Goal: Task Accomplishment & Management: Complete application form

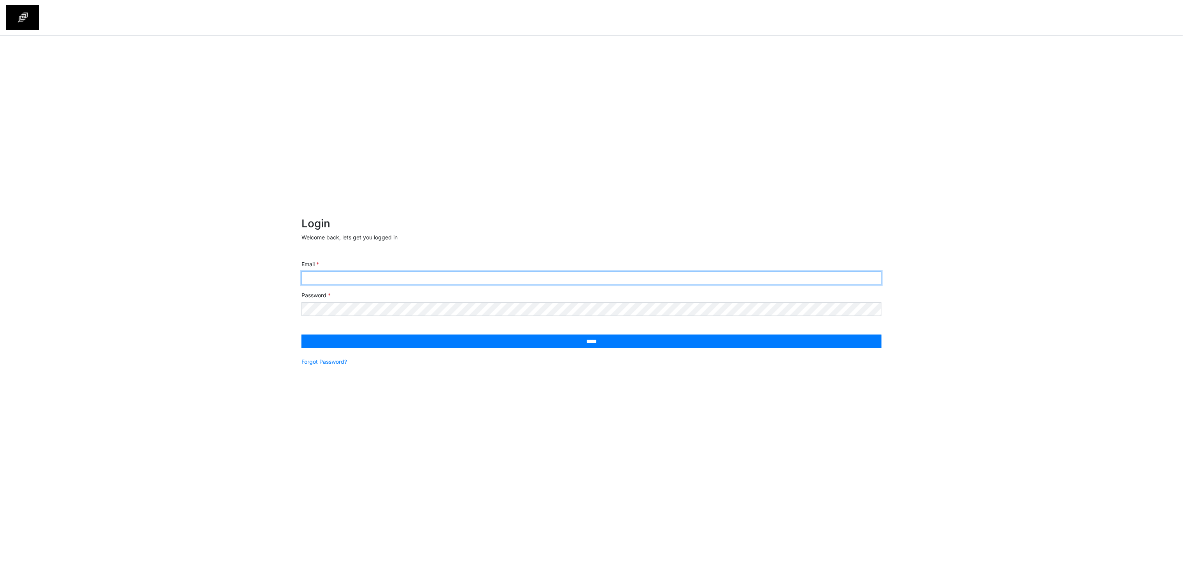
type input "**********"
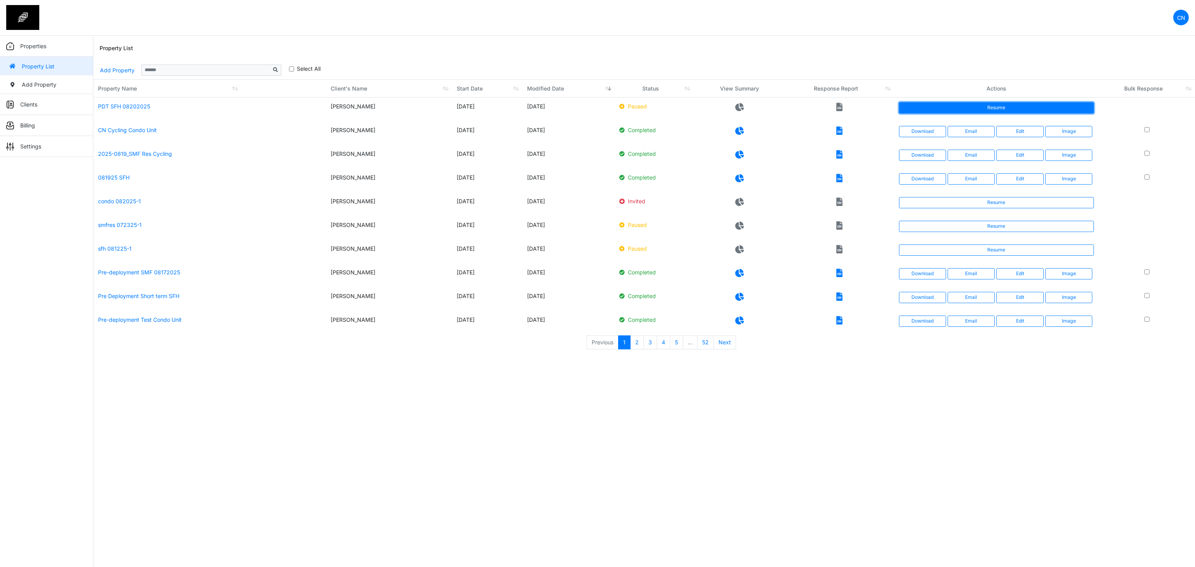
click at [964, 105] on link "Resume" at bounding box center [996, 107] width 195 height 11
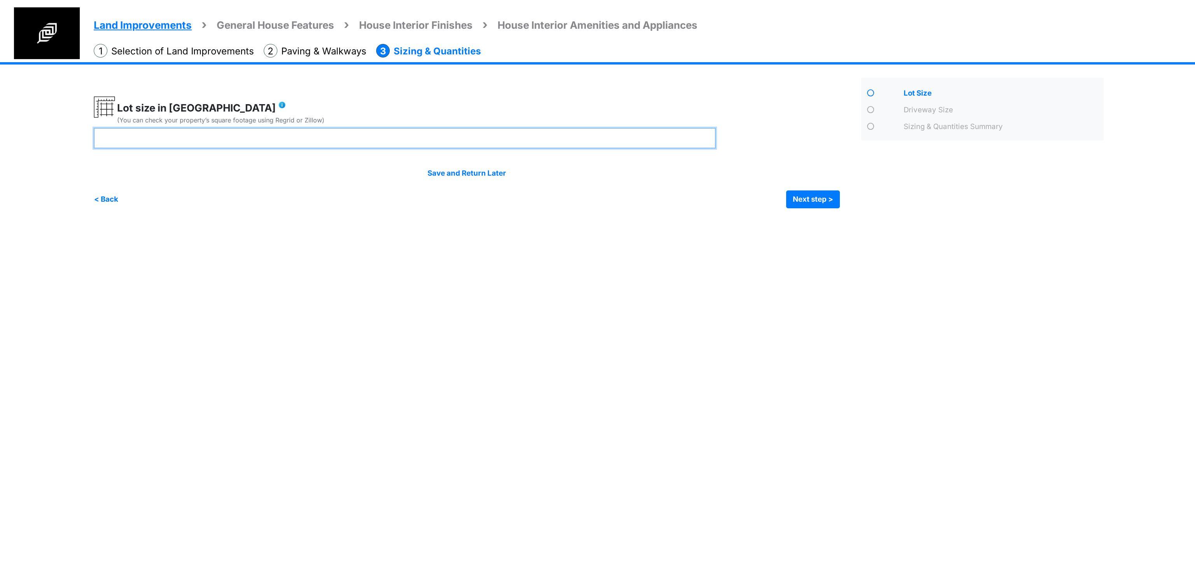
click at [277, 134] on input "number" at bounding box center [405, 138] width 622 height 21
type input "**"
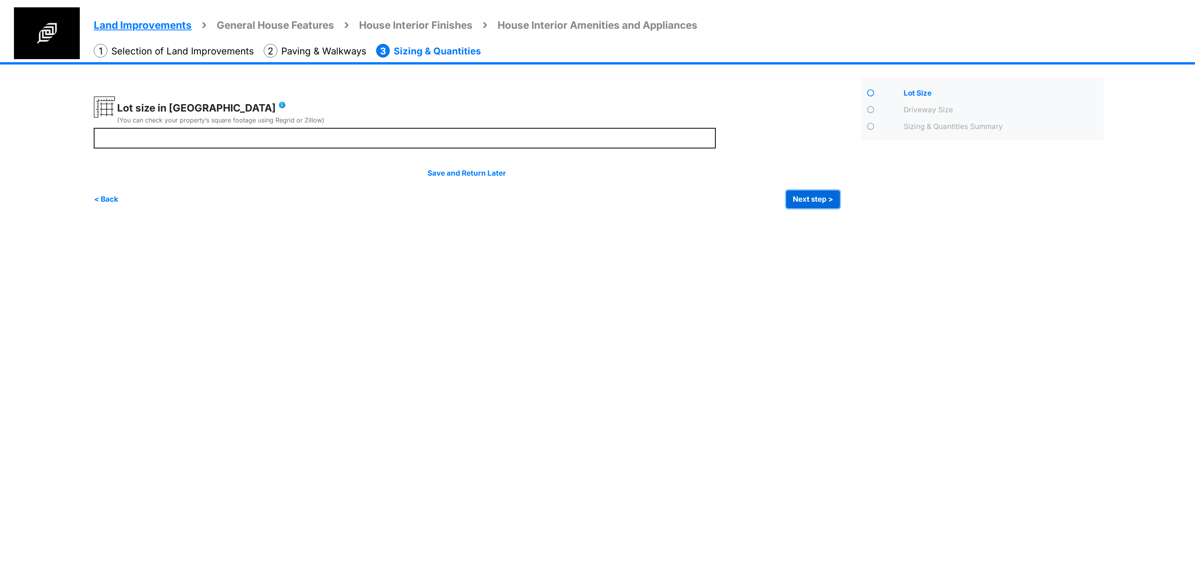
type input "**"
click at [801, 198] on button "Next step >" at bounding box center [813, 200] width 54 height 18
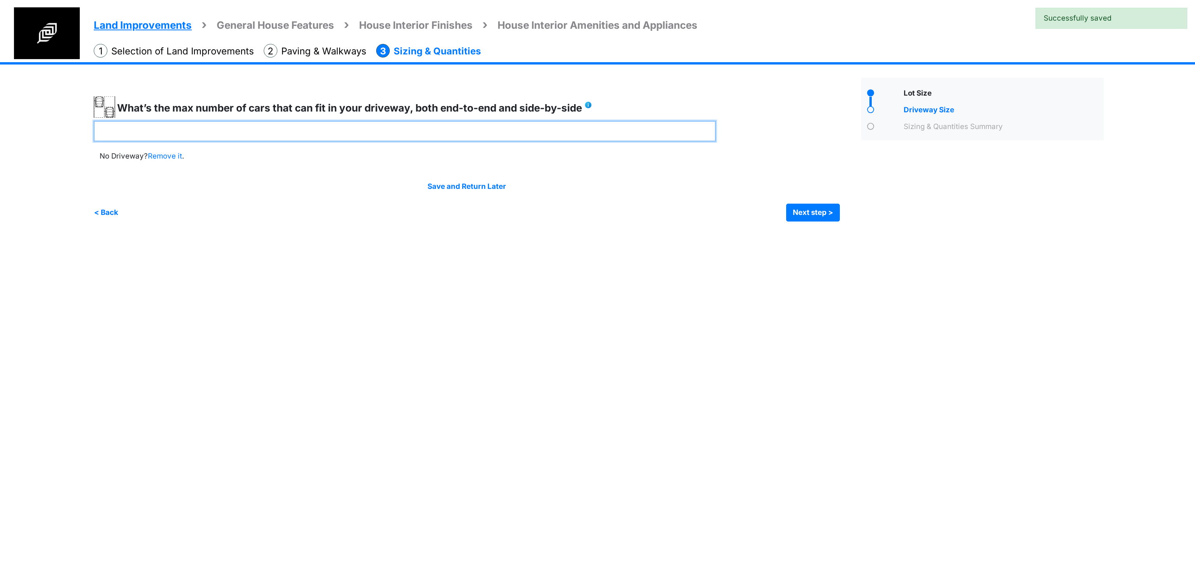
click at [399, 131] on input "number" at bounding box center [405, 131] width 622 height 21
type input "*"
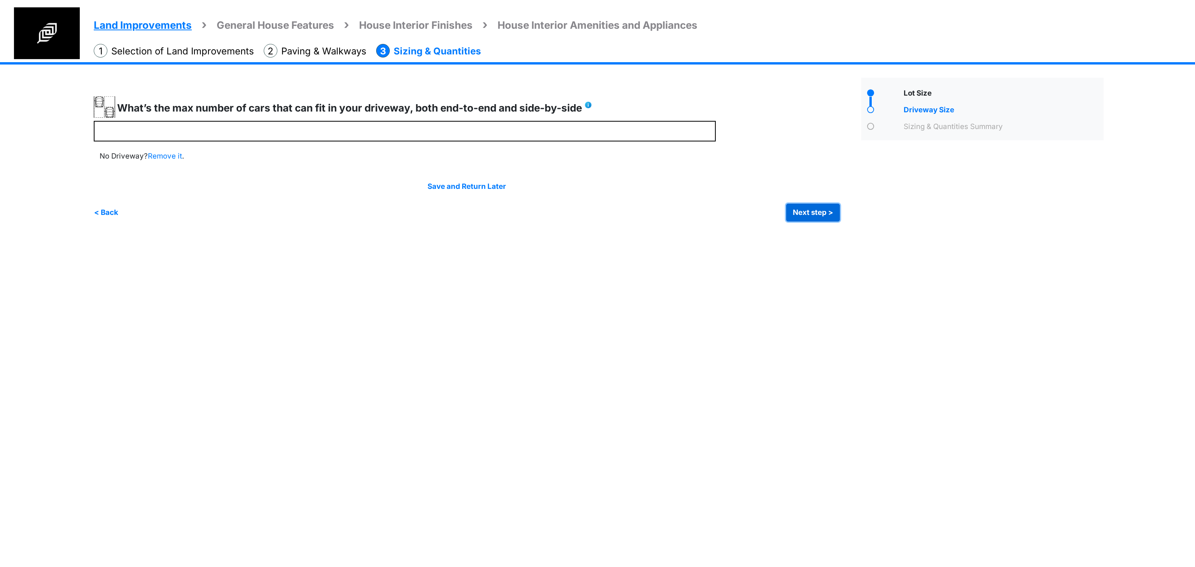
type input "*"
click at [811, 207] on button "Next step >" at bounding box center [813, 213] width 54 height 18
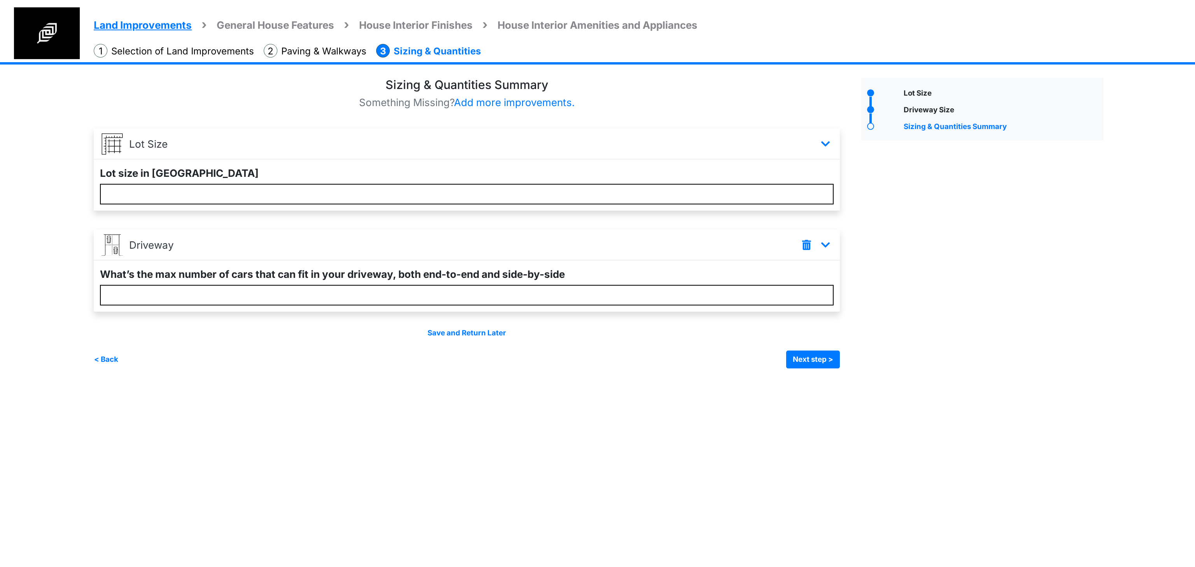
click at [982, 284] on div "Lot Size" at bounding box center [982, 223] width 254 height 291
click at [804, 359] on button "Next step >" at bounding box center [813, 360] width 54 height 18
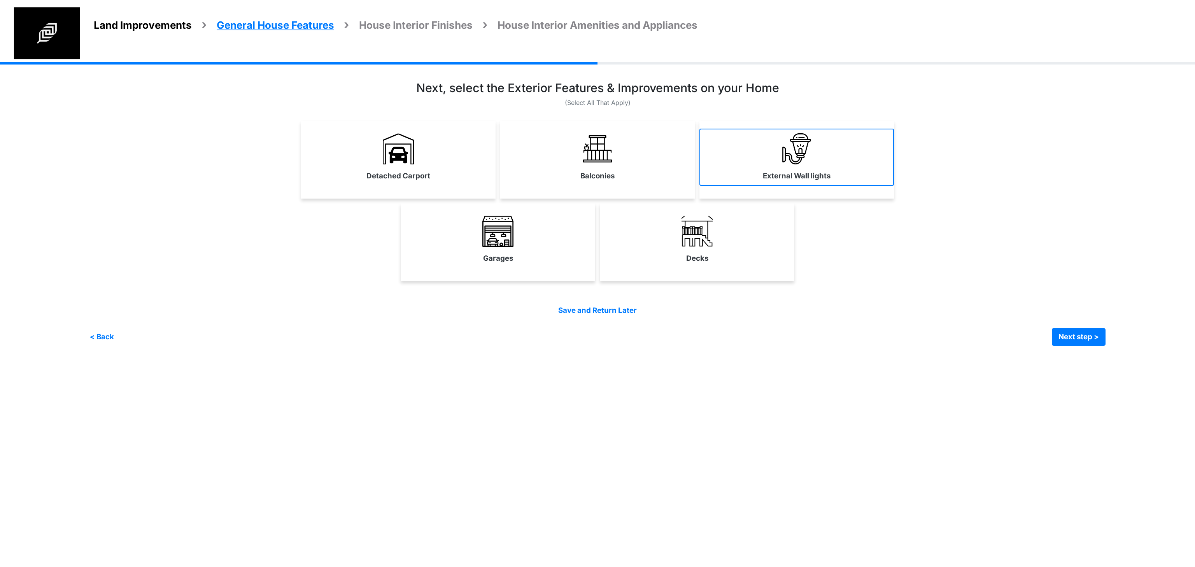
click at [771, 162] on link "External Wall lights" at bounding box center [796, 157] width 194 height 57
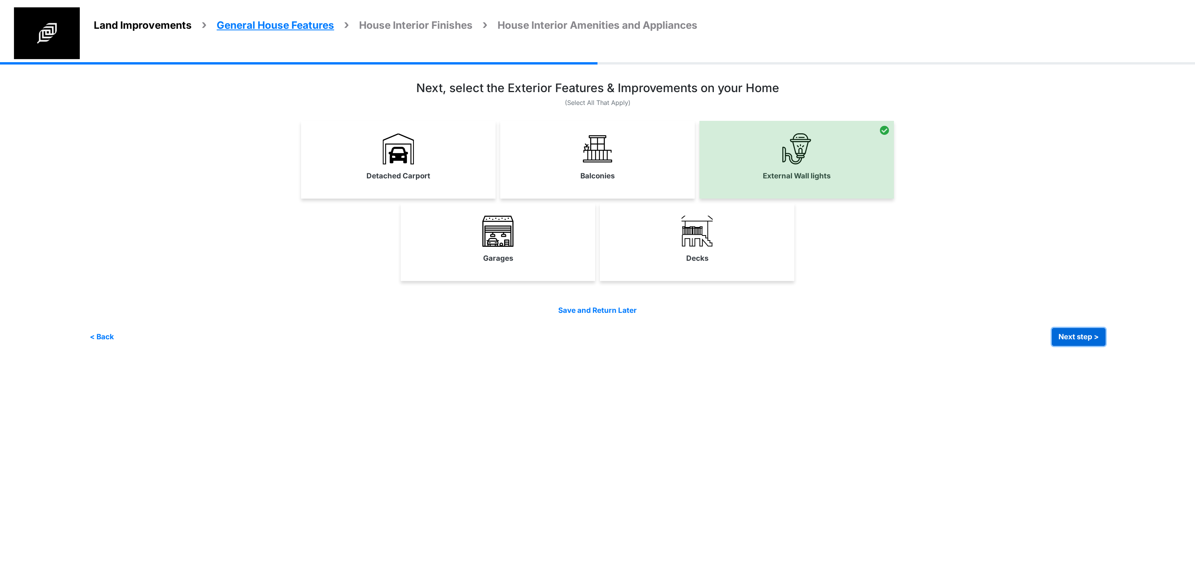
click at [1071, 340] on button "Next step >" at bounding box center [1079, 337] width 54 height 18
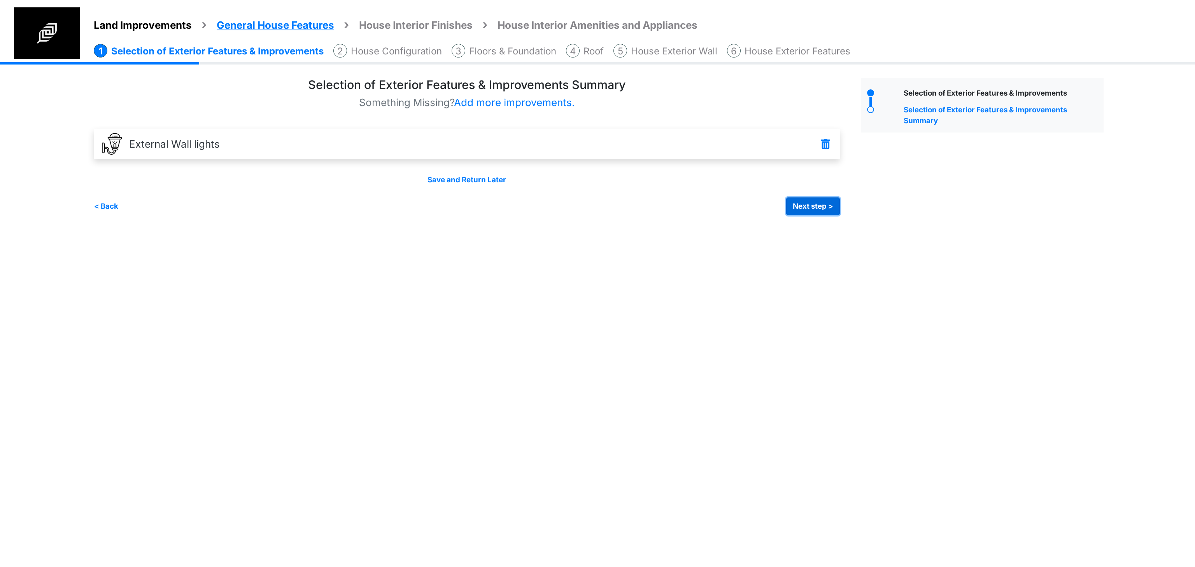
click at [810, 206] on button "Next step >" at bounding box center [813, 207] width 54 height 18
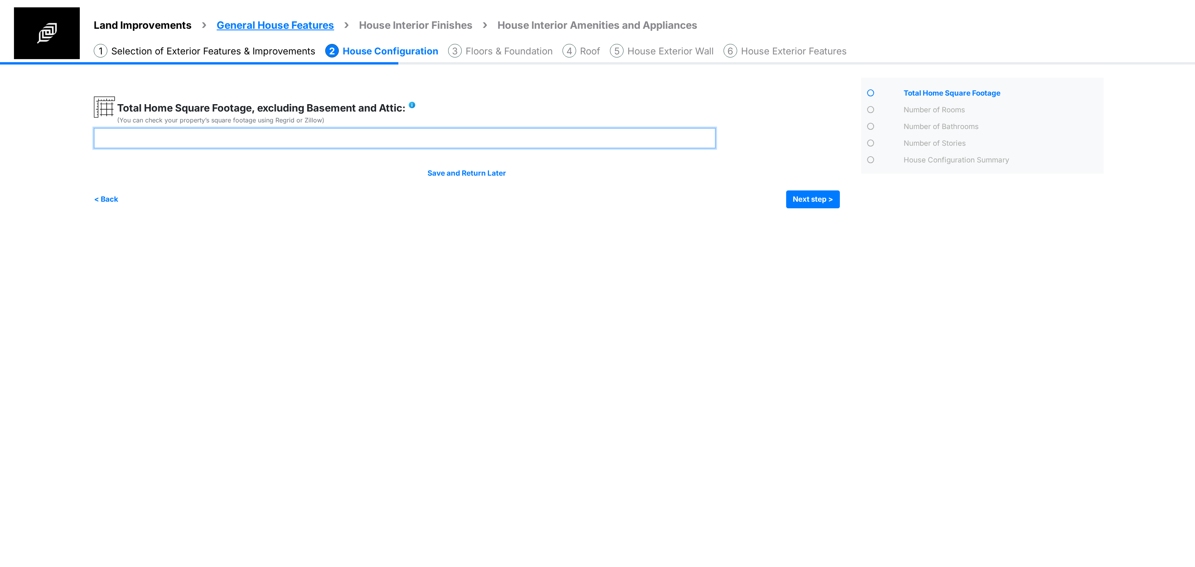
click at [409, 141] on input "number" at bounding box center [405, 138] width 622 height 21
type input "****"
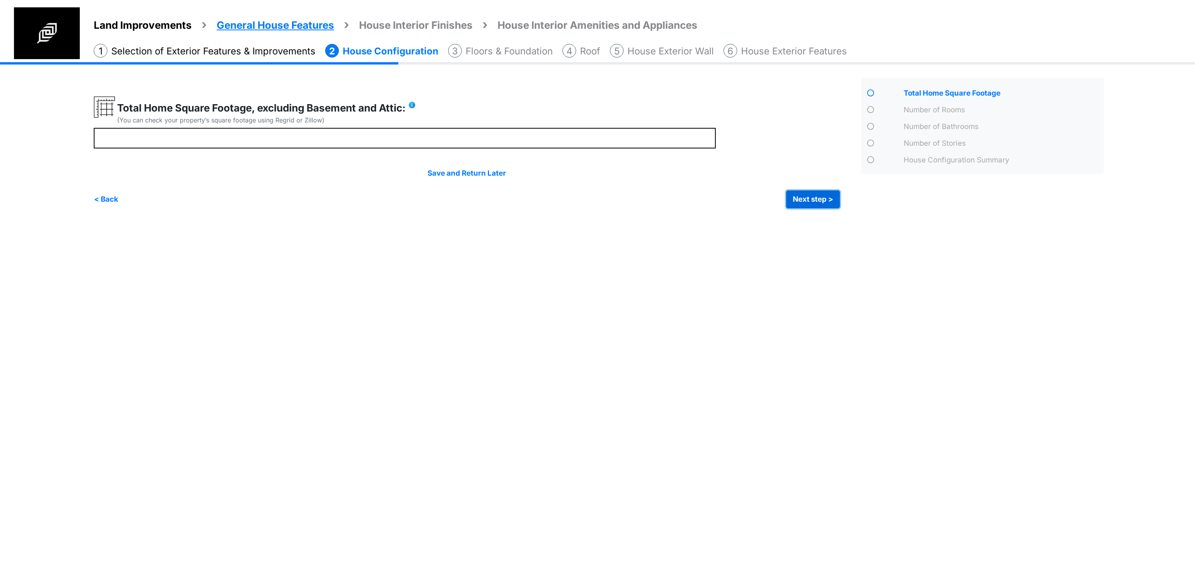
click at [788, 198] on button "Next step >" at bounding box center [813, 200] width 54 height 18
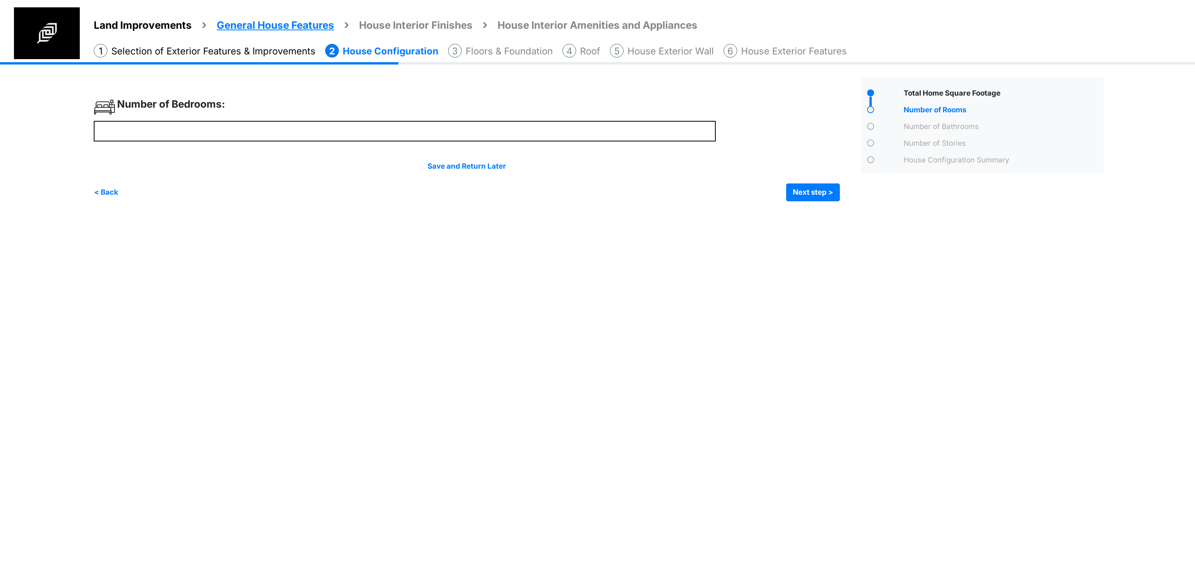
click at [824, 213] on html "Land Improvements General House Features House Interior Finishes House Interior…" at bounding box center [597, 106] width 1195 height 213
click at [692, 213] on html "Land Improvements General House Features House Interior Finishes House Interior…" at bounding box center [597, 106] width 1195 height 213
click at [719, 213] on html "Land Improvements General House Features House Interior Finishes House Interior…" at bounding box center [597, 106] width 1195 height 213
click at [457, 213] on html "Land Improvements General House Features House Interior Finishes House Interior…" at bounding box center [597, 106] width 1195 height 213
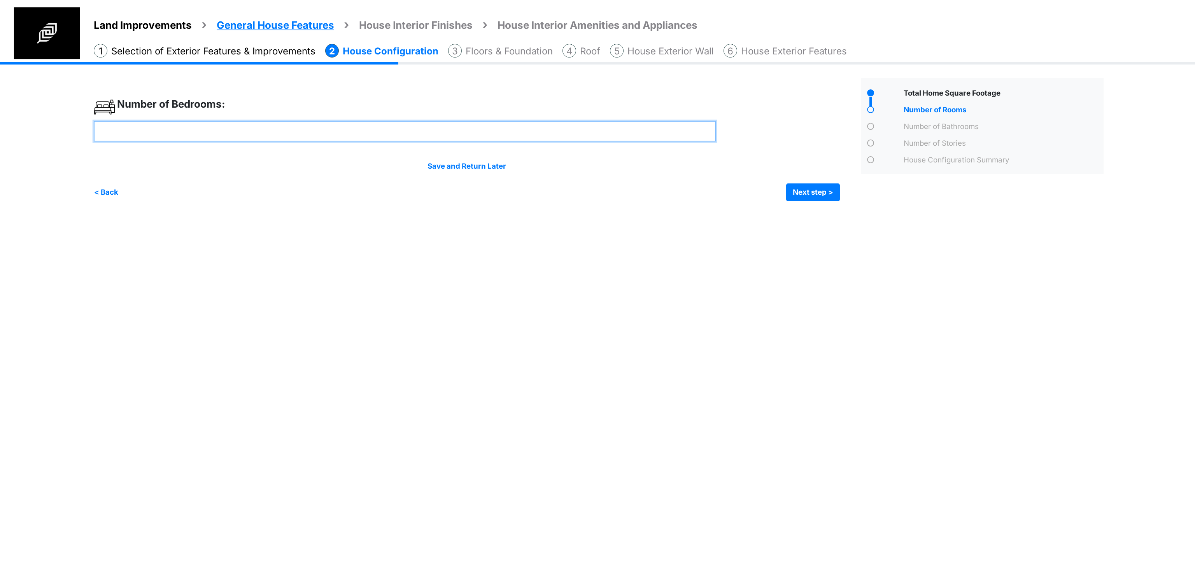
click at [330, 133] on input "number" at bounding box center [405, 131] width 622 height 21
type input "*"
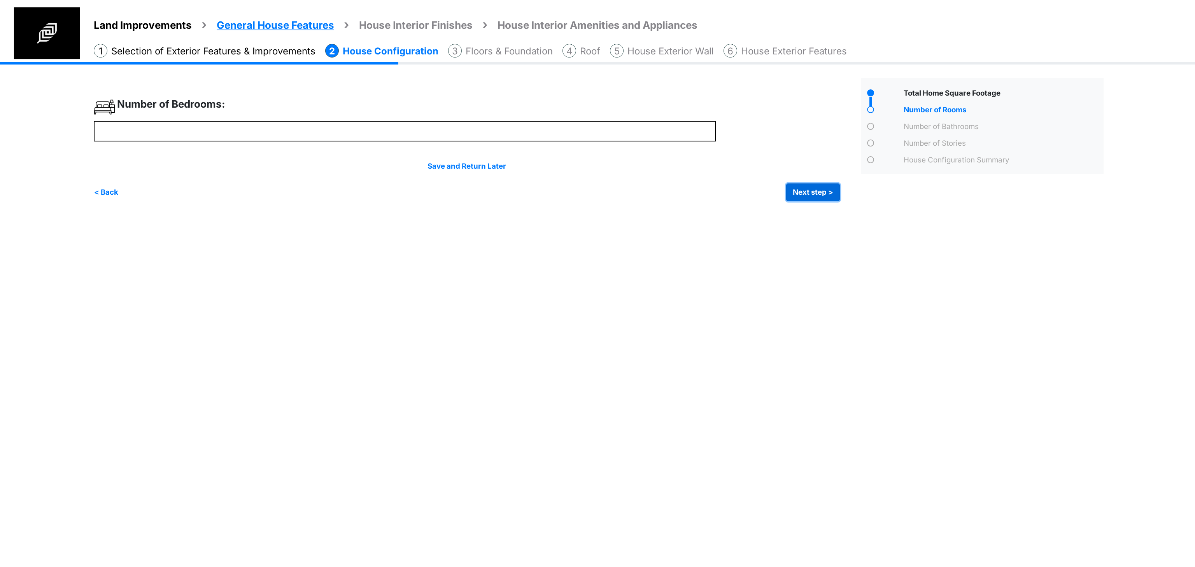
click at [823, 198] on button "Next step >" at bounding box center [813, 193] width 54 height 18
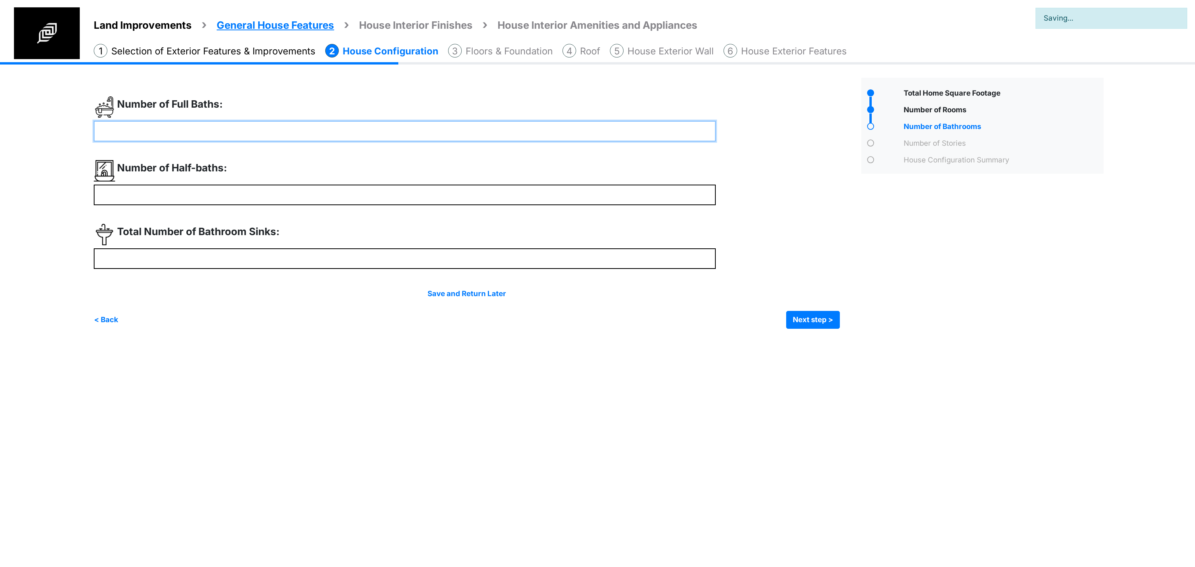
click at [294, 135] on input "number" at bounding box center [405, 131] width 622 height 21
type input "*"
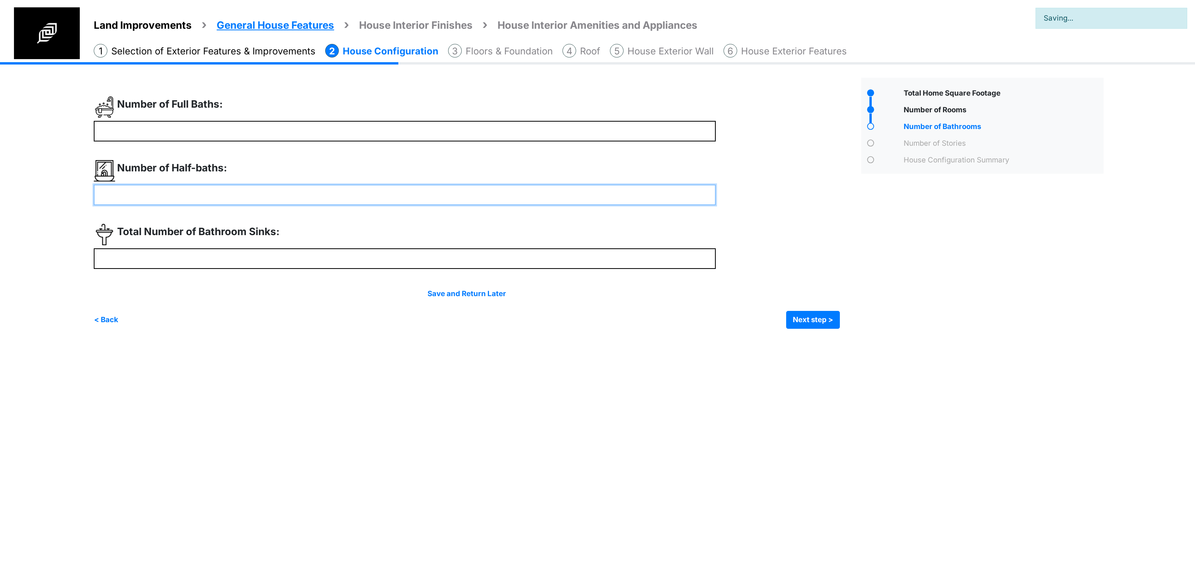
click at [259, 193] on input "number" at bounding box center [405, 195] width 622 height 21
type input "*"
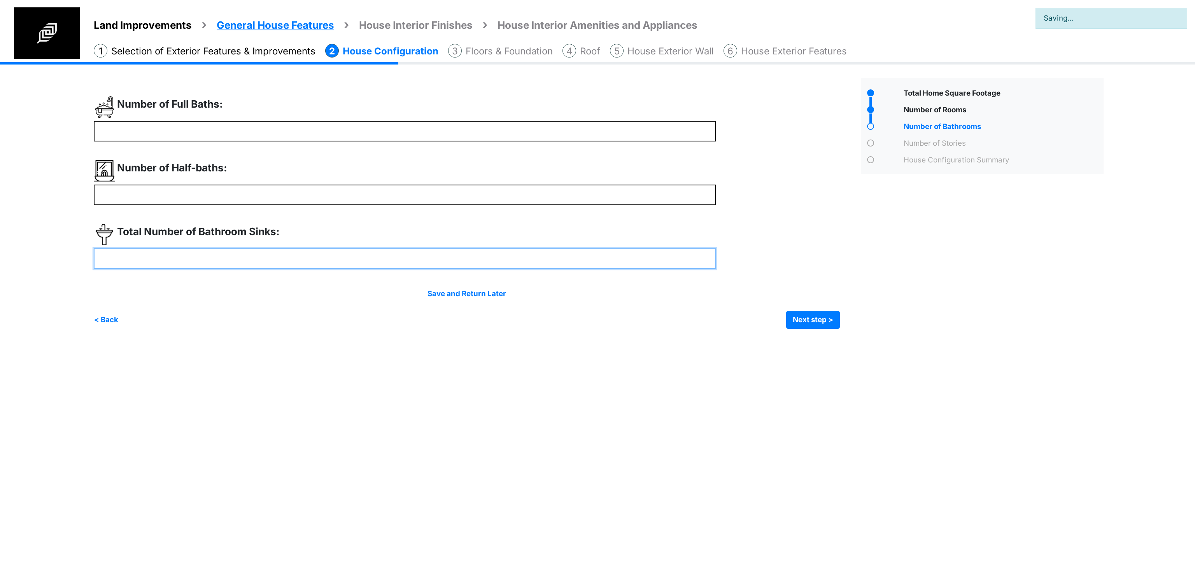
click at [243, 257] on input "number" at bounding box center [405, 259] width 622 height 21
type input "*"
click at [804, 323] on button "Next step >" at bounding box center [813, 320] width 54 height 18
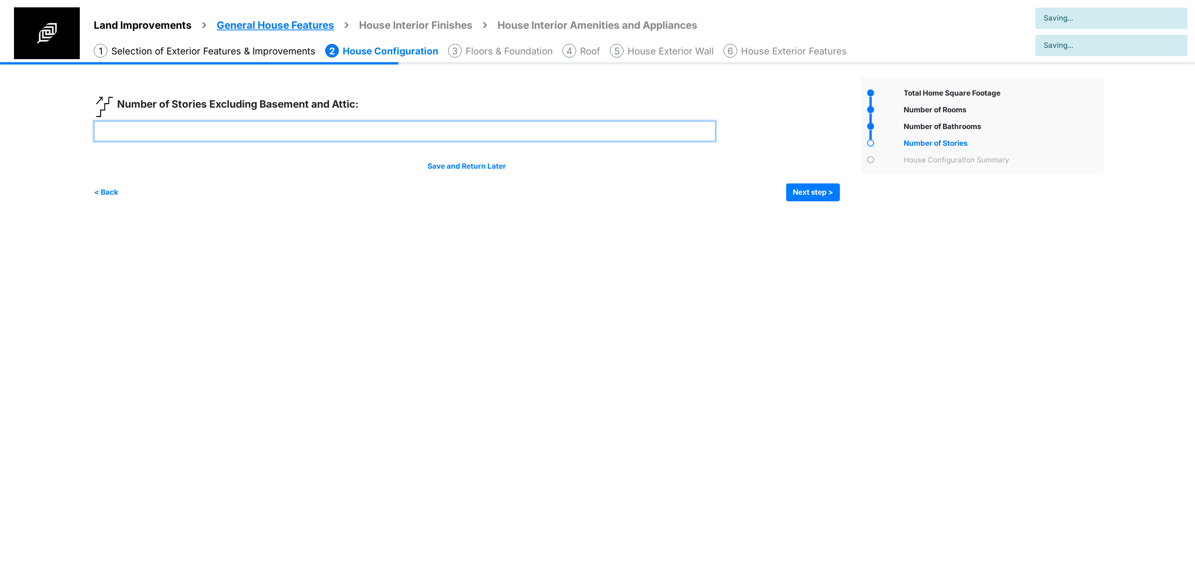
click at [350, 128] on input "number" at bounding box center [405, 131] width 622 height 21
type input "*"
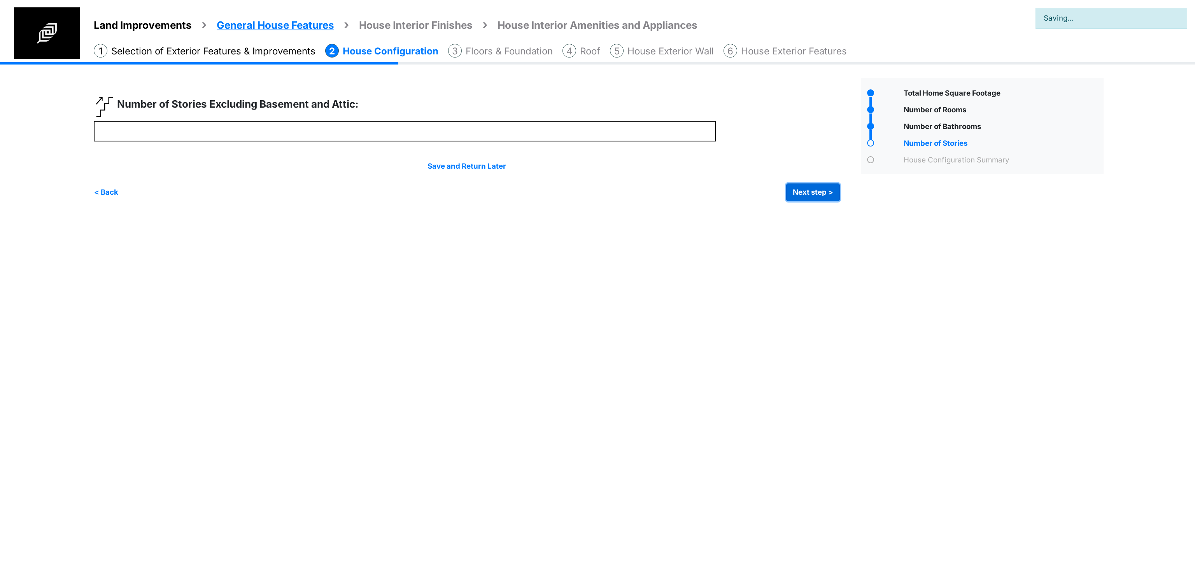
type input "*"
click at [810, 197] on button "Next step >" at bounding box center [813, 193] width 54 height 18
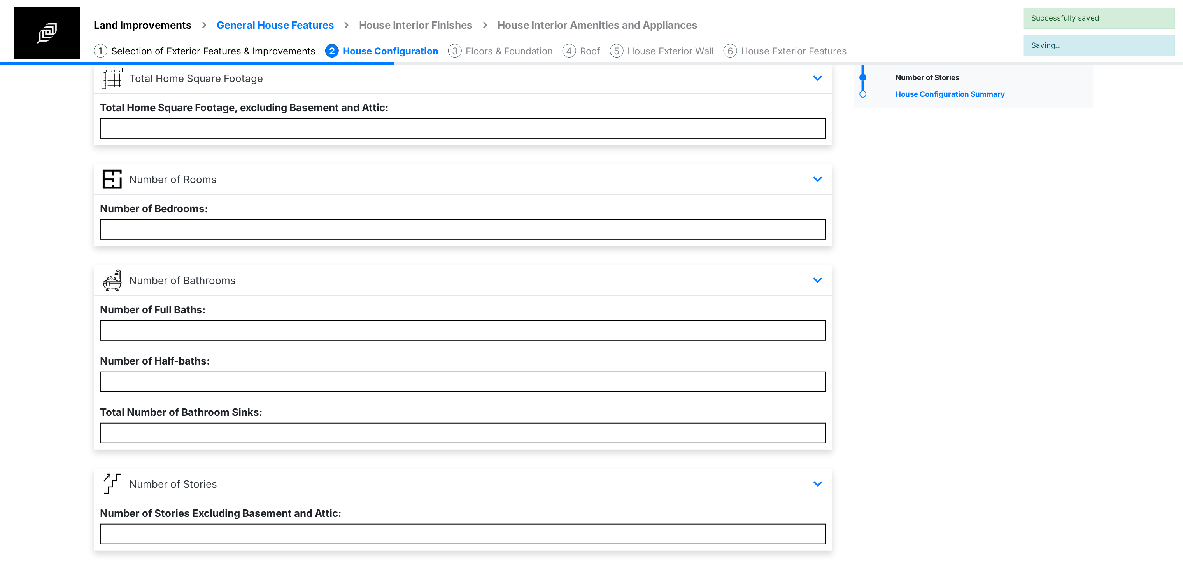
scroll to position [120, 0]
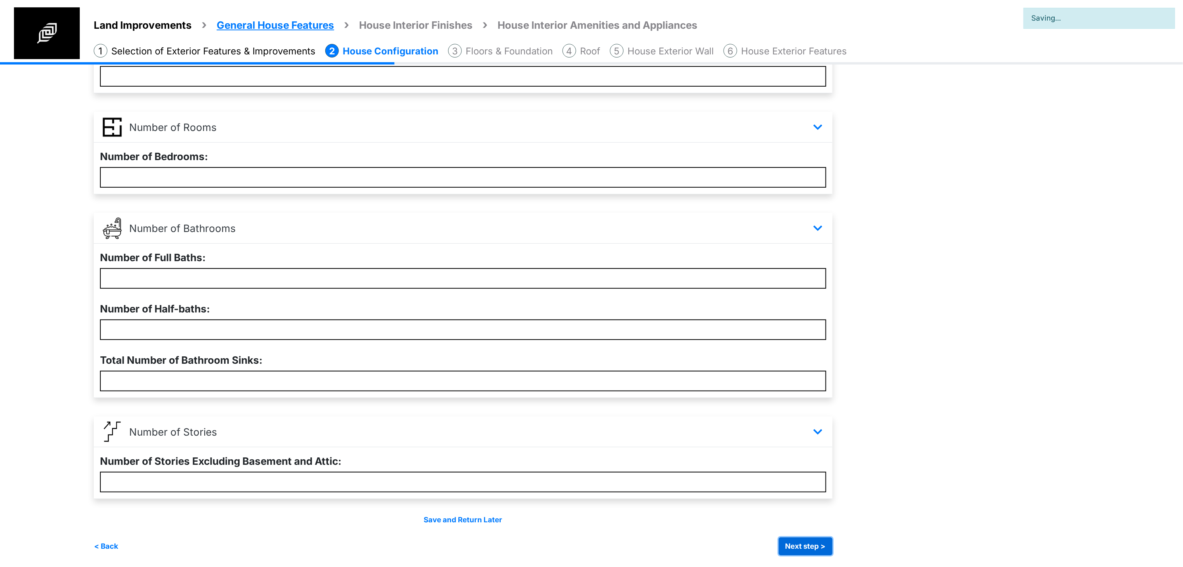
click at [814, 543] on button "Next step >" at bounding box center [806, 547] width 54 height 18
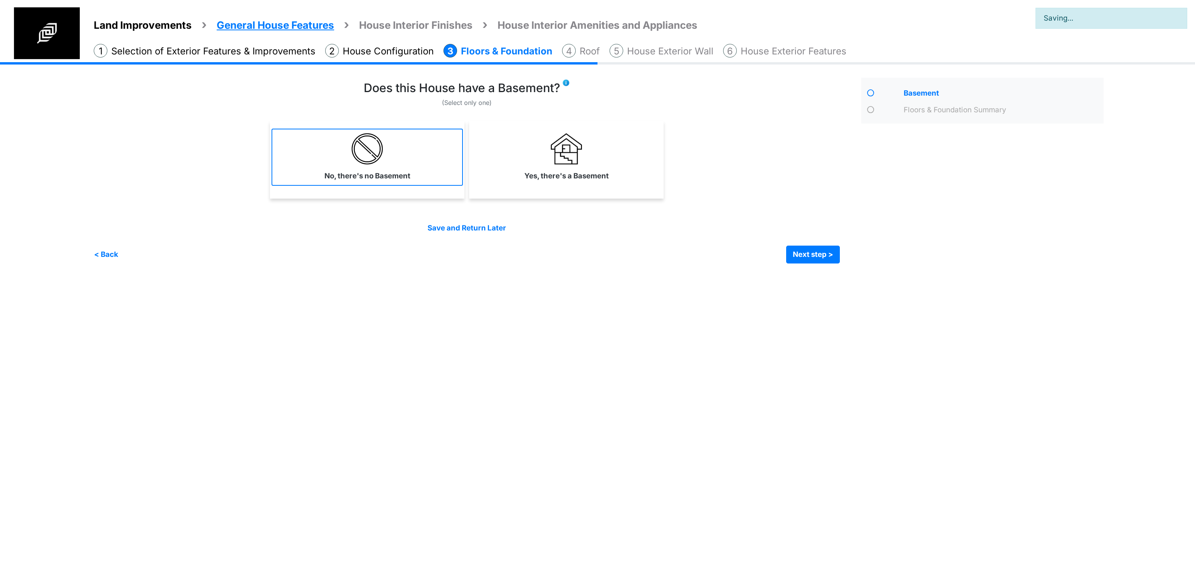
click at [423, 170] on link "No, there's no Basement" at bounding box center [366, 157] width 191 height 57
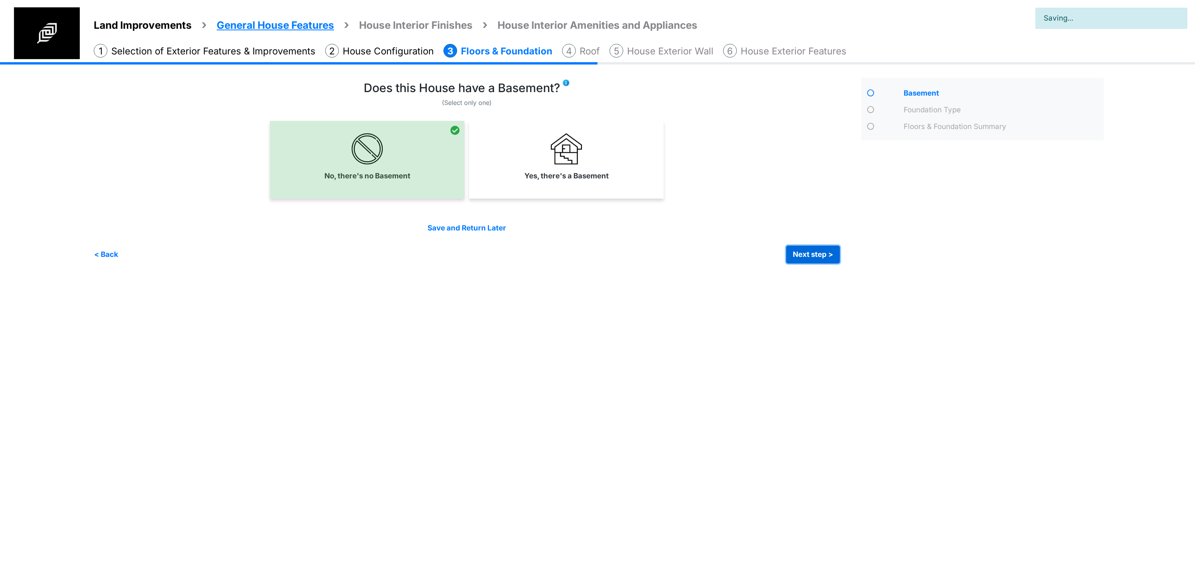
click at [817, 259] on button "Next step >" at bounding box center [813, 255] width 54 height 18
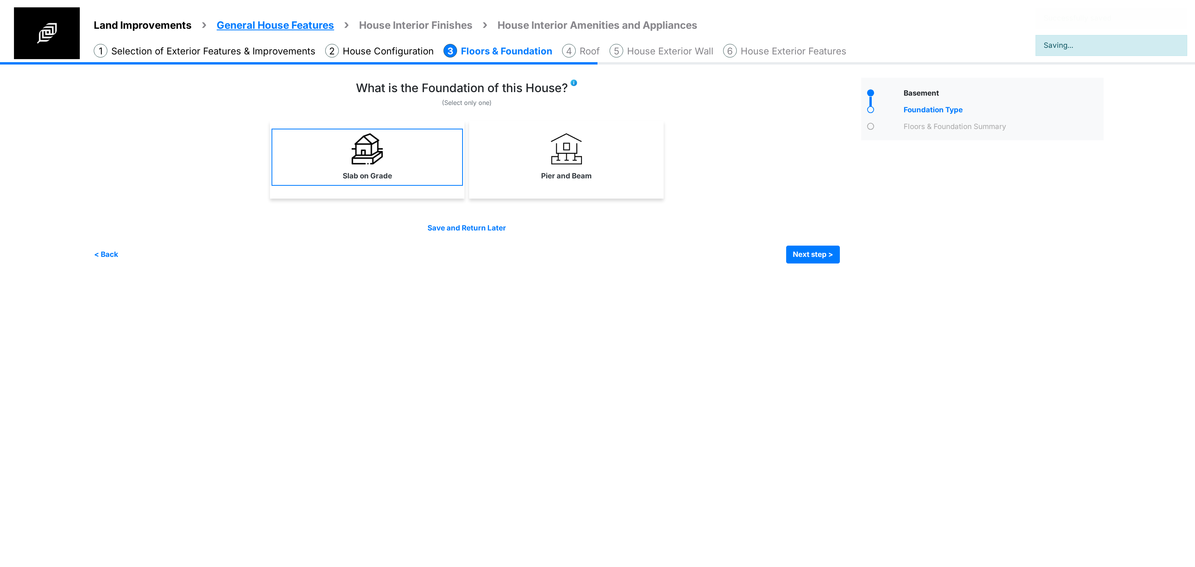
click at [420, 172] on link "Slab on Grade" at bounding box center [366, 157] width 191 height 57
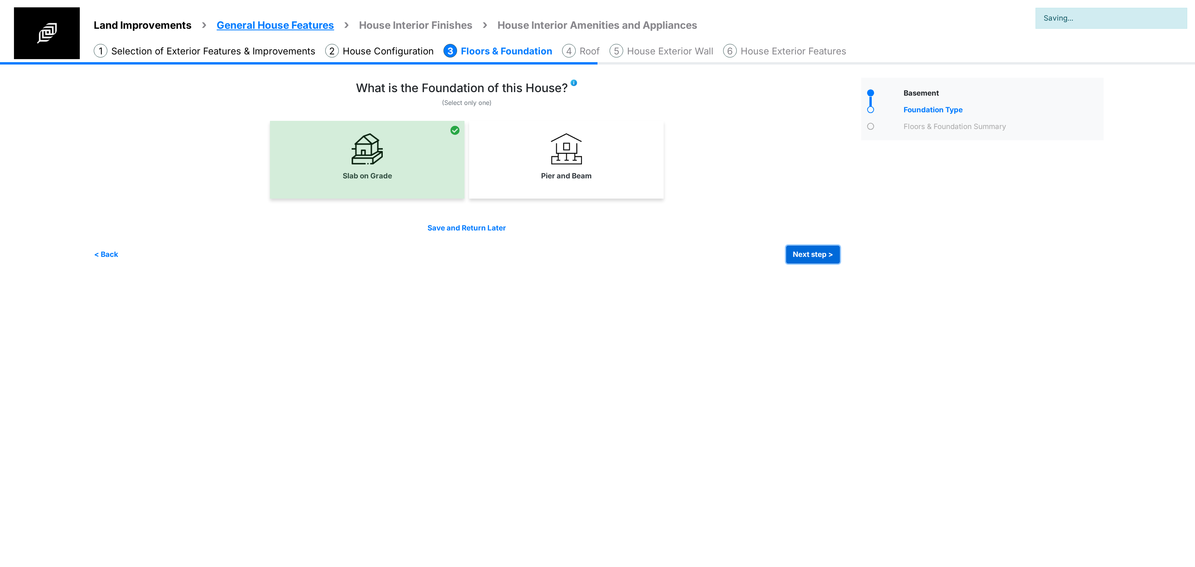
click at [796, 253] on button "Next step >" at bounding box center [813, 255] width 54 height 18
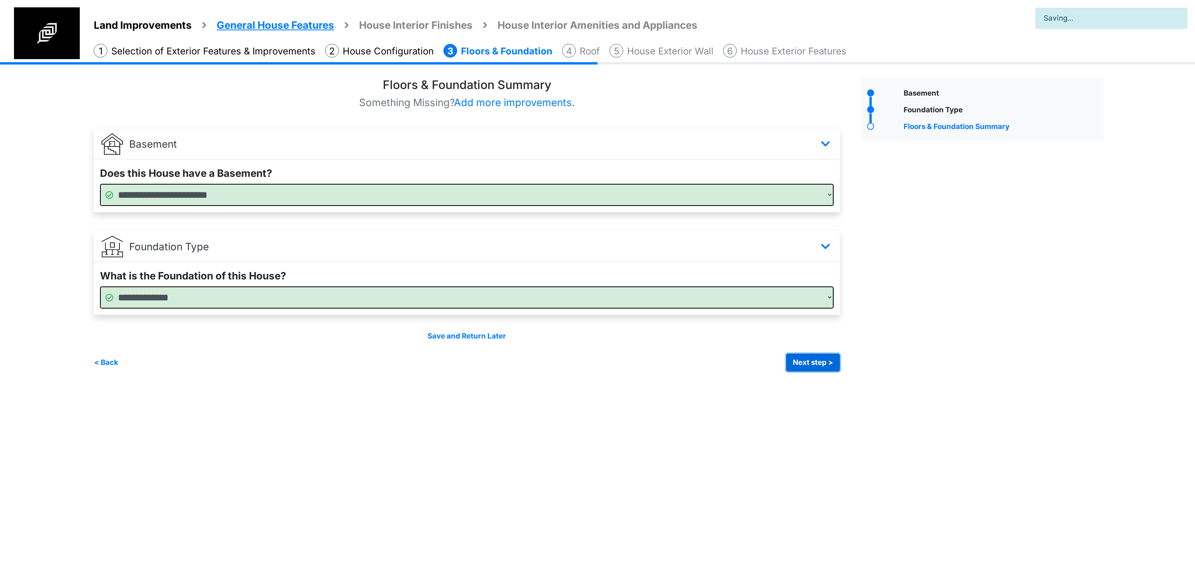
click at [819, 359] on button "Next step >" at bounding box center [813, 363] width 54 height 18
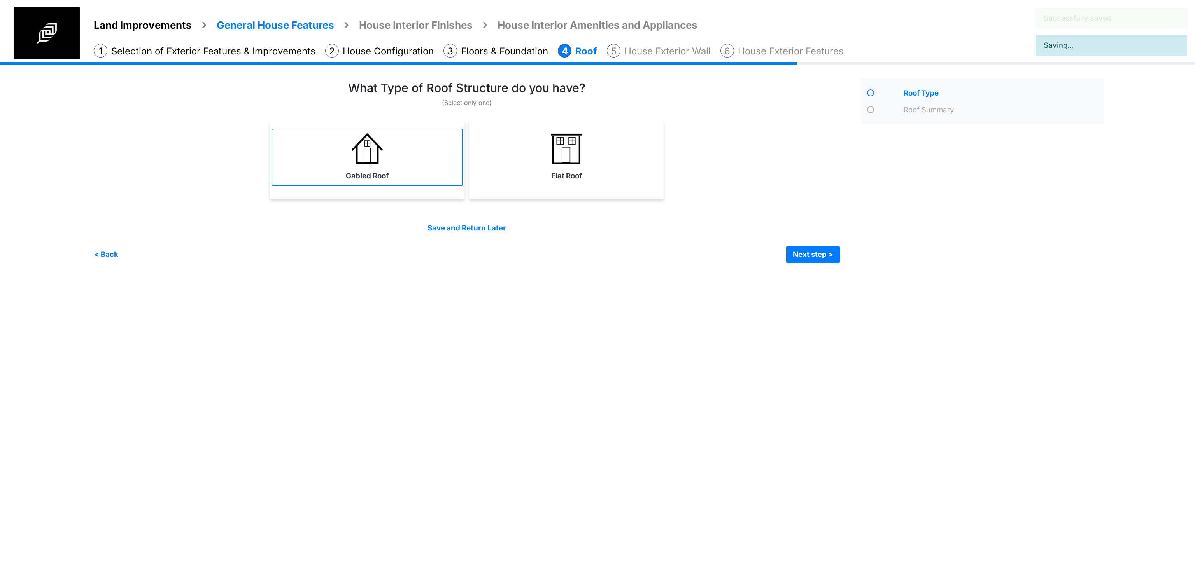
click at [390, 180] on link "Gabled Roof" at bounding box center [366, 157] width 191 height 57
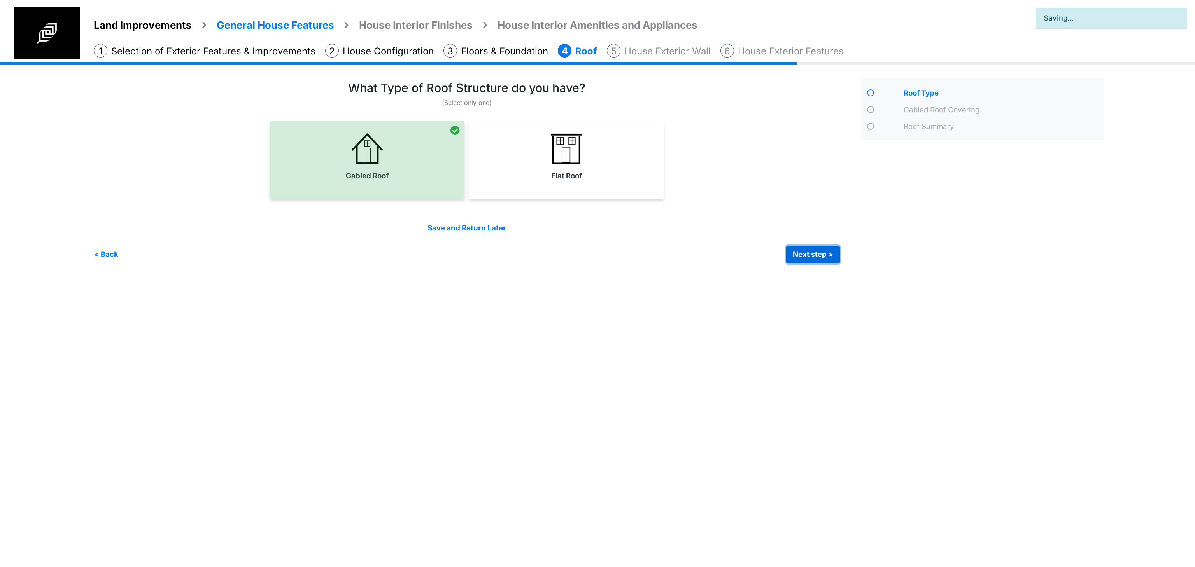
click at [811, 254] on button "Next step >" at bounding box center [813, 255] width 54 height 18
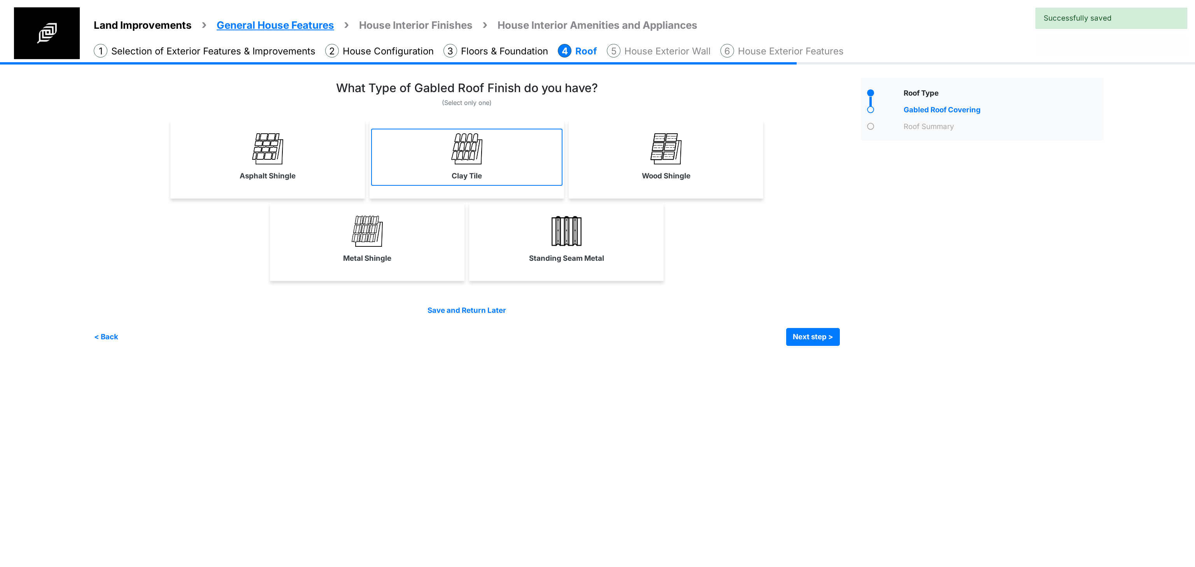
click at [452, 166] on link "Clay Tile" at bounding box center [466, 157] width 191 height 57
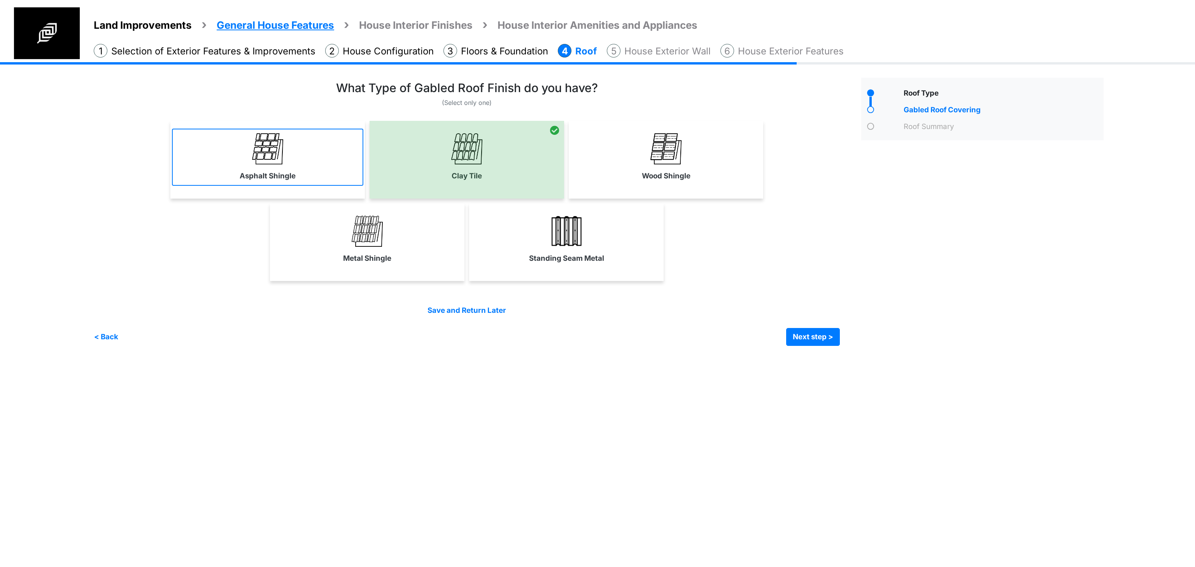
click at [312, 174] on link "Asphalt Shingle" at bounding box center [267, 157] width 191 height 57
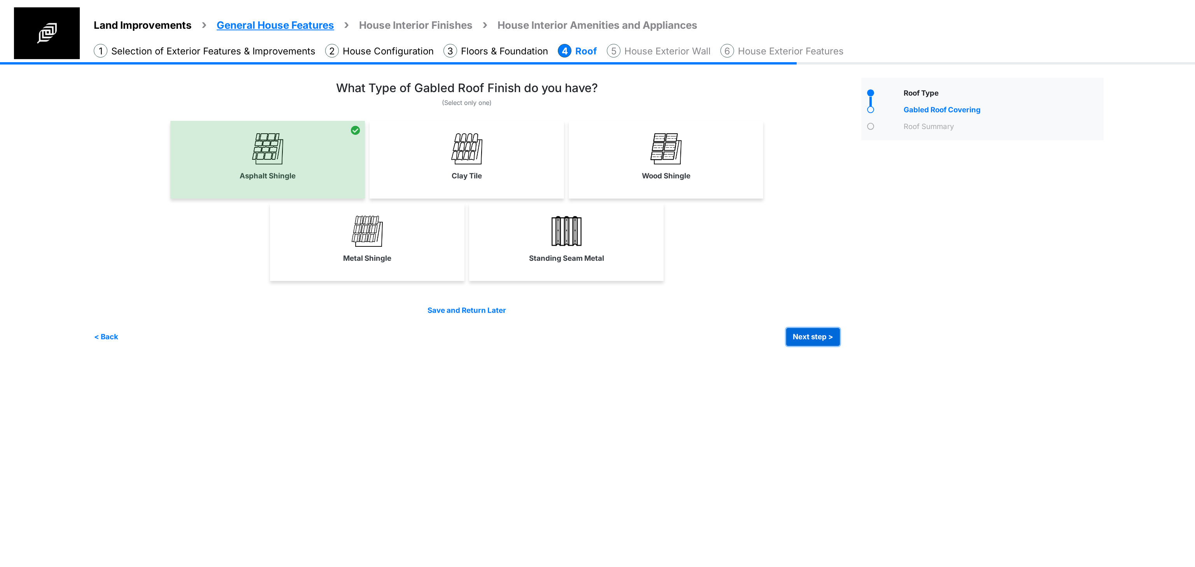
click at [824, 329] on button "Next step >" at bounding box center [813, 337] width 54 height 18
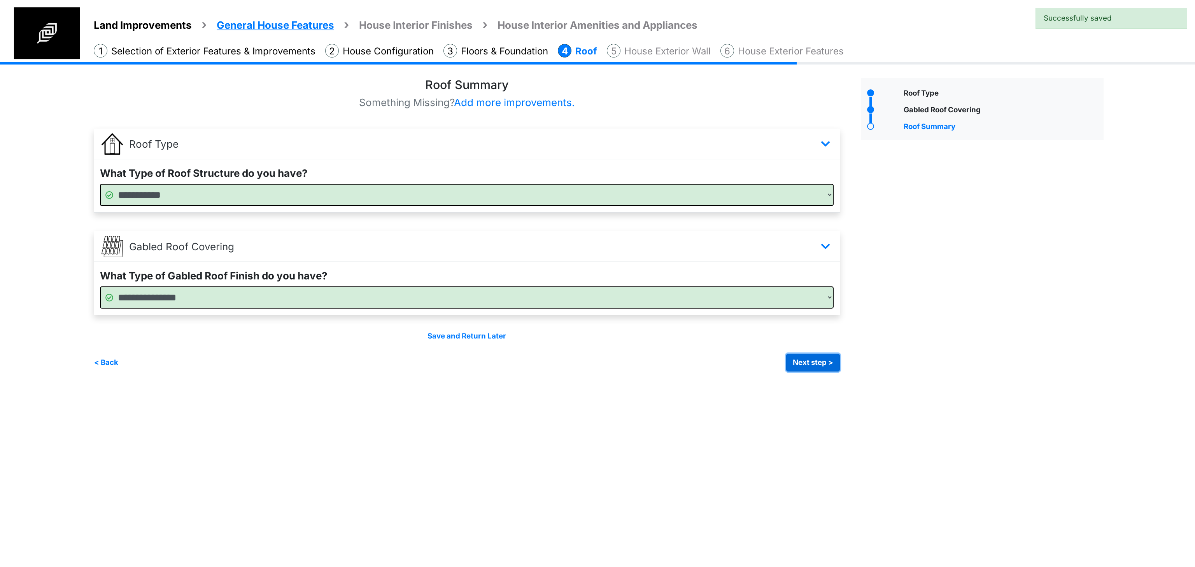
click at [817, 362] on button "Next step >" at bounding box center [813, 363] width 54 height 18
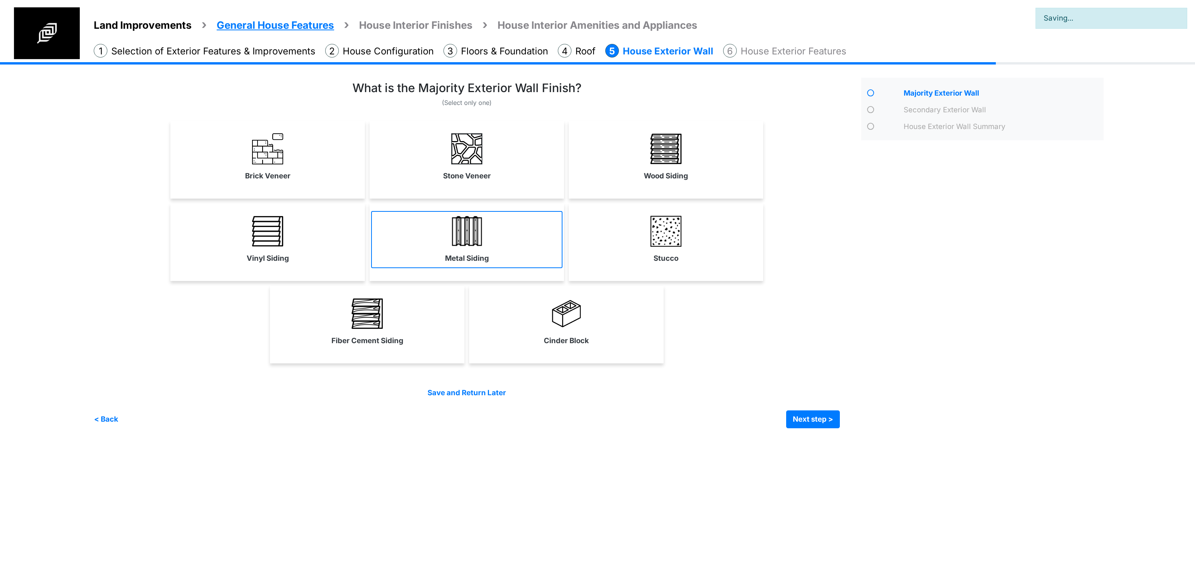
click at [491, 228] on link "Metal Siding" at bounding box center [466, 239] width 191 height 57
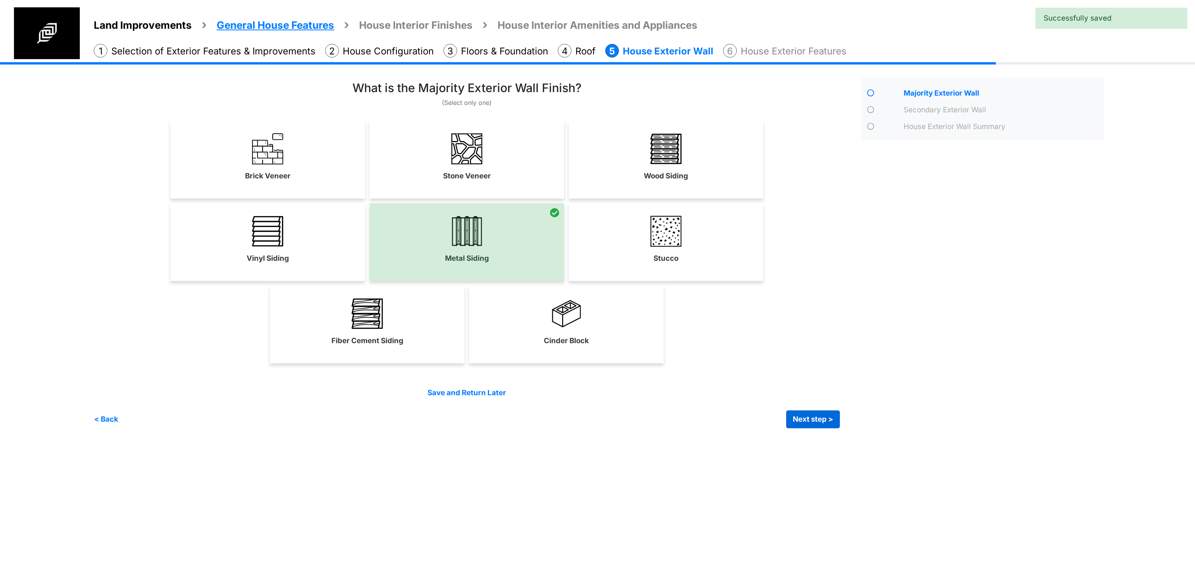
drag, startPoint x: 807, startPoint y: 408, endPoint x: 804, endPoint y: 411, distance: 4.1
click at [807, 409] on div "Save and Return Later < Back Next step > Save and submit" at bounding box center [467, 408] width 746 height 40
click at [805, 418] on button "Next step >" at bounding box center [813, 420] width 54 height 18
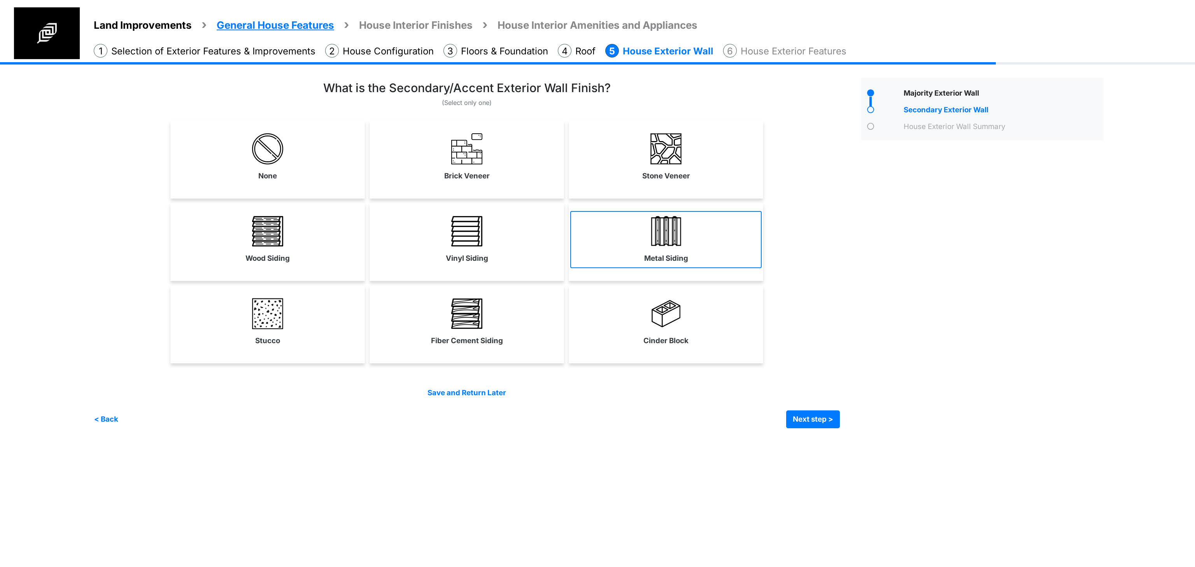
click at [663, 221] on img at bounding box center [665, 231] width 31 height 31
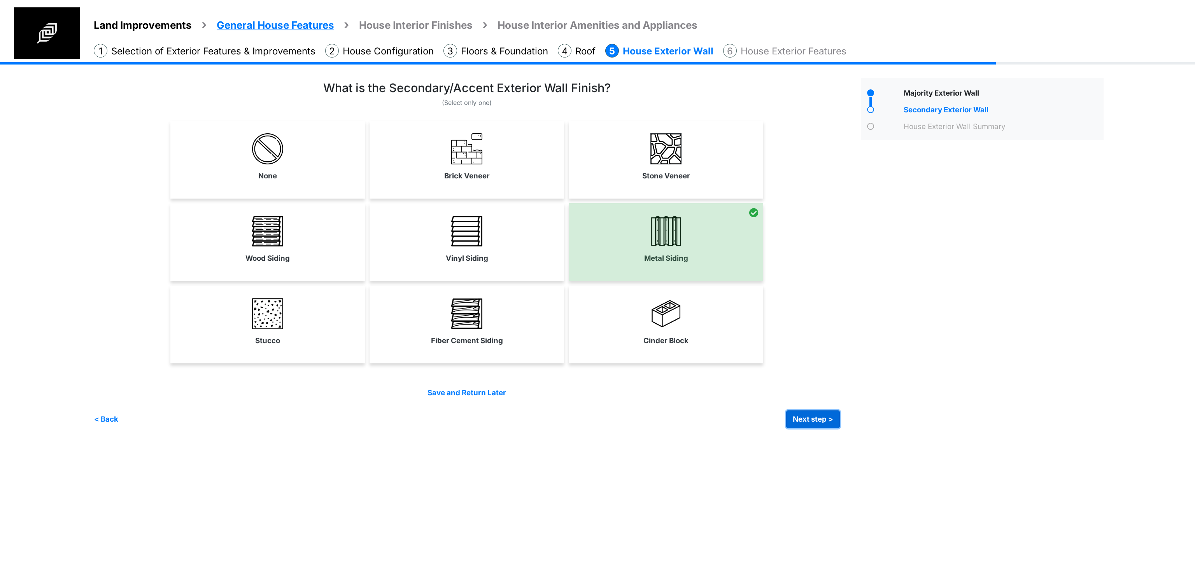
click at [819, 419] on button "Next step >" at bounding box center [813, 420] width 54 height 18
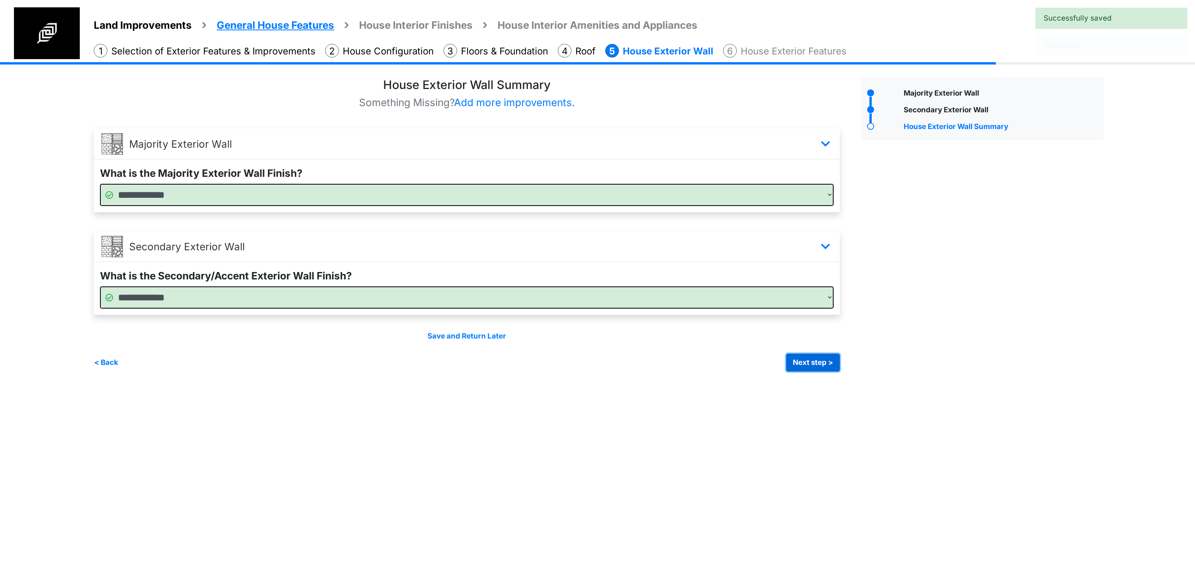
click at [801, 366] on button "Next step >" at bounding box center [813, 363] width 54 height 18
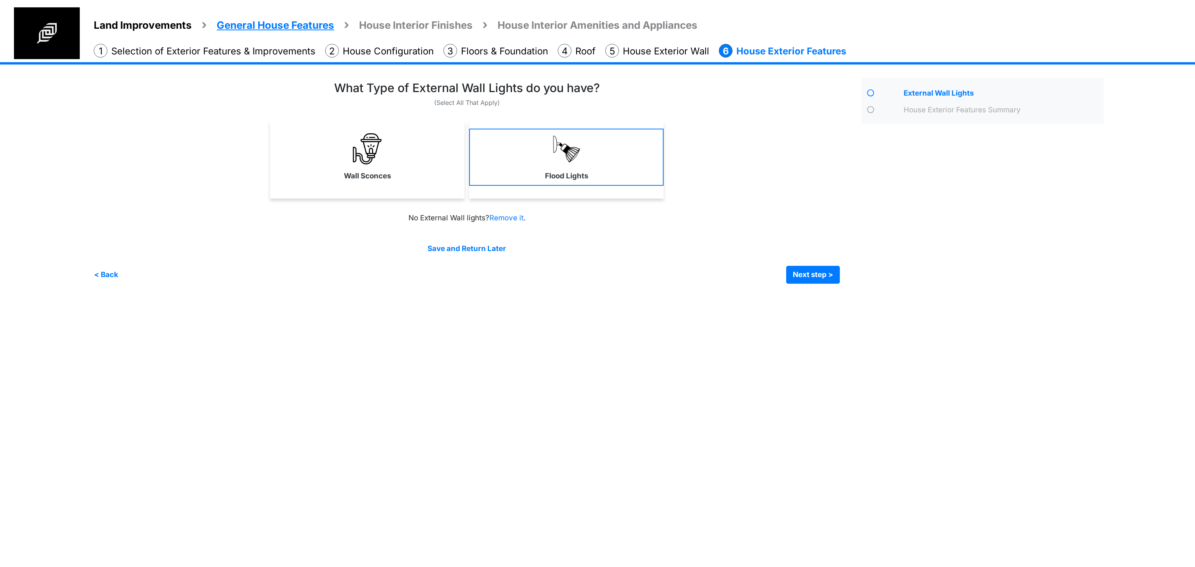
click at [525, 170] on link "Flood Lights" at bounding box center [566, 157] width 194 height 57
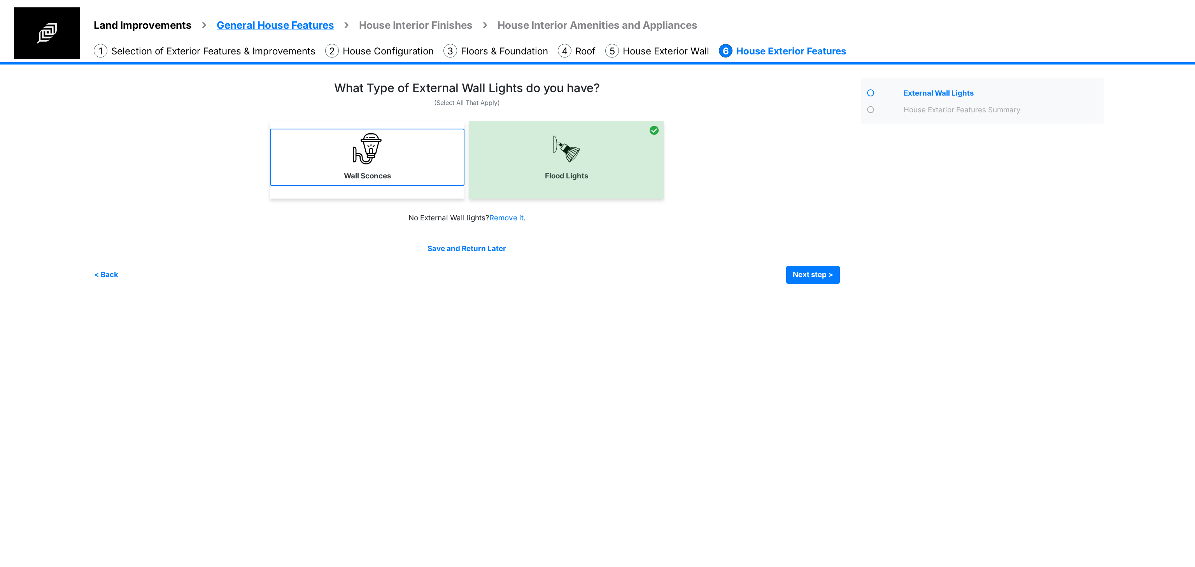
click at [411, 171] on link "Wall Sconces" at bounding box center [367, 157] width 194 height 57
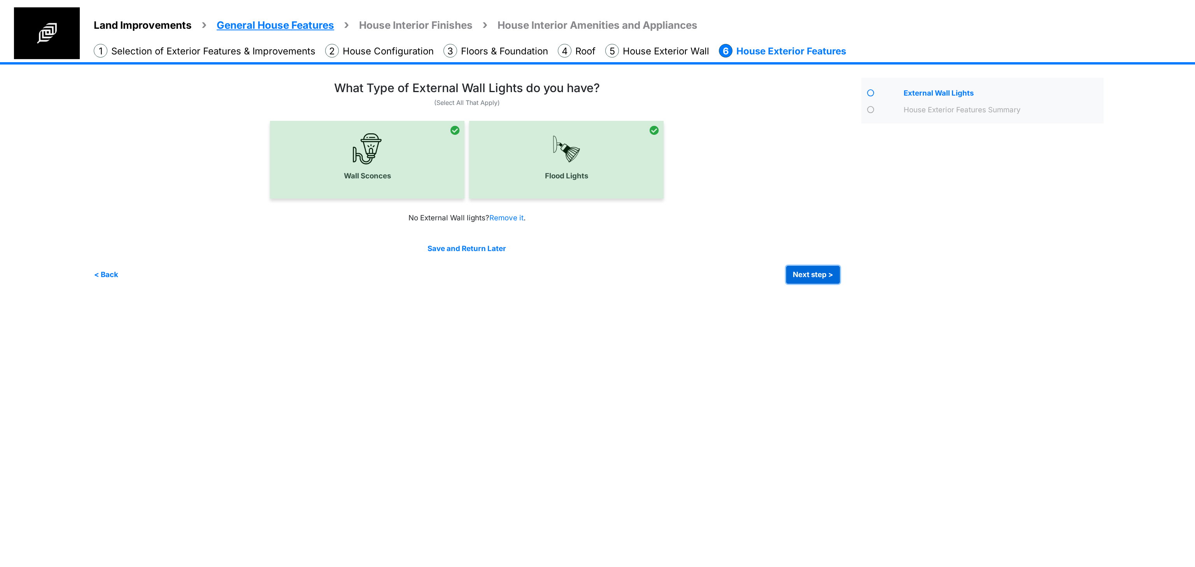
click at [818, 273] on button "Next step >" at bounding box center [813, 275] width 54 height 18
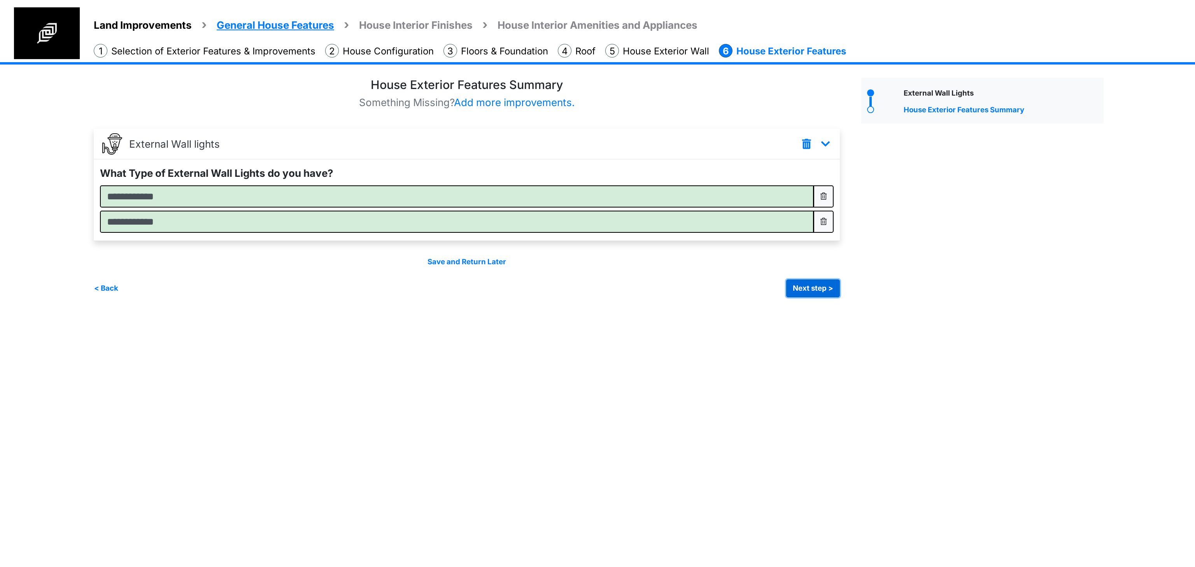
click at [819, 292] on button "Next step >" at bounding box center [813, 289] width 54 height 18
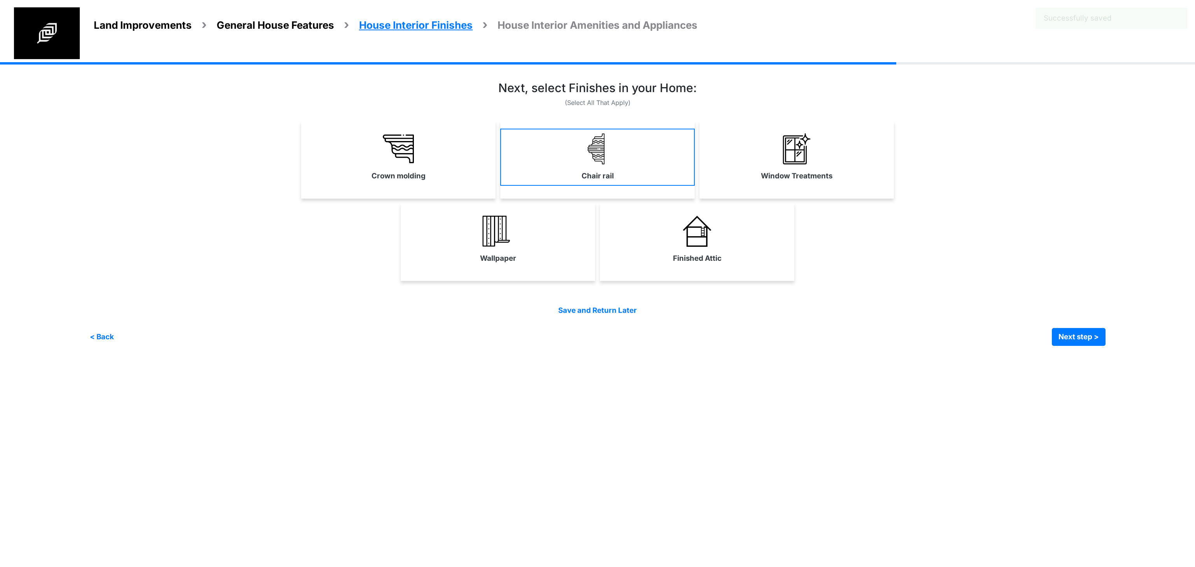
drag, startPoint x: 465, startPoint y: 149, endPoint x: 568, endPoint y: 159, distance: 103.2
click at [465, 149] on link "Crown molding" at bounding box center [398, 157] width 194 height 57
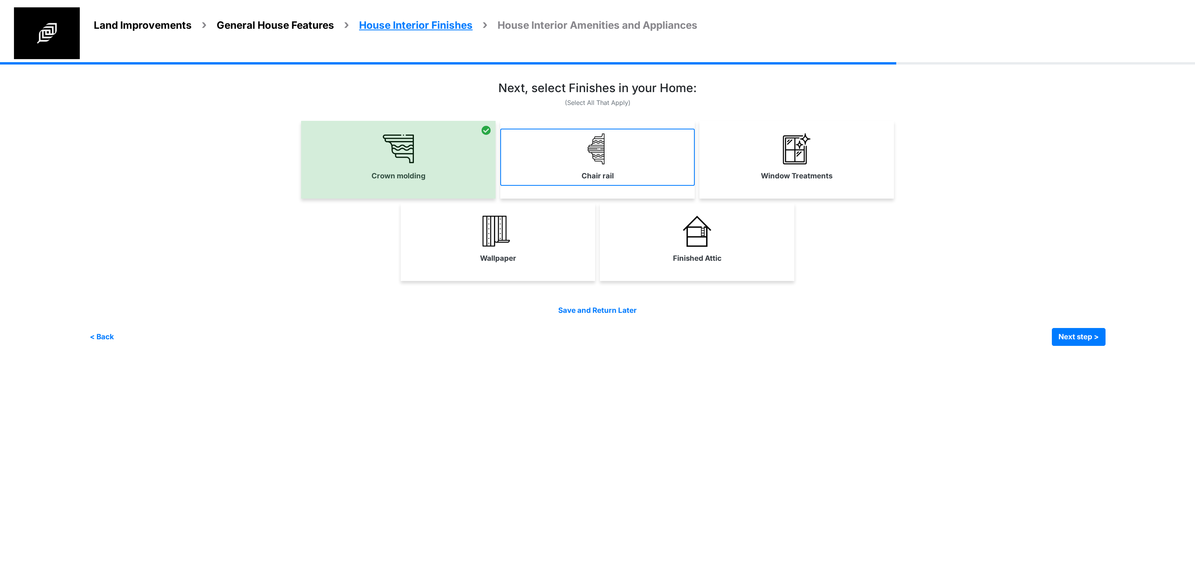
click at [616, 164] on link "Chair rail" at bounding box center [597, 157] width 194 height 57
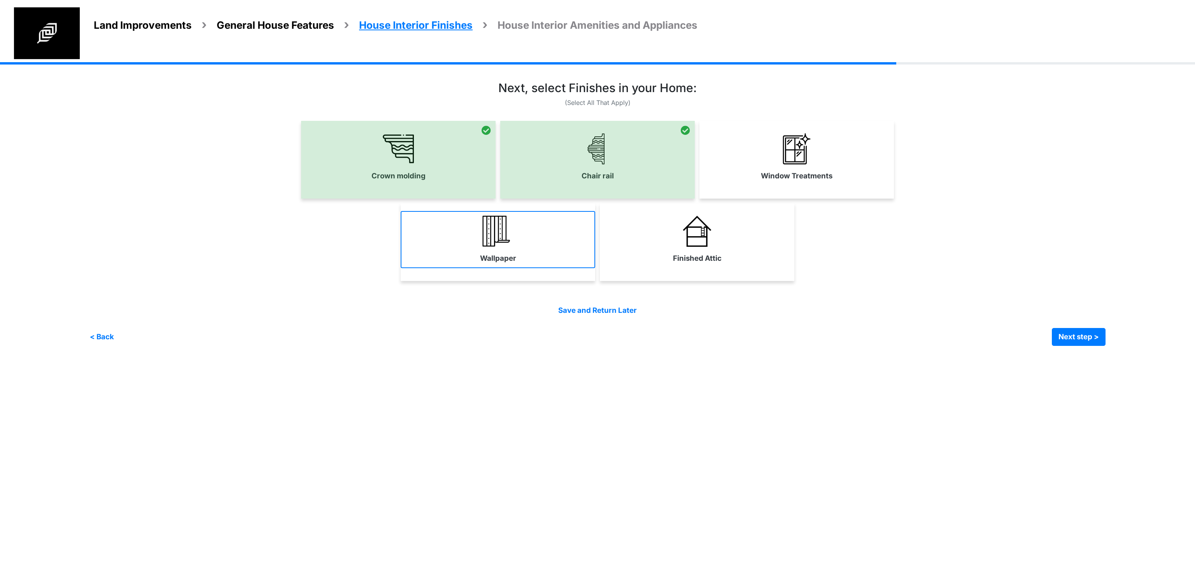
click at [546, 238] on link "Wallpaper" at bounding box center [498, 239] width 194 height 57
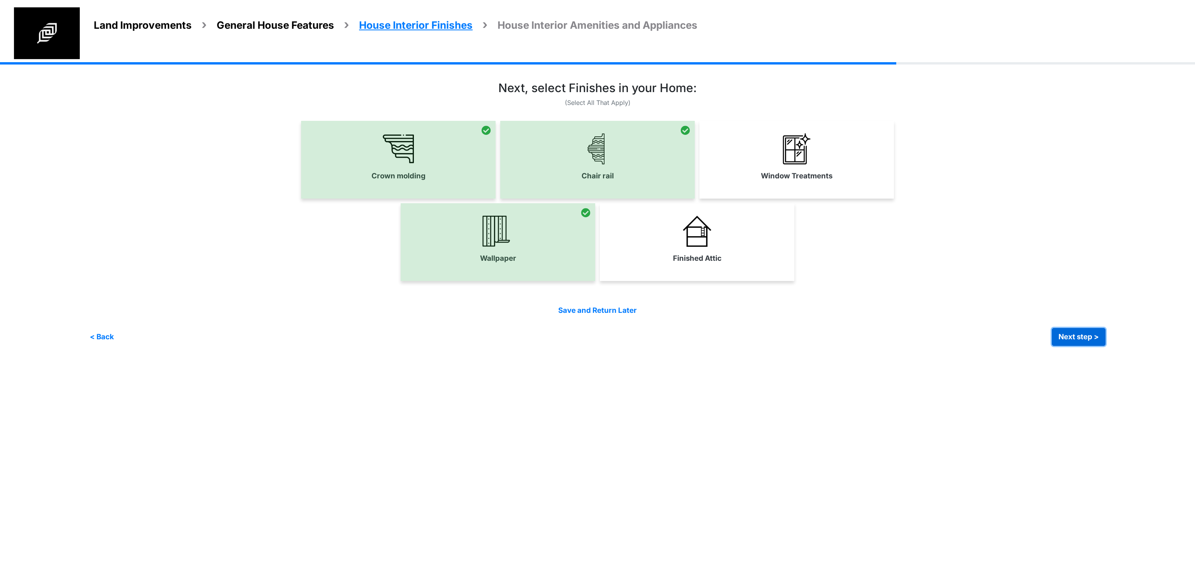
click at [1061, 343] on button "Next step >" at bounding box center [1079, 337] width 54 height 18
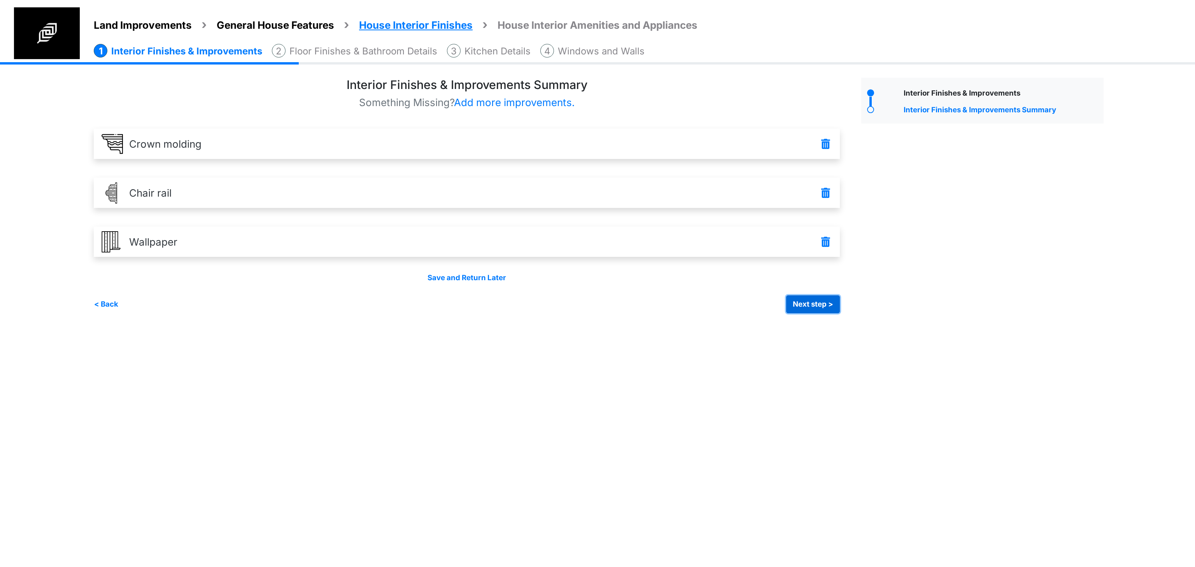
click at [810, 308] on button "Next step >" at bounding box center [813, 305] width 54 height 18
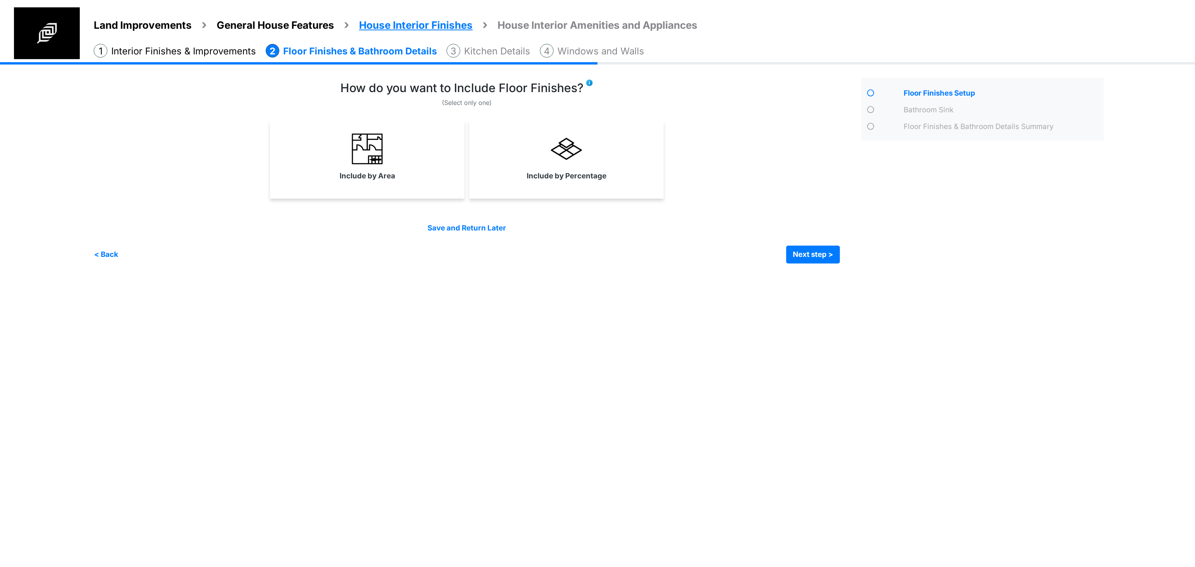
click at [564, 185] on link "Include by Percentage" at bounding box center [566, 157] width 191 height 57
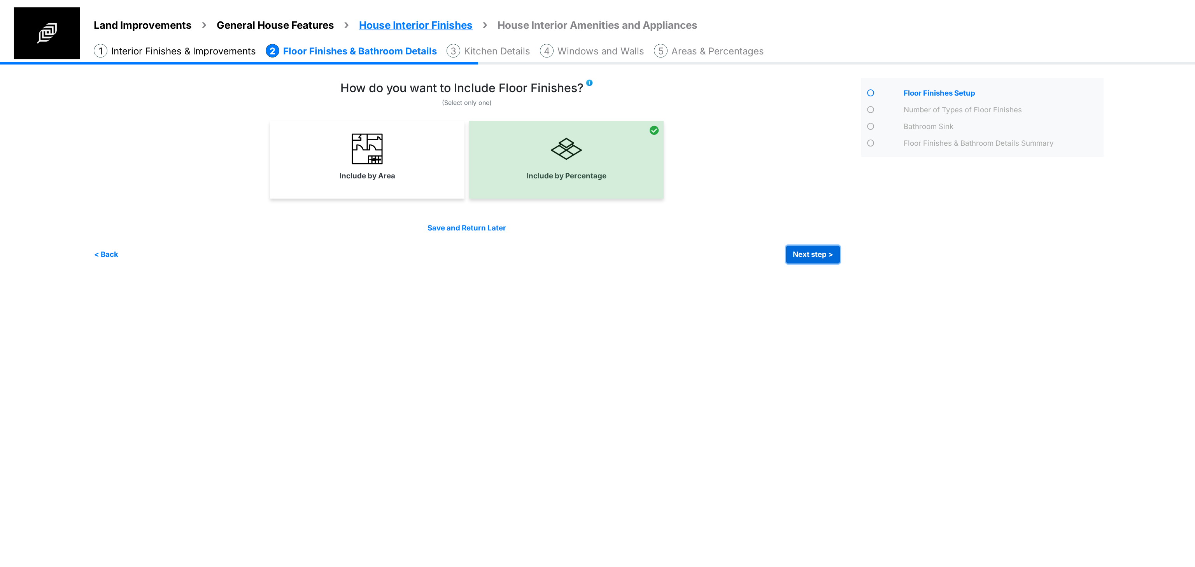
click at [823, 248] on button "Next step >" at bounding box center [813, 255] width 54 height 18
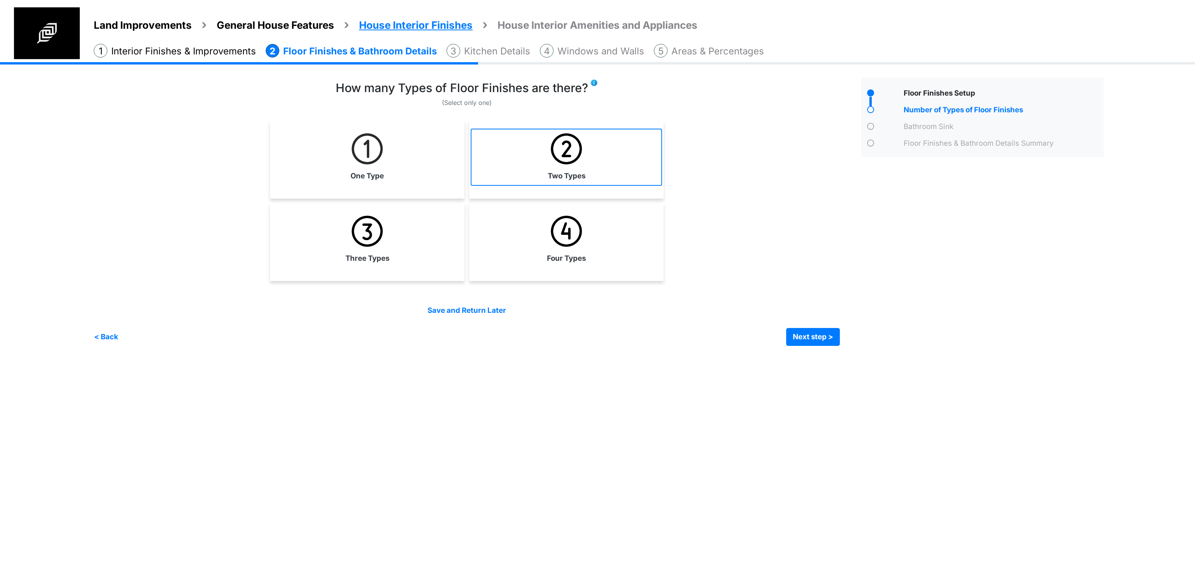
click at [546, 172] on link "Two Types" at bounding box center [566, 157] width 191 height 57
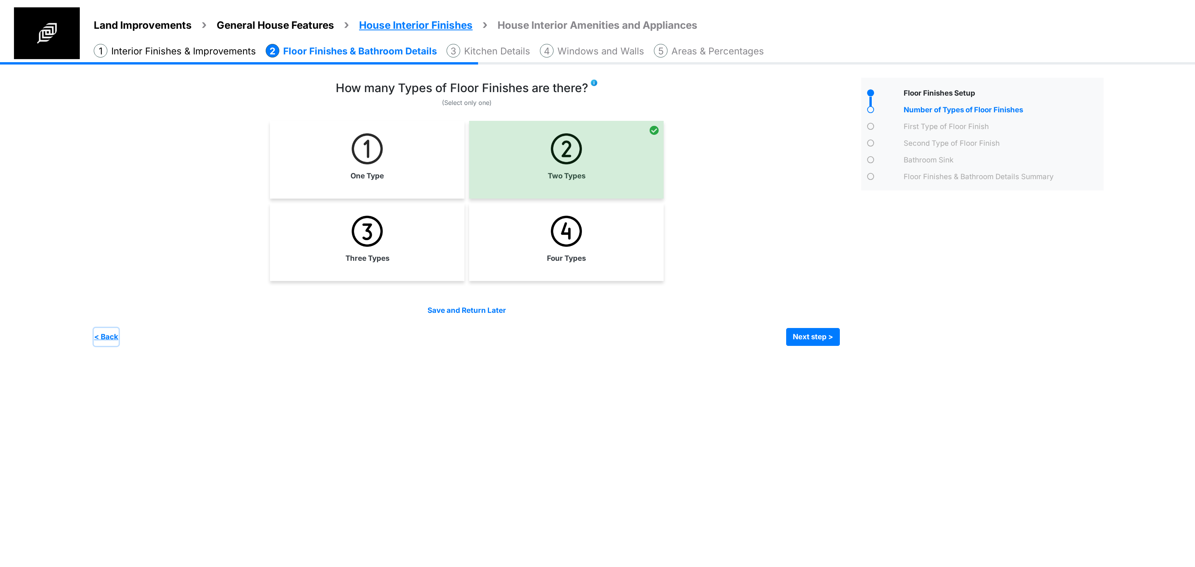
click at [118, 337] on button "< Back" at bounding box center [106, 337] width 25 height 18
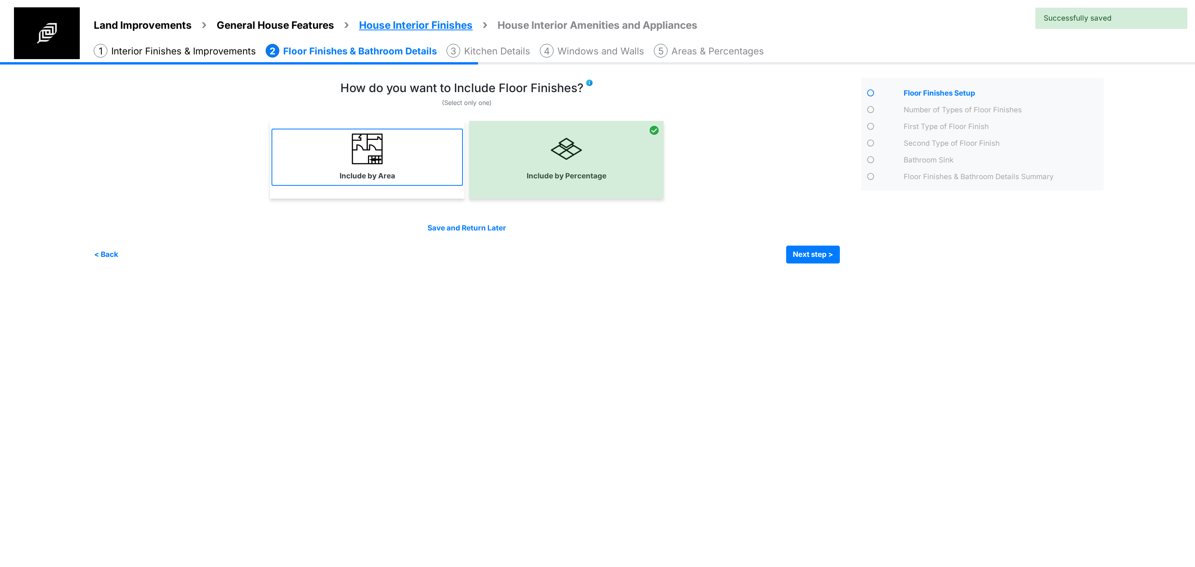
click at [336, 176] on link "Include by Area" at bounding box center [366, 157] width 191 height 57
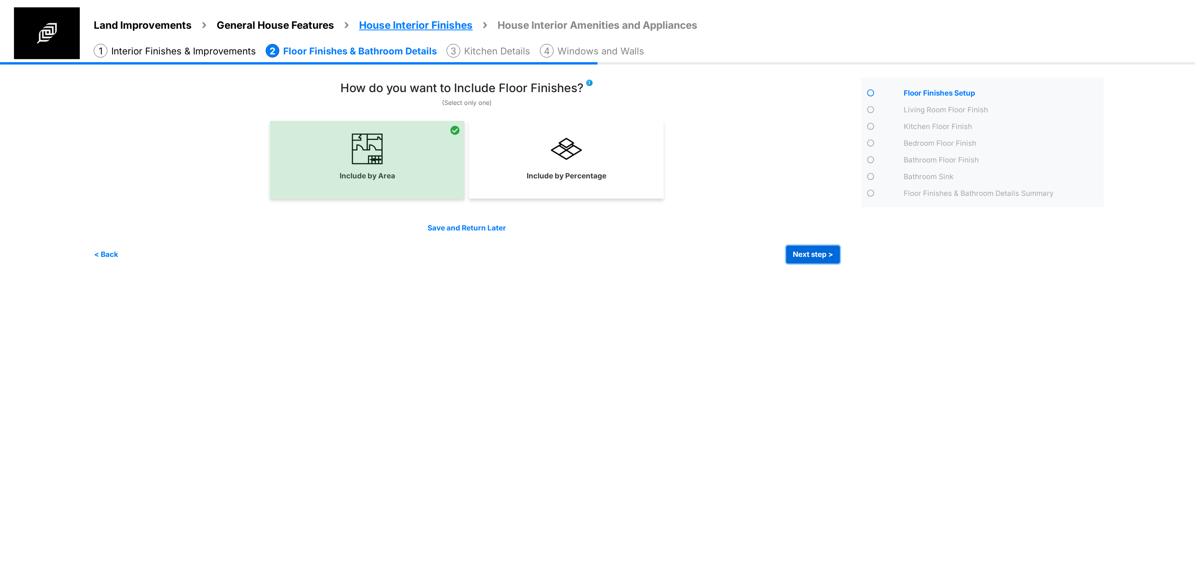
click at [807, 258] on button "Next step >" at bounding box center [813, 255] width 54 height 18
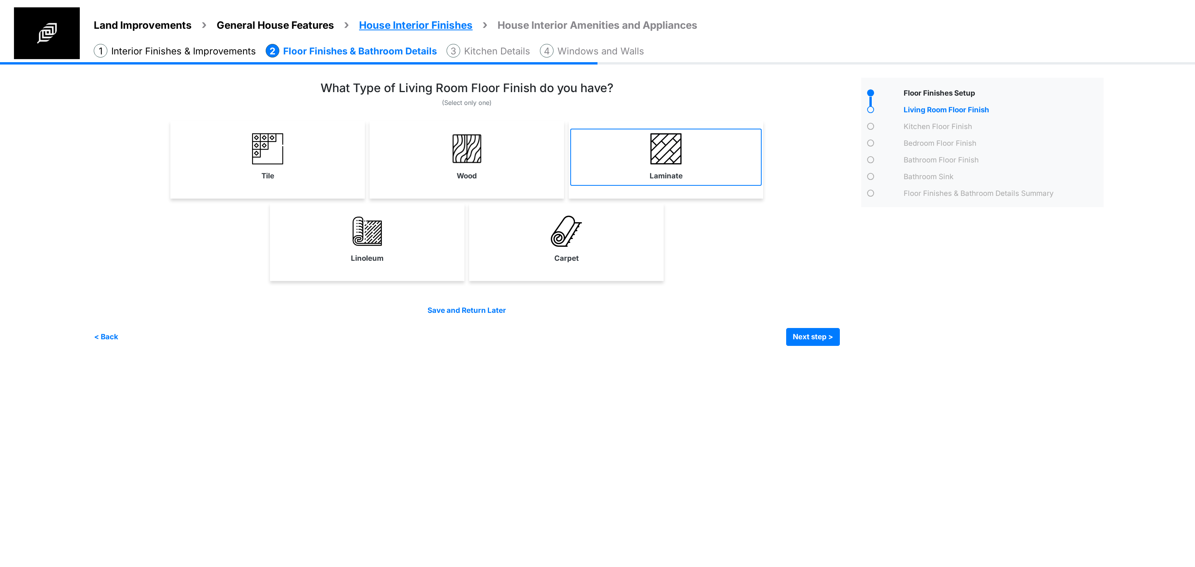
click at [666, 175] on label "Laminate" at bounding box center [665, 176] width 33 height 11
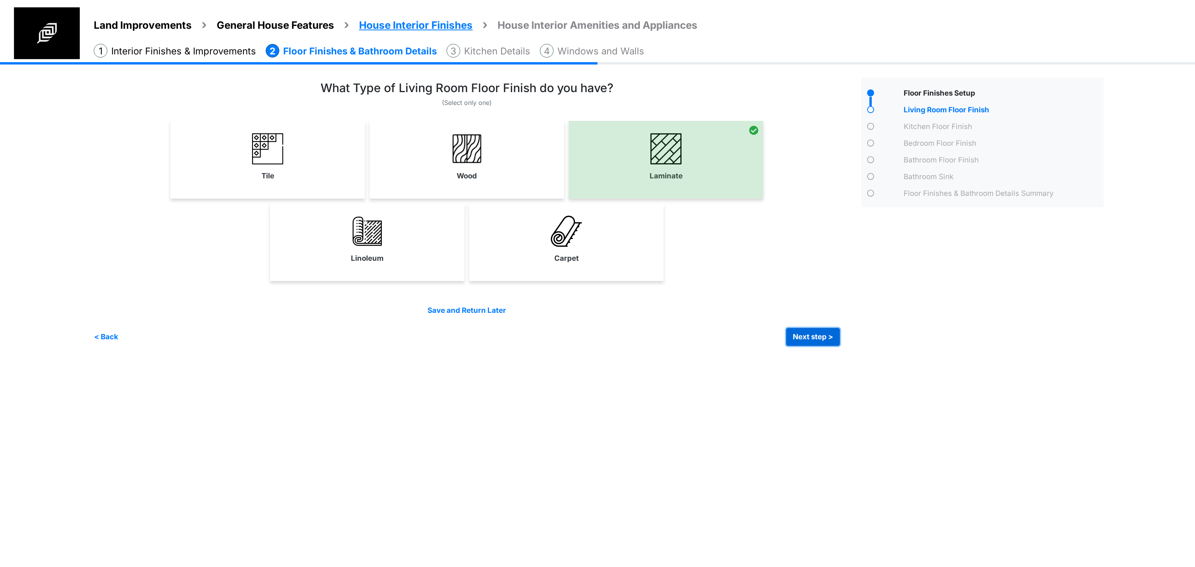
click at [790, 332] on button "Next step >" at bounding box center [813, 337] width 54 height 18
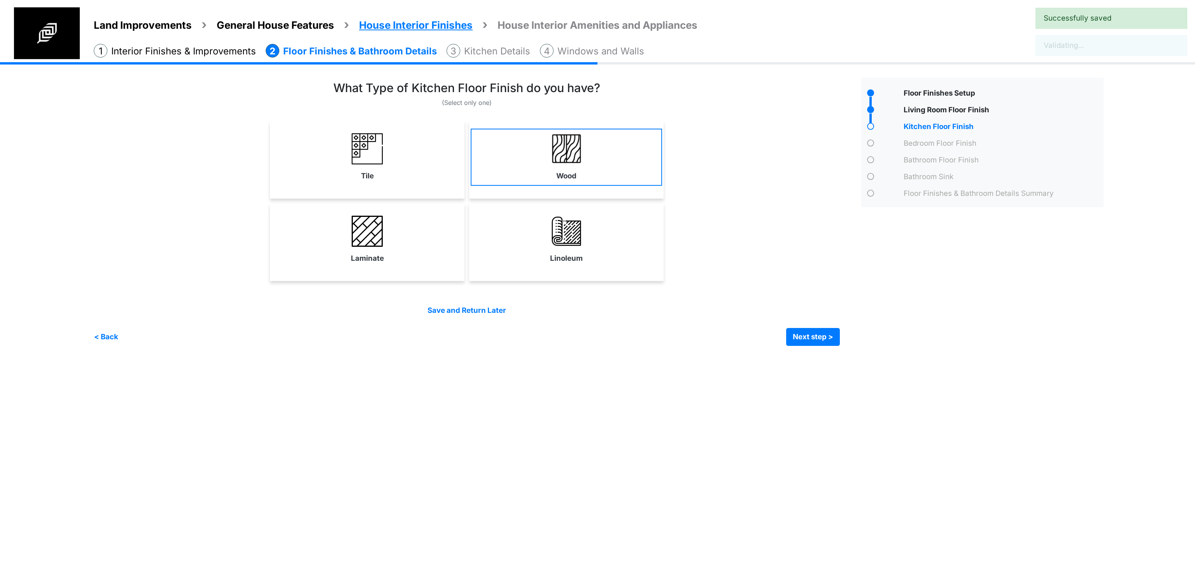
click at [615, 170] on link "Wood" at bounding box center [566, 157] width 191 height 57
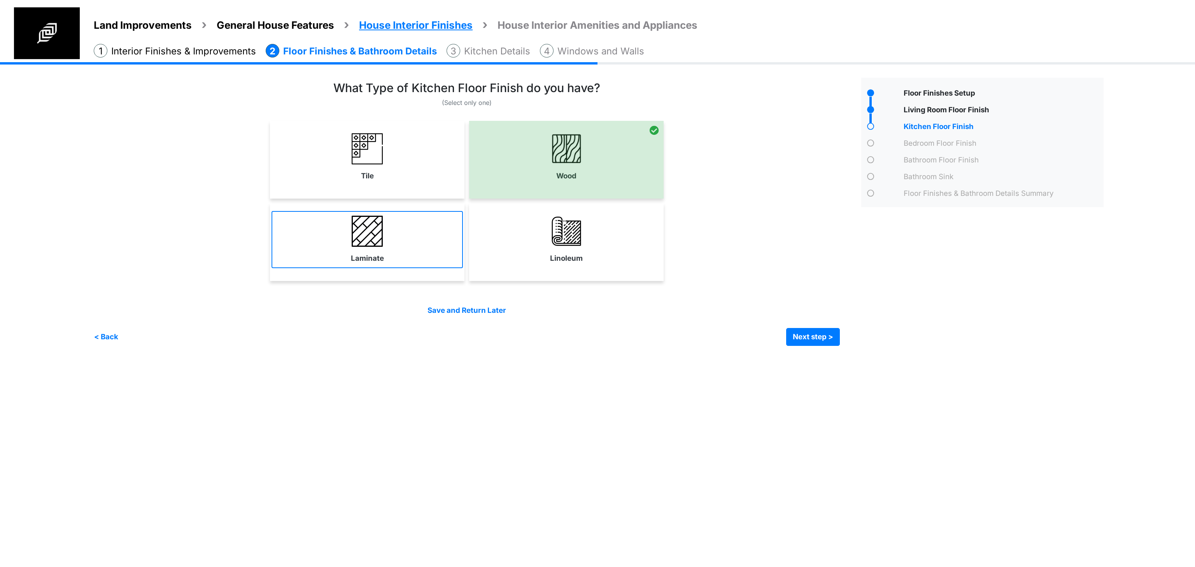
click at [395, 235] on link "Laminate" at bounding box center [366, 239] width 191 height 57
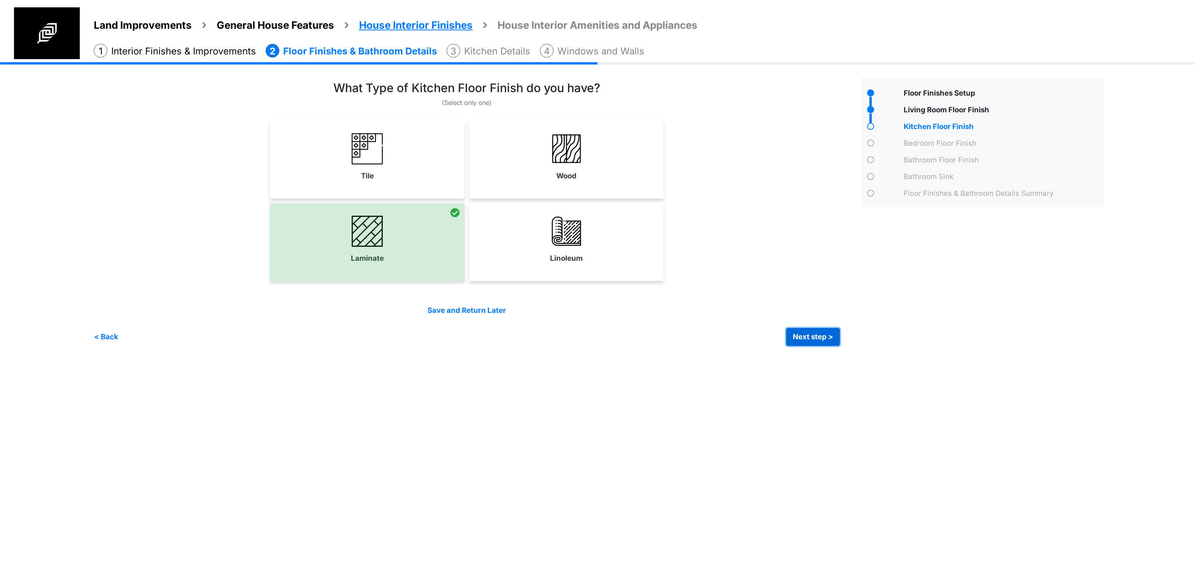
click at [790, 338] on button "Next step >" at bounding box center [813, 337] width 54 height 18
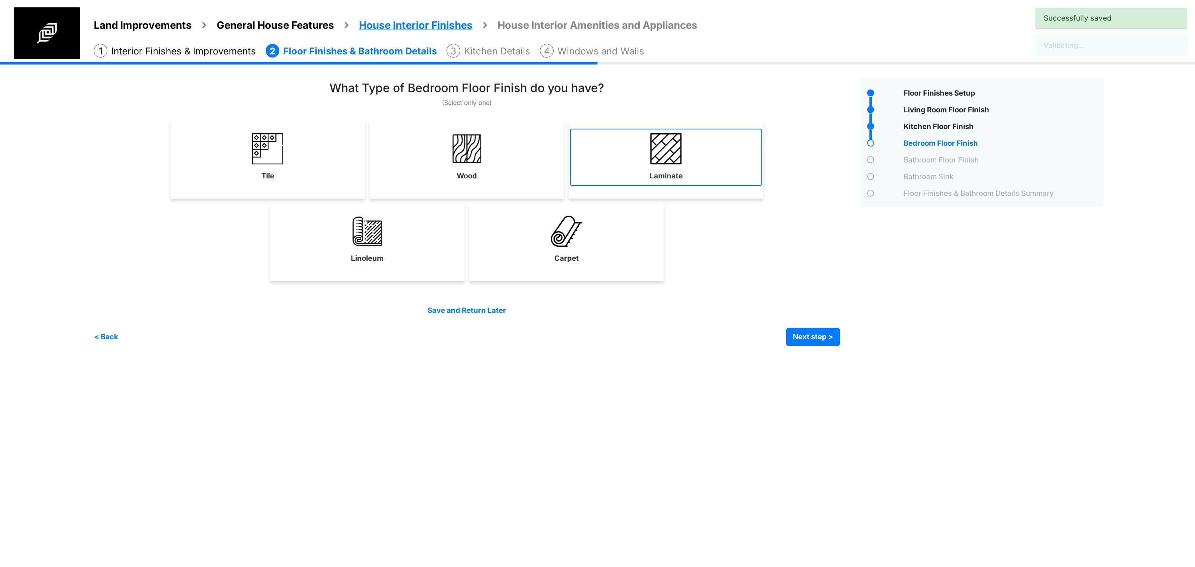
click at [667, 183] on link "Laminate" at bounding box center [665, 157] width 191 height 57
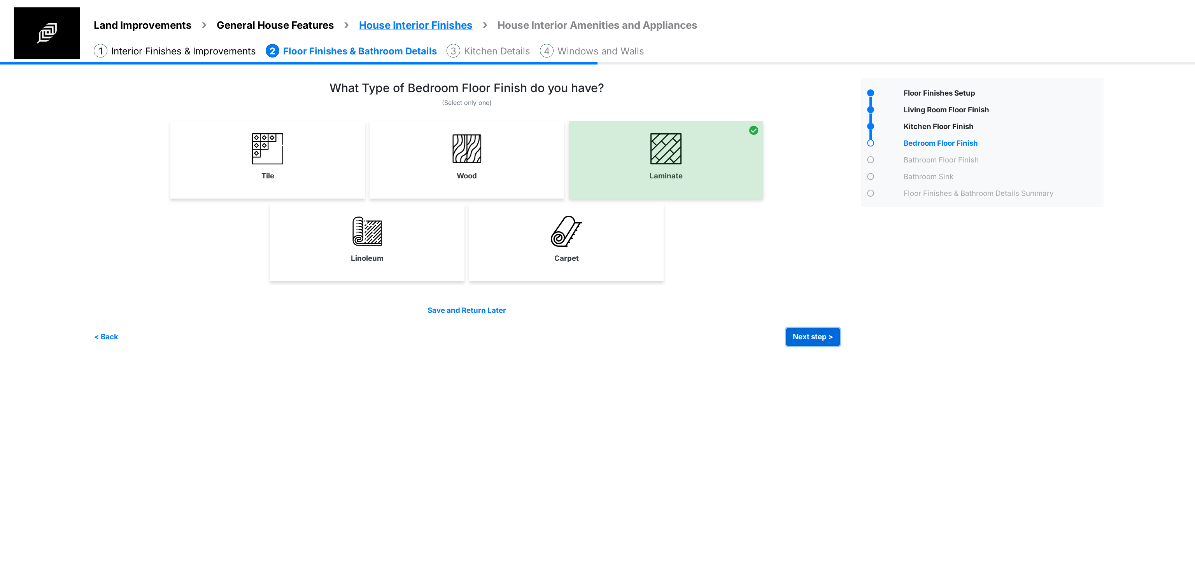
click at [807, 338] on button "Next step >" at bounding box center [813, 337] width 54 height 18
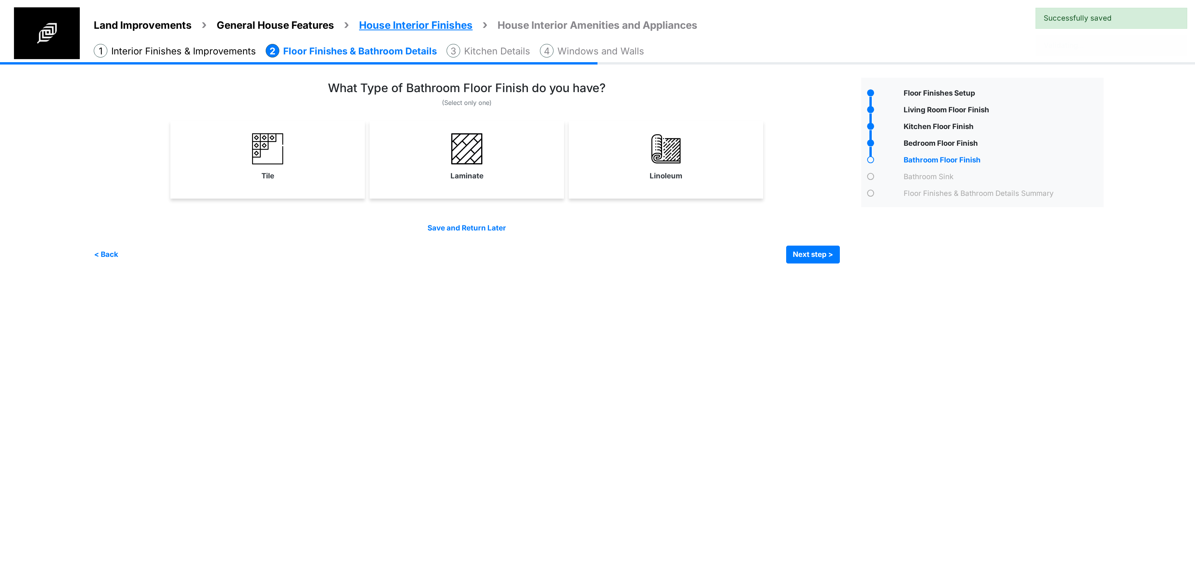
click at [655, 190] on div "Linoleum" at bounding box center [666, 160] width 194 height 78
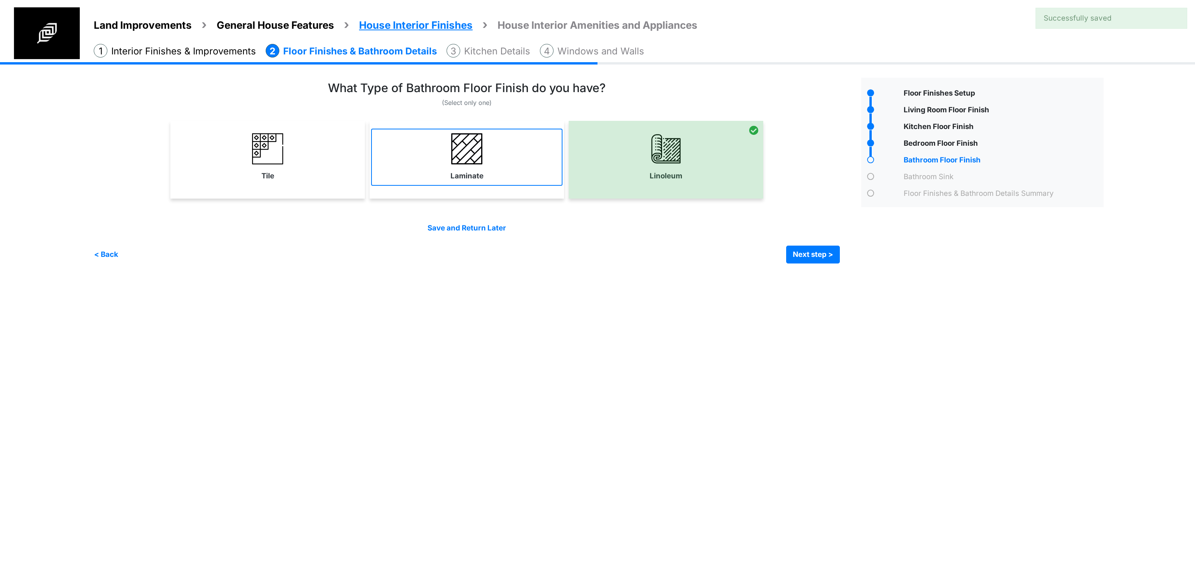
click at [485, 177] on link "Laminate" at bounding box center [466, 157] width 191 height 57
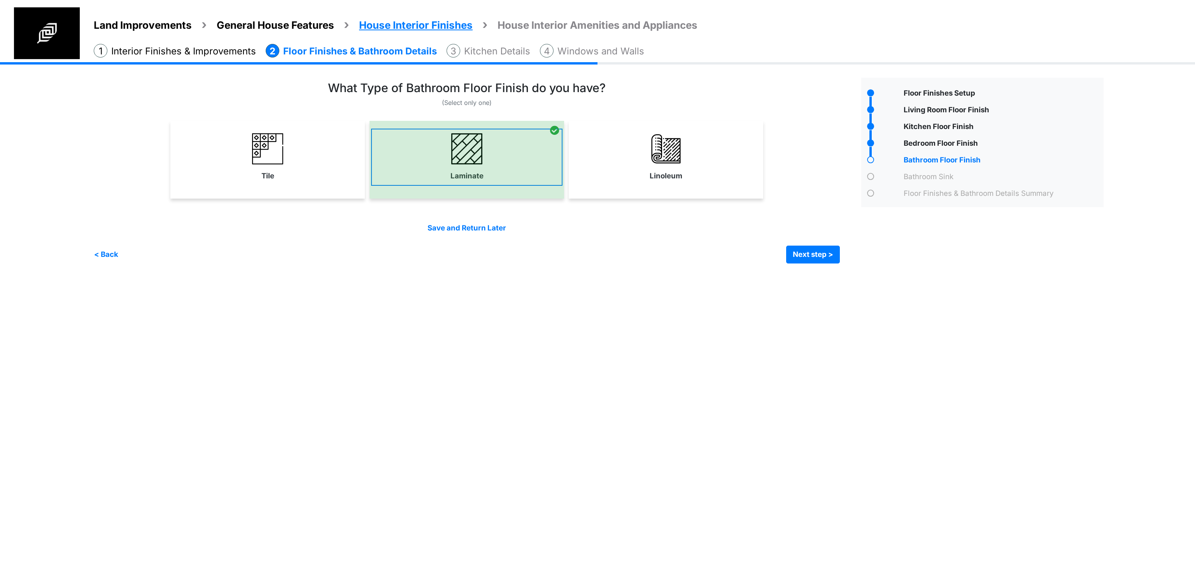
select select "*"
click at [810, 255] on button "Next step >" at bounding box center [813, 255] width 54 height 18
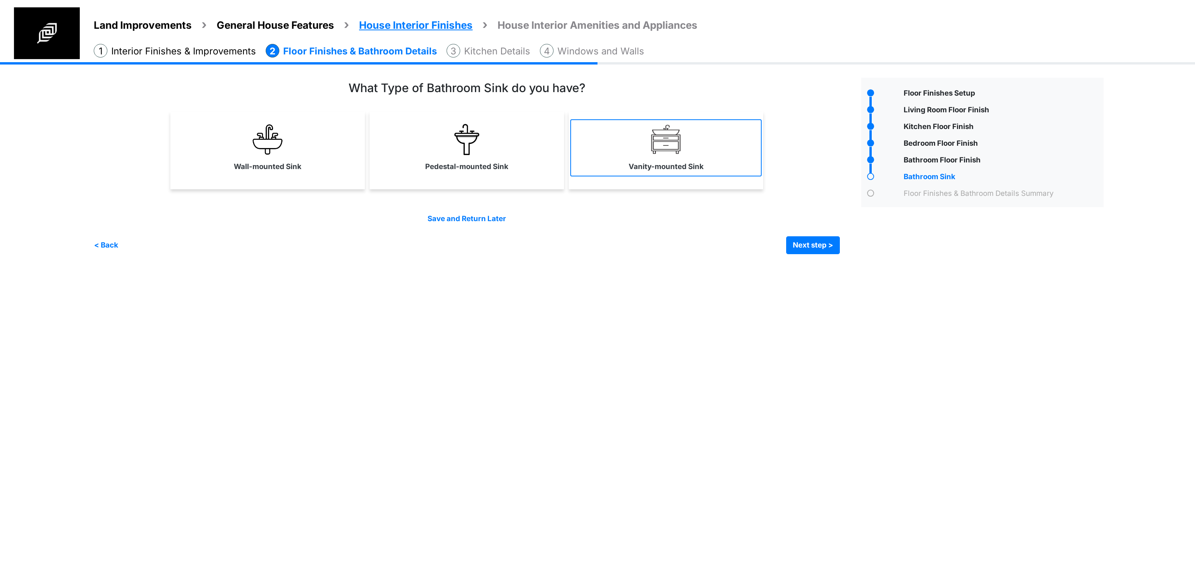
click at [633, 173] on link "Vanity-mounted Sink" at bounding box center [665, 147] width 191 height 57
select select "*"
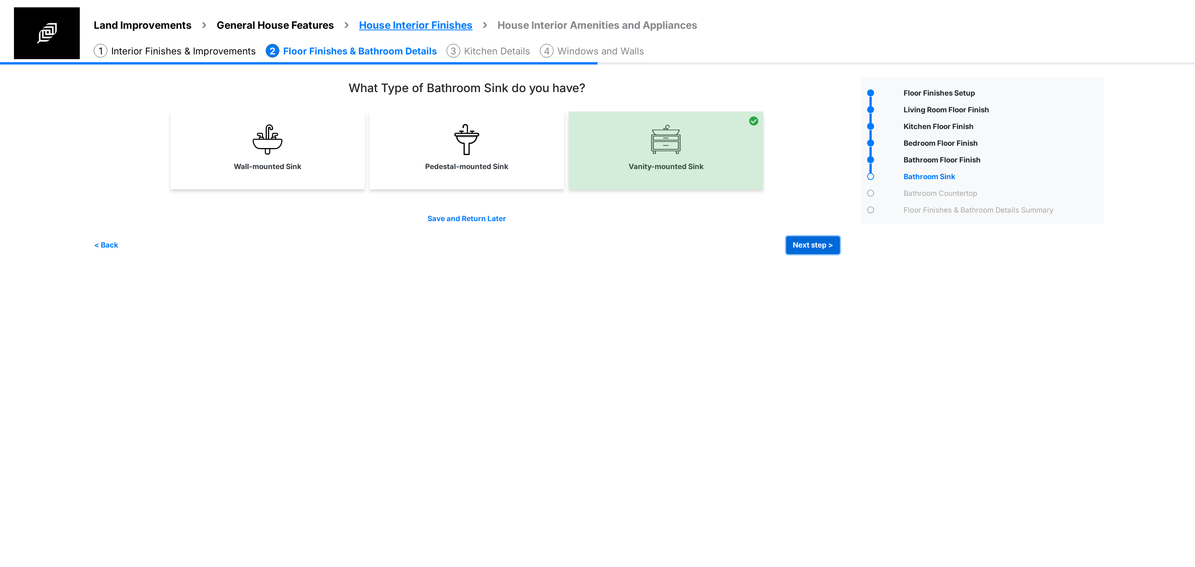
click at [814, 243] on button "Next step >" at bounding box center [813, 245] width 54 height 18
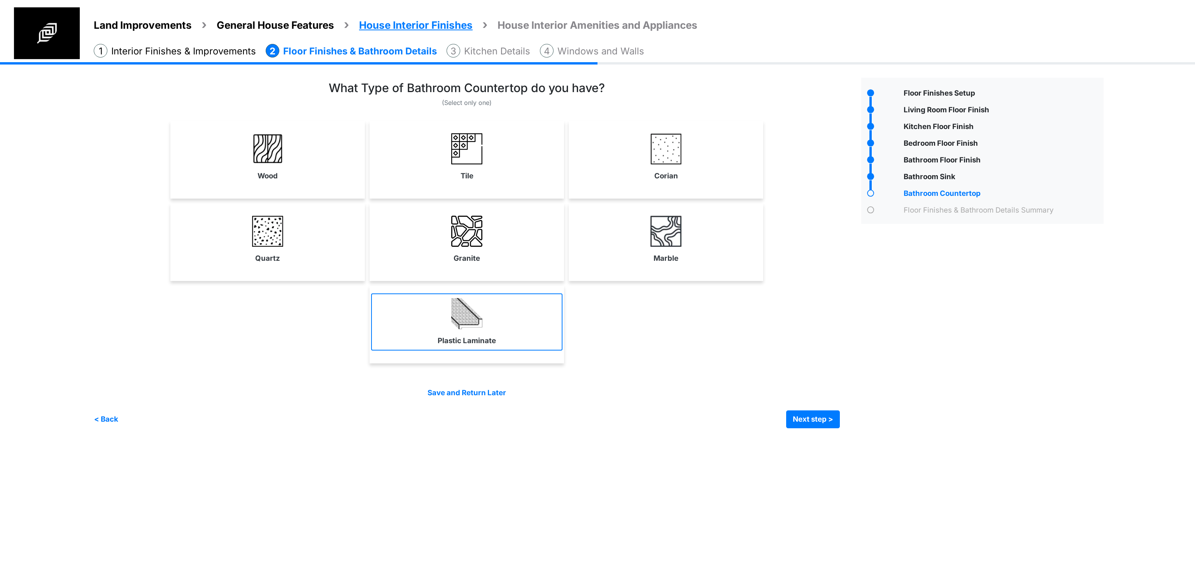
click at [516, 296] on link "Plastic Laminate" at bounding box center [466, 322] width 191 height 57
select select "*"
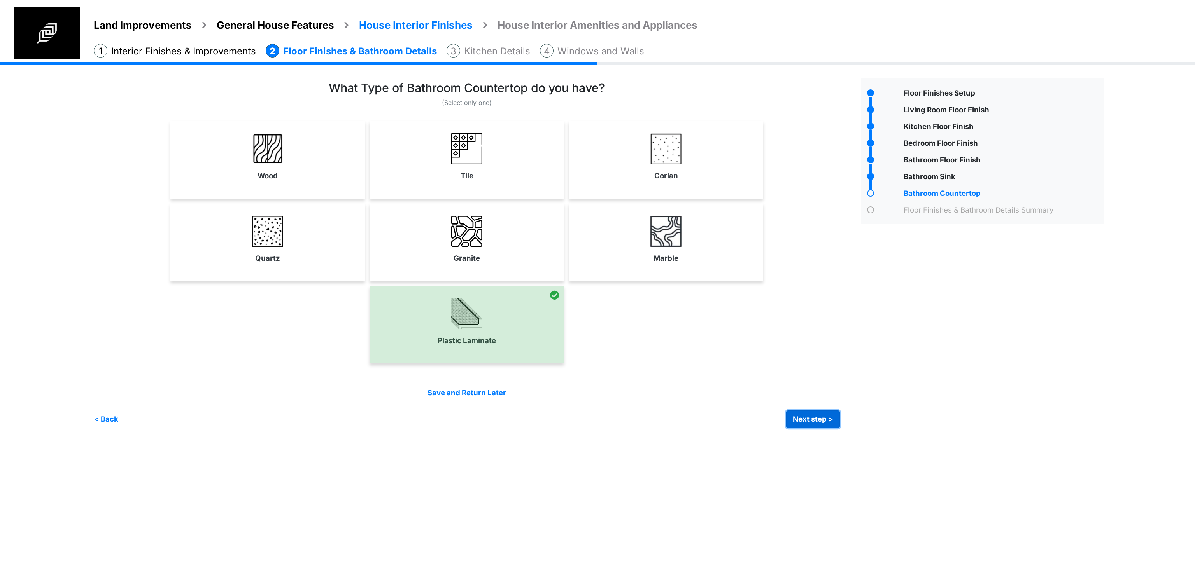
click at [804, 415] on button "Next step >" at bounding box center [813, 420] width 54 height 18
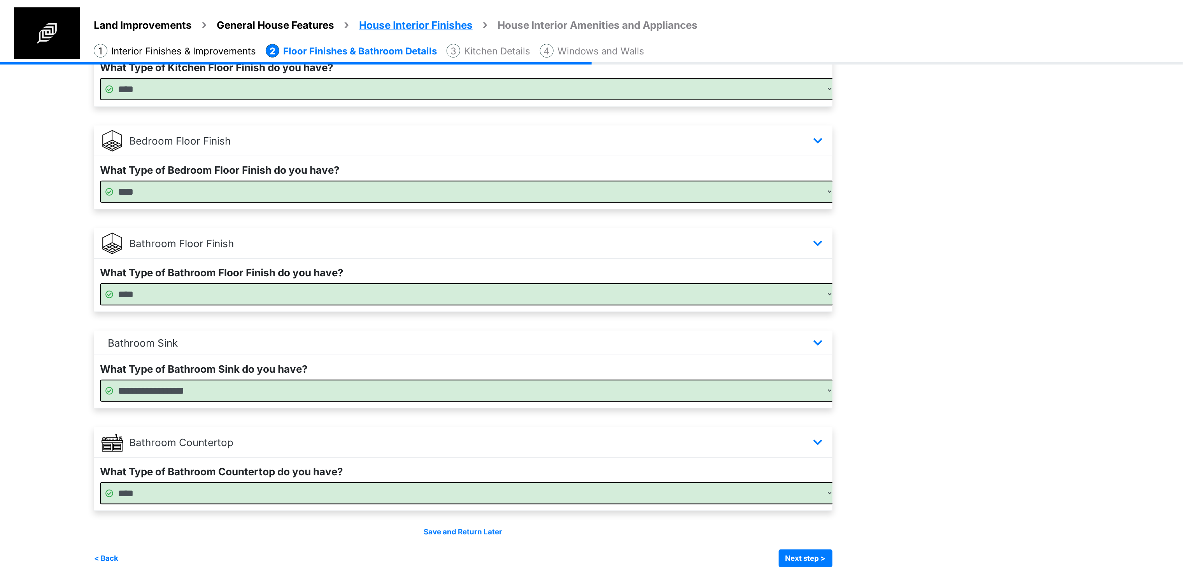
scroll to position [327, 0]
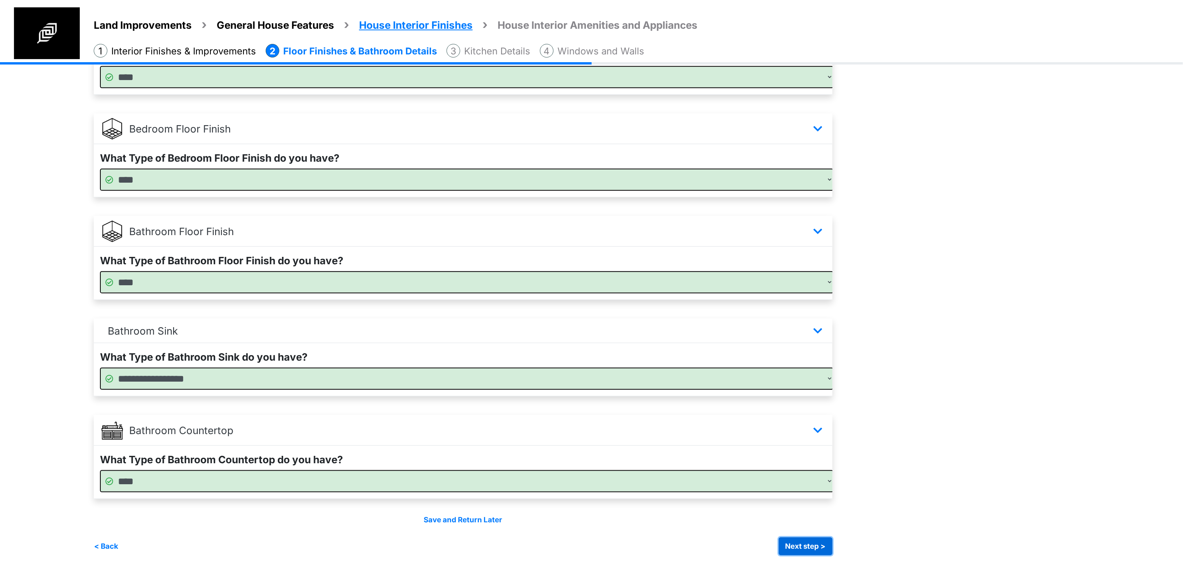
click at [825, 551] on button "Next step >" at bounding box center [806, 547] width 54 height 18
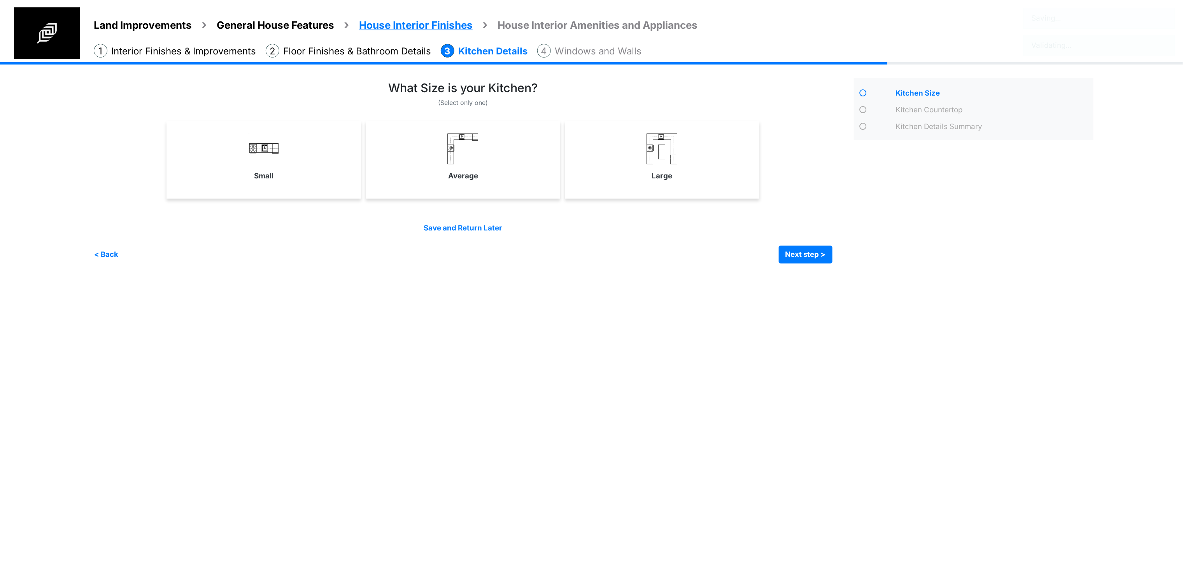
scroll to position [0, 0]
click at [439, 175] on link "Average" at bounding box center [466, 157] width 191 height 57
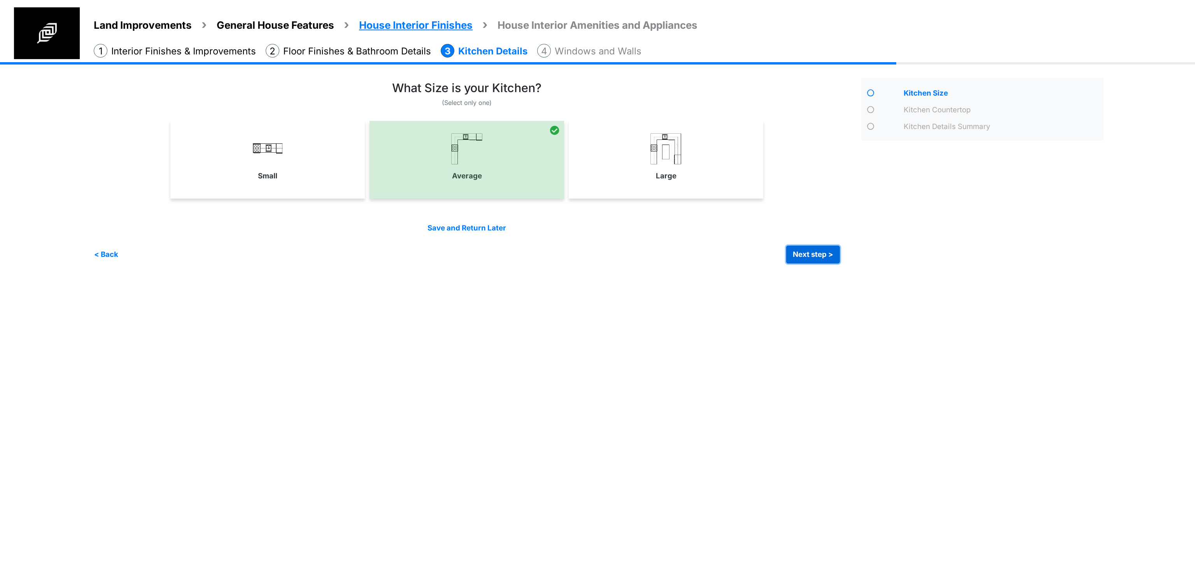
click at [798, 251] on button "Next step >" at bounding box center [813, 255] width 54 height 18
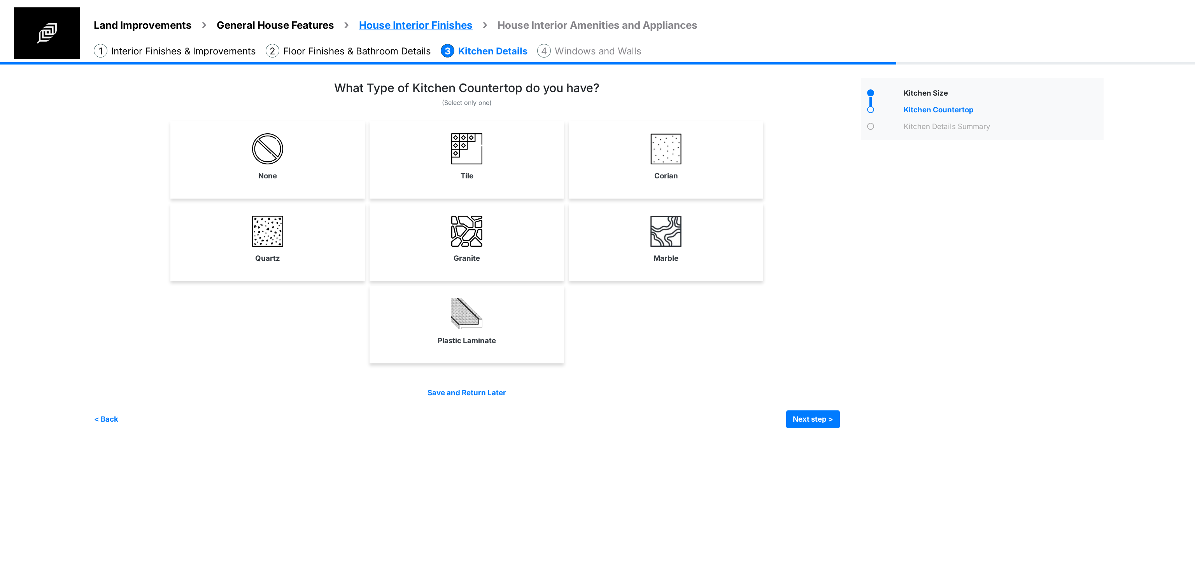
click at [637, 200] on div "None" at bounding box center [467, 244] width 746 height 247
click at [641, 178] on link "Corian" at bounding box center [665, 157] width 191 height 57
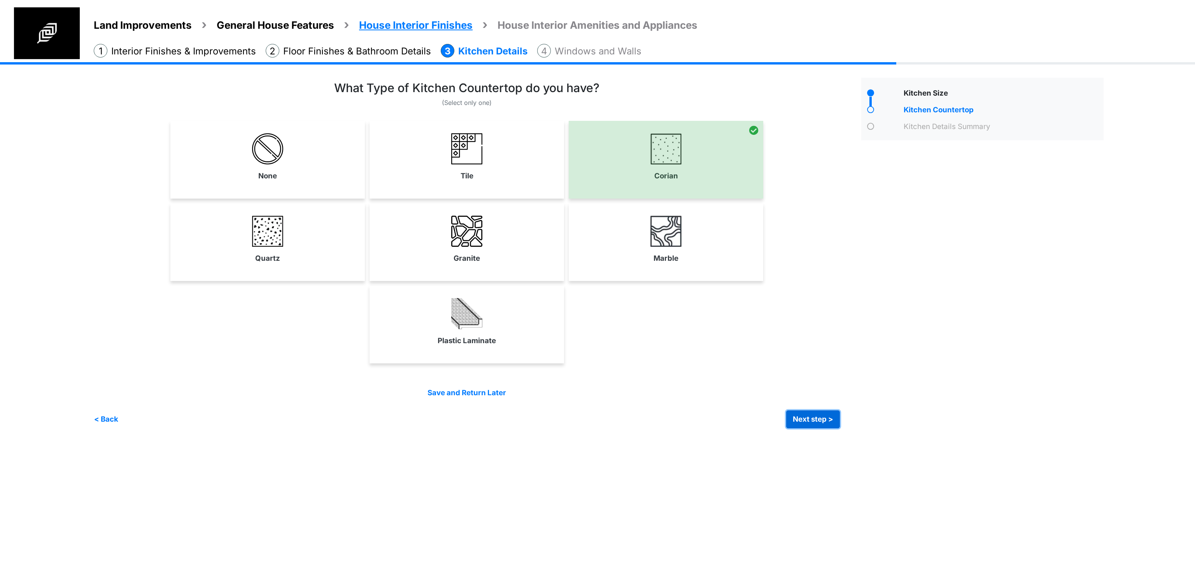
click at [819, 425] on button "Next step >" at bounding box center [813, 420] width 54 height 18
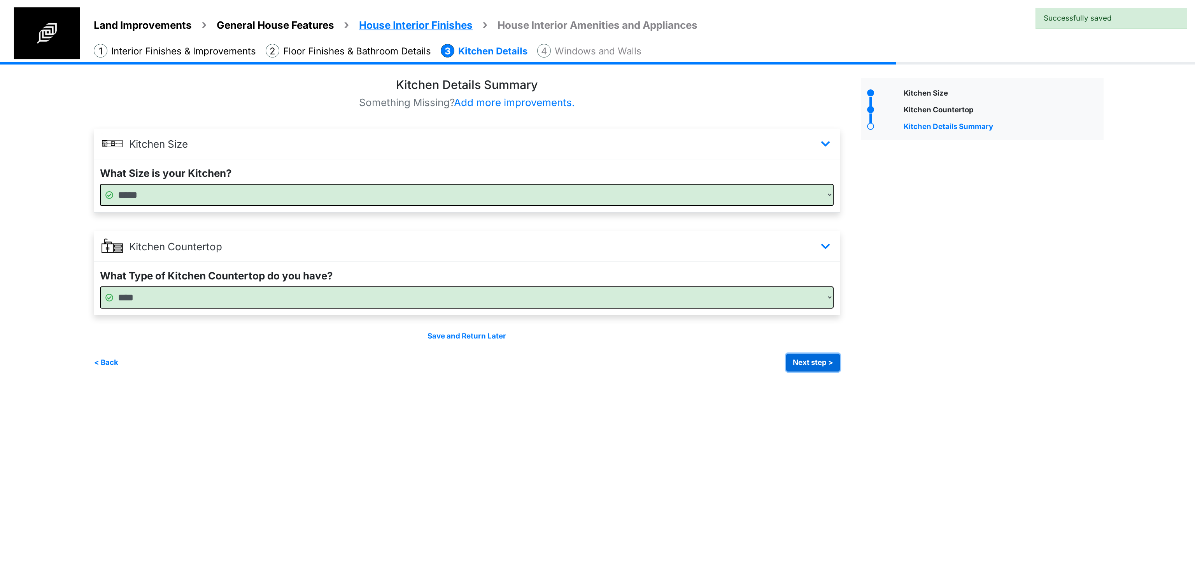
click at [809, 367] on button "Next step >" at bounding box center [813, 363] width 54 height 18
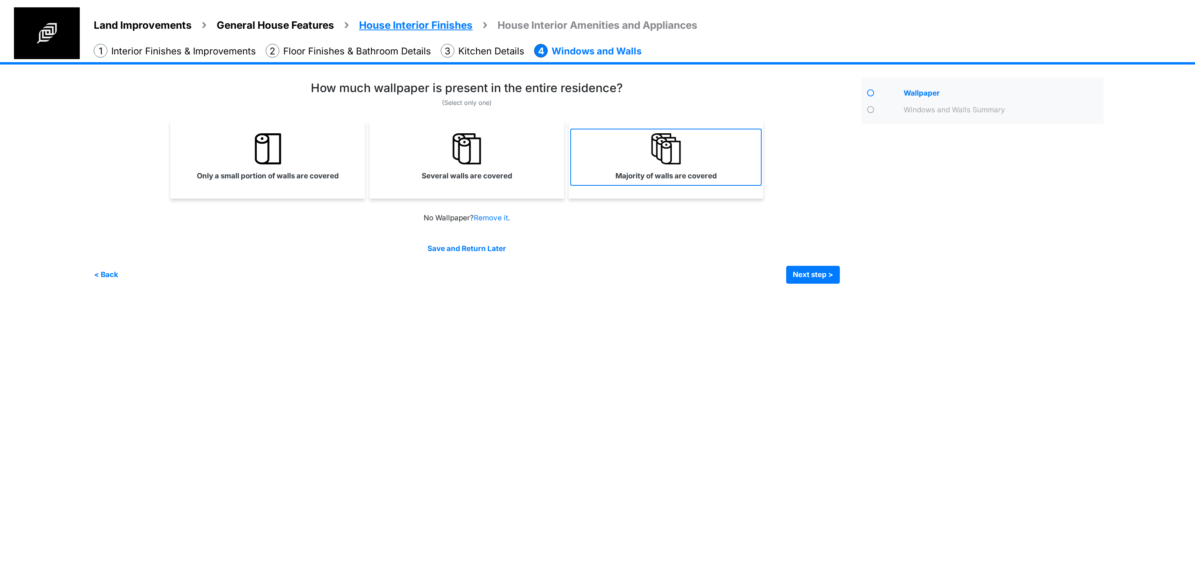
click at [630, 173] on label "Majority of walls are covered" at bounding box center [666, 176] width 102 height 11
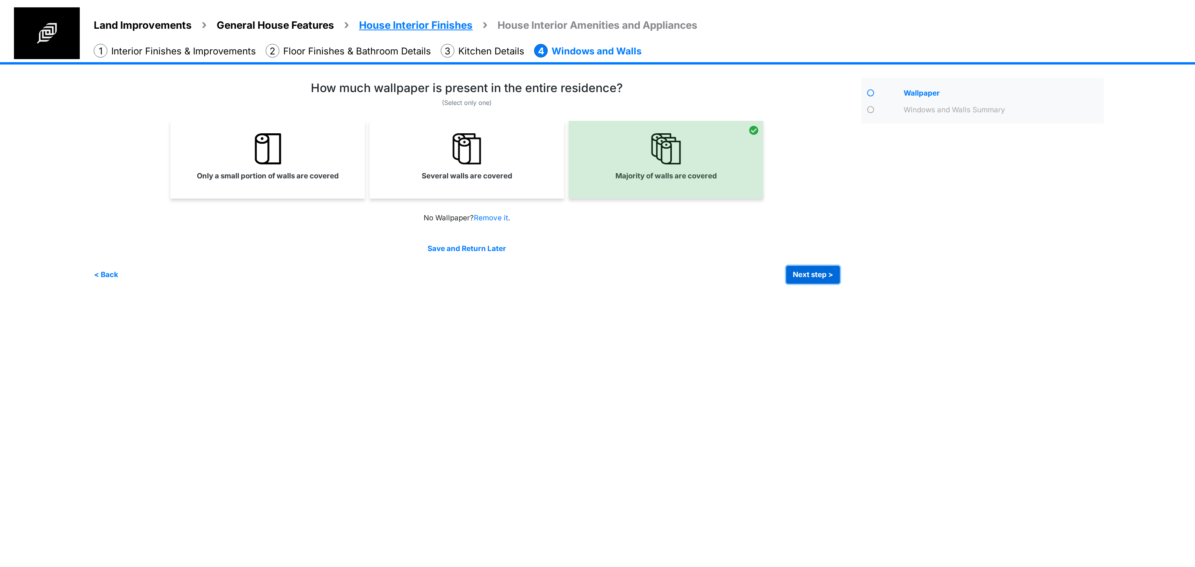
click at [803, 275] on button "Next step >" at bounding box center [813, 275] width 54 height 18
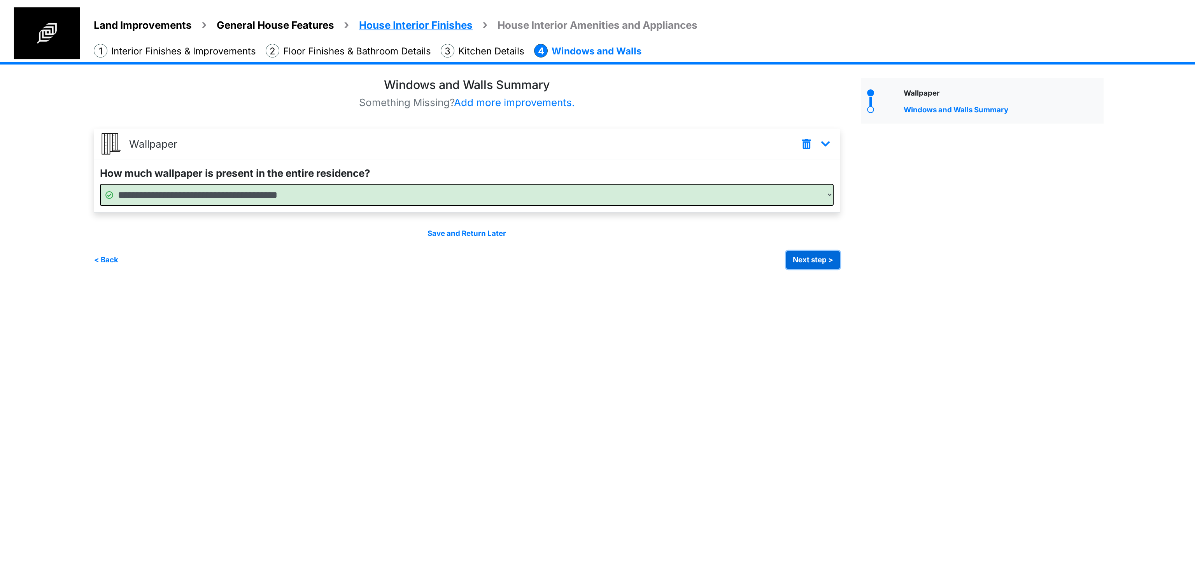
click at [805, 261] on button "Next step >" at bounding box center [813, 260] width 54 height 18
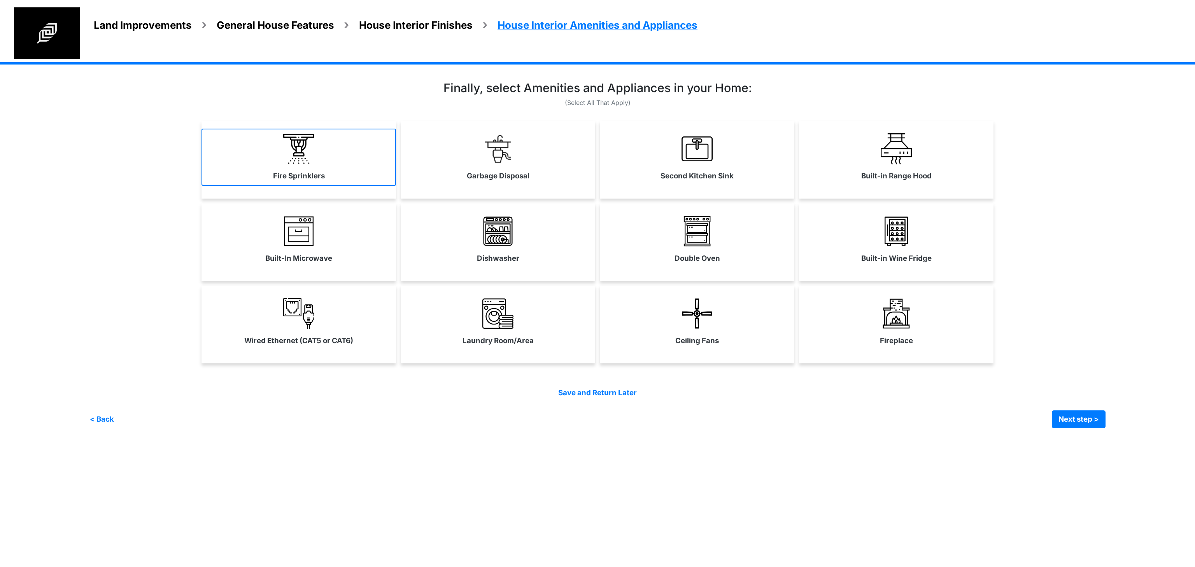
click at [301, 150] on img at bounding box center [298, 148] width 31 height 31
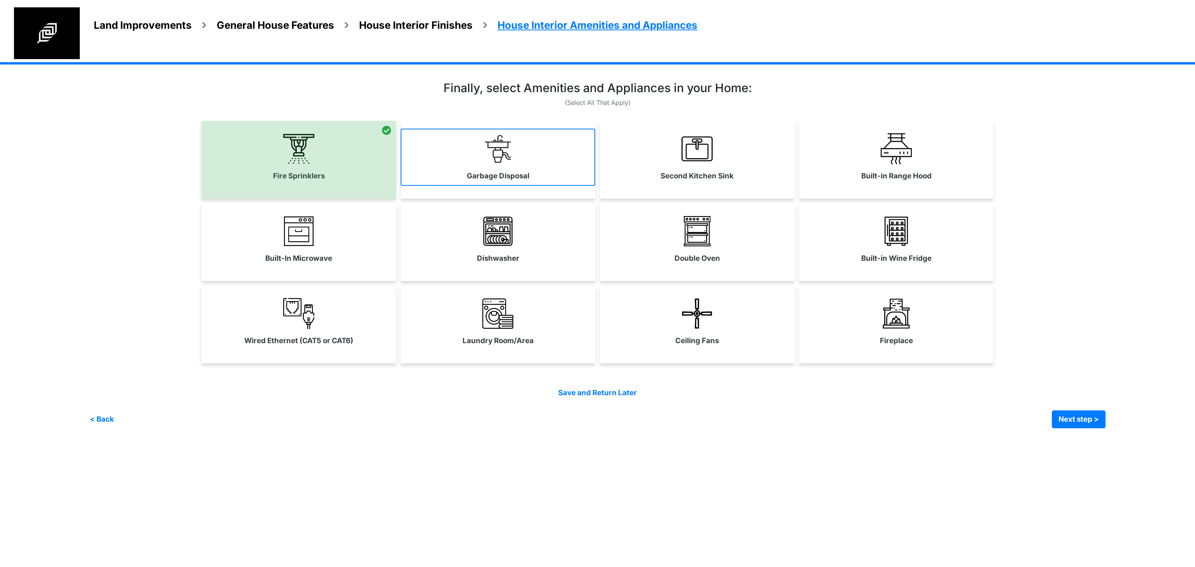
click at [512, 165] on link "Garbage Disposal" at bounding box center [498, 157] width 194 height 57
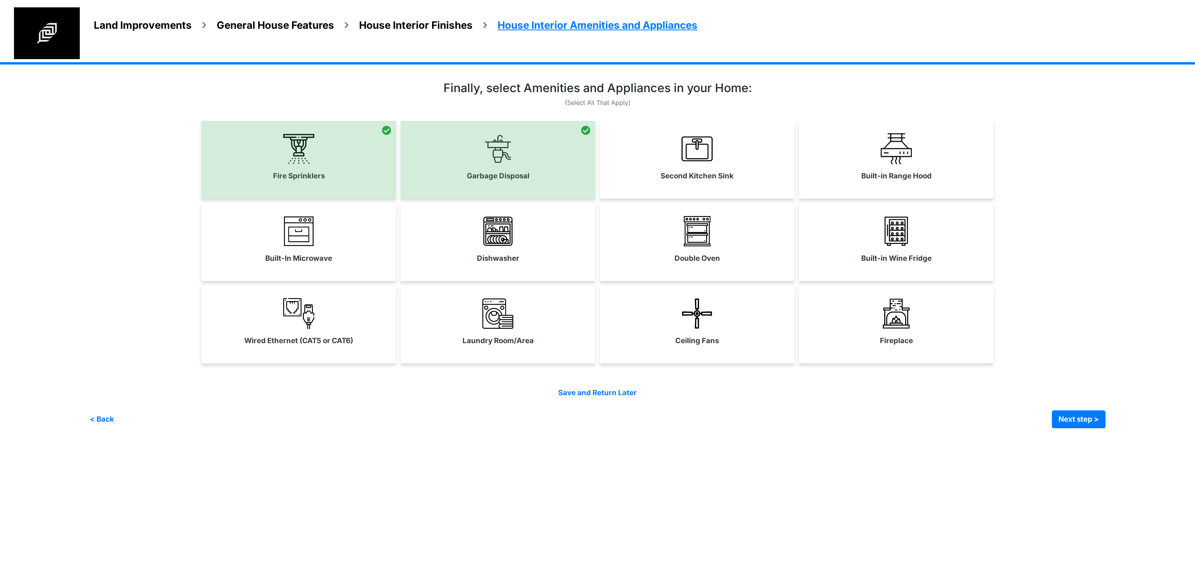
click at [870, 186] on div "Built-in Range Hood" at bounding box center [896, 160] width 194 height 78
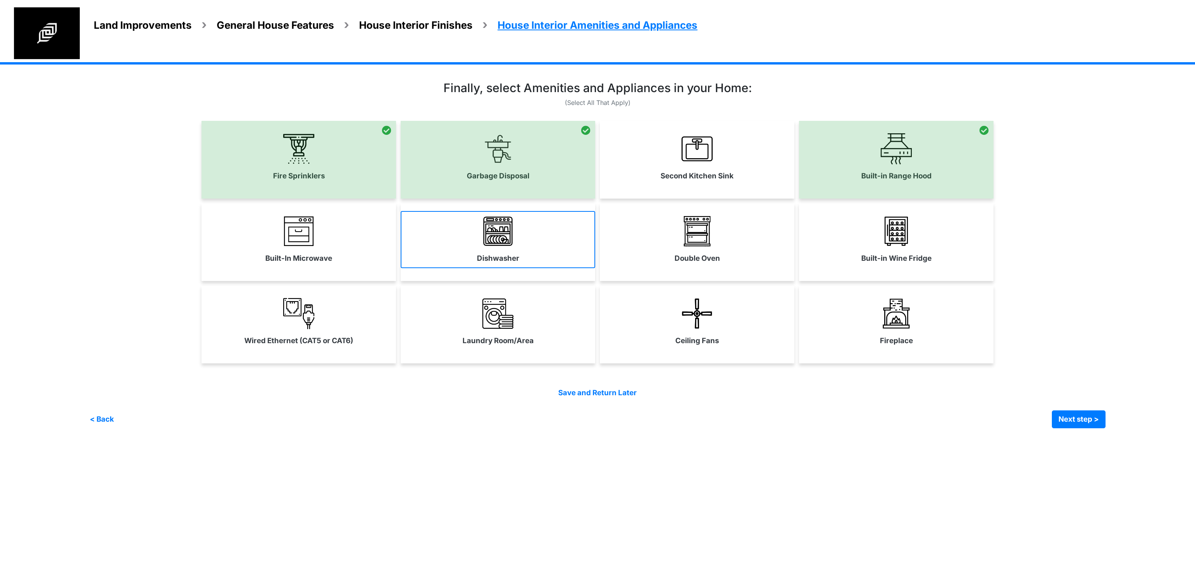
click at [546, 251] on link "Dishwasher" at bounding box center [498, 239] width 194 height 57
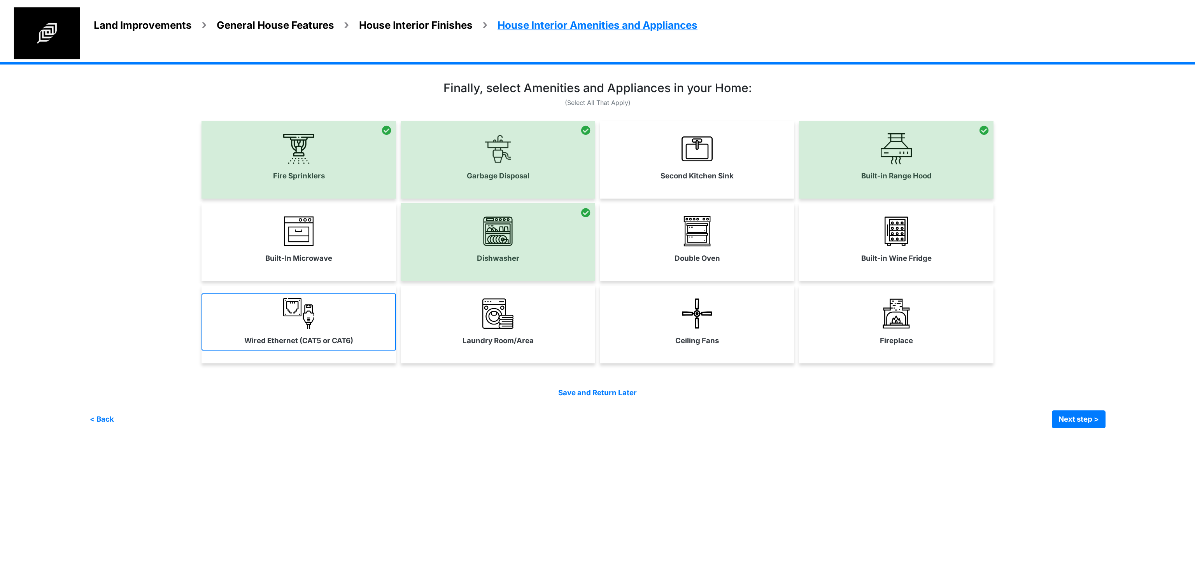
click at [305, 317] on img at bounding box center [298, 313] width 31 height 31
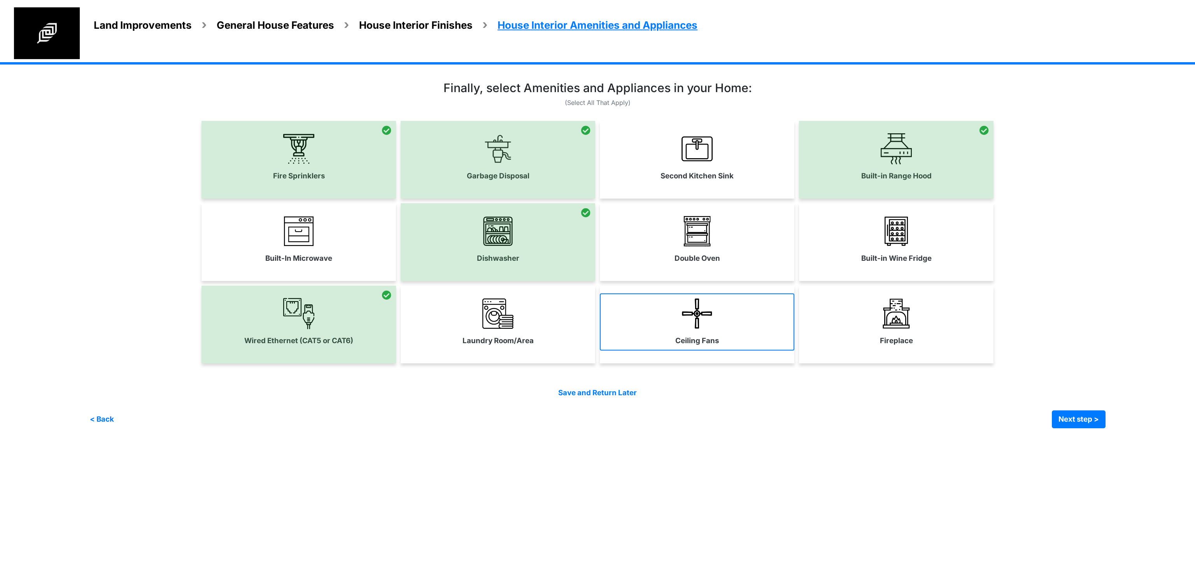
click at [651, 313] on link "Ceiling Fans" at bounding box center [697, 322] width 194 height 57
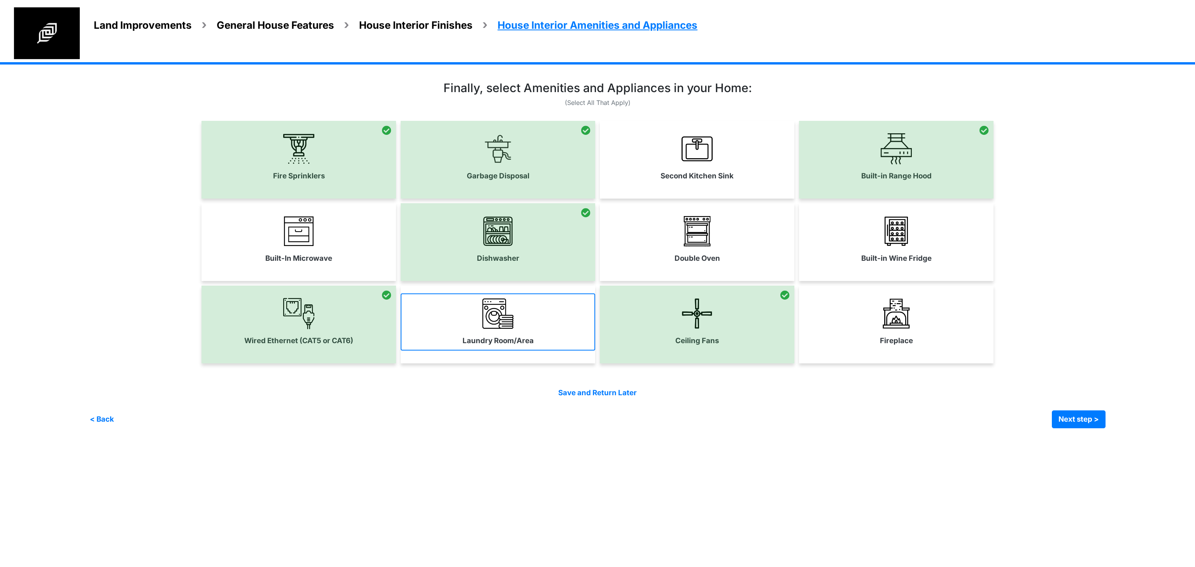
click at [473, 341] on label "Laundry Room/Area" at bounding box center [497, 341] width 71 height 11
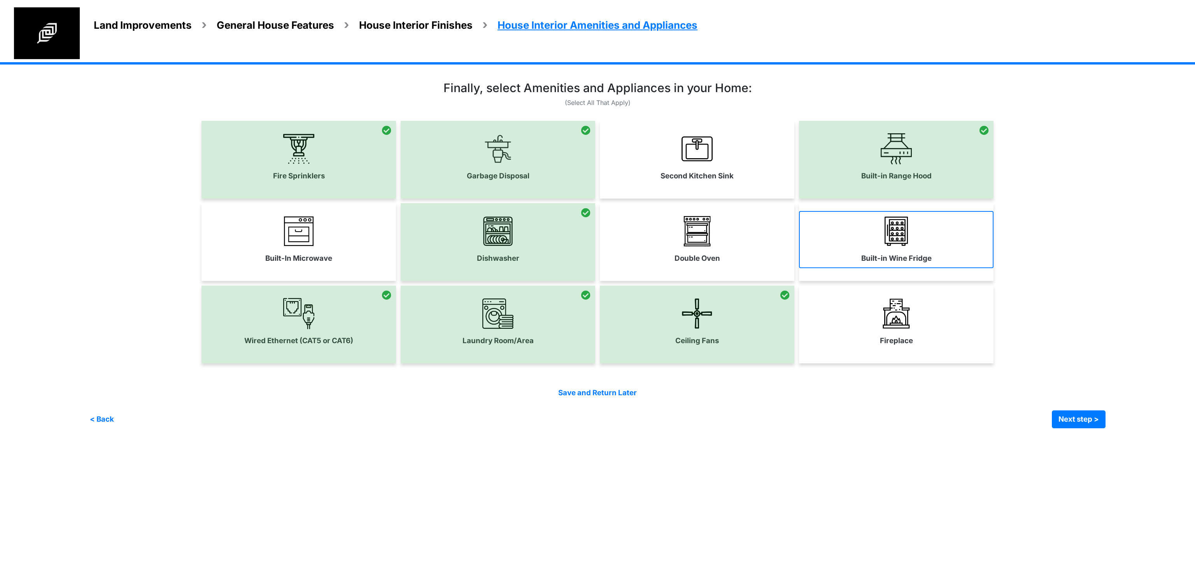
click at [856, 251] on link "Built-in Wine Fridge" at bounding box center [896, 239] width 194 height 57
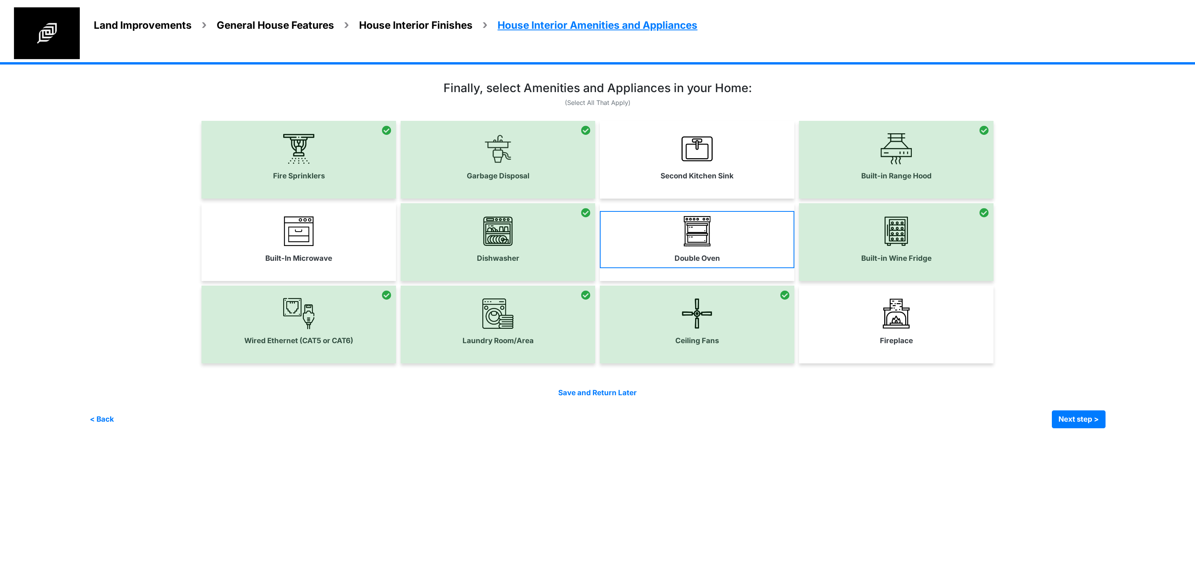
click at [716, 249] on link "Double Oven" at bounding box center [697, 239] width 194 height 57
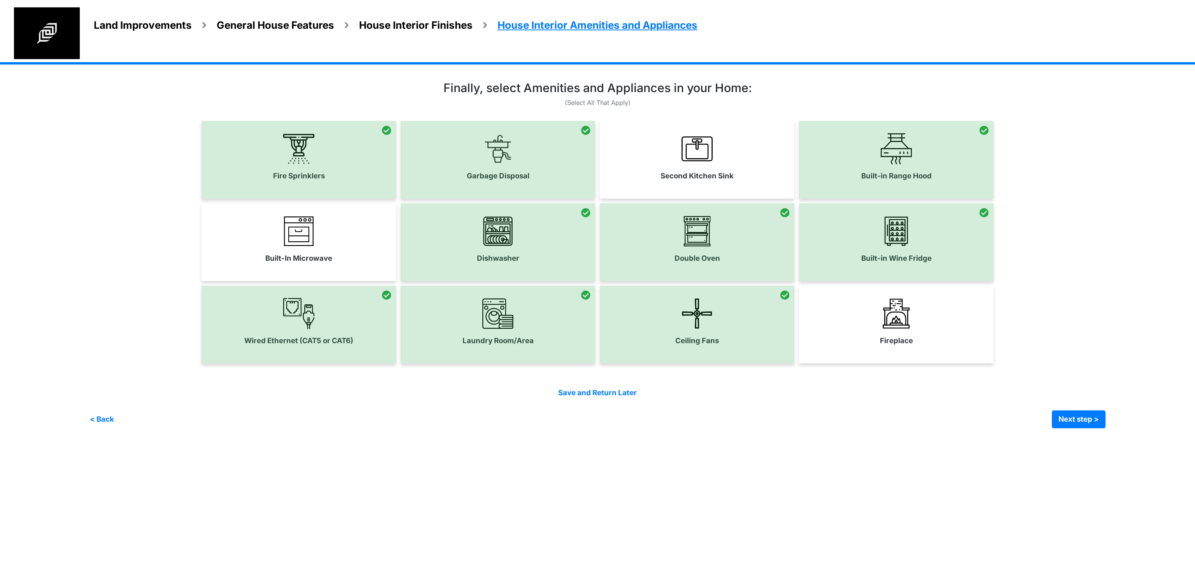
click at [333, 273] on div "Built-In Microwave" at bounding box center [298, 242] width 194 height 78
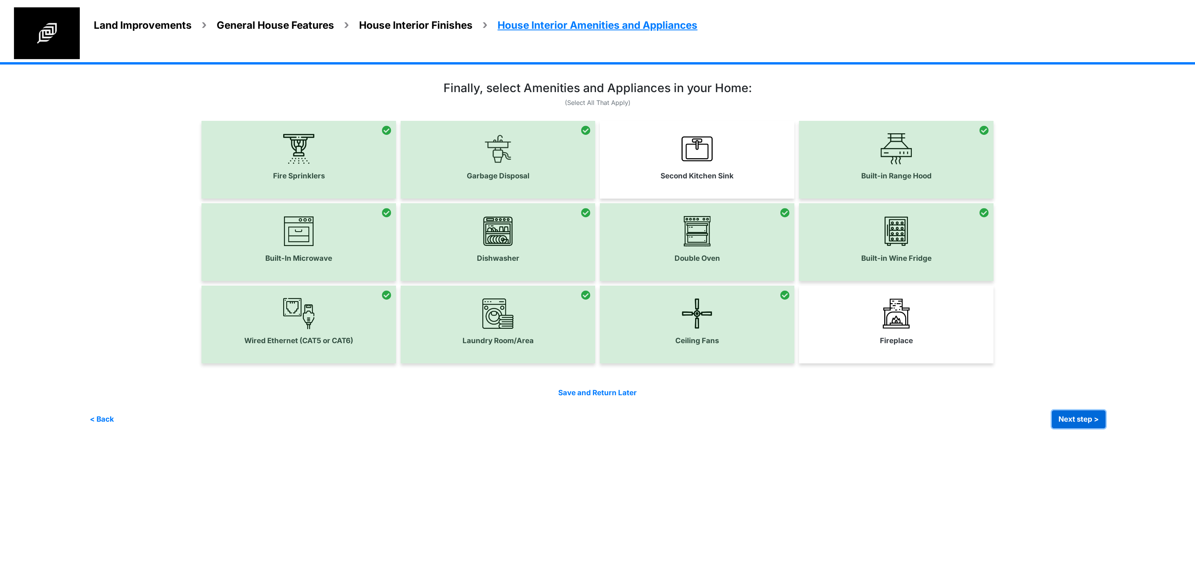
click at [1090, 416] on button "Next step >" at bounding box center [1079, 420] width 54 height 18
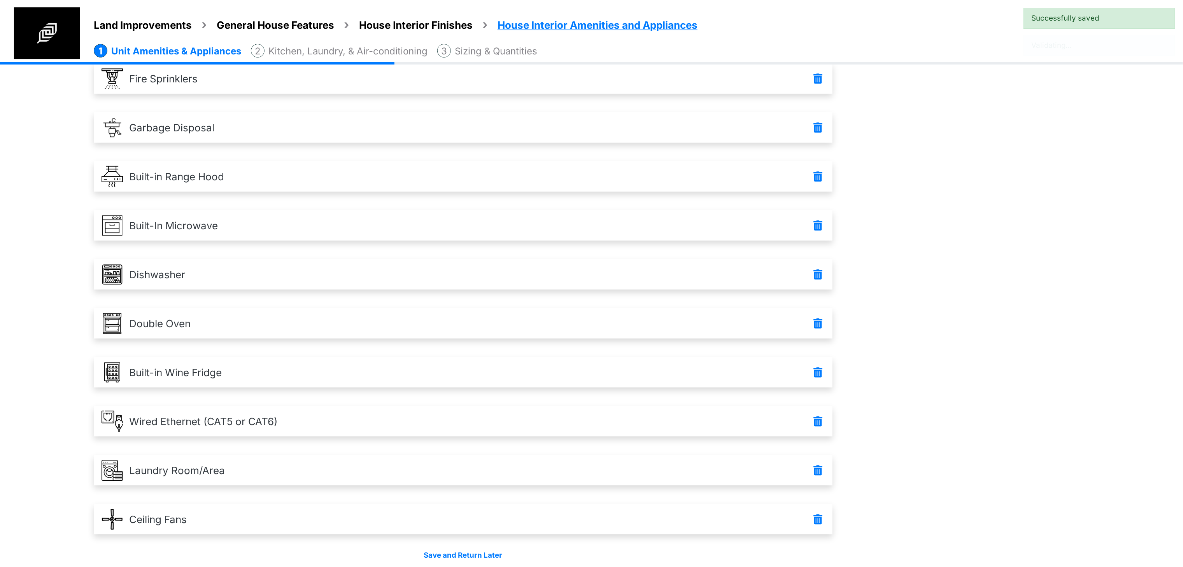
scroll to position [101, 0]
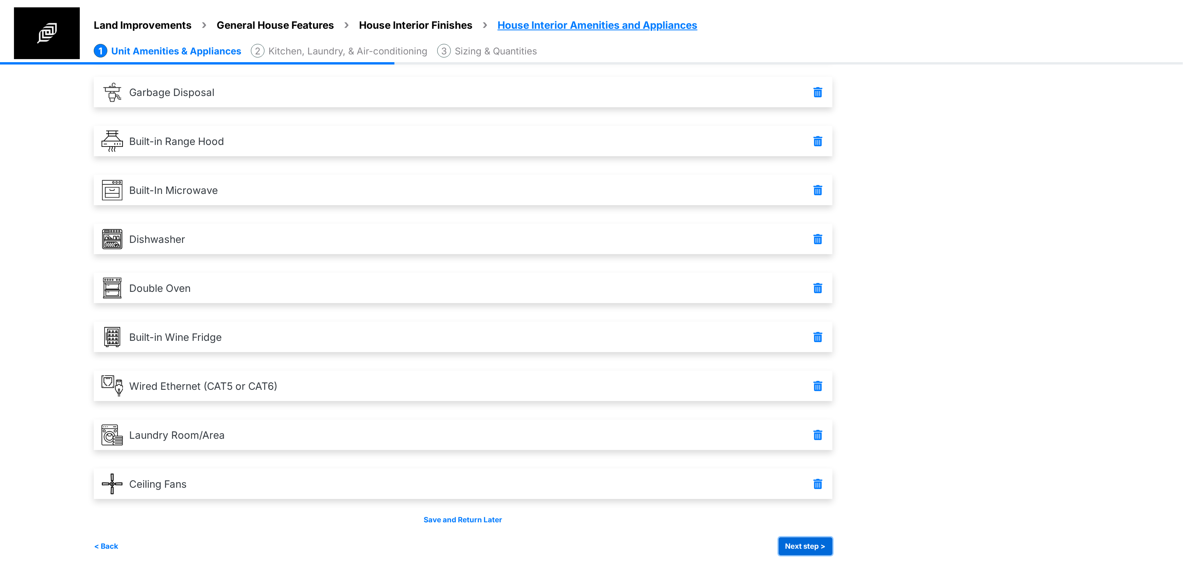
click at [820, 543] on button "Next step >" at bounding box center [806, 547] width 54 height 18
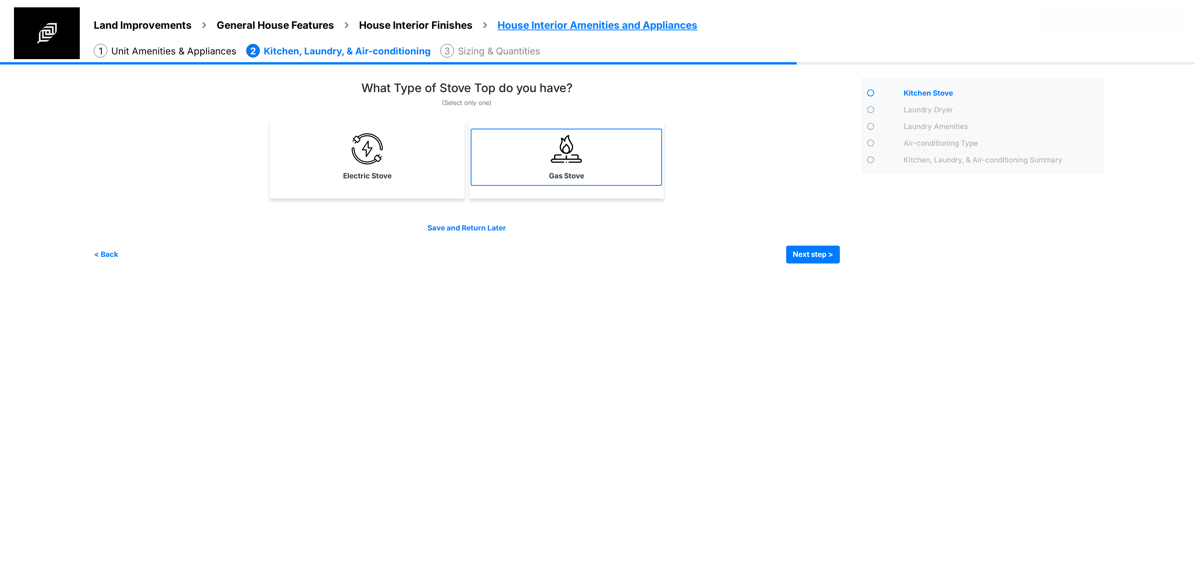
click at [590, 179] on link "Gas Stove" at bounding box center [566, 157] width 191 height 57
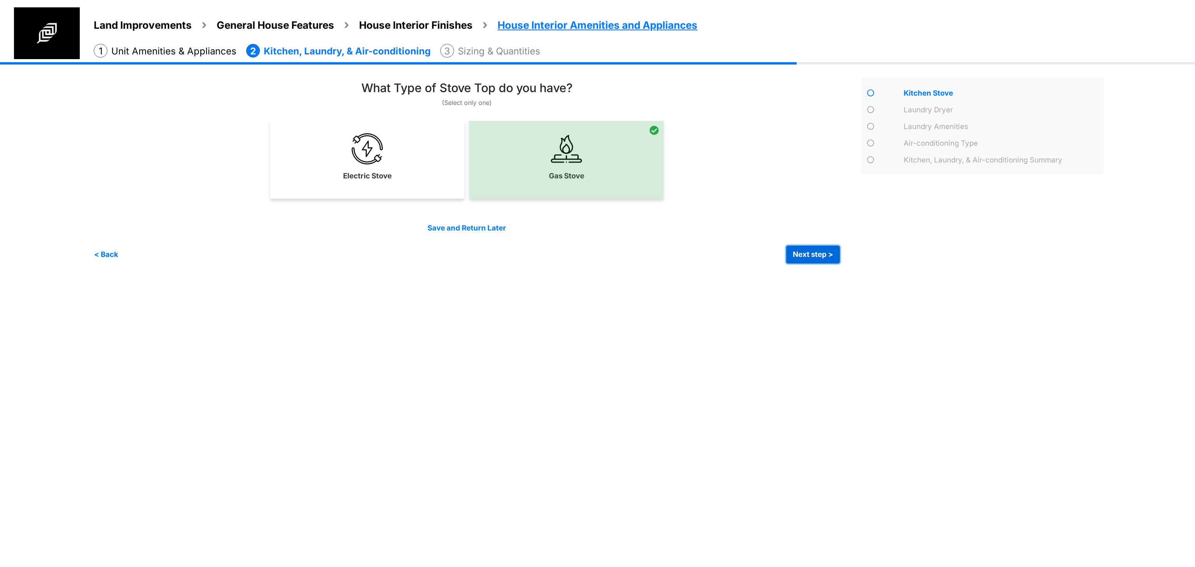
click at [823, 259] on button "Next step >" at bounding box center [813, 255] width 54 height 18
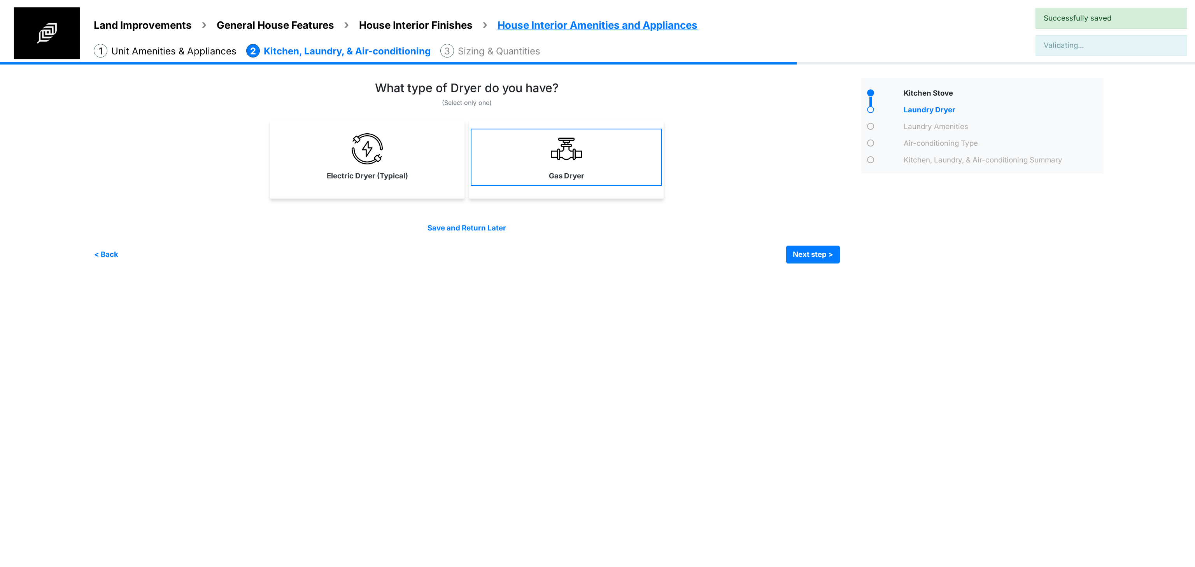
click at [597, 184] on link "Gas Dryer" at bounding box center [566, 157] width 191 height 57
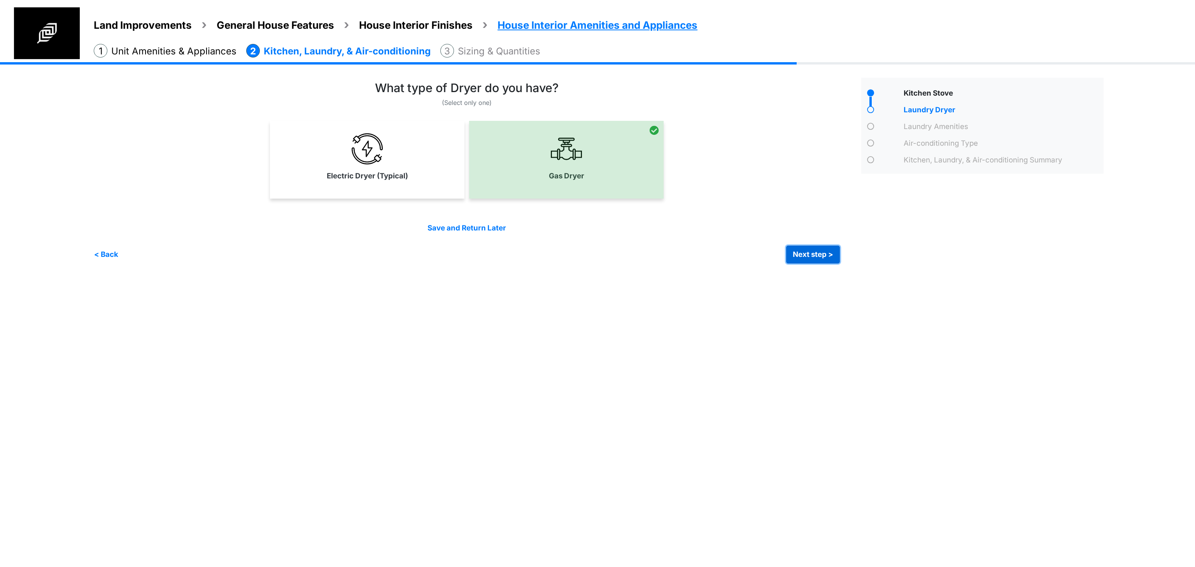
click at [814, 252] on button "Next step >" at bounding box center [813, 255] width 54 height 18
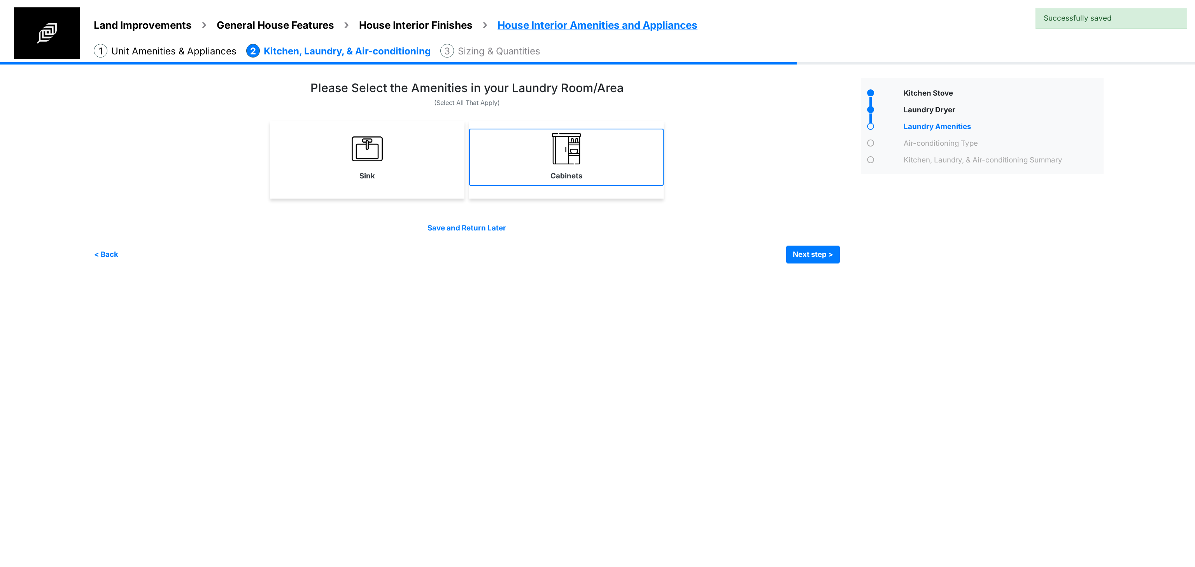
click at [536, 177] on link "Cabinets" at bounding box center [566, 157] width 194 height 57
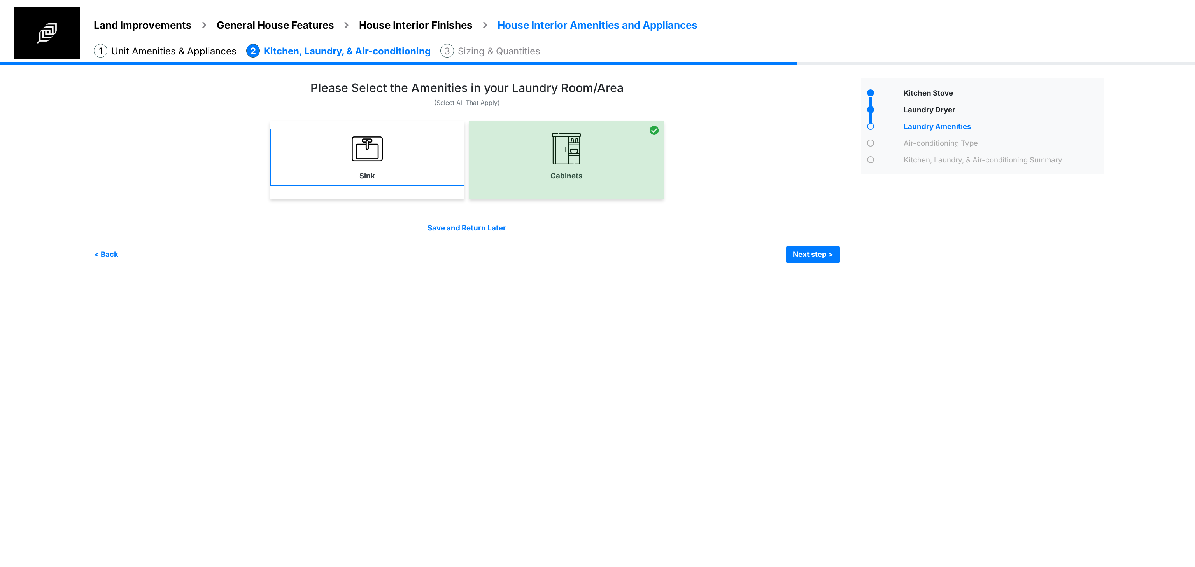
click at [422, 172] on link "Sink" at bounding box center [367, 157] width 194 height 57
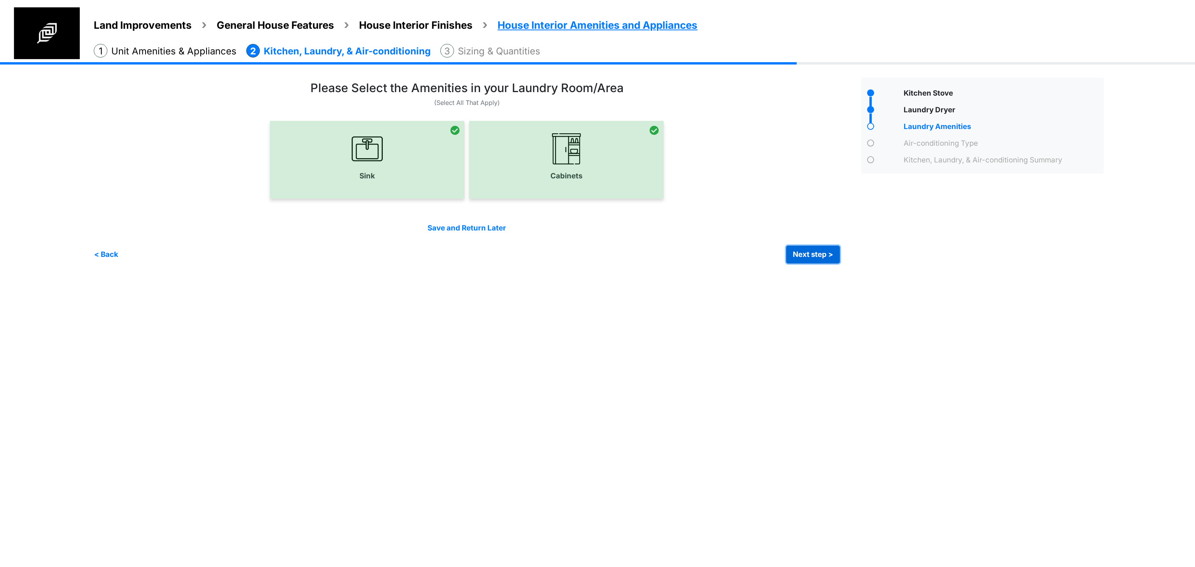
click at [826, 251] on button "Next step >" at bounding box center [813, 255] width 54 height 18
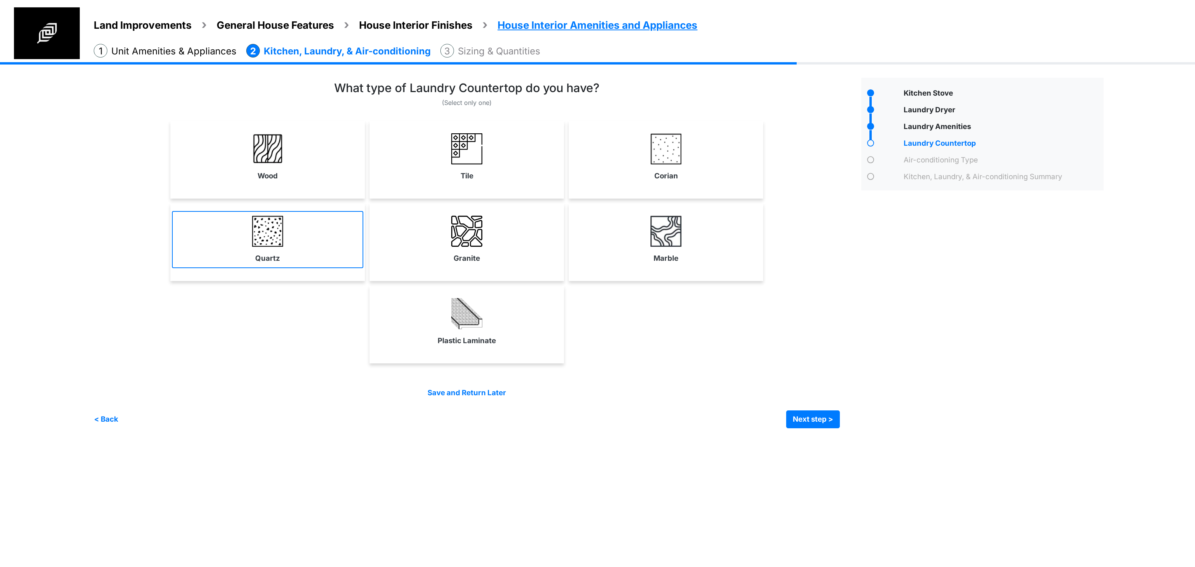
click at [280, 253] on link "Quartz" at bounding box center [267, 239] width 191 height 57
select select "*"
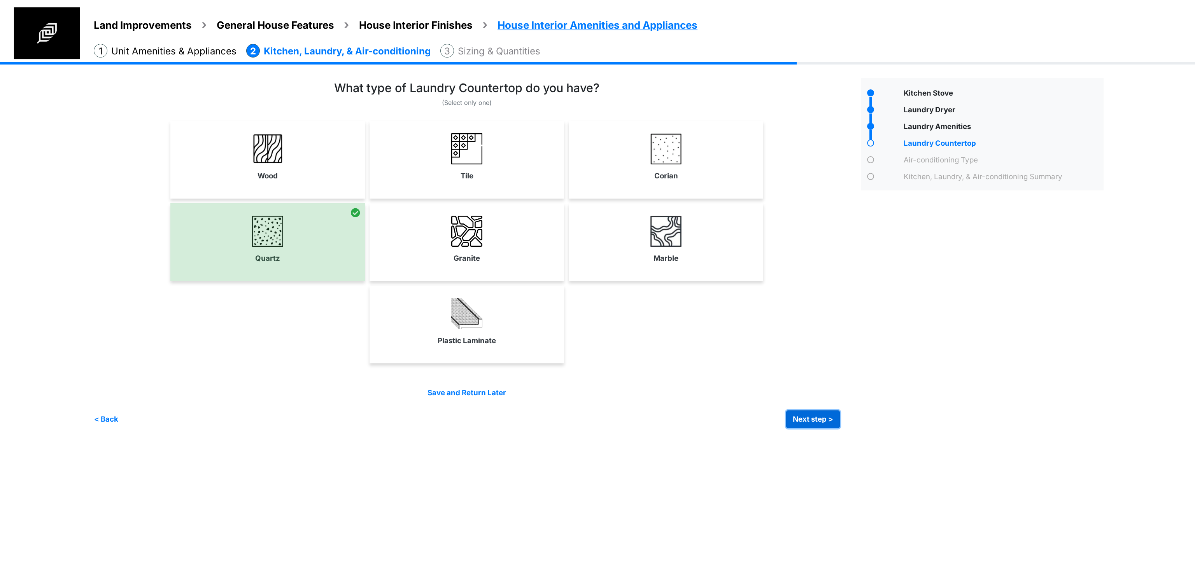
click at [824, 423] on button "Next step >" at bounding box center [813, 420] width 54 height 18
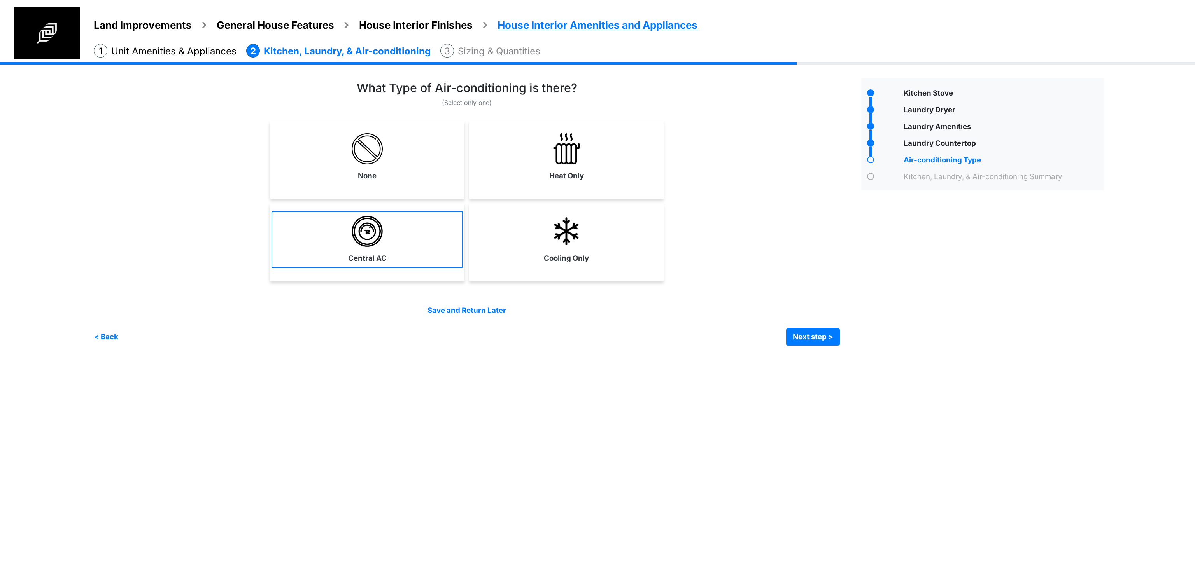
click at [322, 243] on link "Central AC" at bounding box center [366, 239] width 191 height 57
select select "*"
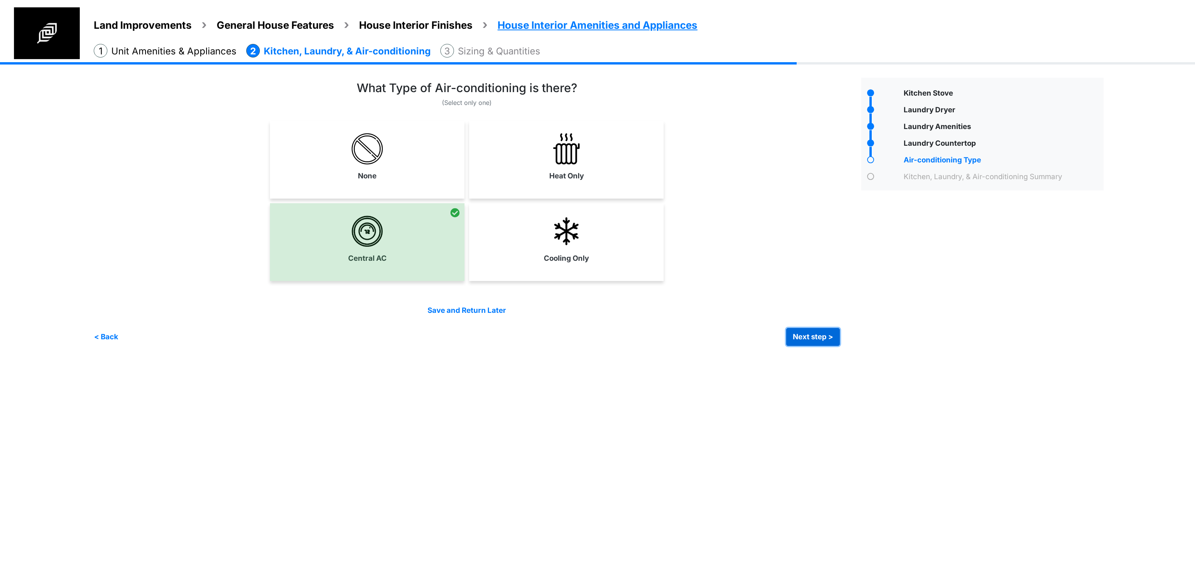
click at [803, 337] on button "Next step >" at bounding box center [813, 337] width 54 height 18
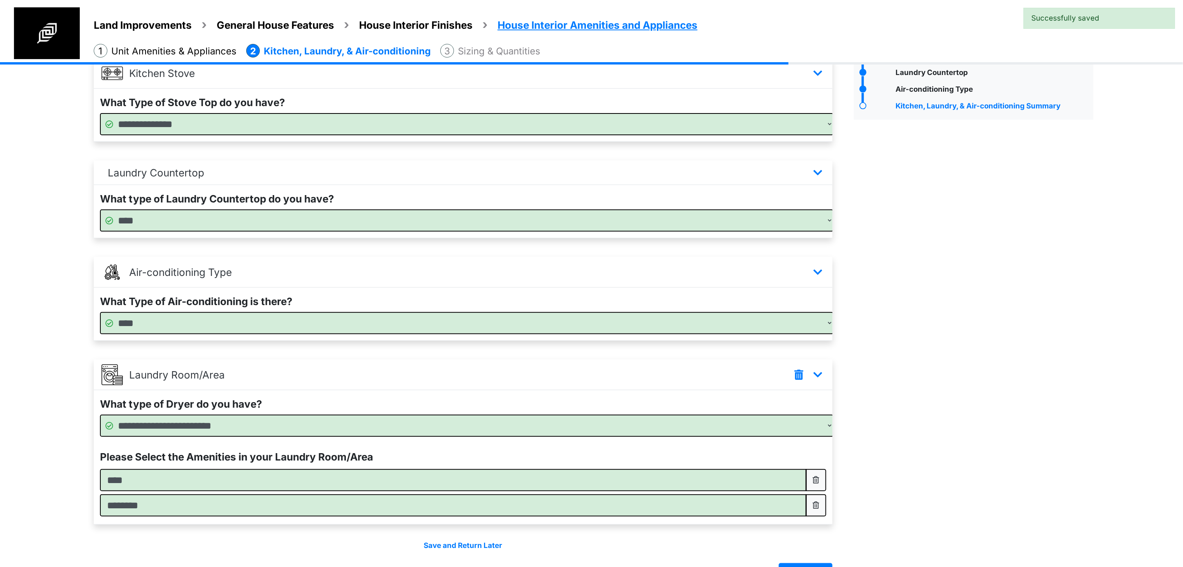
scroll to position [98, 0]
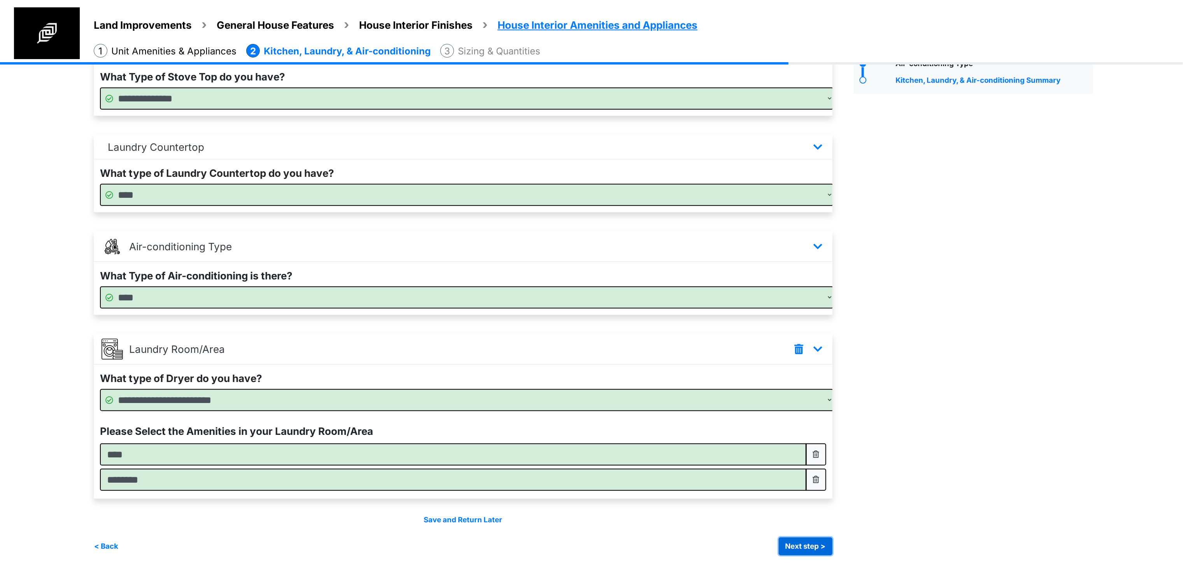
click at [800, 544] on button "Next step >" at bounding box center [806, 547] width 54 height 18
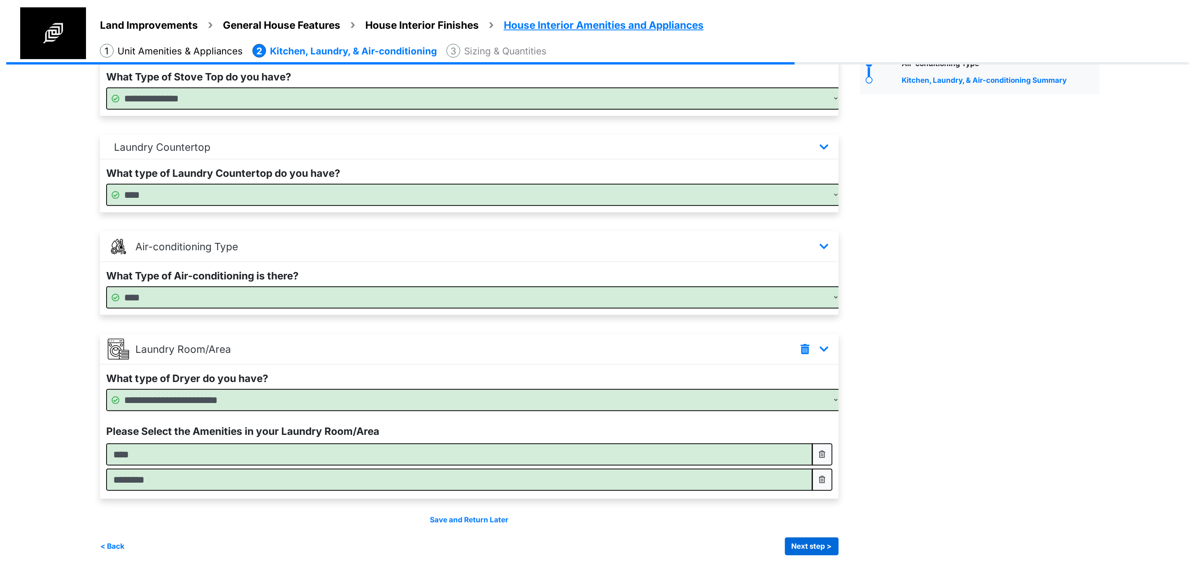
scroll to position [0, 0]
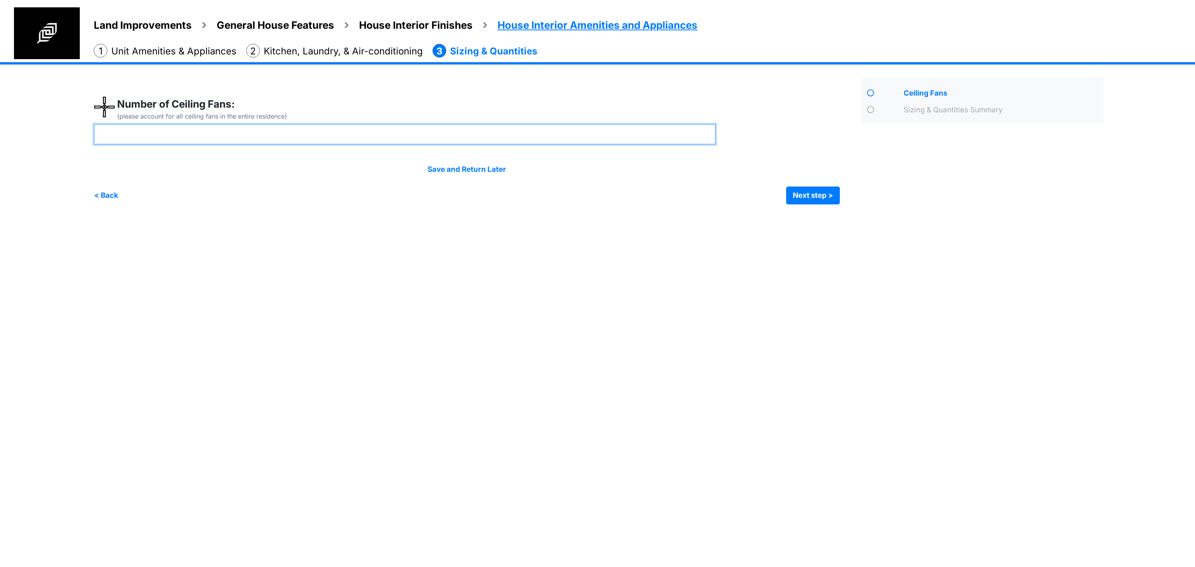
click at [399, 138] on input "number" at bounding box center [405, 134] width 622 height 21
type input "*"
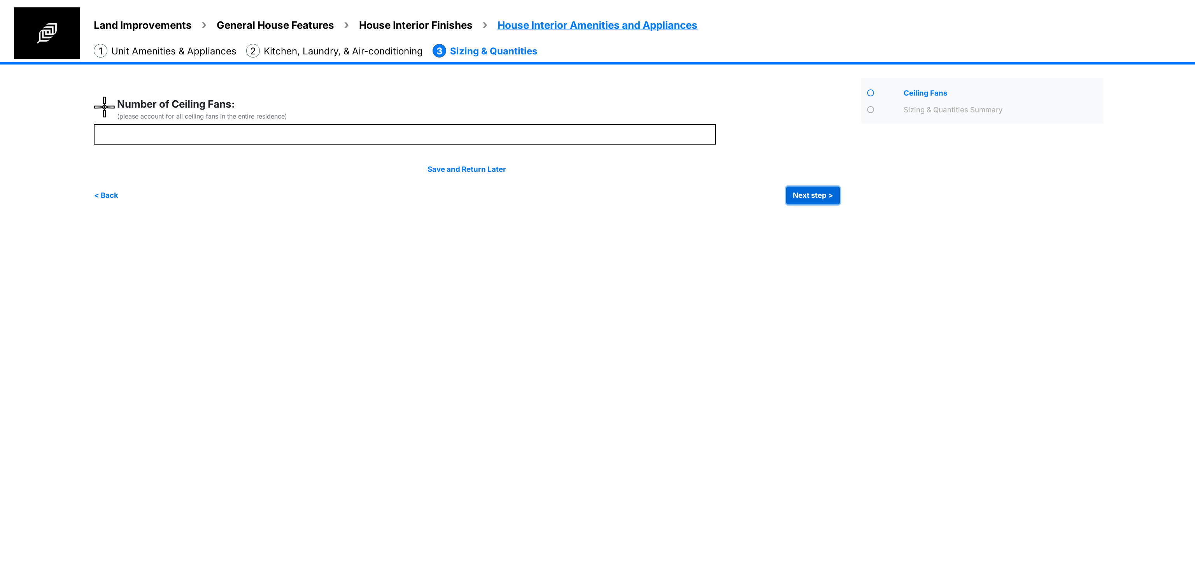
type input "*"
click at [824, 197] on button "Next step >" at bounding box center [813, 196] width 54 height 18
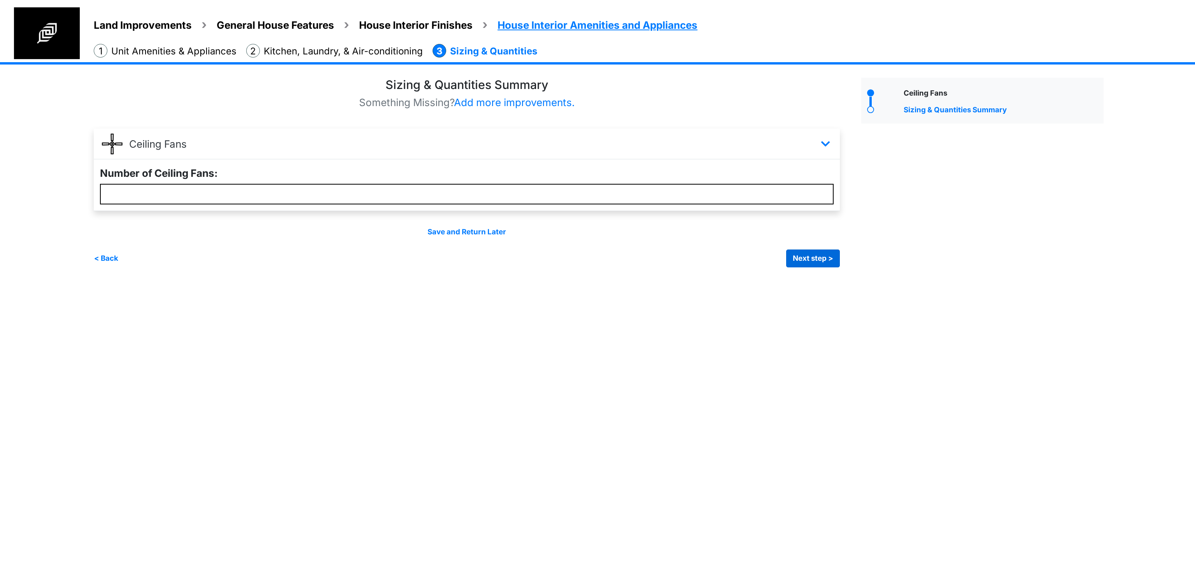
click at [804, 256] on button "Next step >" at bounding box center [813, 259] width 54 height 18
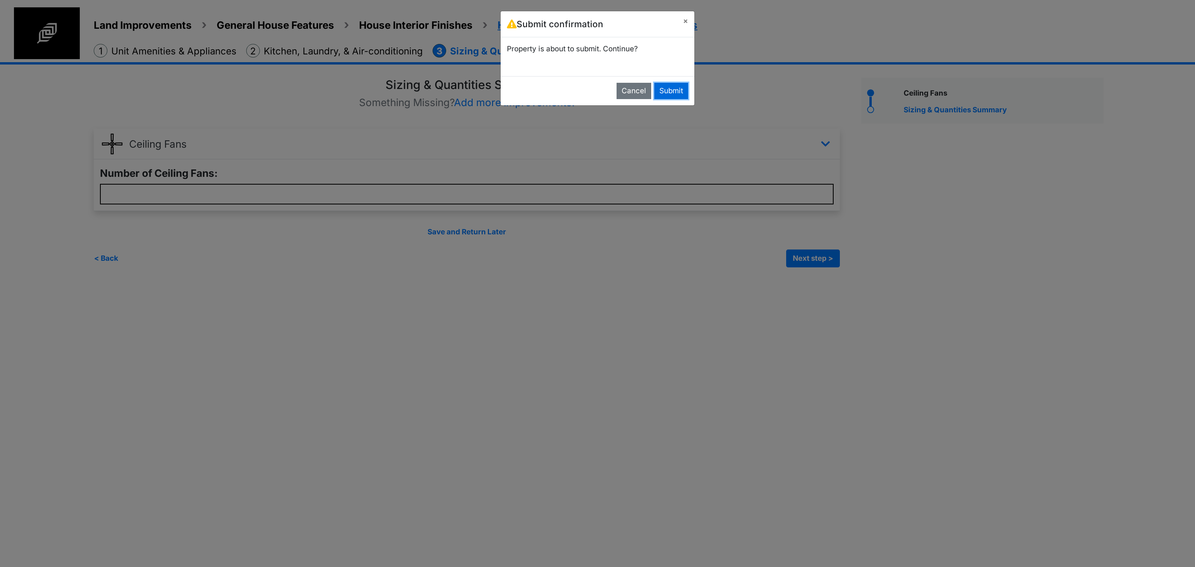
click at [669, 92] on button "Submit" at bounding box center [671, 91] width 34 height 16
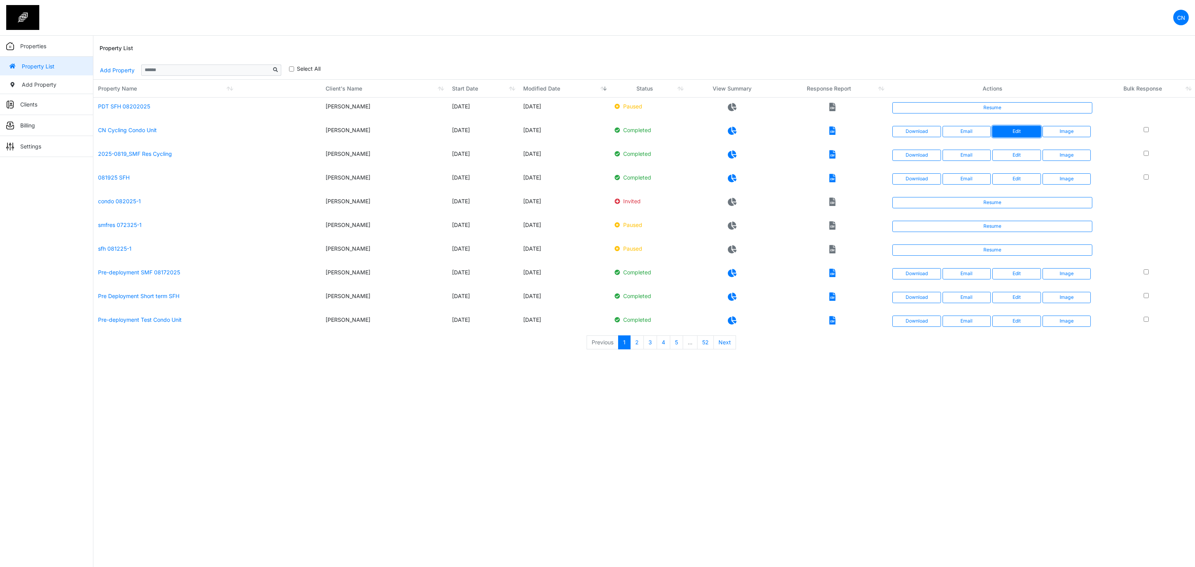
click at [1025, 131] on link "Edit" at bounding box center [1016, 131] width 49 height 11
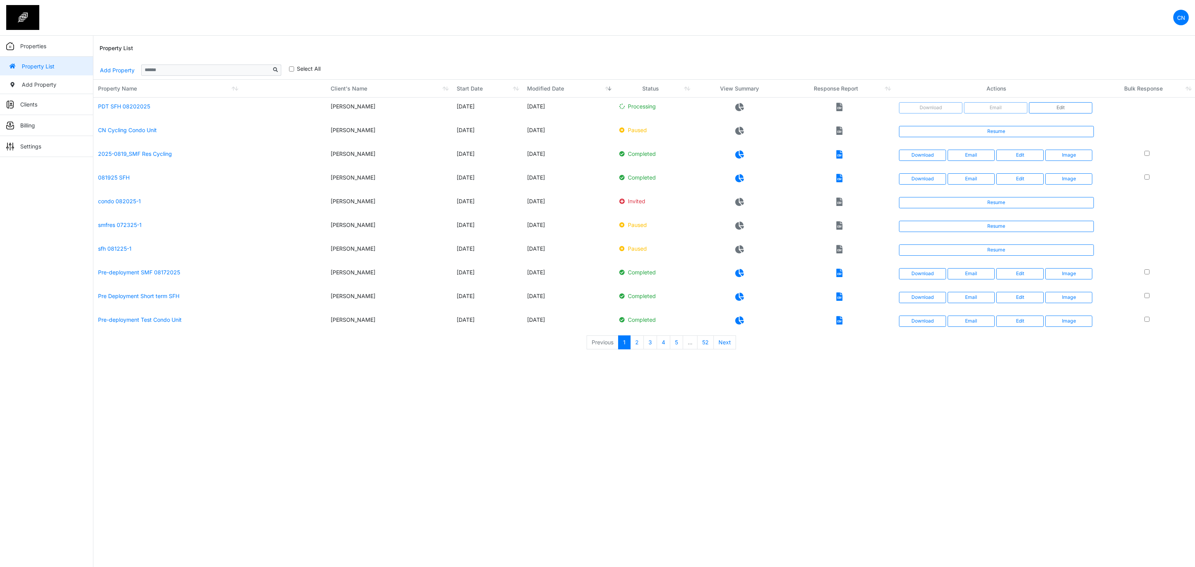
click at [539, 359] on html "CN Change Password Logout Clyton [EMAIL_ADDRESS][DOMAIN_NAME] Properties Proper…" at bounding box center [597, 179] width 1195 height 359
click at [124, 68] on link "Add Property" at bounding box center [117, 70] width 35 height 14
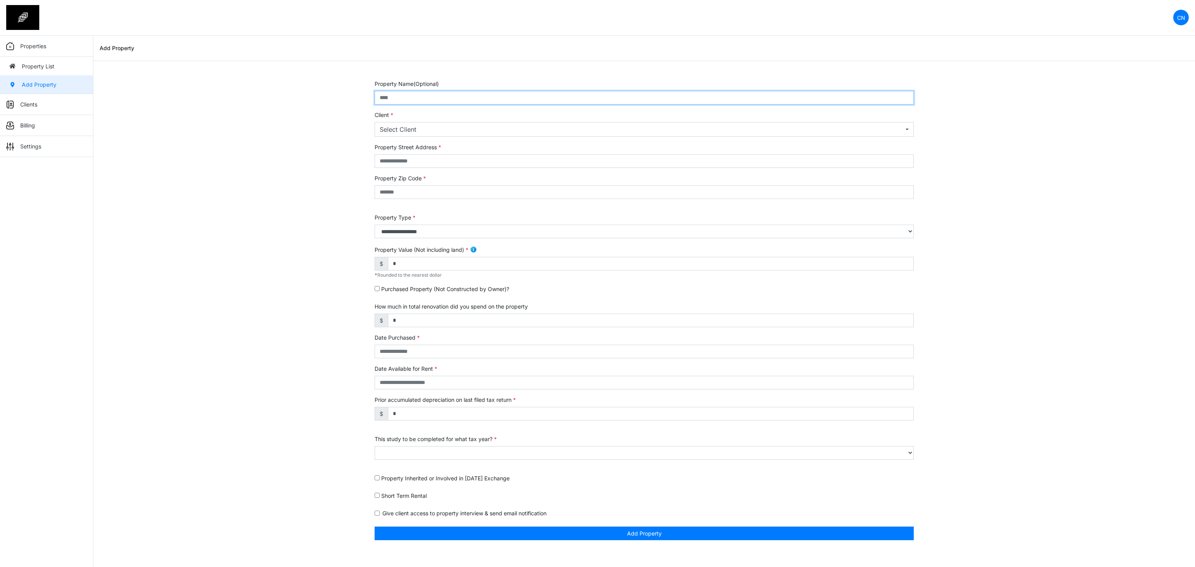
click at [406, 101] on input "text" at bounding box center [644, 98] width 539 height 14
type input "*"
type input "**********"
drag, startPoint x: 384, startPoint y: 121, endPoint x: 385, endPoint y: 129, distance: 8.2
click at [384, 121] on div "**********" at bounding box center [644, 124] width 539 height 26
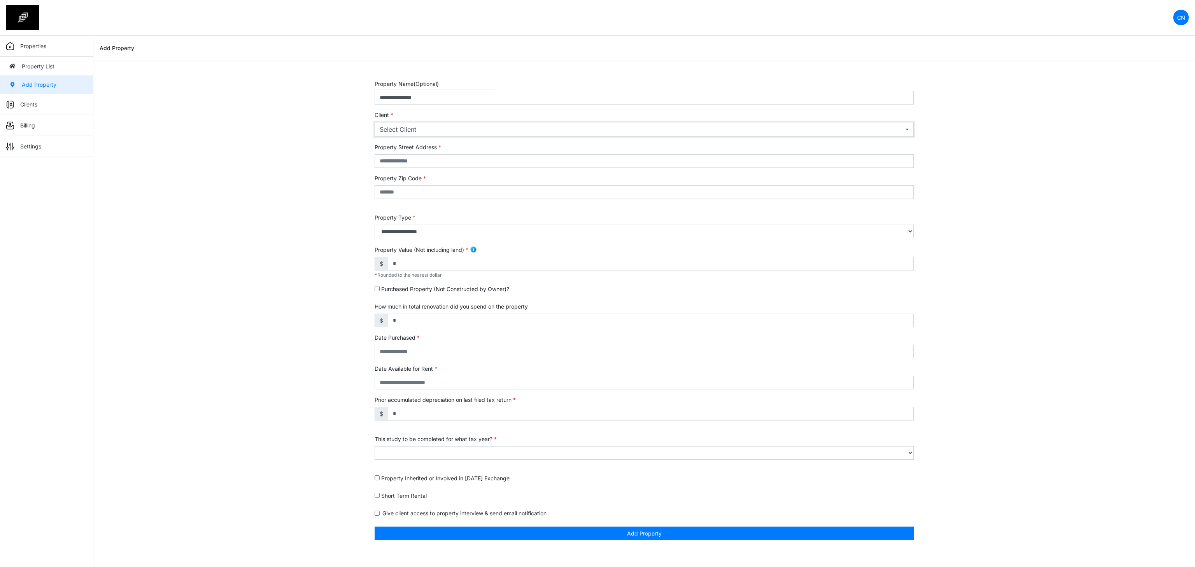
click at [392, 131] on div "Select Client" at bounding box center [642, 129] width 524 height 9
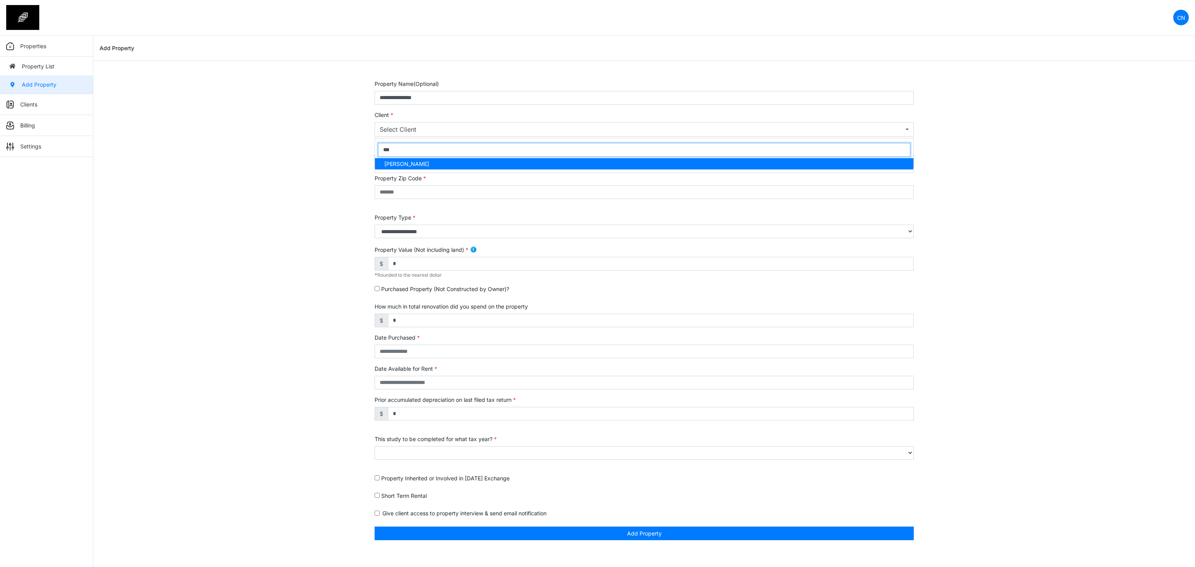
type input "***"
click at [422, 164] on span "[PERSON_NAME]" at bounding box center [406, 164] width 45 height 8
select select "***"
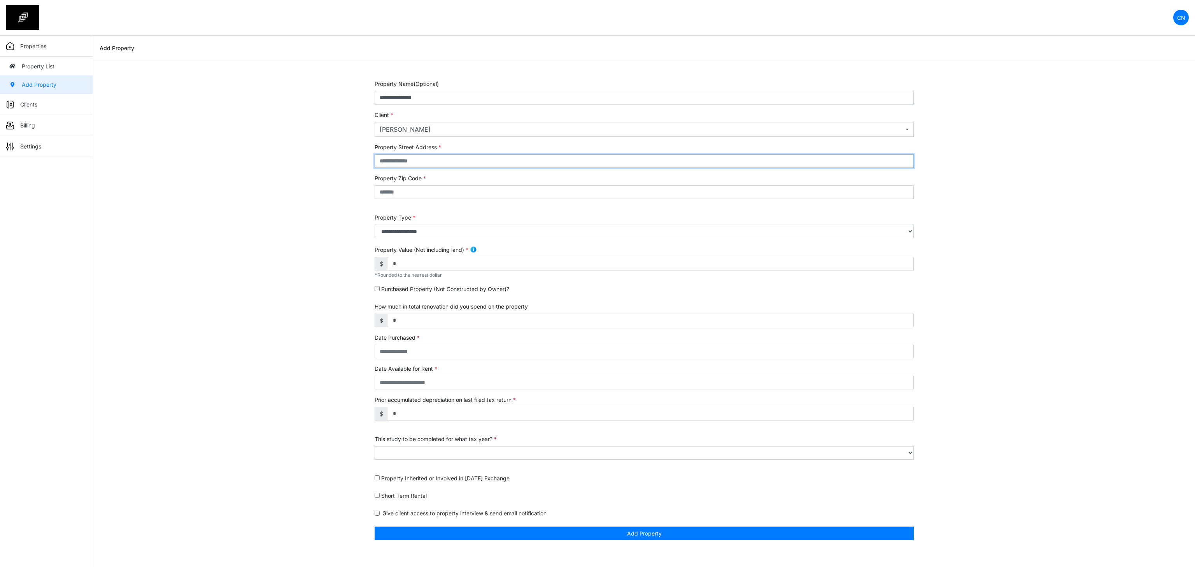
click at [413, 165] on input "text" at bounding box center [644, 161] width 539 height 14
type input "******"
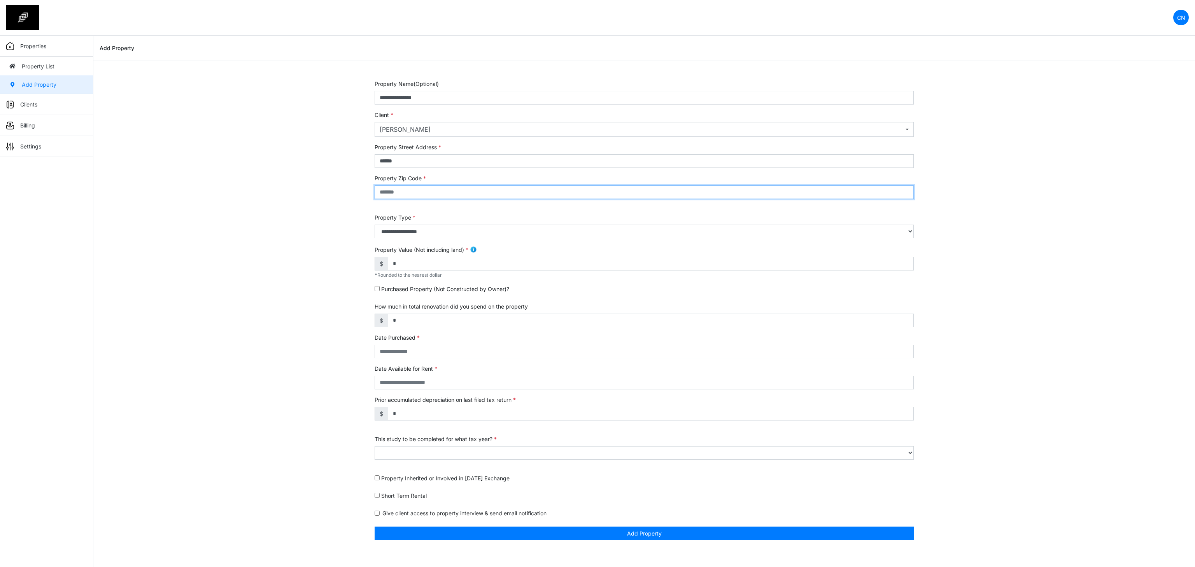
click at [408, 189] on input "text" at bounding box center [644, 193] width 539 height 14
type input "*****"
click at [407, 231] on select "**********" at bounding box center [644, 232] width 539 height 14
select select "*"
click at [375, 226] on select "**********" at bounding box center [644, 232] width 539 height 14
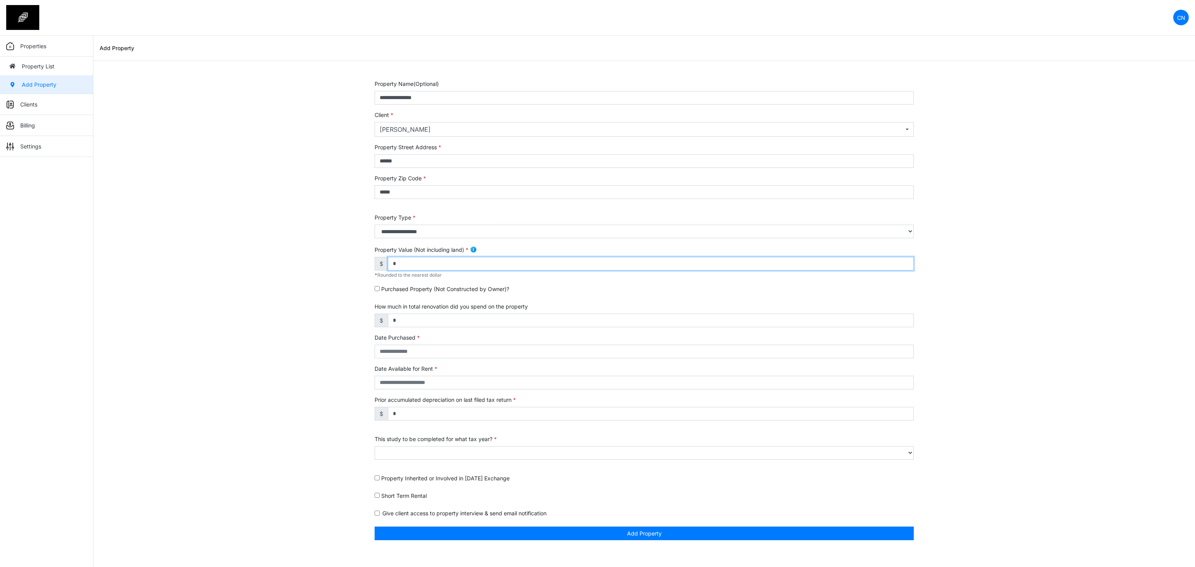
drag, startPoint x: 403, startPoint y: 269, endPoint x: 380, endPoint y: 269, distance: 22.9
click at [380, 269] on div "$ *" at bounding box center [644, 264] width 539 height 14
type input "*******"
click at [411, 357] on input "text" at bounding box center [644, 352] width 539 height 14
click at [395, 309] on td "12" at bounding box center [400, 309] width 11 height 9
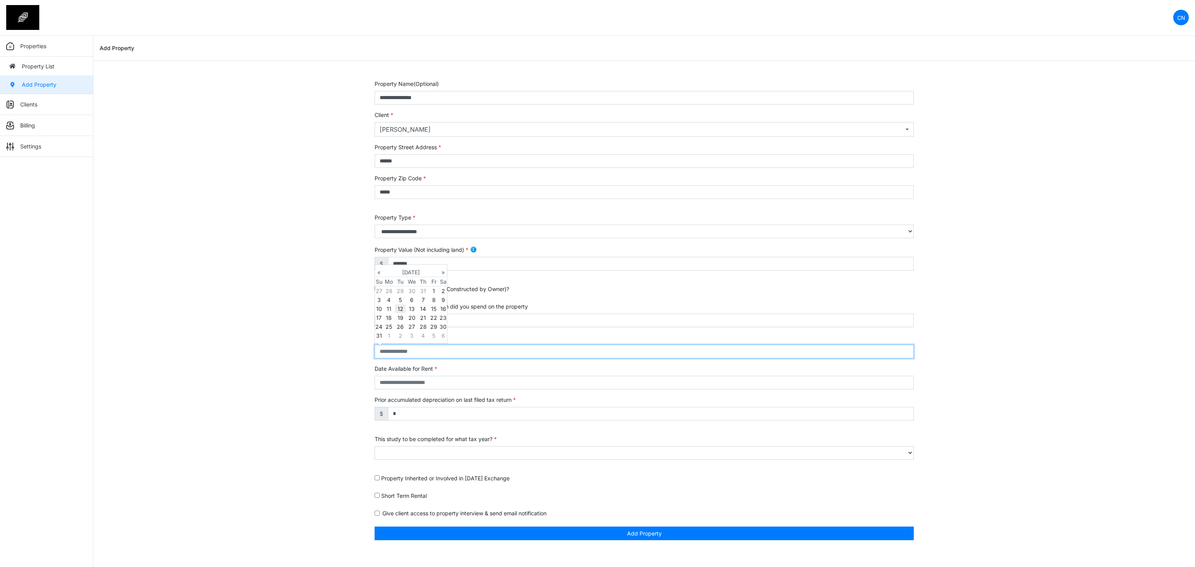
type input "**********"
select select "****"
click at [294, 334] on div "**********" at bounding box center [643, 315] width 1101 height 470
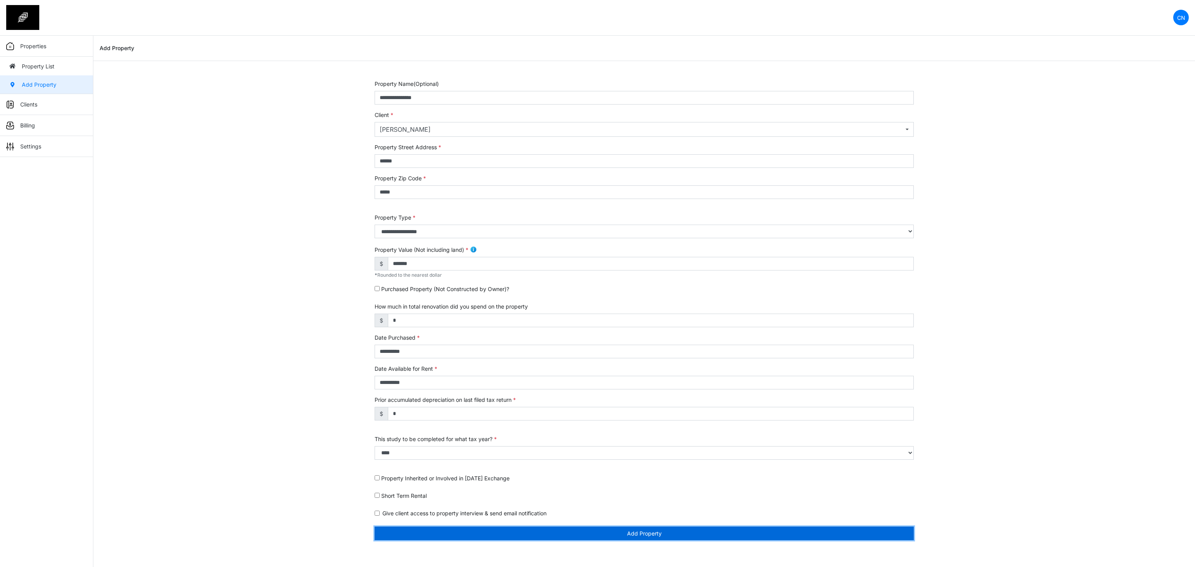
click at [510, 537] on button "Add Property" at bounding box center [644, 534] width 539 height 14
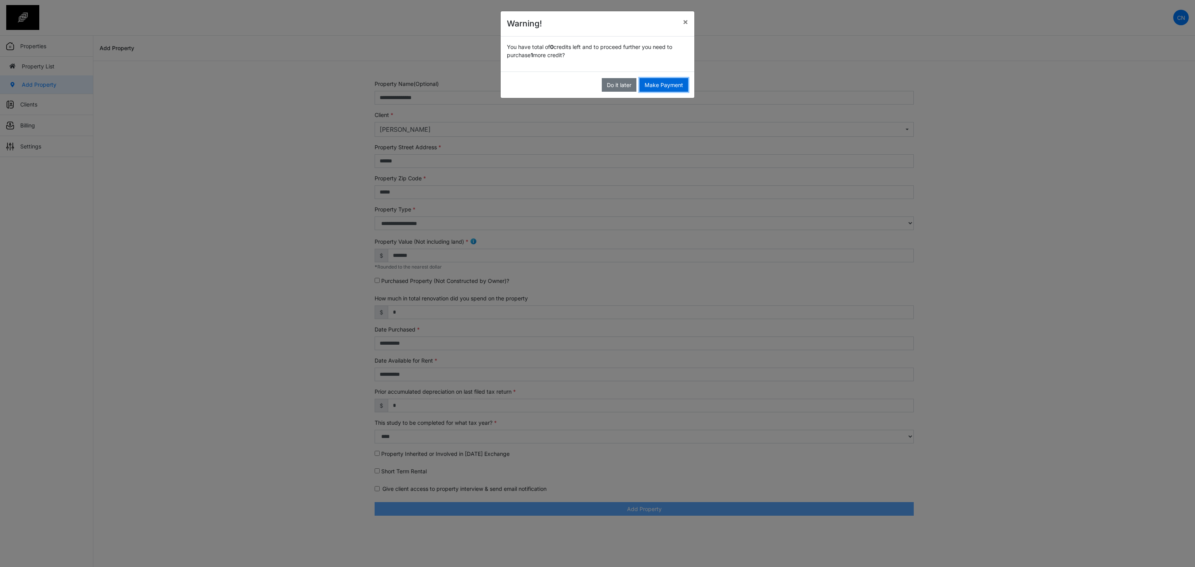
click at [658, 85] on button "Make Payment" at bounding box center [663, 85] width 49 height 14
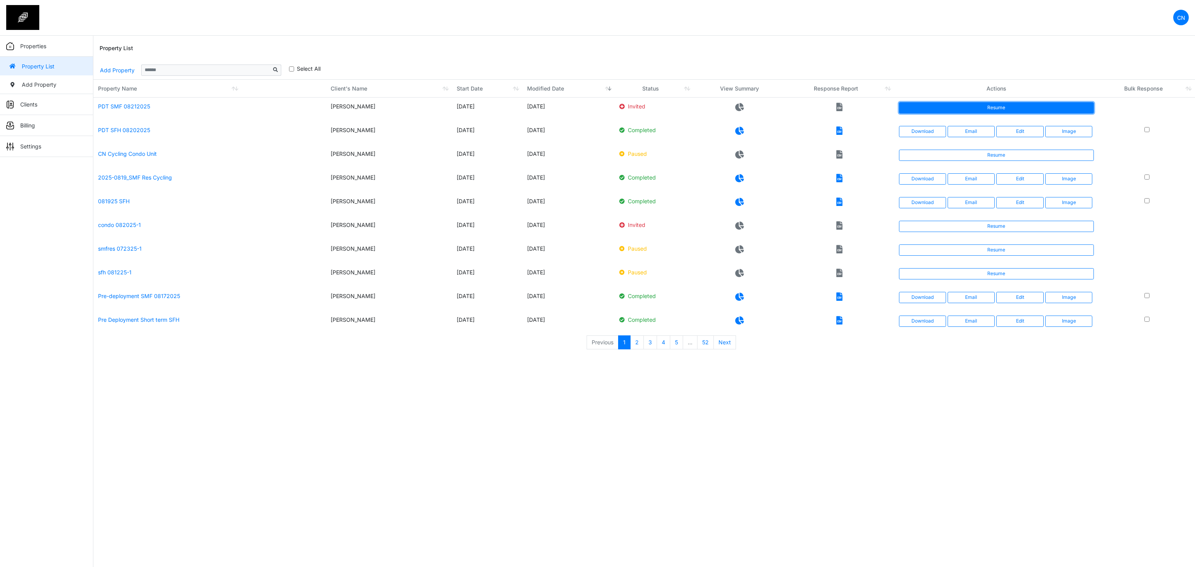
click at [1017, 111] on link "Resume" at bounding box center [996, 107] width 195 height 11
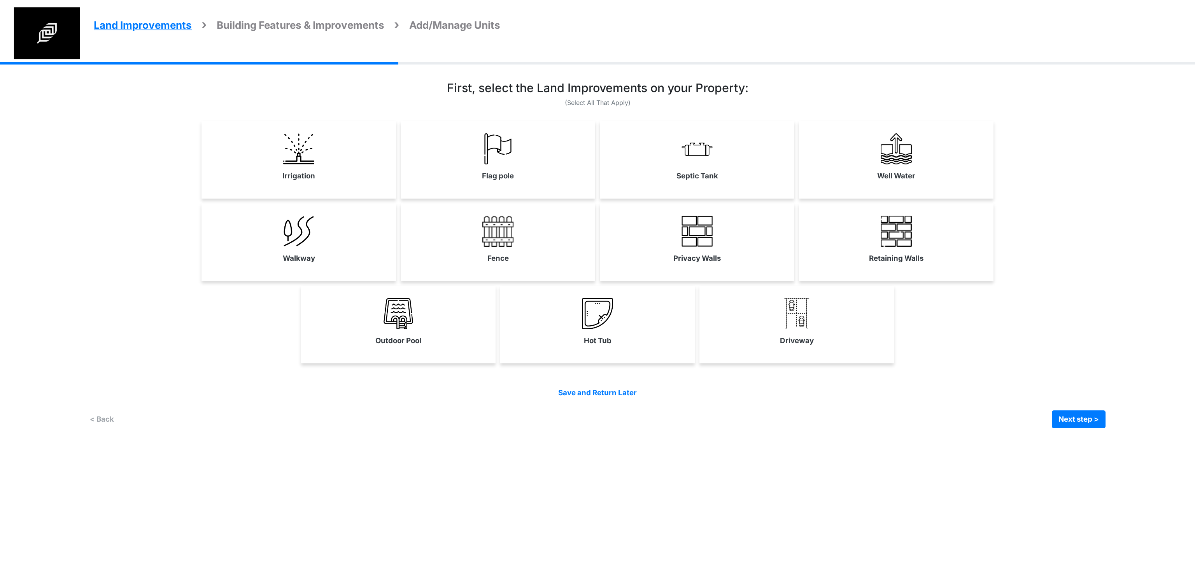
click at [510, 440] on html "Land Improvements Building Features & Improvements Amenities in the Common Spac…" at bounding box center [597, 220] width 1195 height 440
click at [489, 440] on html "Land Improvements Building Features & Improvements Amenities in the Common Spac…" at bounding box center [597, 220] width 1195 height 440
click at [910, 170] on link "Well Water" at bounding box center [896, 157] width 194 height 57
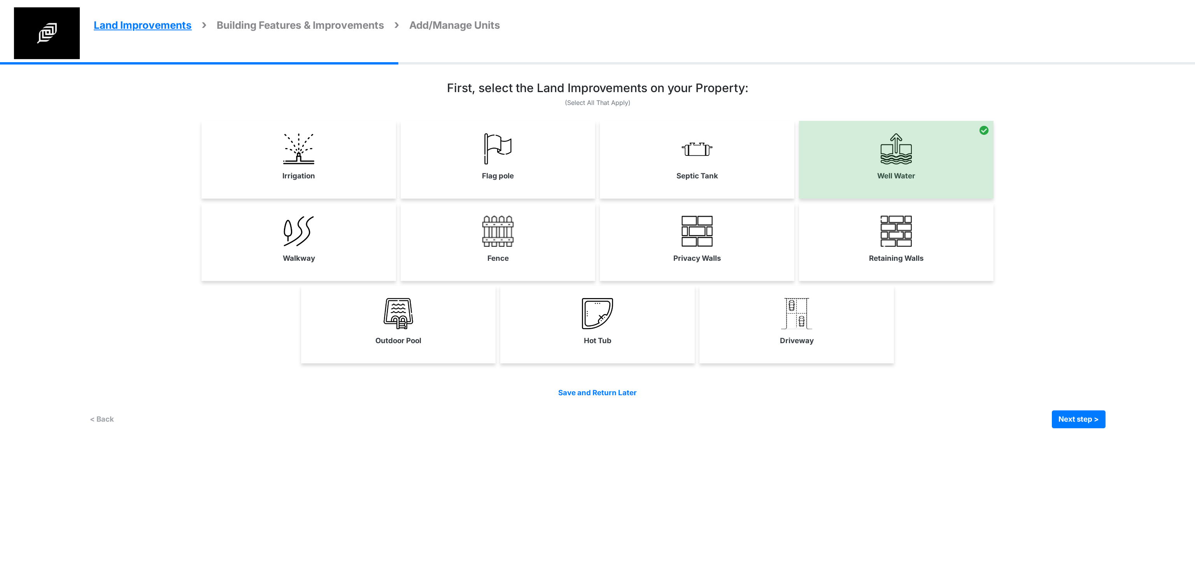
click at [677, 189] on div "Septic Tank" at bounding box center [697, 160] width 194 height 78
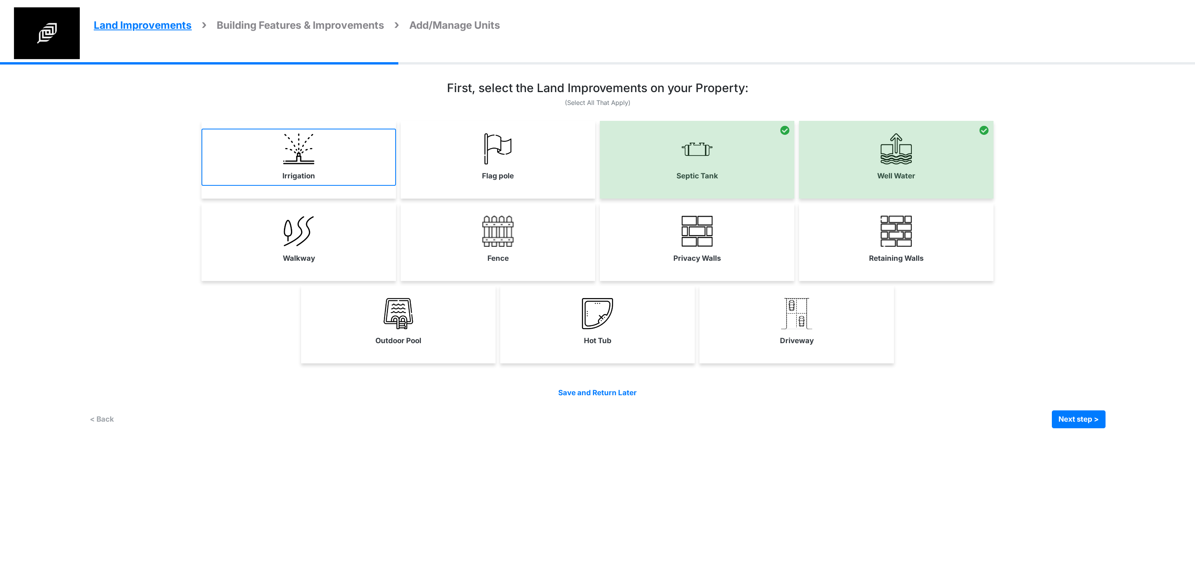
click at [335, 180] on link "Irrigation" at bounding box center [298, 157] width 194 height 57
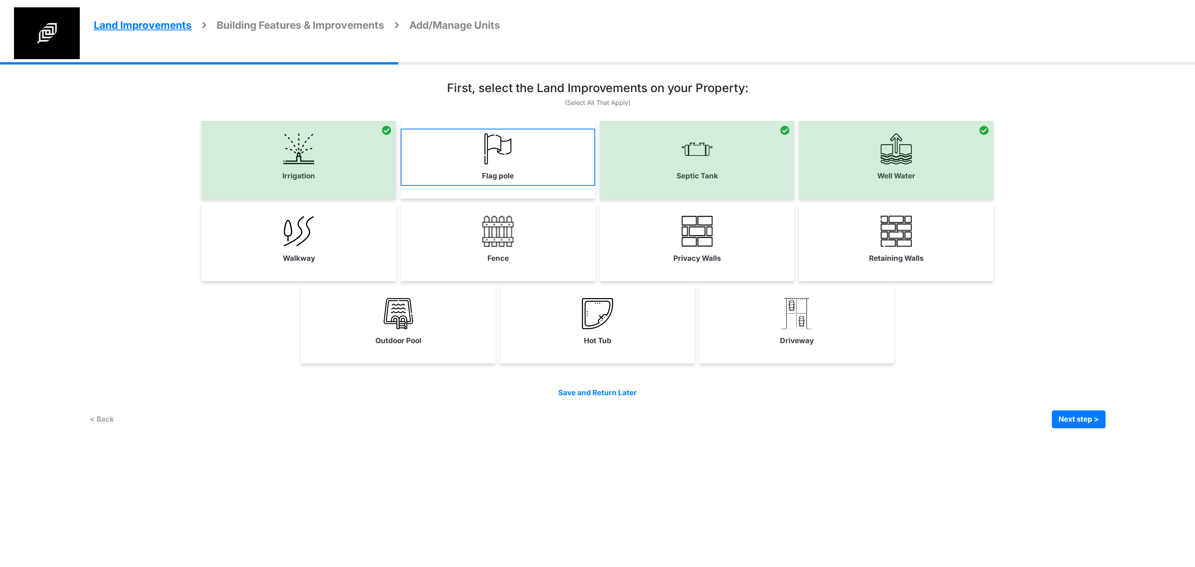
click at [461, 169] on link "Flag pole" at bounding box center [498, 157] width 194 height 57
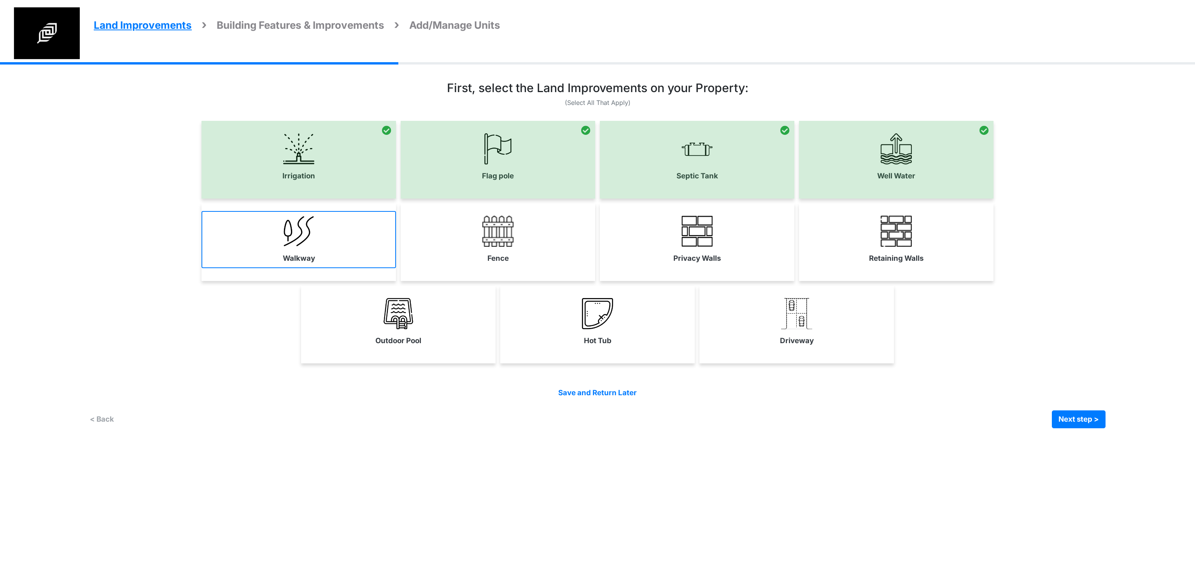
click at [322, 259] on link "Walkway" at bounding box center [298, 239] width 194 height 57
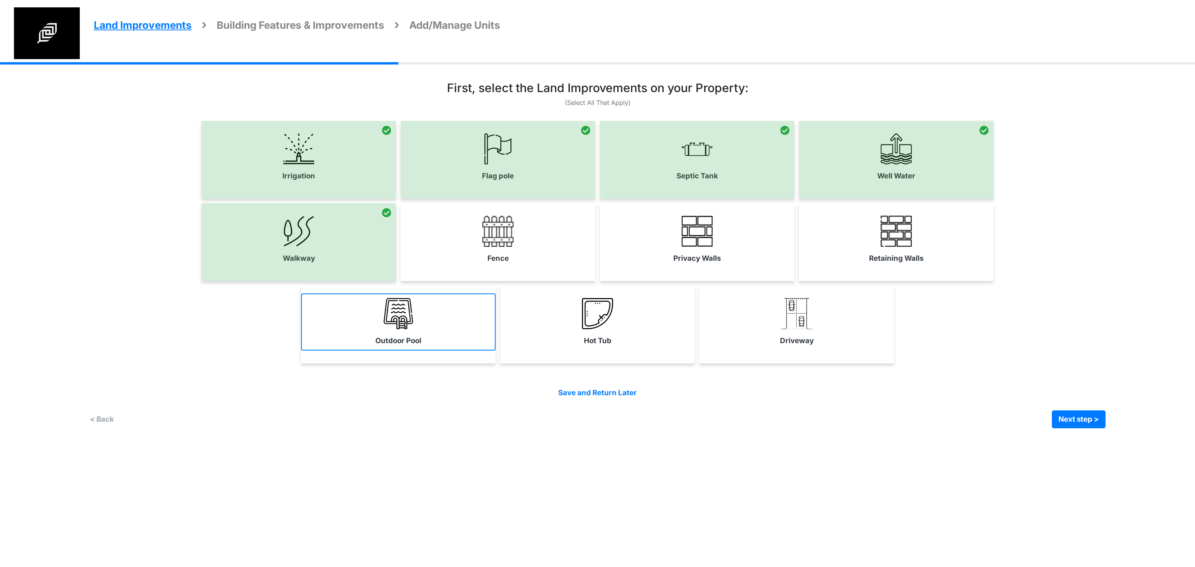
click at [446, 340] on link "Outdoor Pool" at bounding box center [398, 322] width 194 height 57
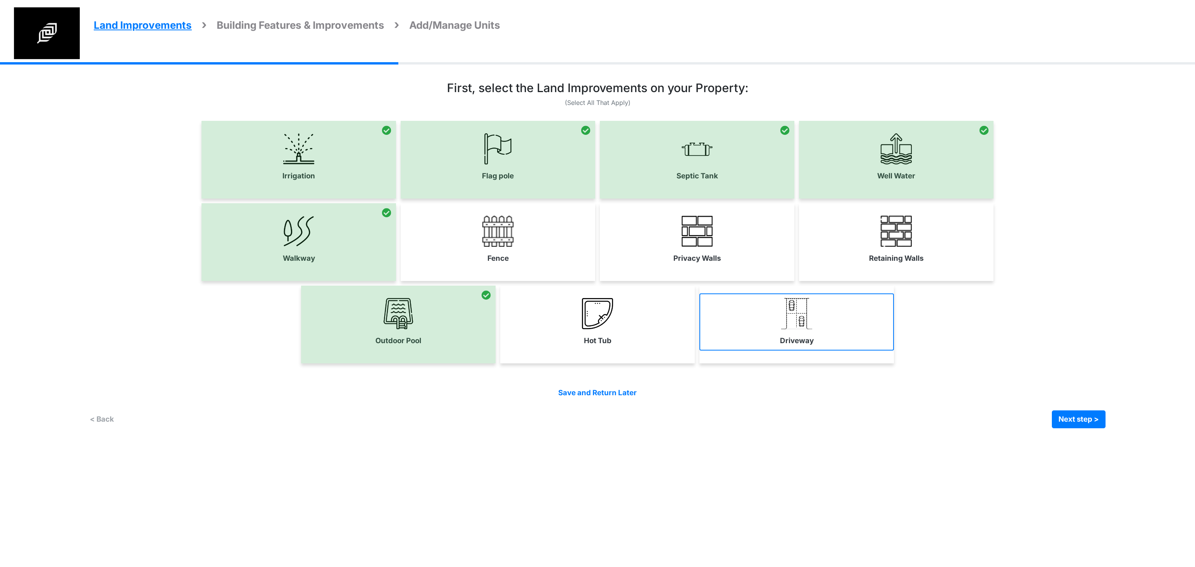
click at [854, 335] on link "Driveway" at bounding box center [796, 322] width 194 height 57
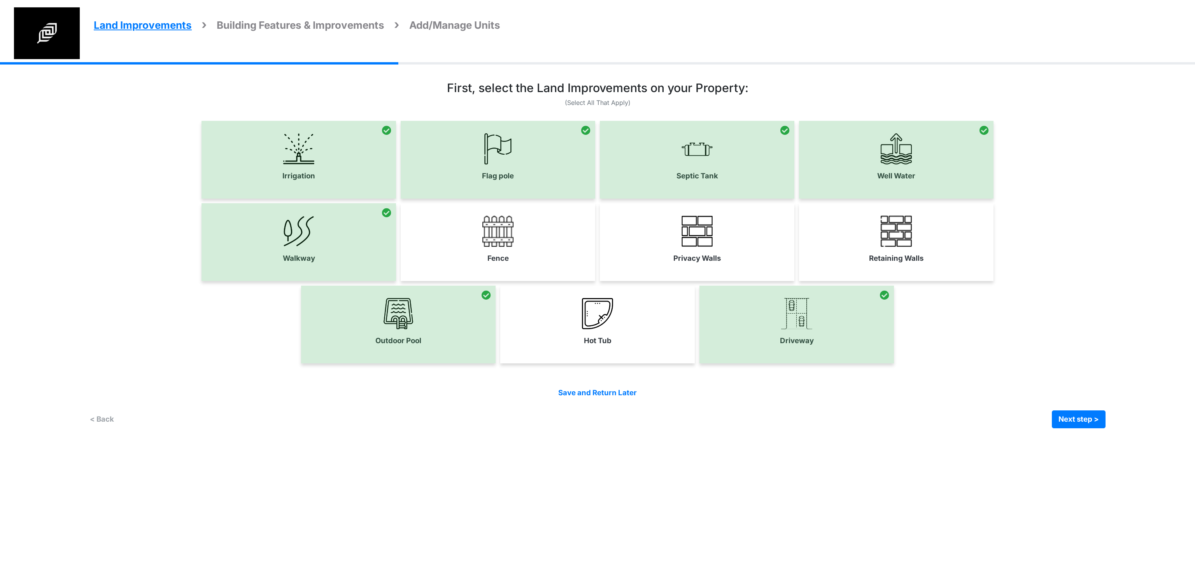
click at [819, 335] on div at bounding box center [796, 325] width 194 height 78
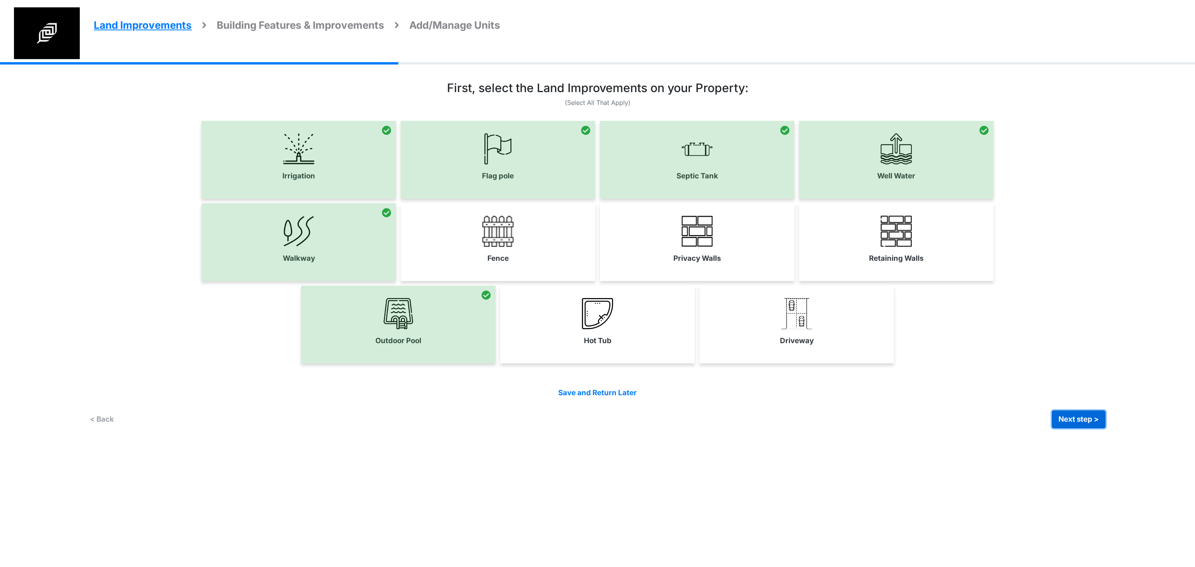
click at [1094, 424] on button "Next step >" at bounding box center [1079, 420] width 54 height 18
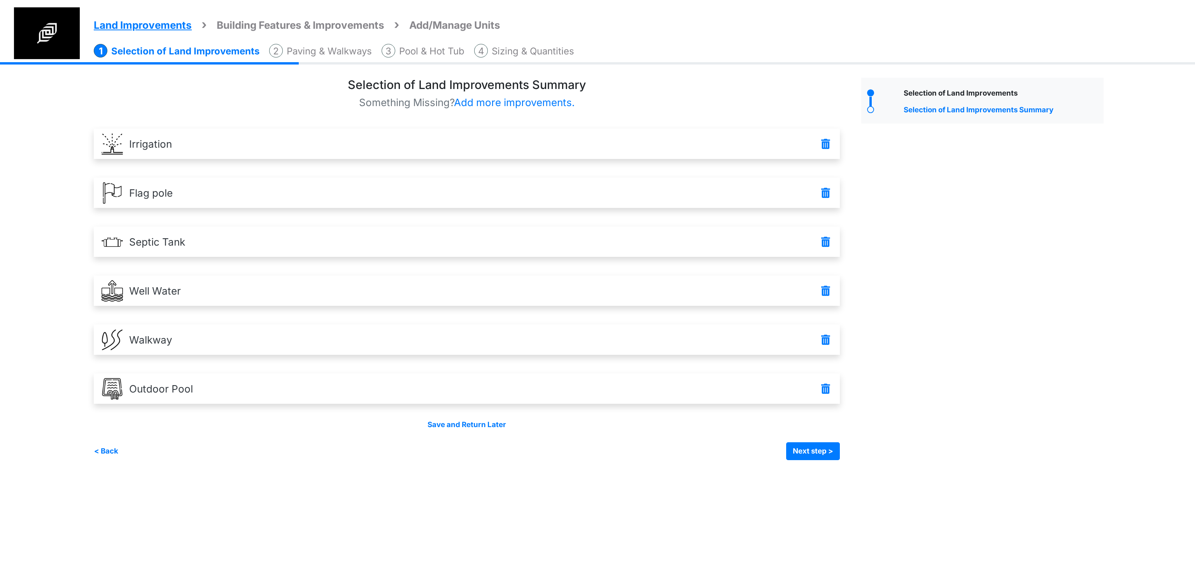
click at [892, 251] on div "Selection of Land Improvements Selection of Land Improvements Summary" at bounding box center [982, 269] width 254 height 383
click at [816, 455] on button "Next step >" at bounding box center [813, 452] width 54 height 18
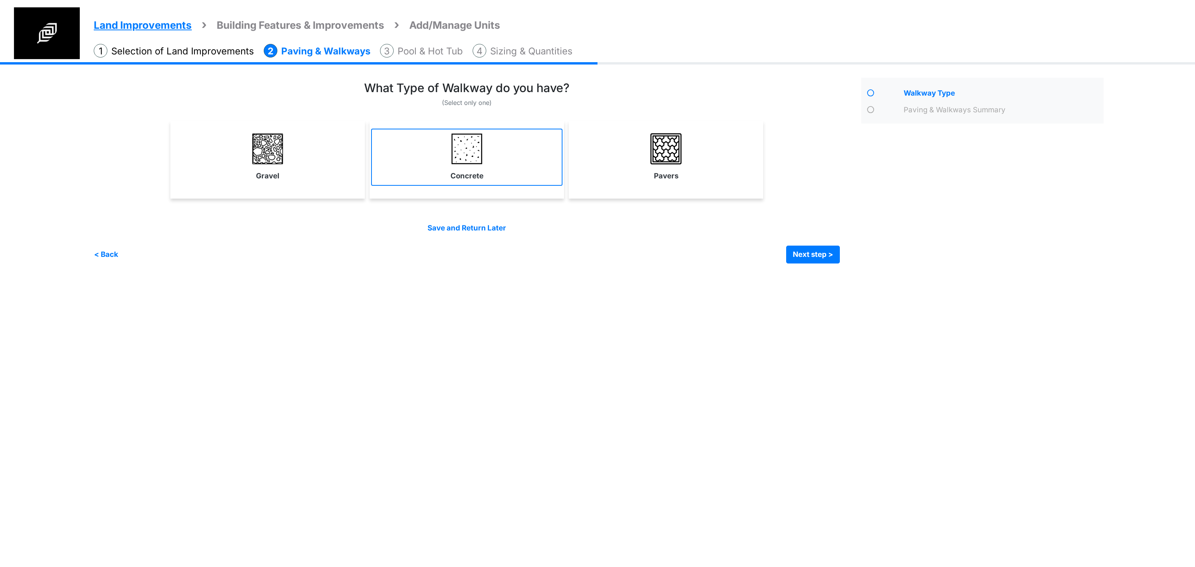
click at [465, 161] on img at bounding box center [466, 148] width 31 height 31
select select "*"
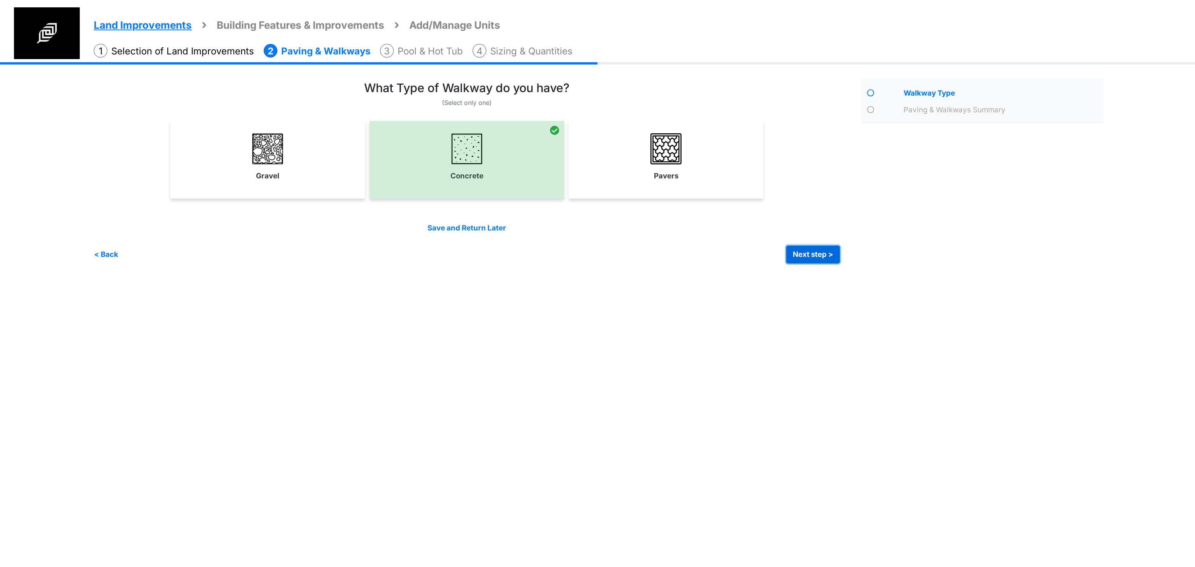
click at [813, 251] on button "Next step >" at bounding box center [813, 255] width 54 height 18
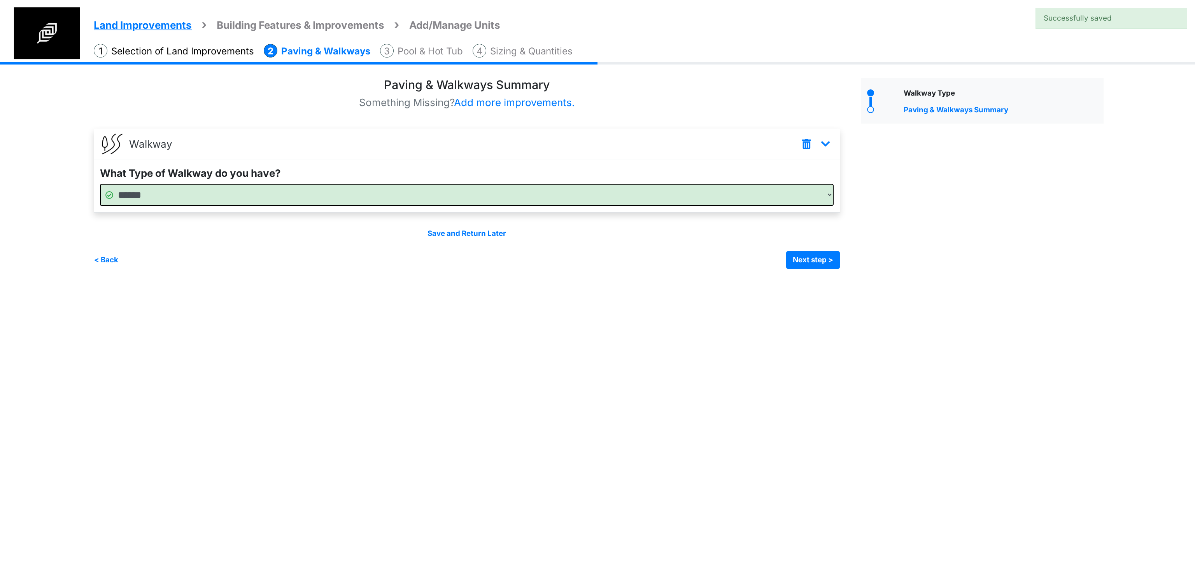
click at [804, 270] on div "Irrigation Flag pole" at bounding box center [601, 171] width 1015 height 219
click at [801, 258] on button "Next step >" at bounding box center [813, 260] width 54 height 18
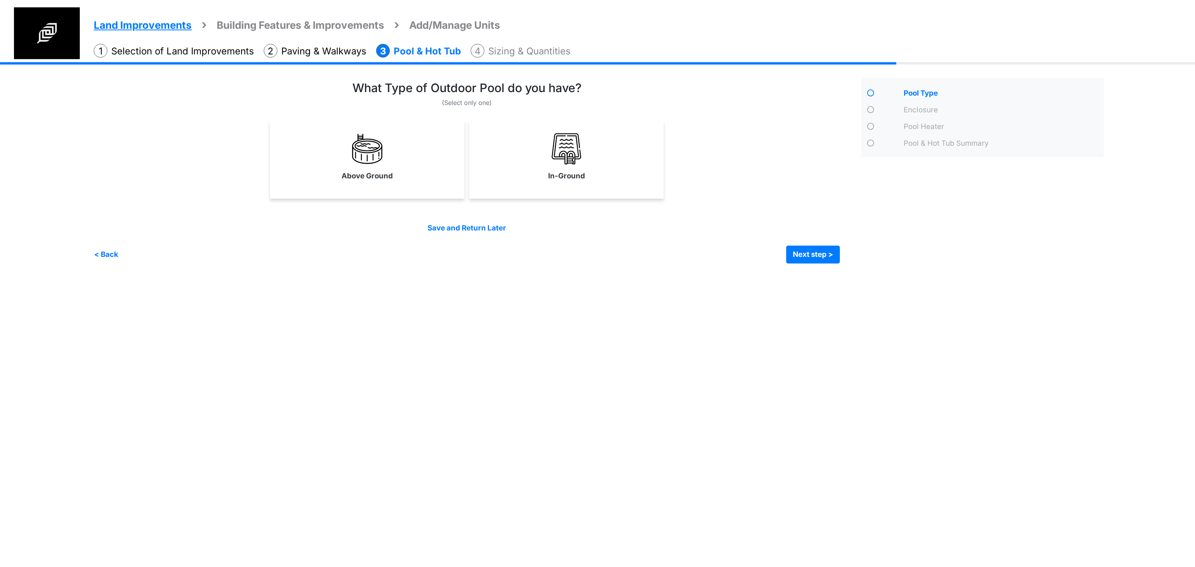
click at [642, 174] on link "In-Ground" at bounding box center [566, 157] width 191 height 57
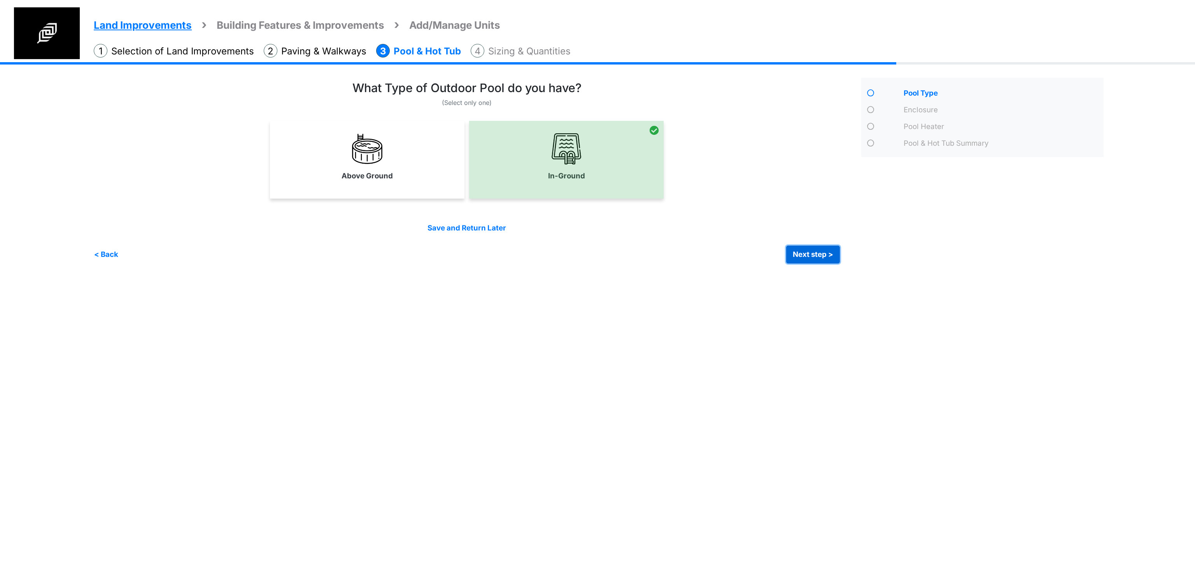
click at [819, 254] on button "Next step >" at bounding box center [813, 255] width 54 height 18
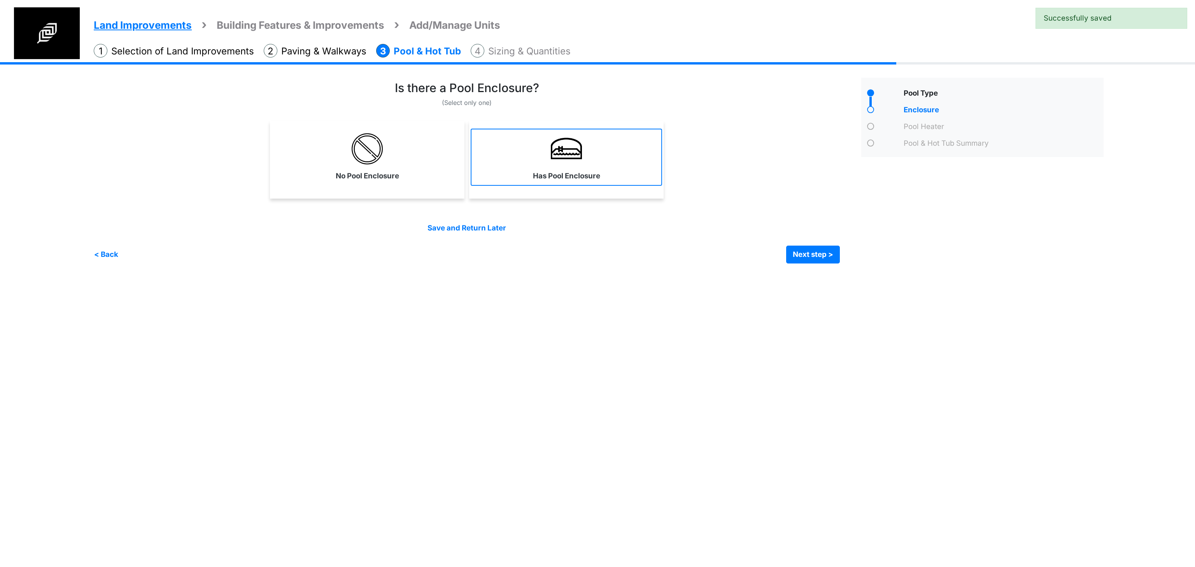
click at [611, 184] on link "Has Pool Enclosure" at bounding box center [566, 157] width 191 height 57
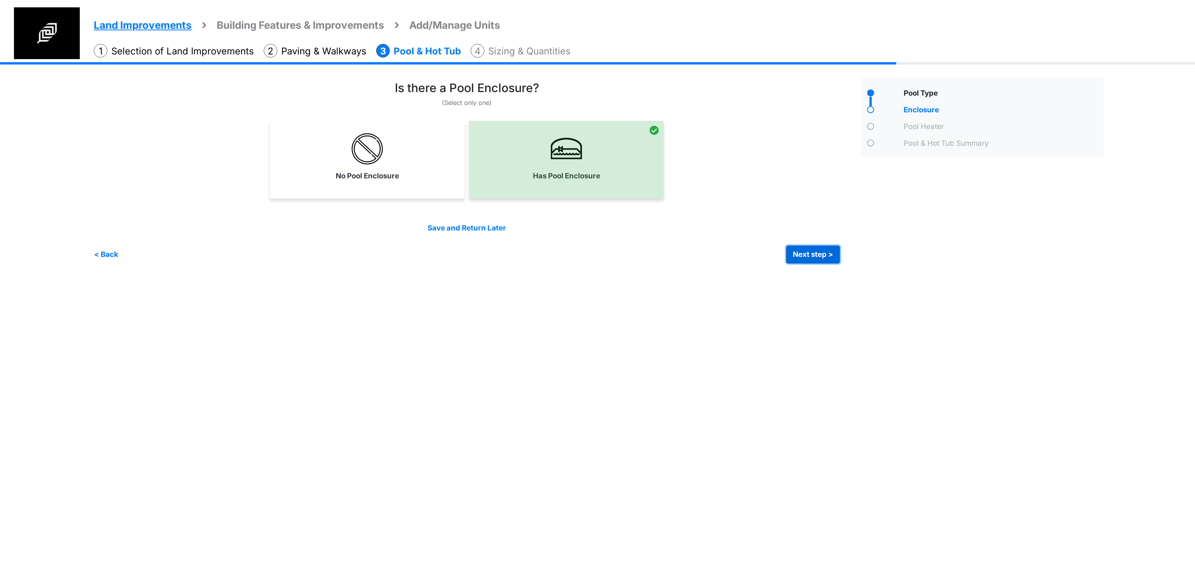
click at [809, 253] on button "Next step >" at bounding box center [813, 255] width 54 height 18
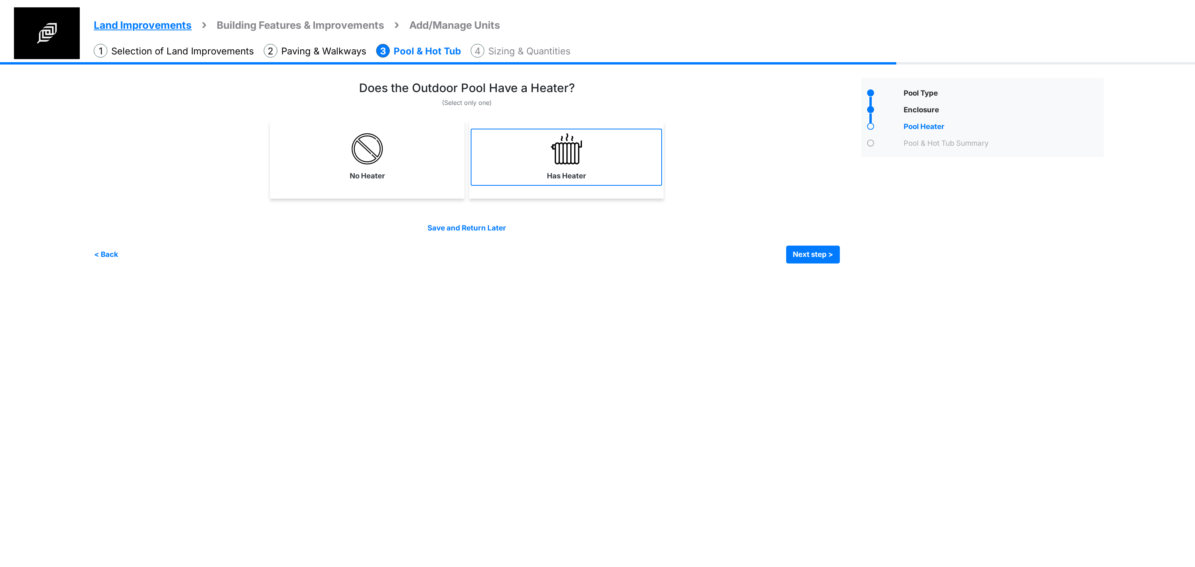
click at [638, 160] on link "Has Heater" at bounding box center [566, 157] width 191 height 57
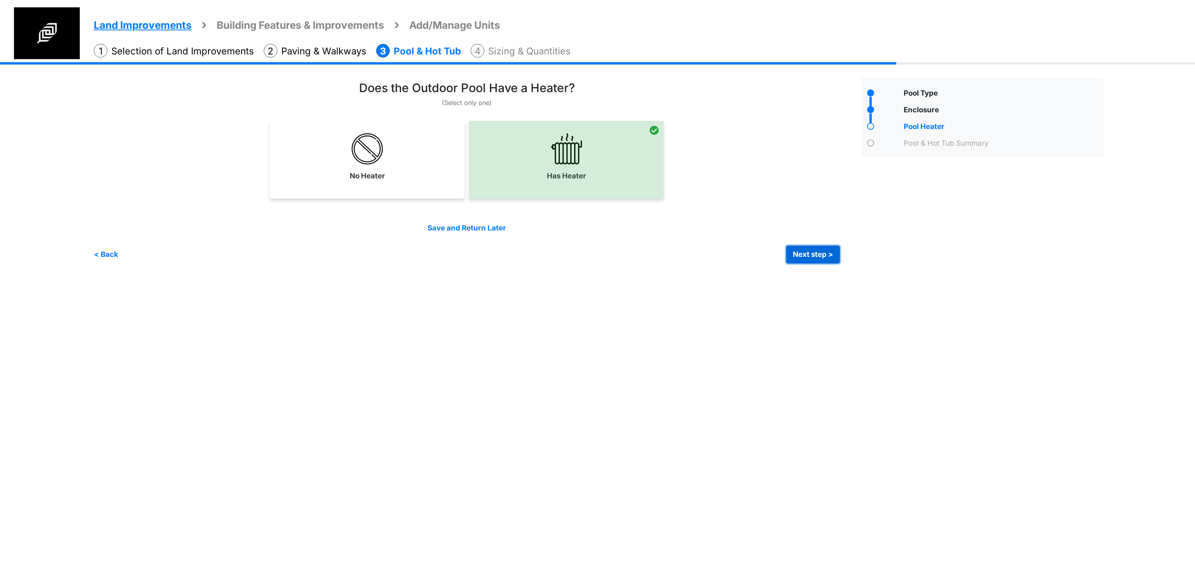
click at [817, 259] on button "Next step >" at bounding box center [813, 255] width 54 height 18
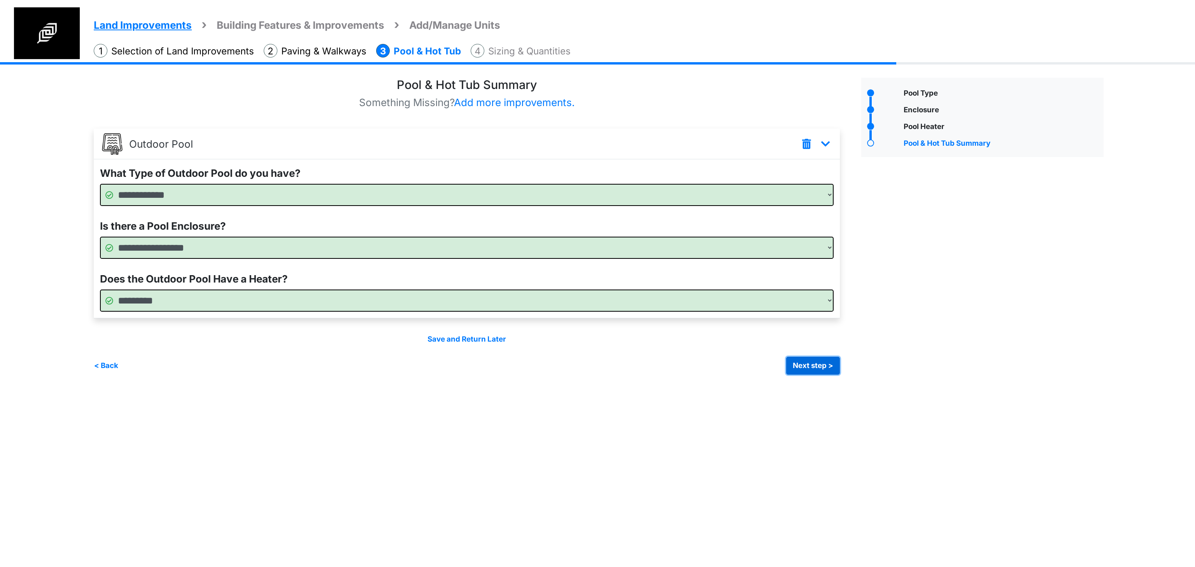
click at [823, 364] on button "Next step >" at bounding box center [813, 366] width 54 height 18
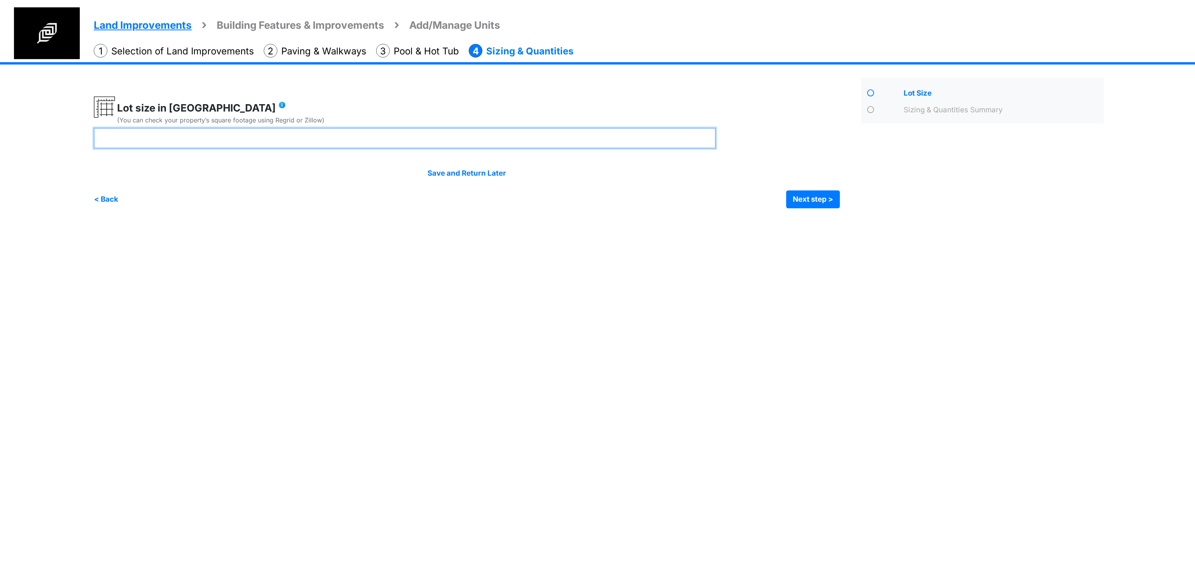
click at [272, 135] on input "number" at bounding box center [405, 138] width 622 height 21
type input "**"
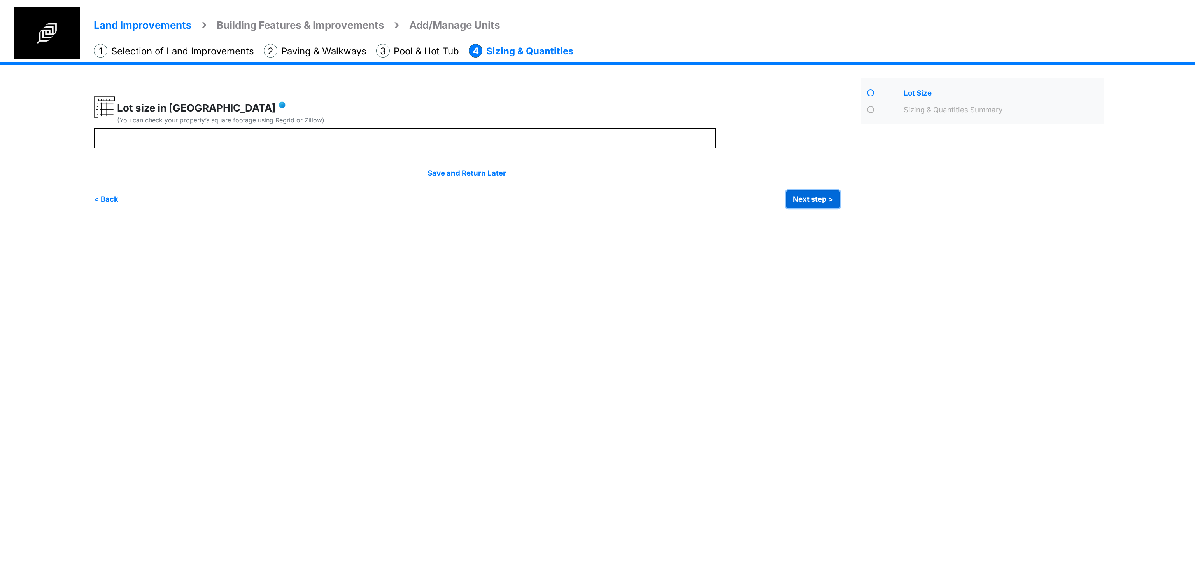
type input "**"
click at [810, 201] on button "Next step >" at bounding box center [813, 200] width 54 height 18
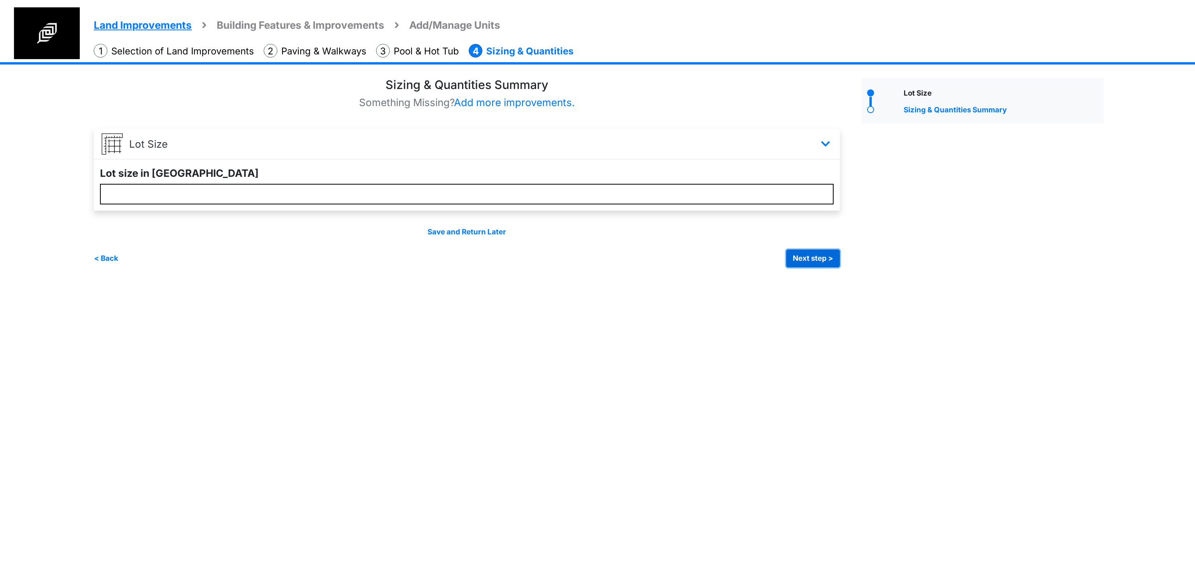
click at [812, 264] on button "Next step >" at bounding box center [813, 259] width 54 height 18
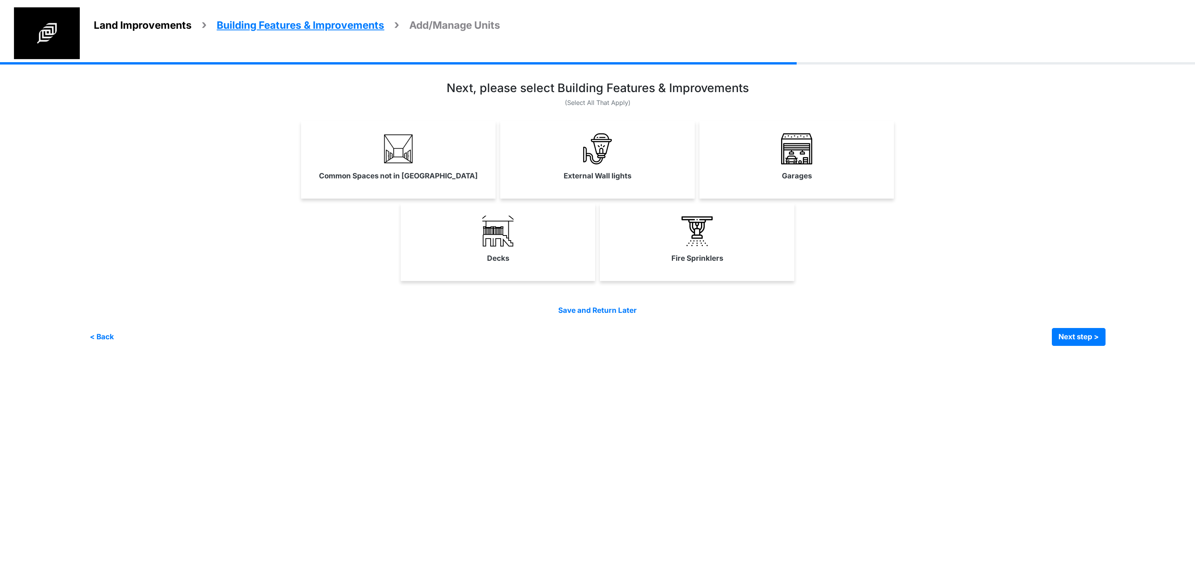
click at [416, 191] on div "Common Spaces not in [GEOGRAPHIC_DATA]" at bounding box center [398, 160] width 194 height 78
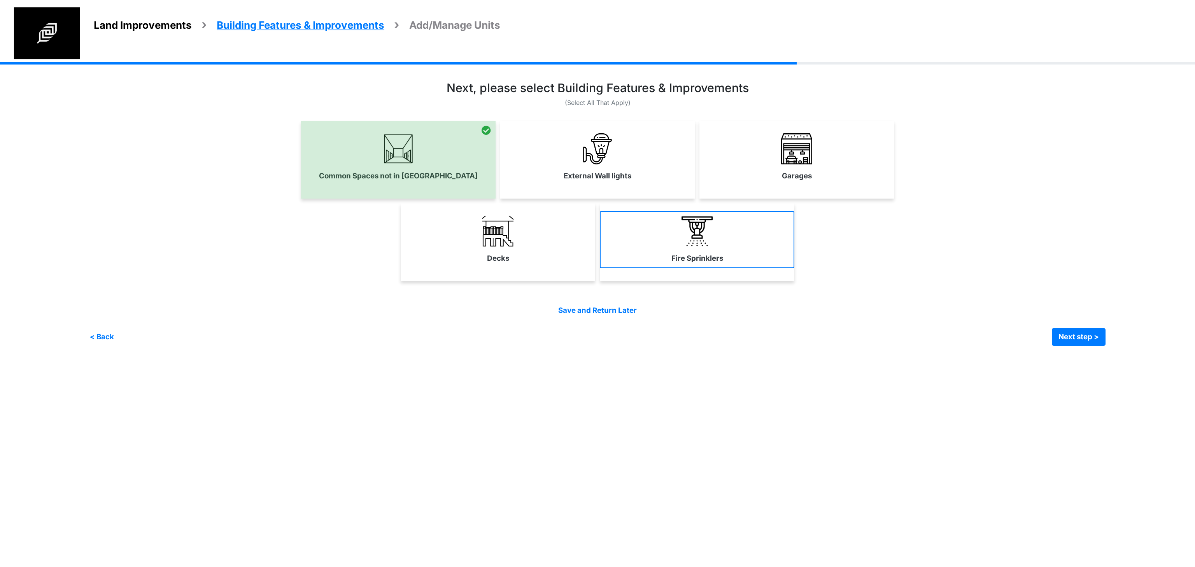
click at [686, 253] on label "Fire Sprinklers" at bounding box center [697, 258] width 52 height 11
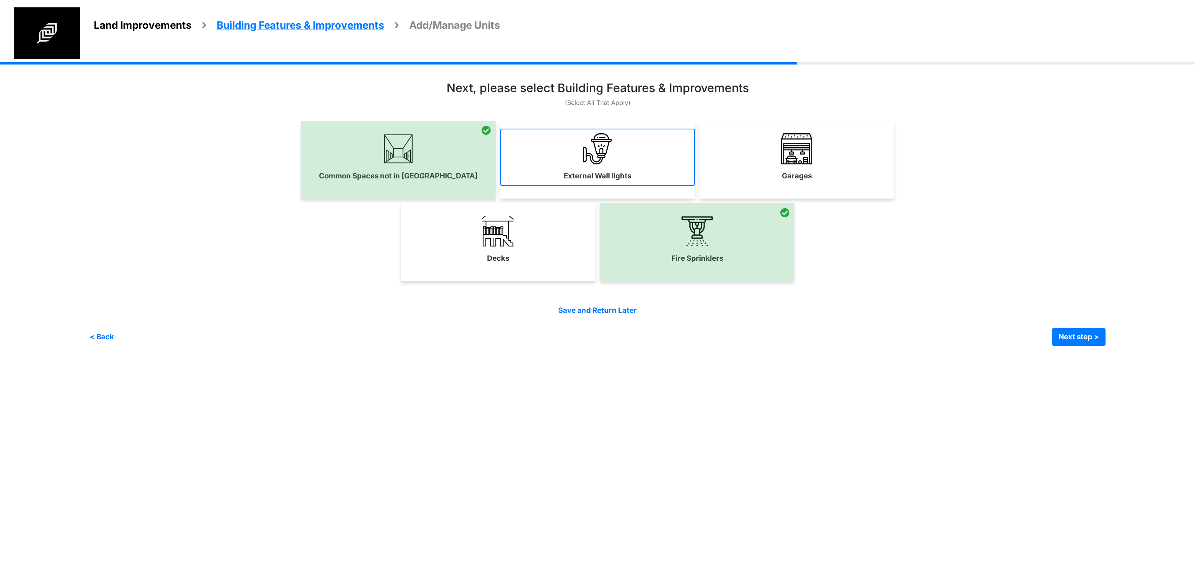
click at [583, 179] on label "External Wall lights" at bounding box center [598, 176] width 68 height 11
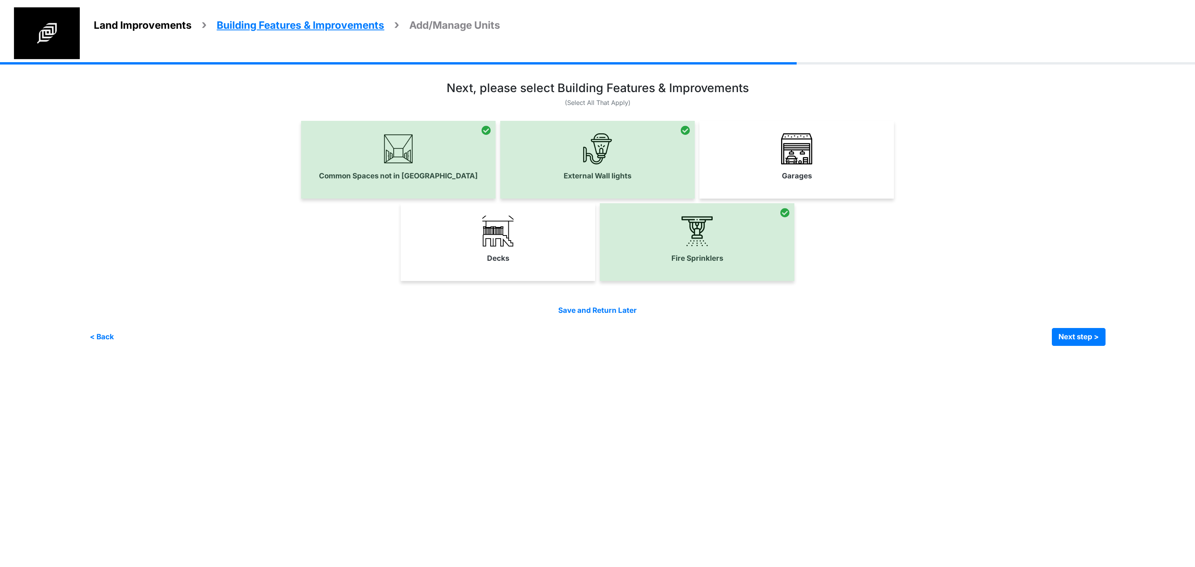
click at [757, 186] on div "Garages" at bounding box center [796, 160] width 194 height 78
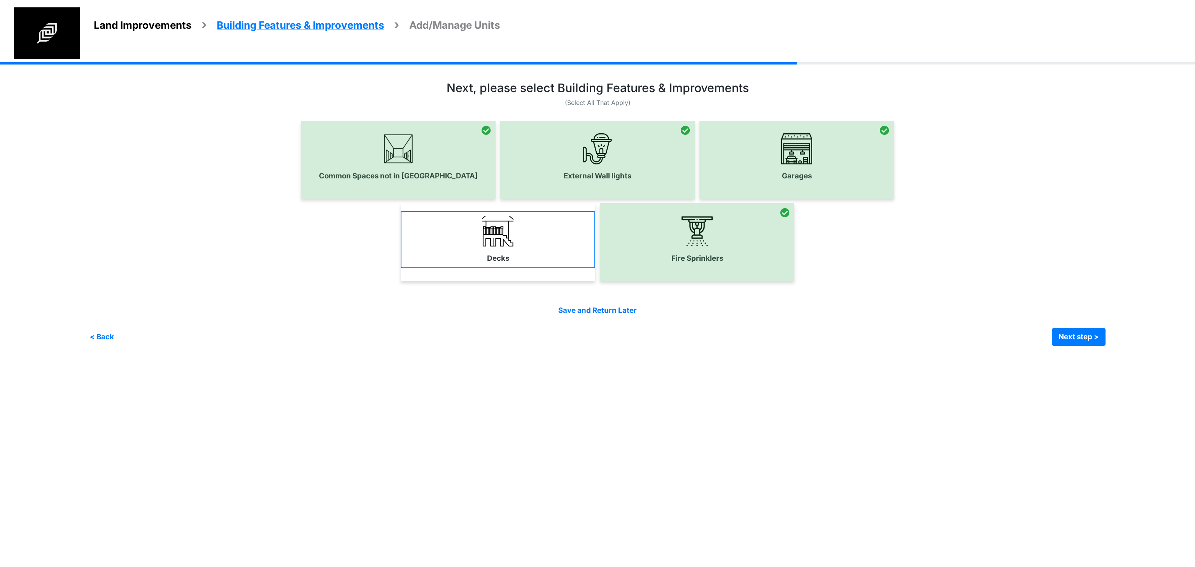
click at [516, 263] on link "Decks" at bounding box center [498, 239] width 194 height 57
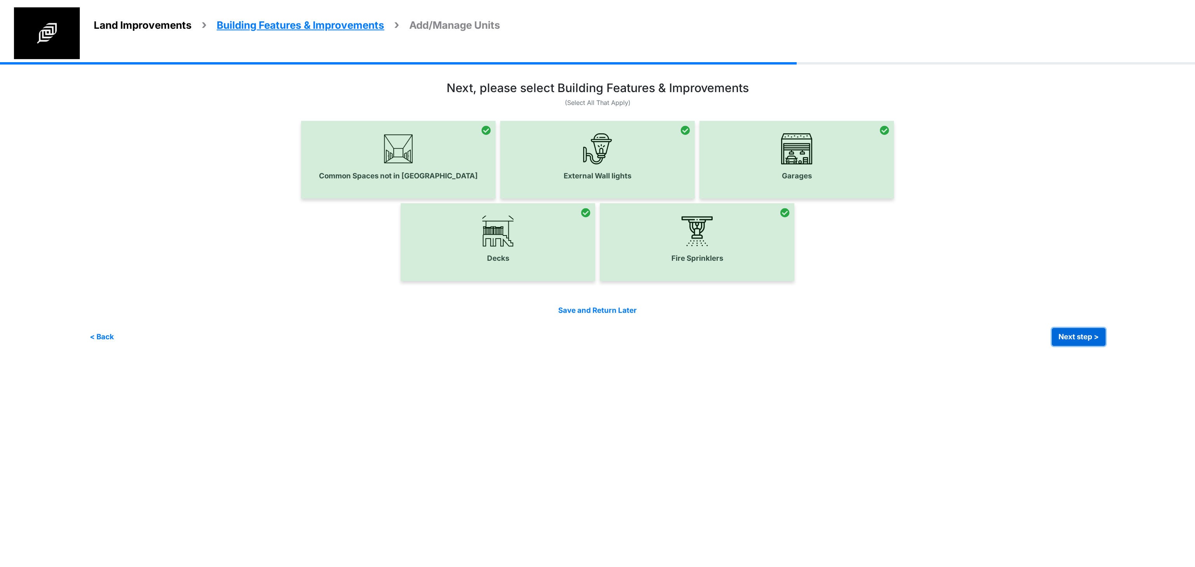
click at [1062, 337] on button "Next step >" at bounding box center [1079, 337] width 54 height 18
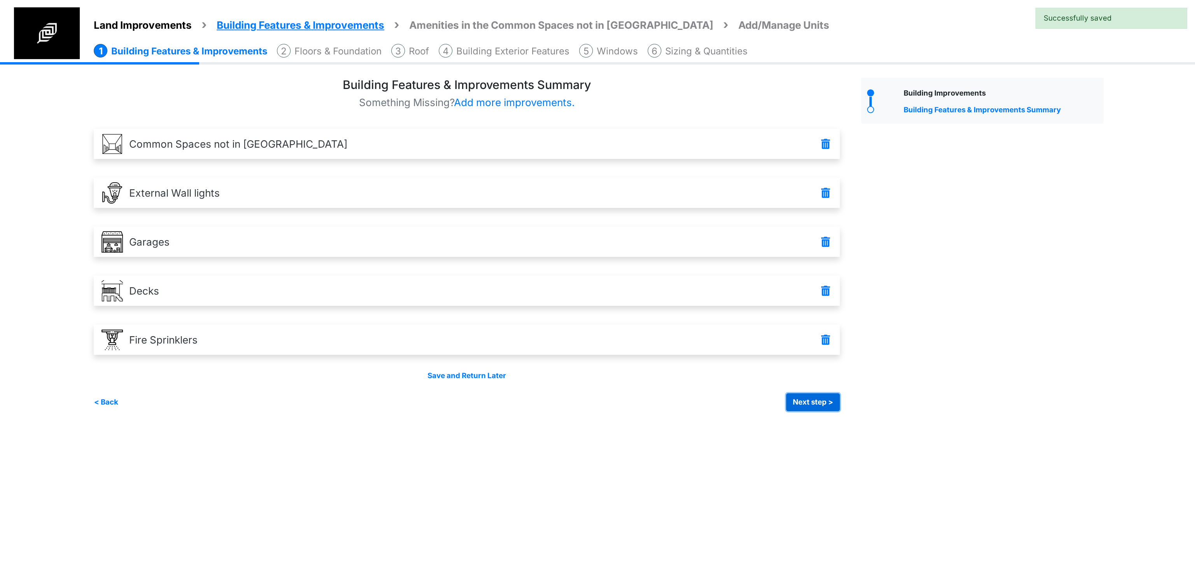
click at [804, 398] on button "Next step >" at bounding box center [813, 403] width 54 height 18
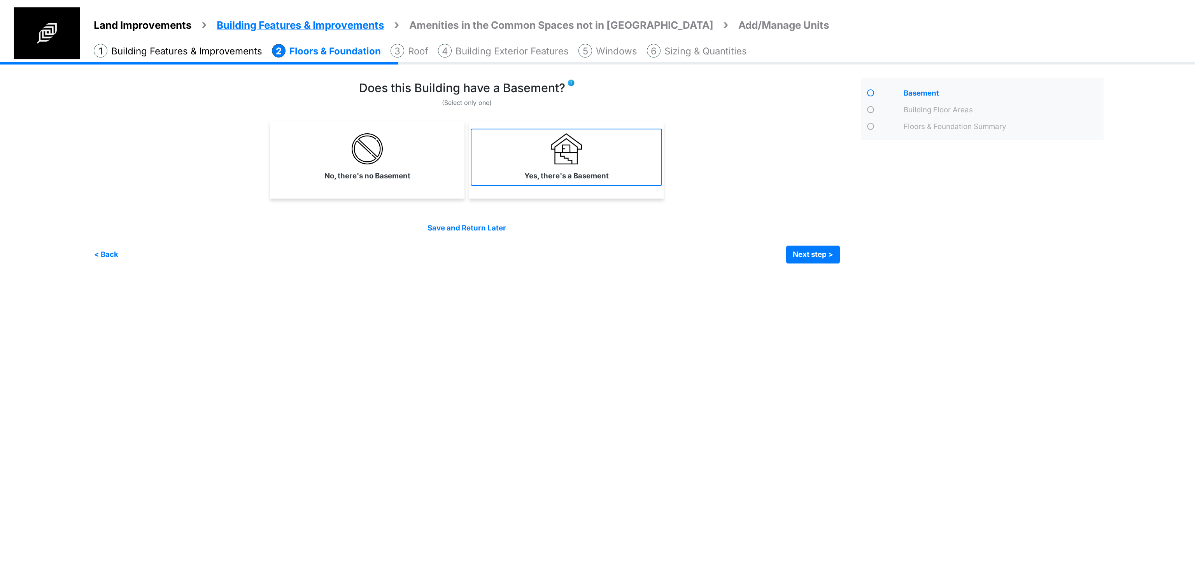
click at [552, 171] on label "Yes, there's a Basement" at bounding box center [566, 176] width 84 height 11
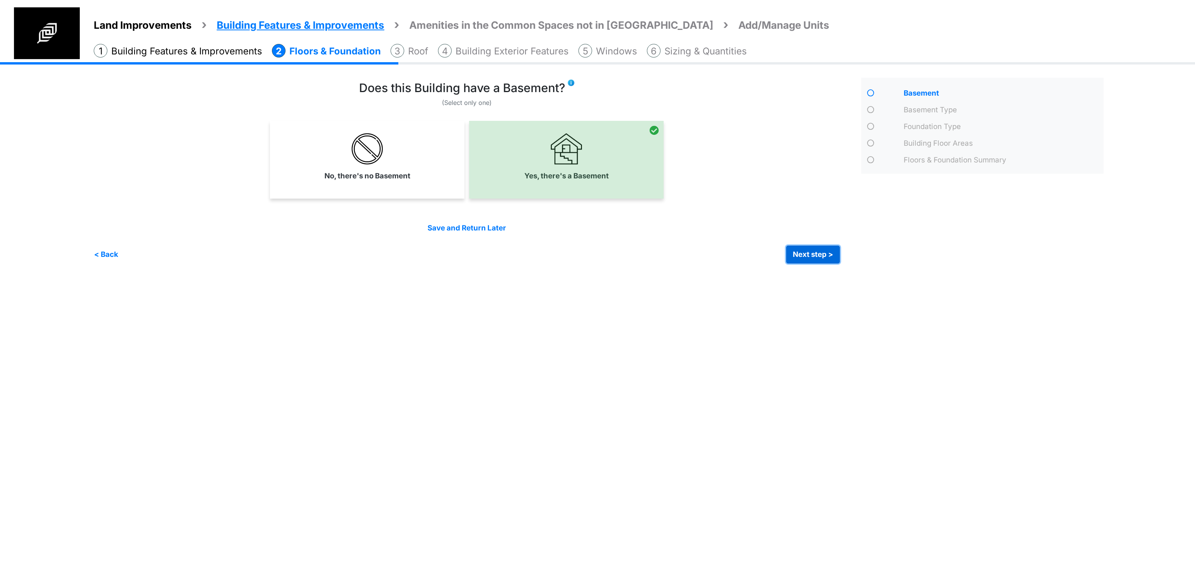
click at [821, 260] on button "Next step >" at bounding box center [813, 255] width 54 height 18
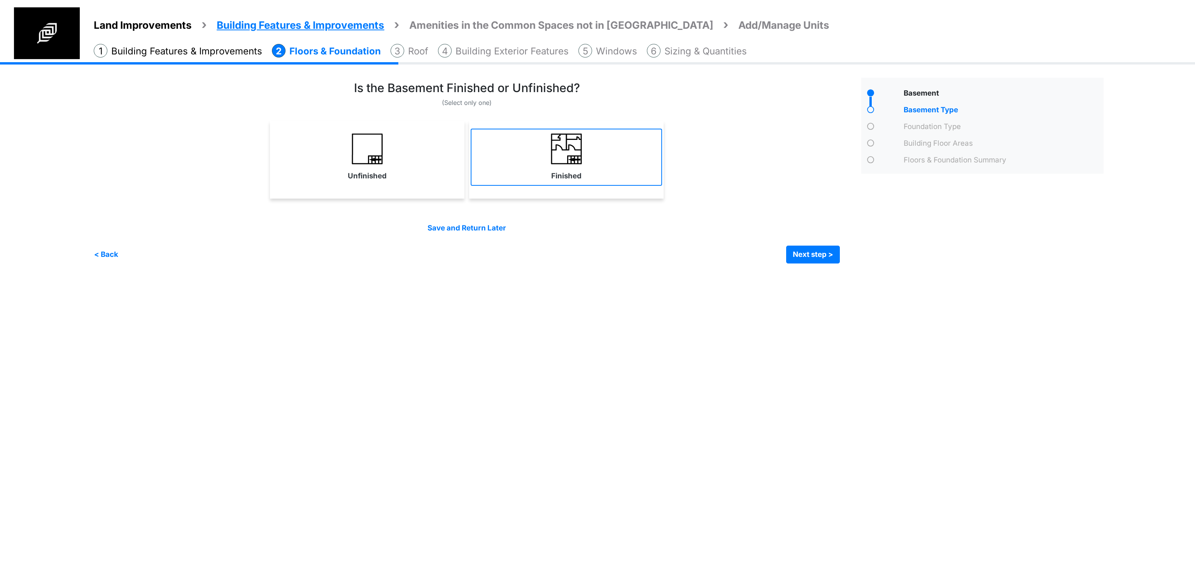
click at [521, 177] on link "Finished" at bounding box center [566, 157] width 191 height 57
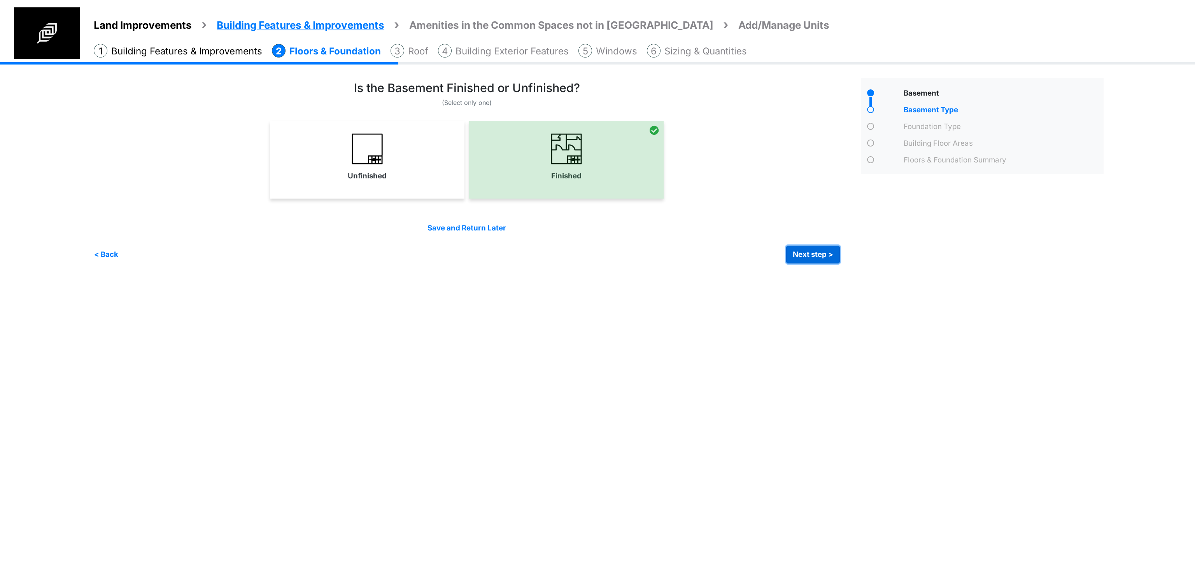
click at [822, 252] on button "Next step >" at bounding box center [813, 255] width 54 height 18
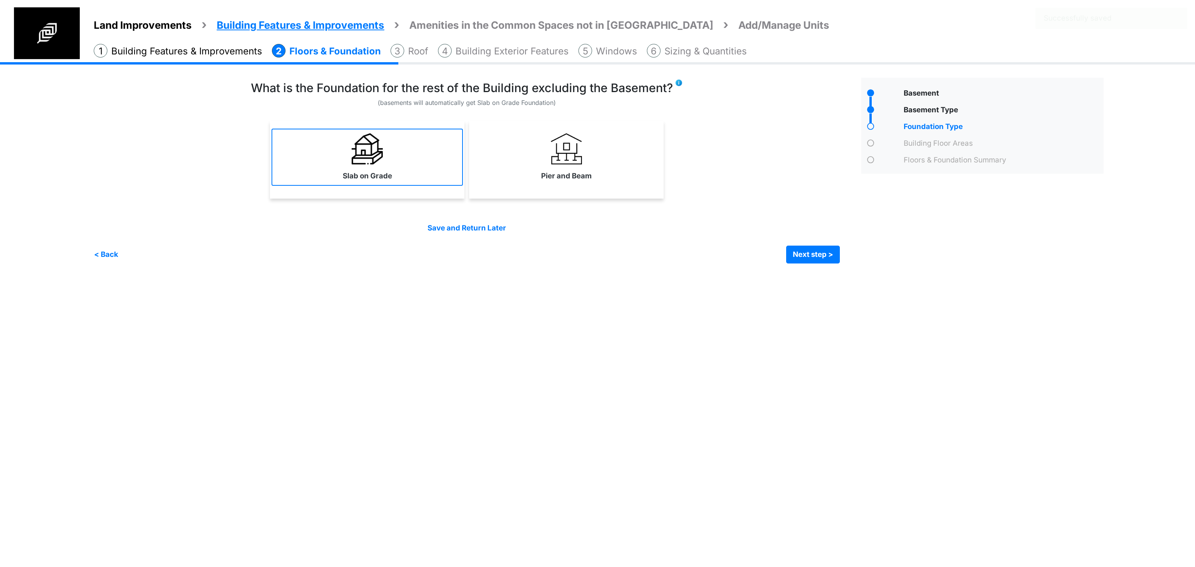
click at [424, 158] on link "Slab on Grade" at bounding box center [366, 157] width 191 height 57
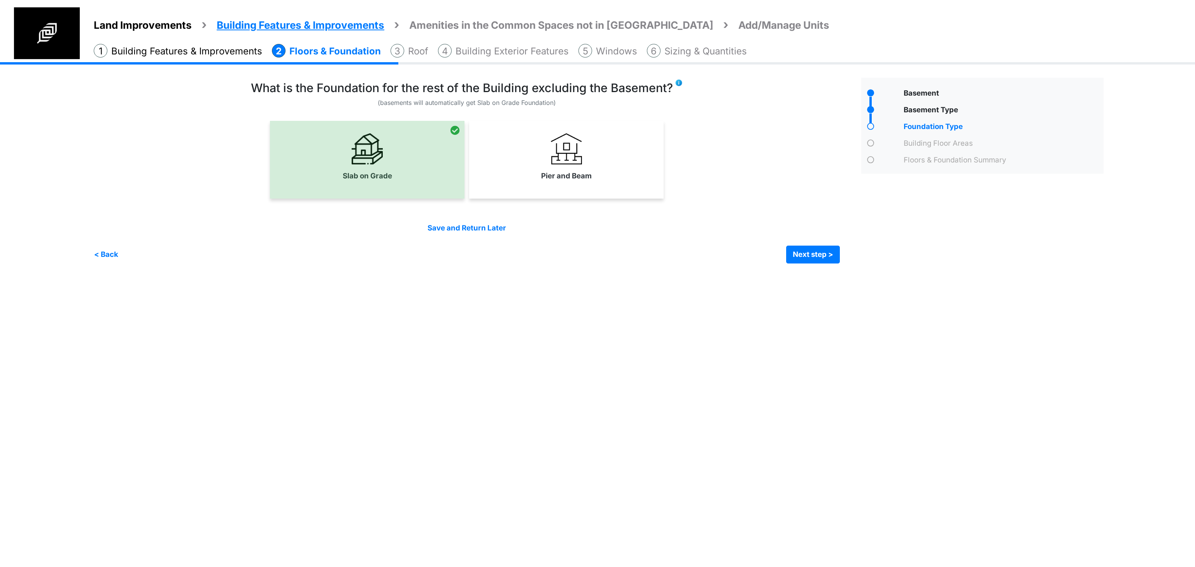
click at [816, 245] on div "Save and Return Later < Back Next step > Save and submit" at bounding box center [467, 243] width 746 height 40
click at [815, 250] on button "Next step >" at bounding box center [813, 255] width 54 height 18
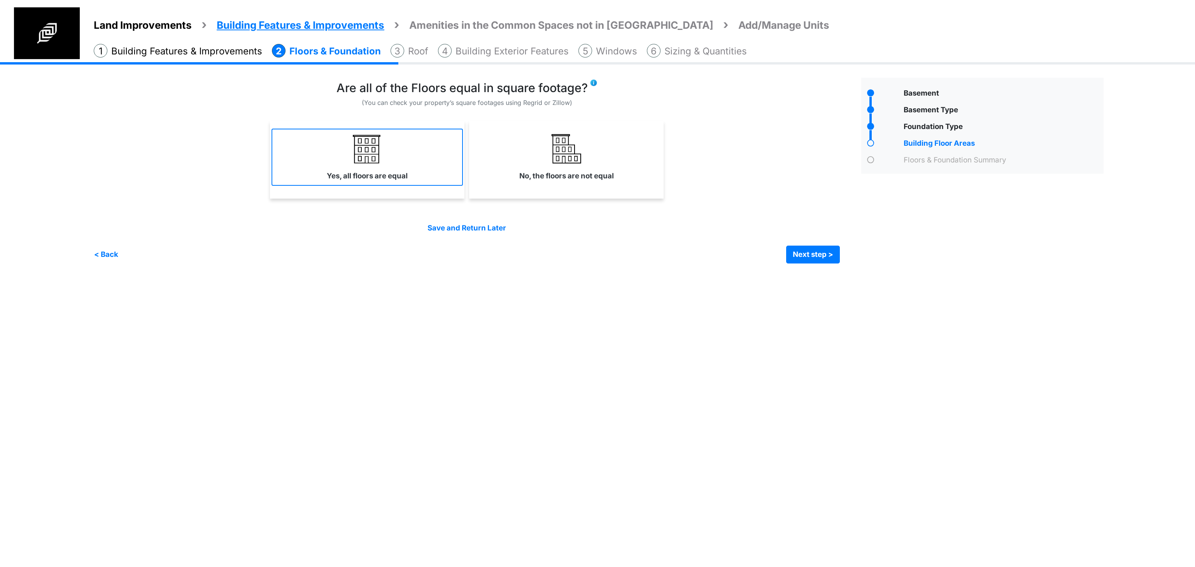
click at [317, 177] on link "Yes, all floors are equal" at bounding box center [366, 157] width 191 height 57
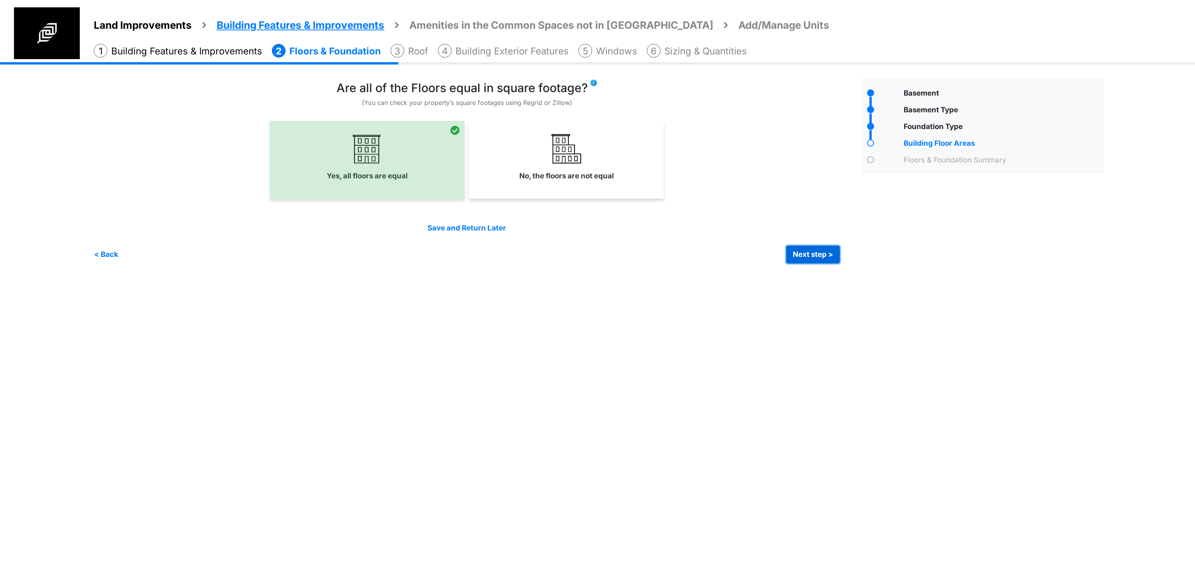
click at [814, 255] on button "Next step >" at bounding box center [813, 255] width 54 height 18
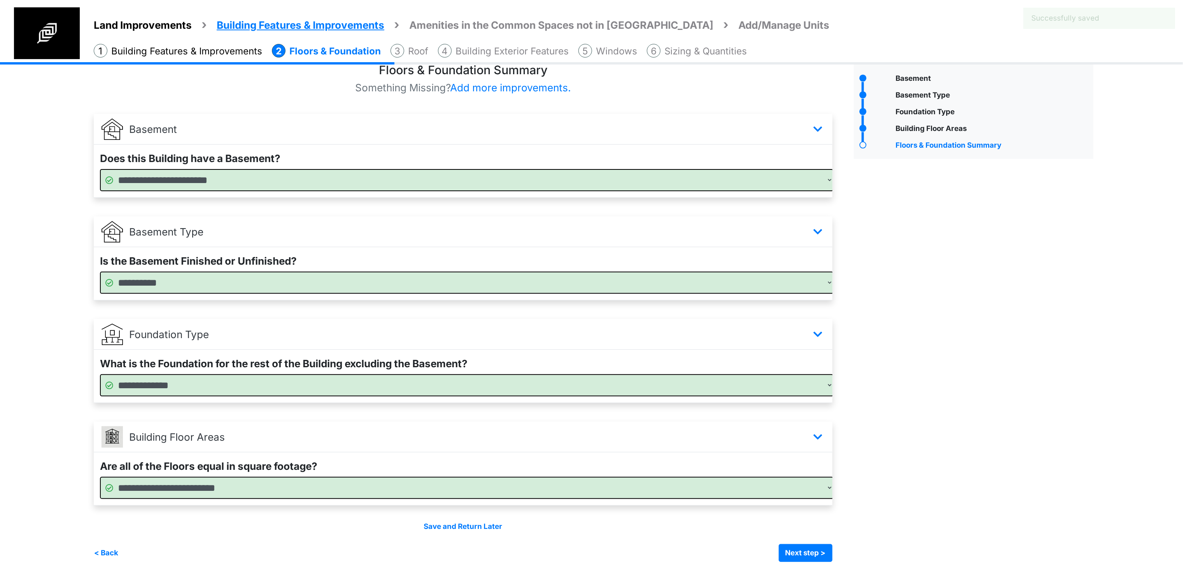
scroll to position [23, 0]
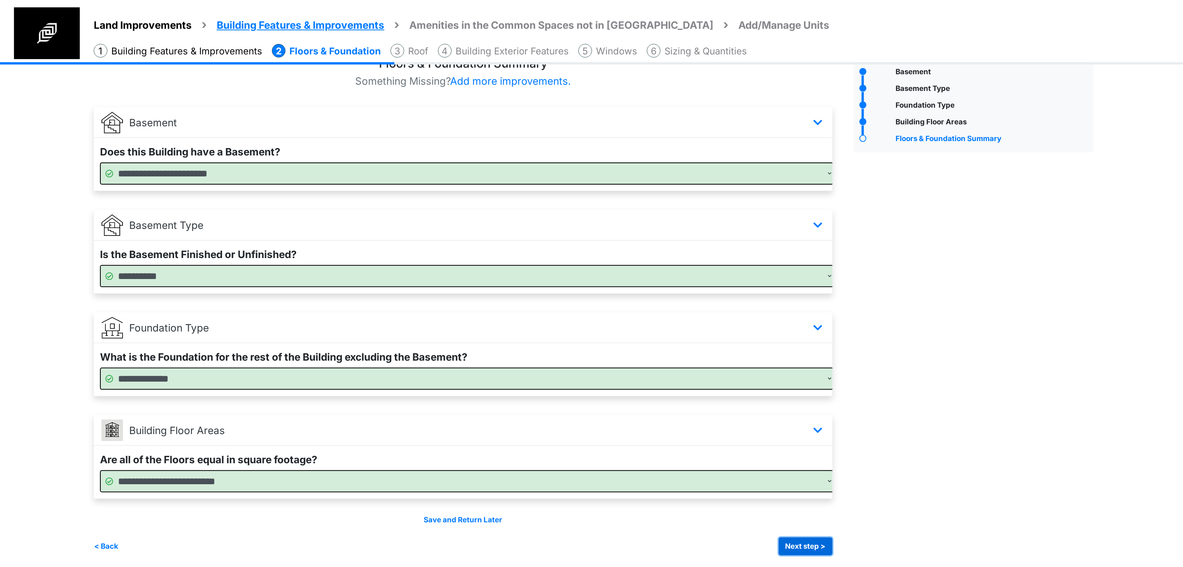
click at [832, 546] on button "Next step >" at bounding box center [806, 547] width 54 height 18
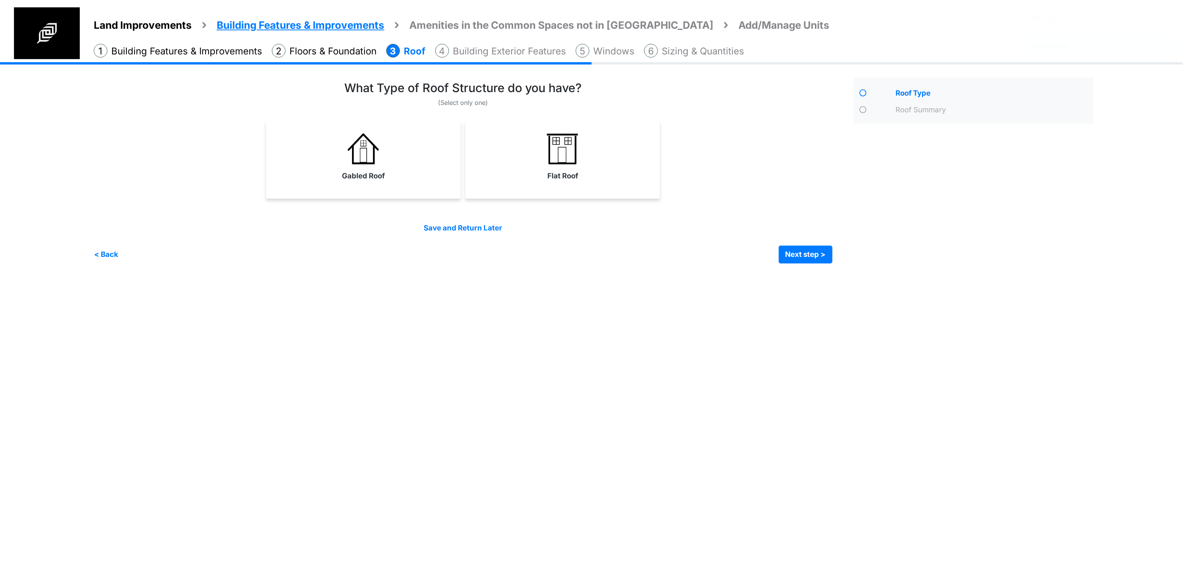
scroll to position [0, 0]
click at [386, 175] on label "Gabled Roof" at bounding box center [367, 176] width 43 height 11
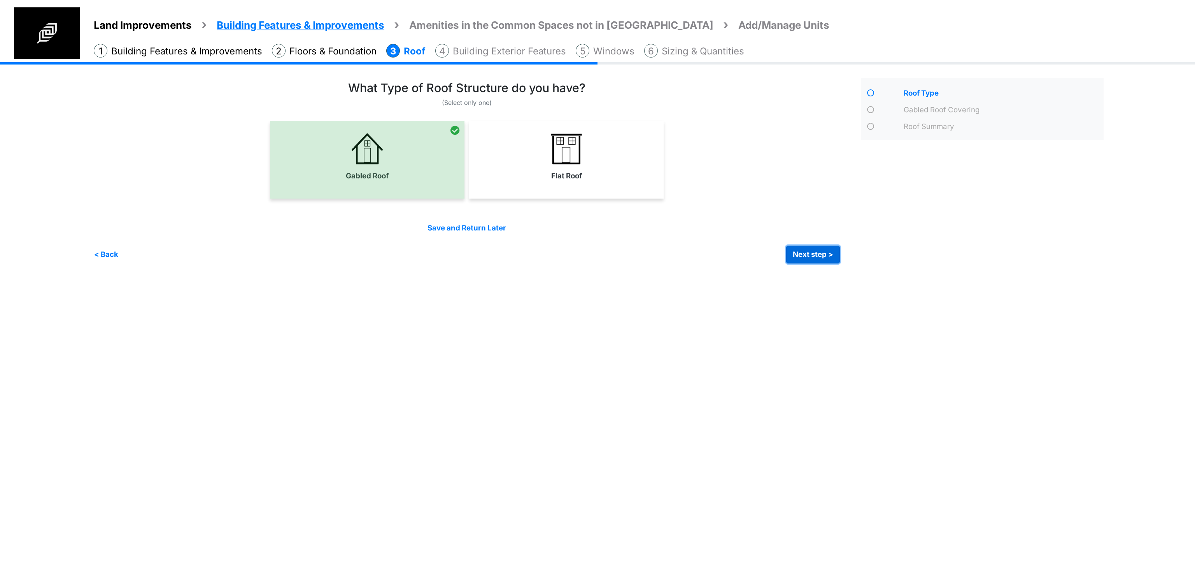
click at [810, 250] on button "Next step >" at bounding box center [813, 255] width 54 height 18
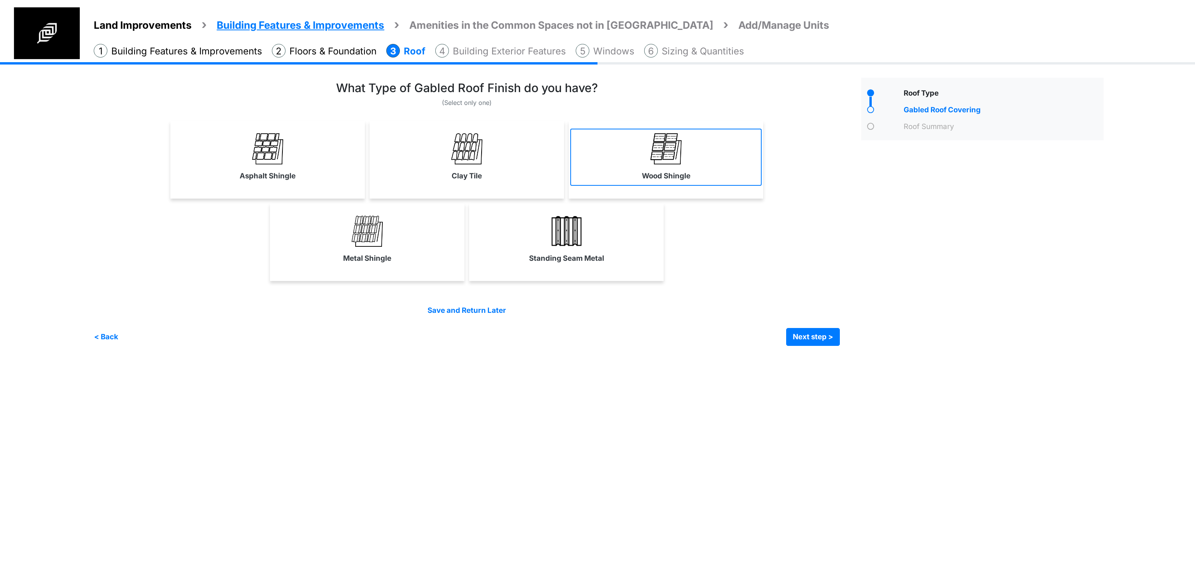
click at [585, 152] on link "Wood Shingle" at bounding box center [665, 157] width 191 height 57
select select "*"
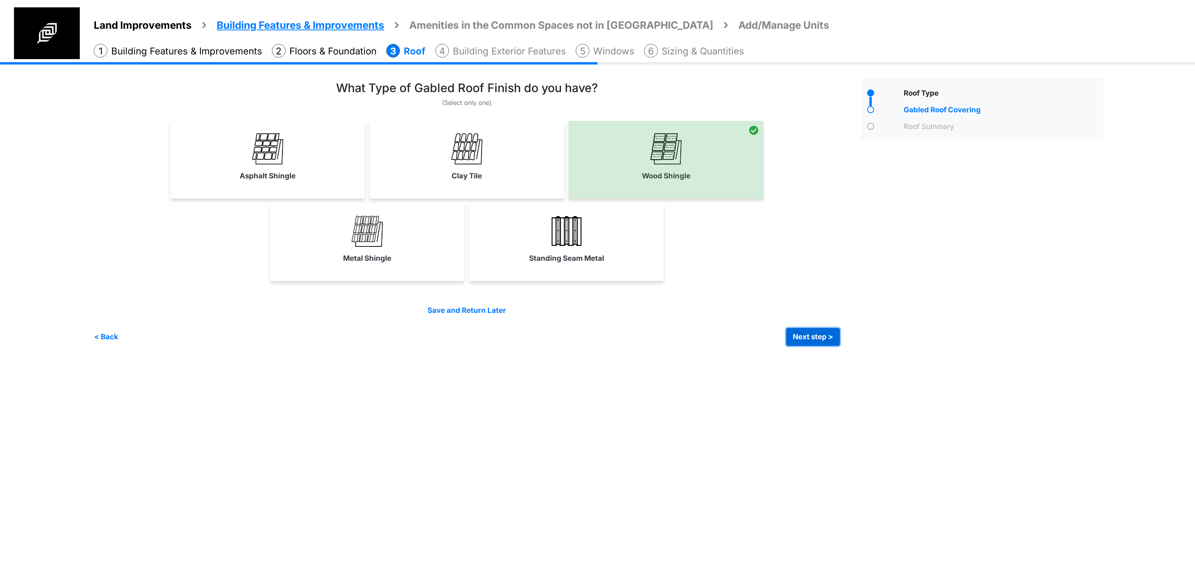
click at [801, 328] on button "Next step >" at bounding box center [813, 337] width 54 height 18
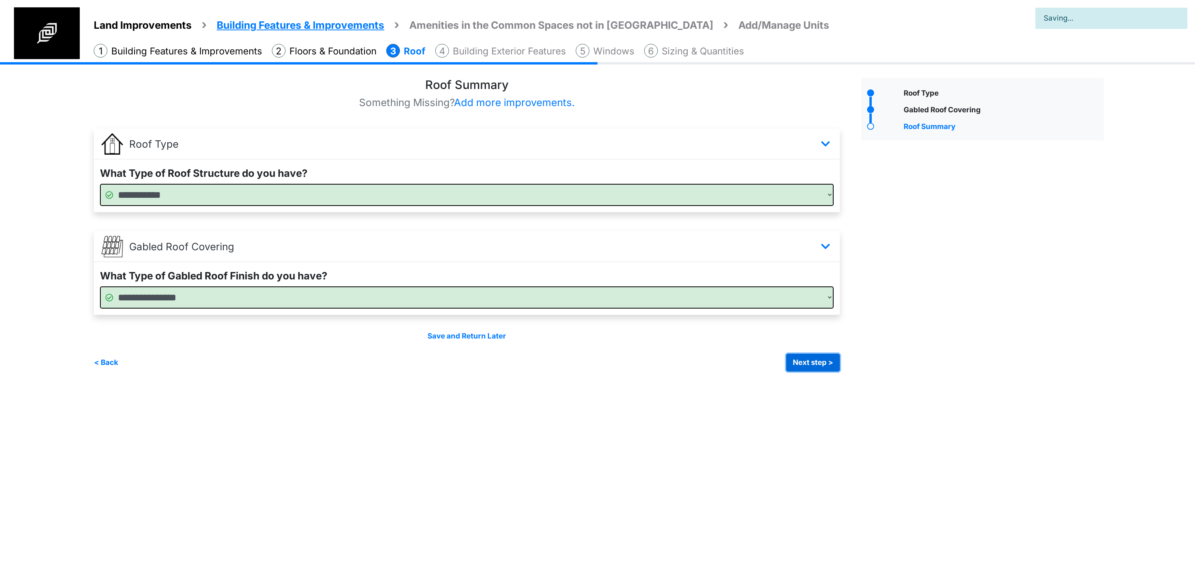
click at [814, 362] on button "Next step >" at bounding box center [813, 363] width 54 height 18
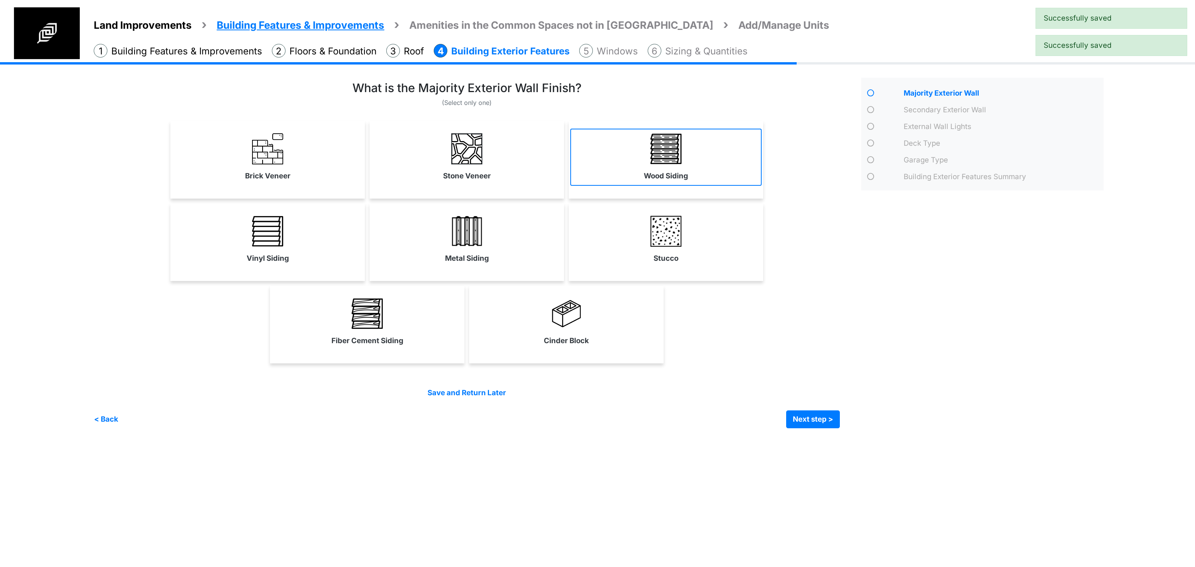
click at [593, 182] on link "Wood Siding" at bounding box center [665, 157] width 191 height 57
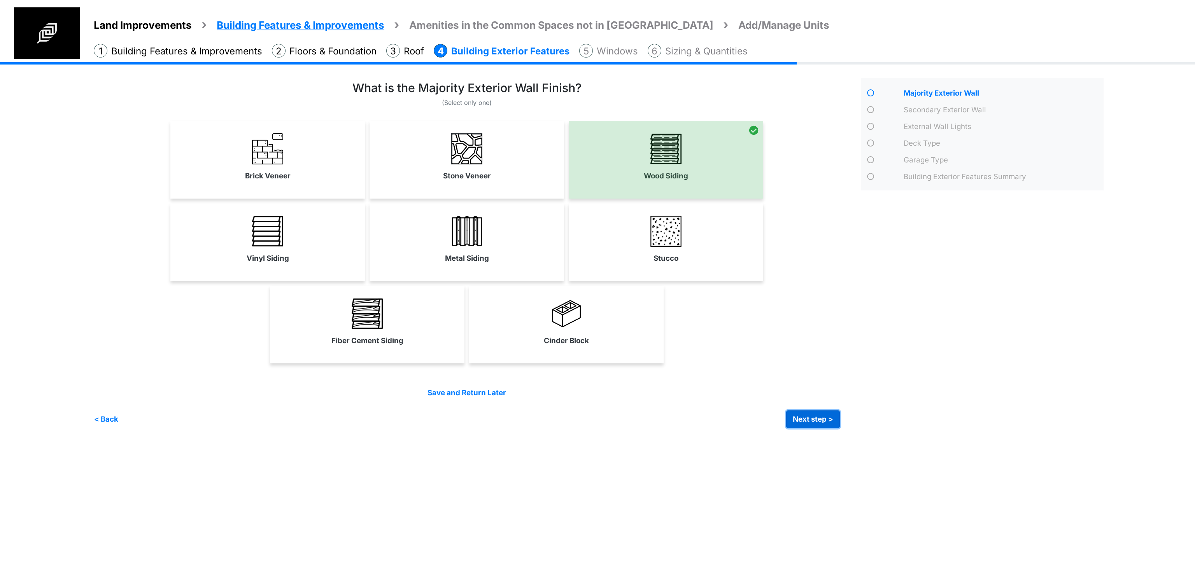
click at [811, 416] on button "Next step >" at bounding box center [813, 420] width 54 height 18
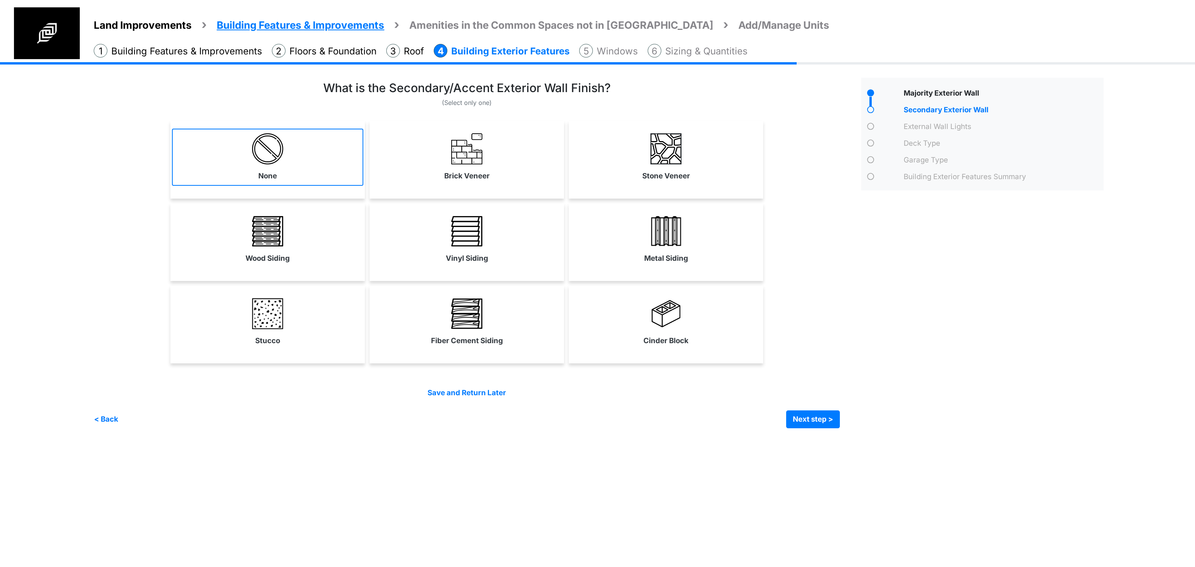
click at [311, 157] on link "None" at bounding box center [267, 157] width 191 height 57
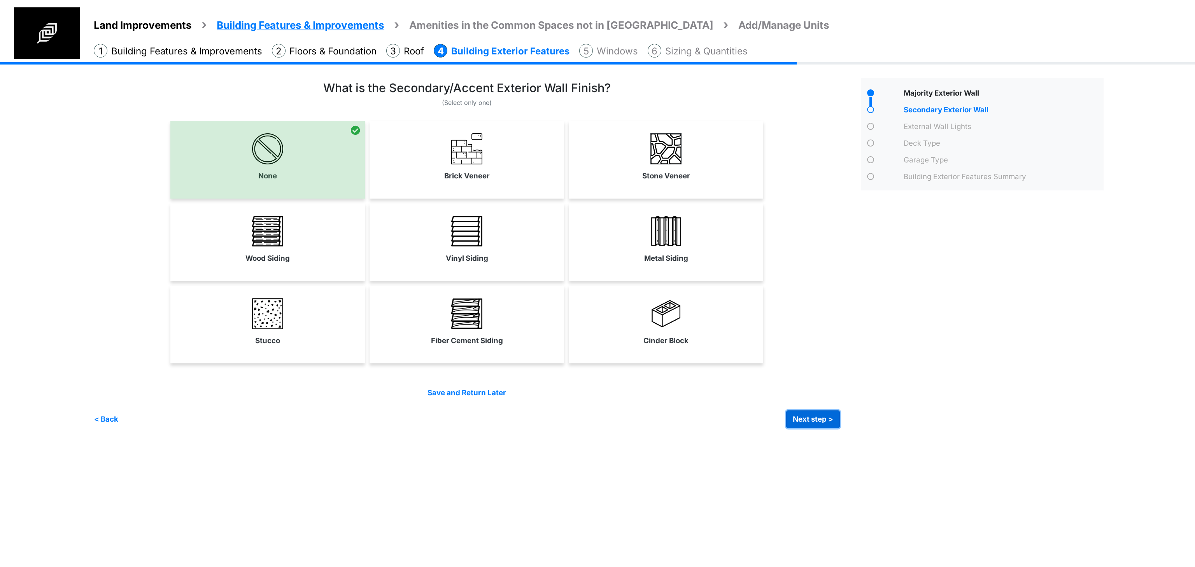
click at [821, 417] on button "Next step >" at bounding box center [813, 420] width 54 height 18
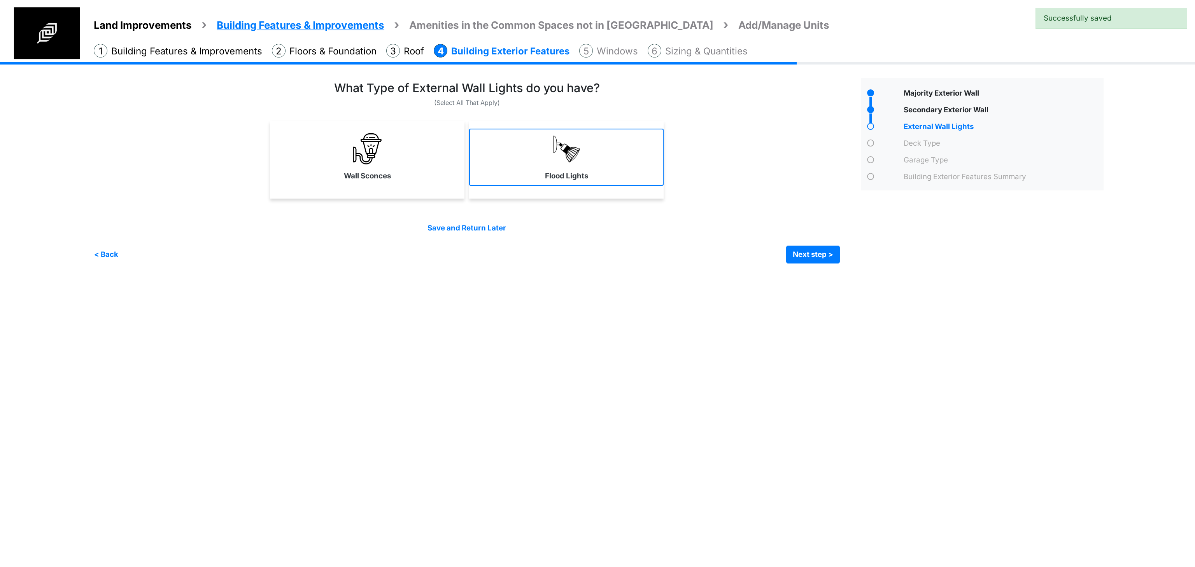
click at [578, 179] on label "Flood Lights" at bounding box center [566, 176] width 43 height 11
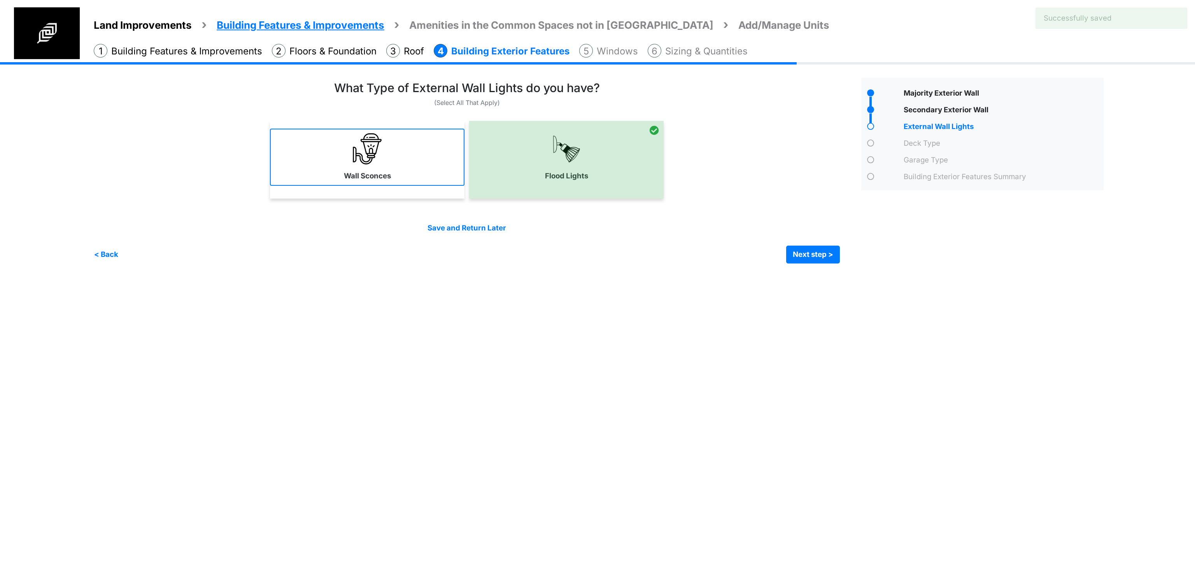
click at [387, 170] on link "Wall Sconces" at bounding box center [367, 157] width 194 height 57
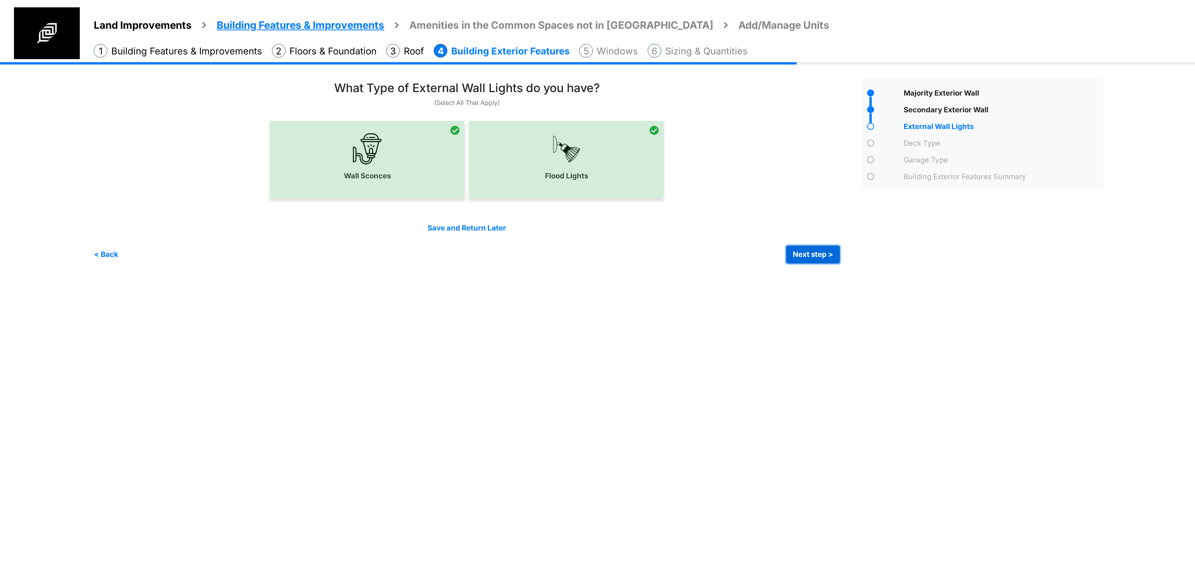
click at [813, 251] on button "Next step >" at bounding box center [813, 255] width 54 height 18
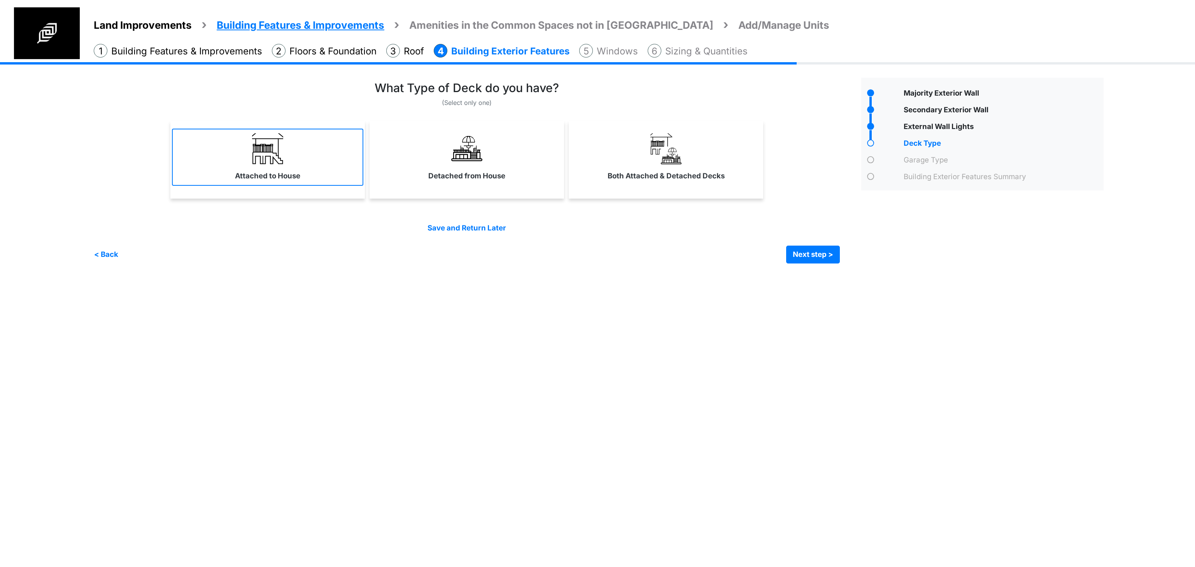
click at [271, 175] on label "Attached to House" at bounding box center [267, 176] width 65 height 11
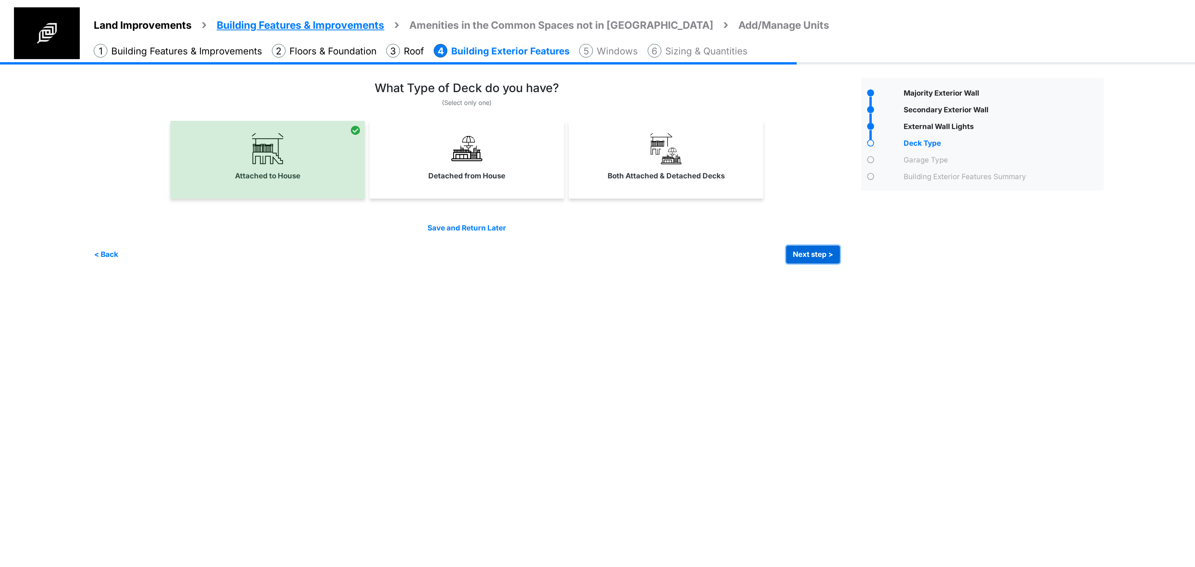
click at [812, 252] on button "Next step >" at bounding box center [813, 255] width 54 height 18
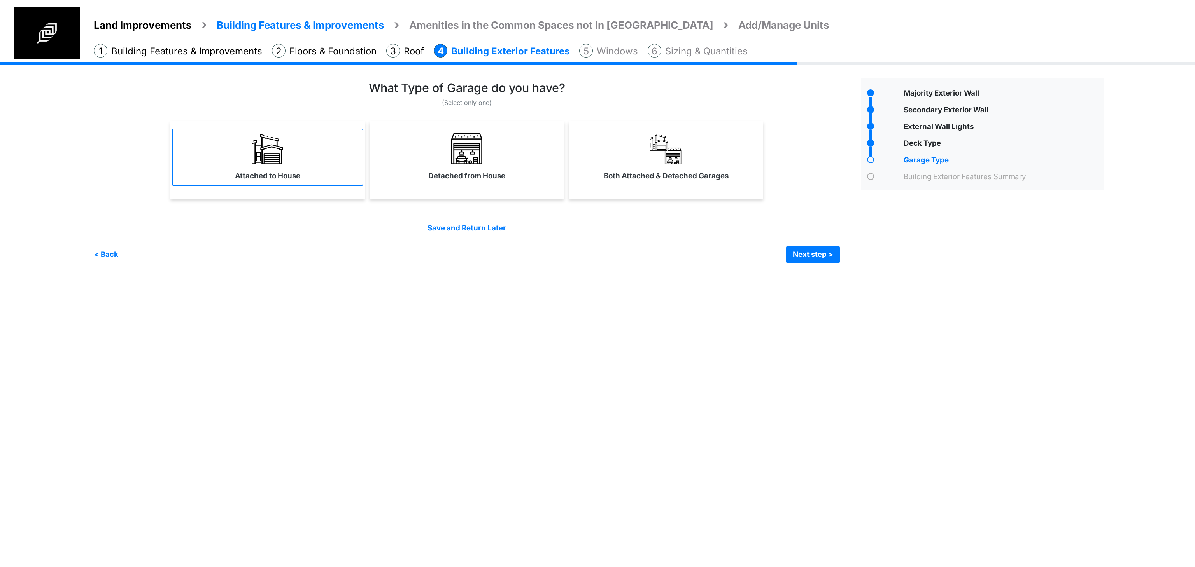
click at [265, 176] on label "Attached to House" at bounding box center [267, 176] width 65 height 11
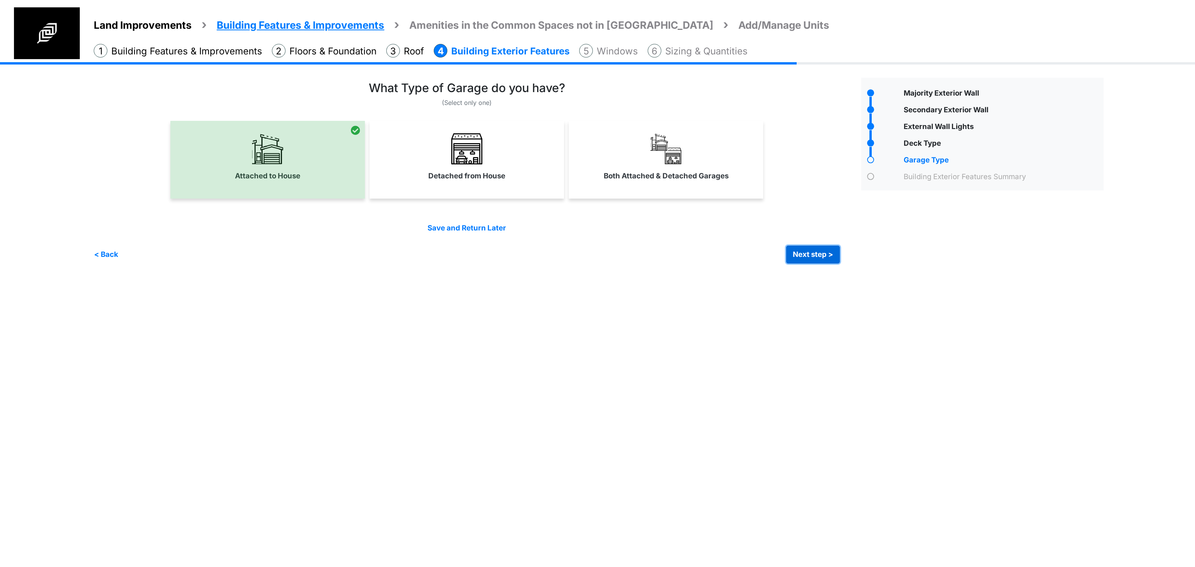
click at [803, 250] on button "Next step >" at bounding box center [813, 255] width 54 height 18
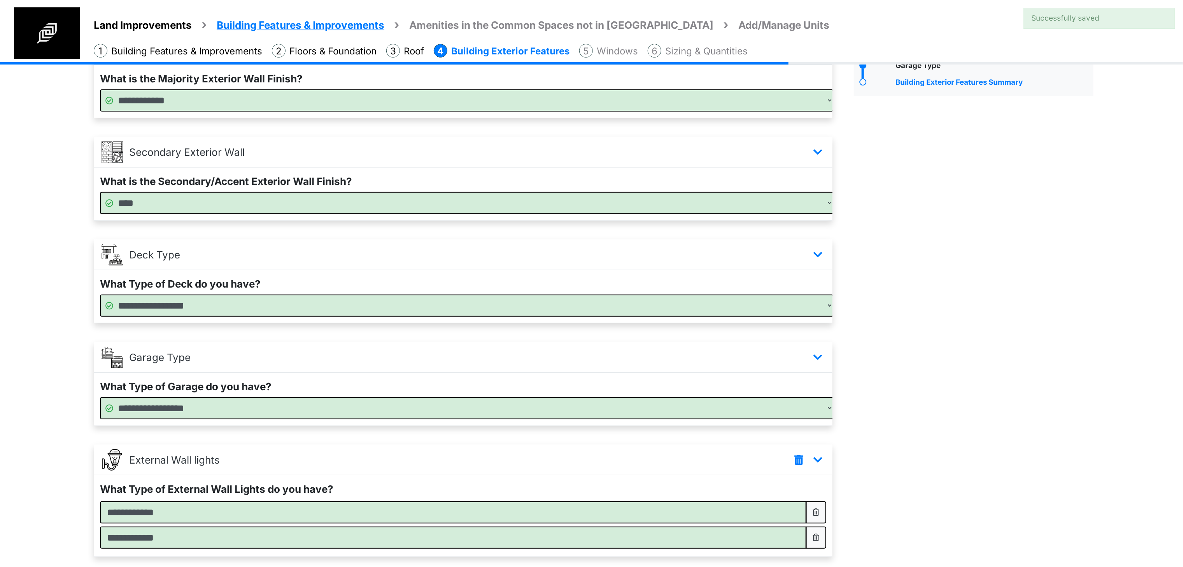
scroll to position [155, 0]
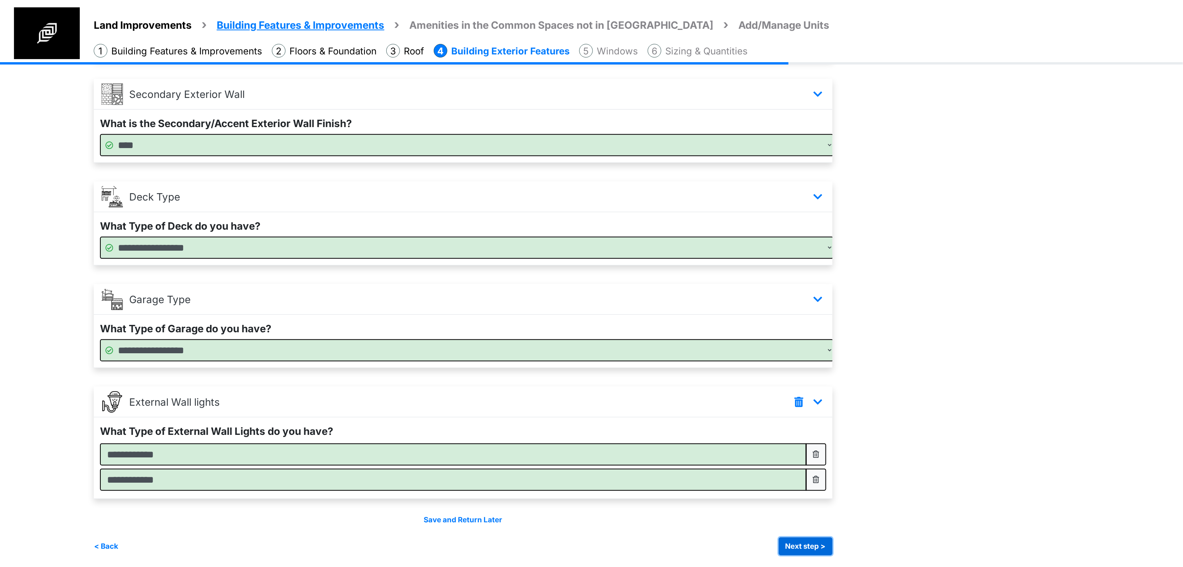
click at [823, 551] on button "Next step >" at bounding box center [806, 547] width 54 height 18
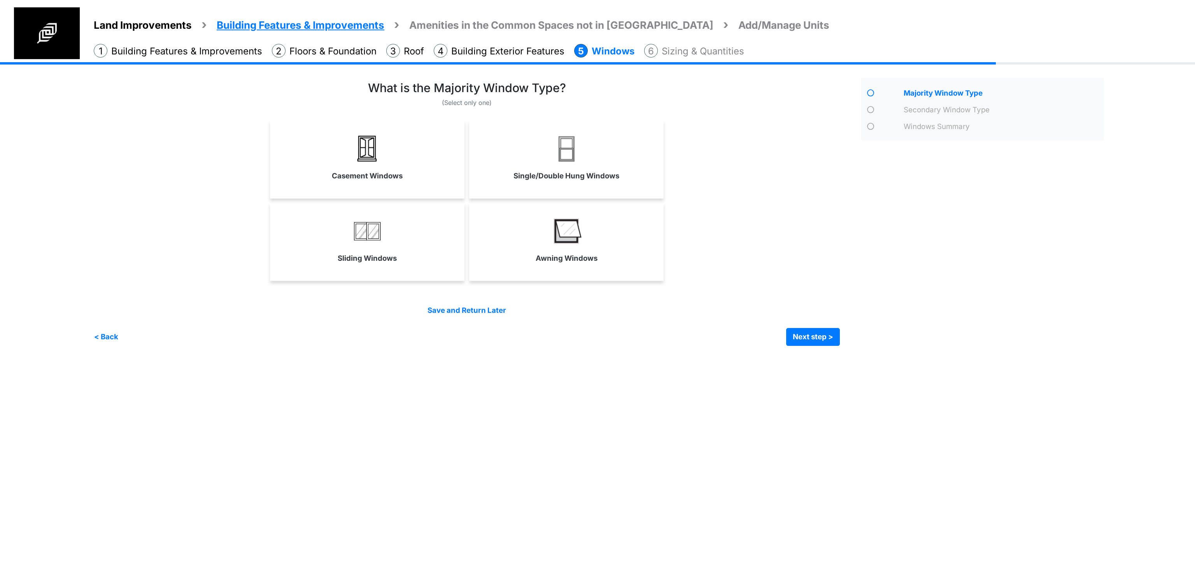
drag, startPoint x: 607, startPoint y: 240, endPoint x: 557, endPoint y: 226, distance: 51.6
click at [607, 240] on link "Awning Windows" at bounding box center [566, 239] width 191 height 57
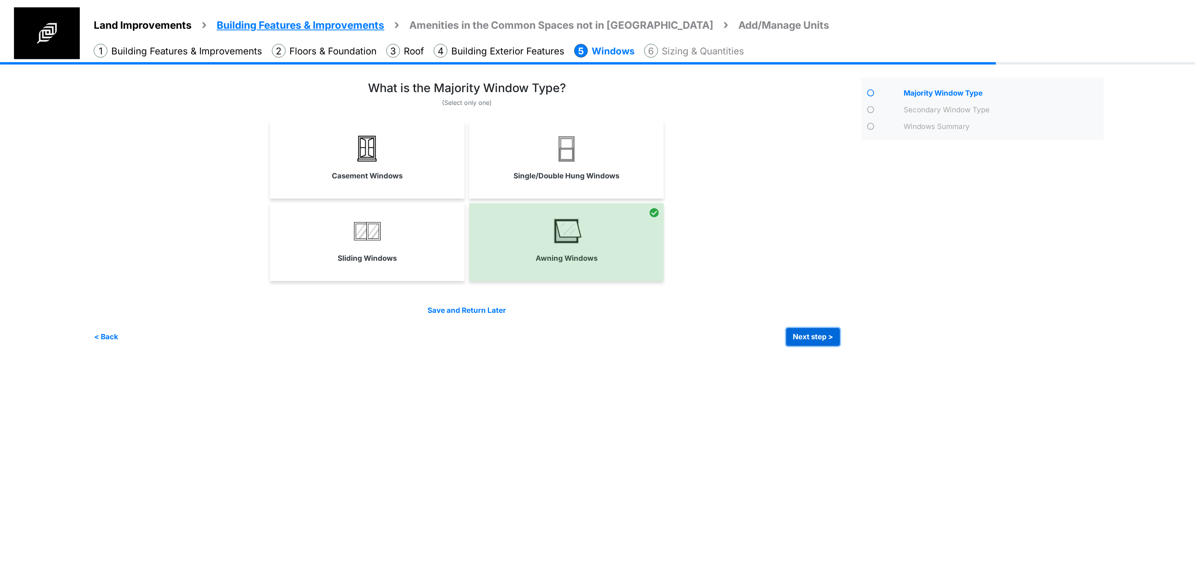
click at [812, 337] on button "Next step >" at bounding box center [813, 337] width 54 height 18
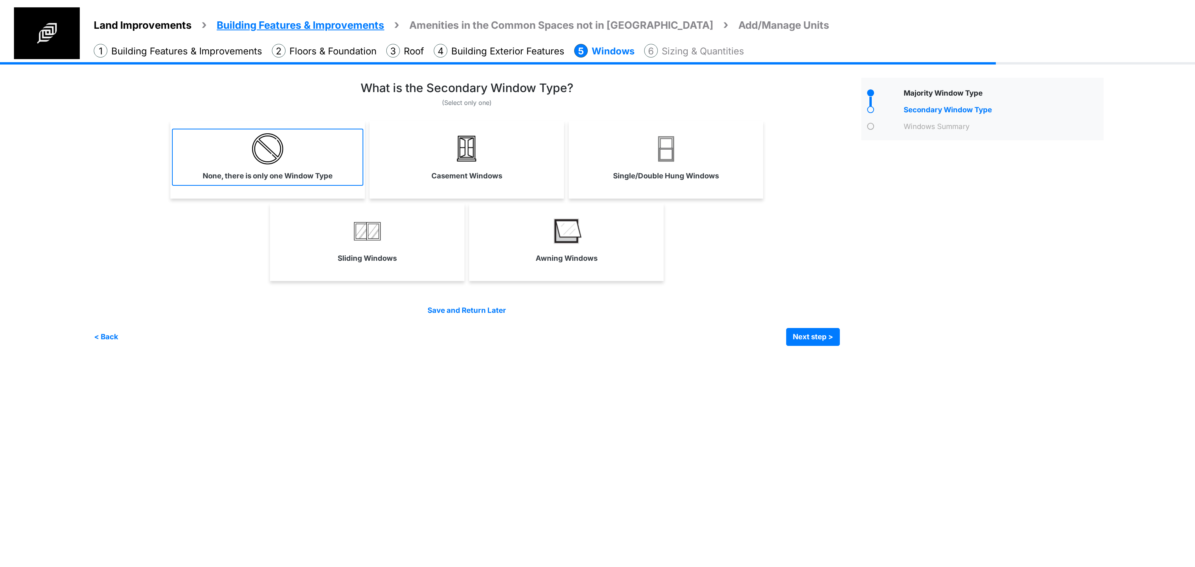
click at [282, 155] on img at bounding box center [267, 148] width 31 height 31
select select "*"
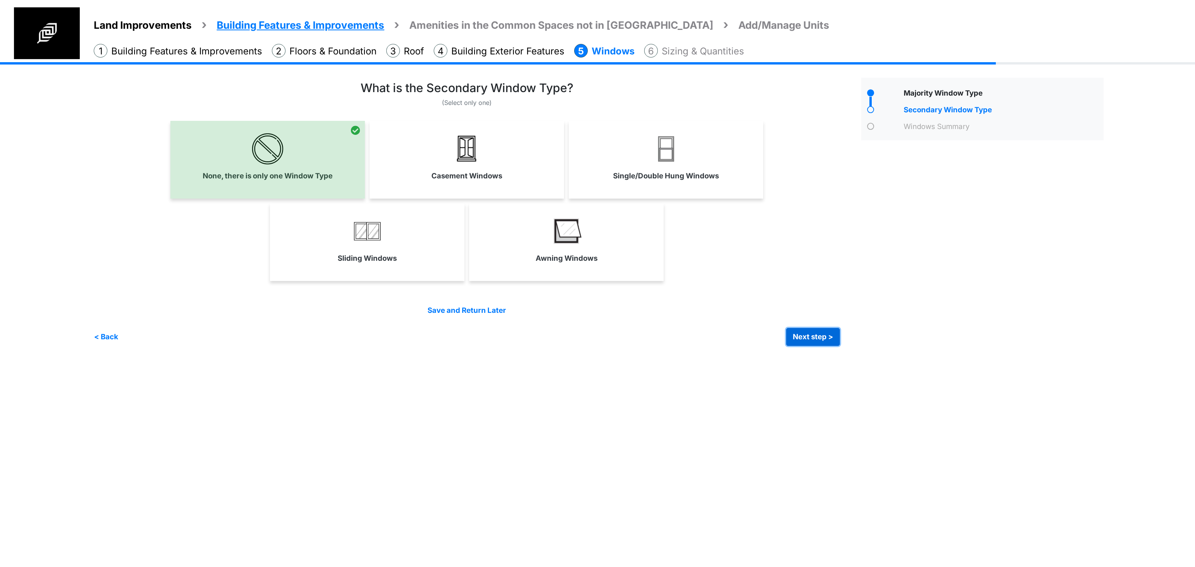
click at [817, 338] on button "Next step >" at bounding box center [813, 337] width 54 height 18
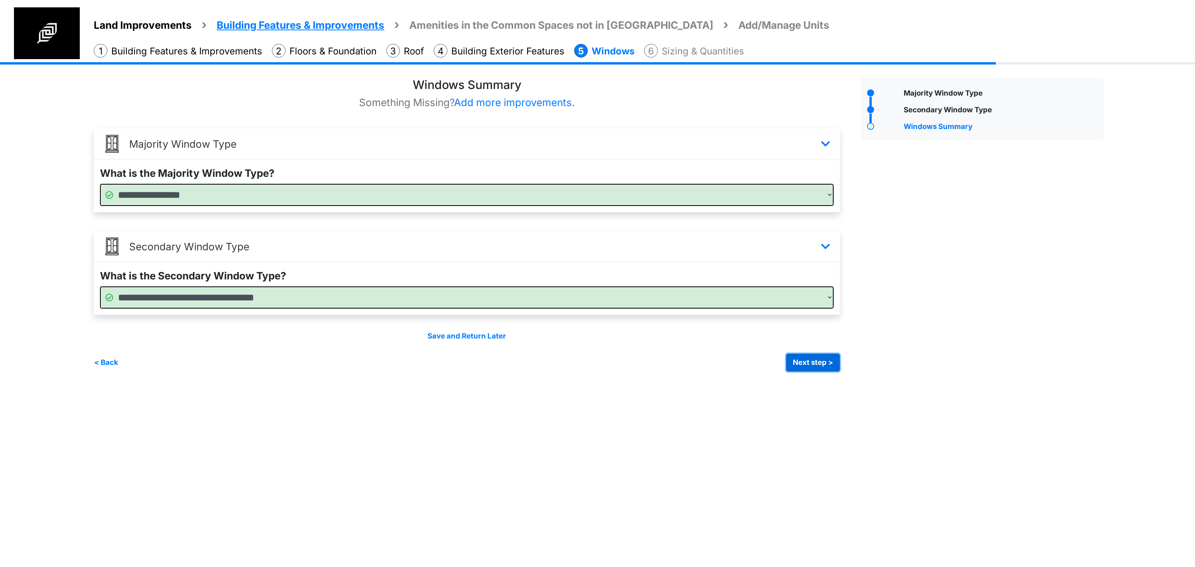
click at [819, 372] on button "Next step >" at bounding box center [813, 363] width 54 height 18
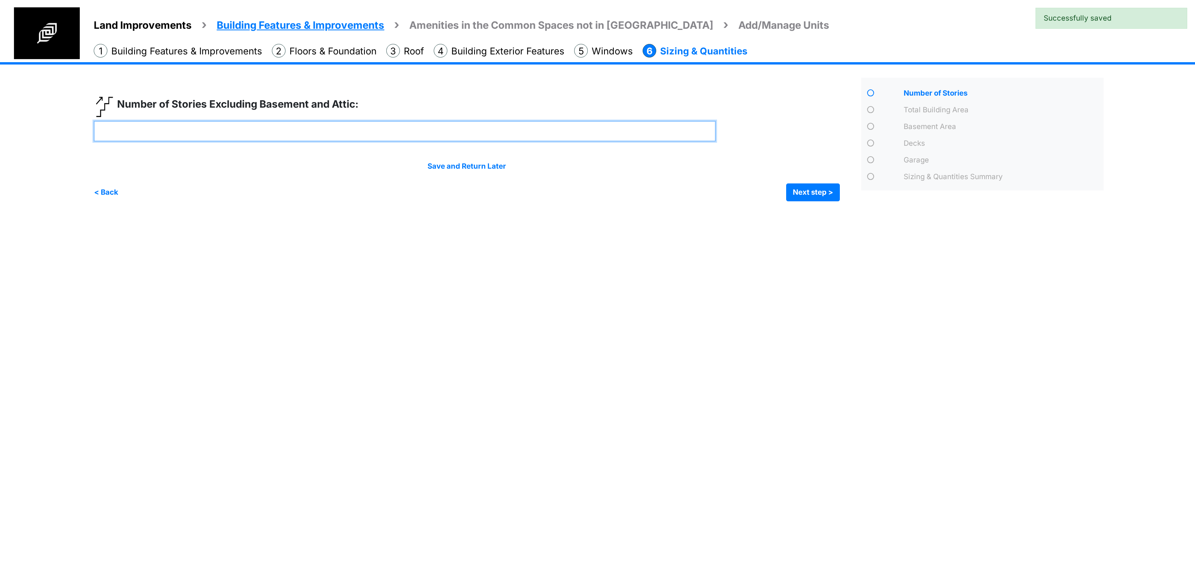
click at [376, 135] on input "number" at bounding box center [405, 131] width 622 height 21
type input "*"
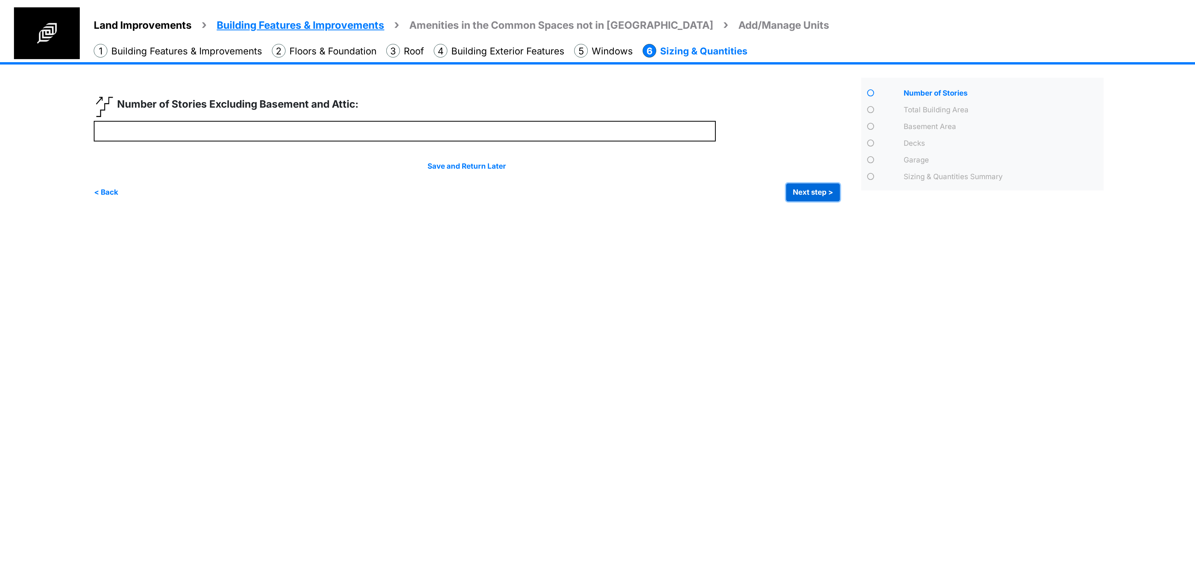
click at [804, 194] on button "Next step >" at bounding box center [813, 193] width 54 height 18
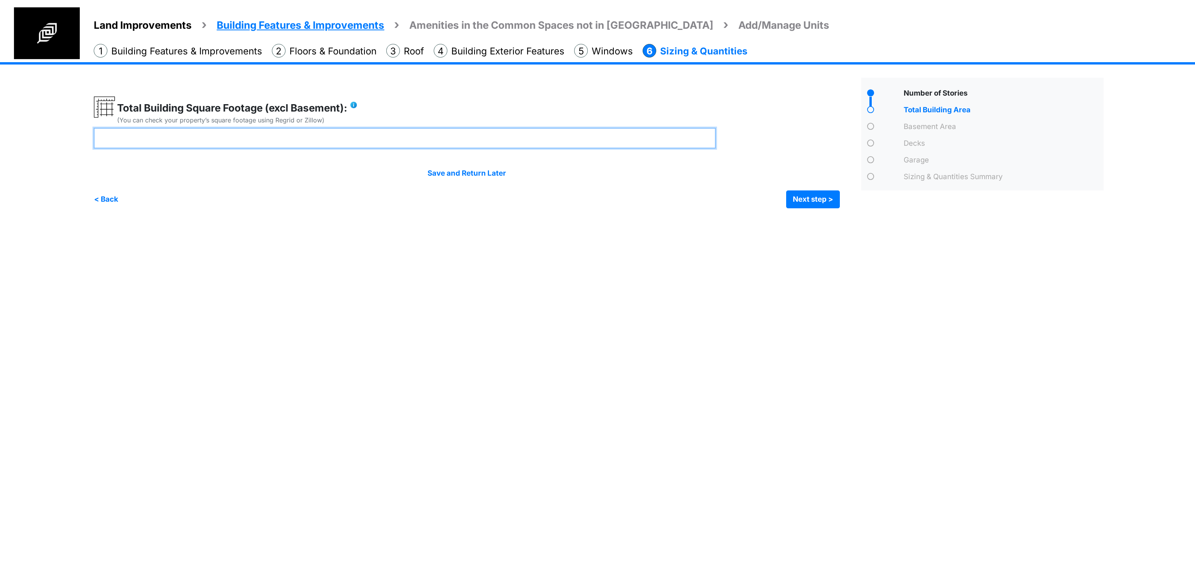
click at [283, 133] on input "number" at bounding box center [405, 138] width 622 height 21
click at [201, 139] on input "number" at bounding box center [405, 138] width 622 height 21
type input "****"
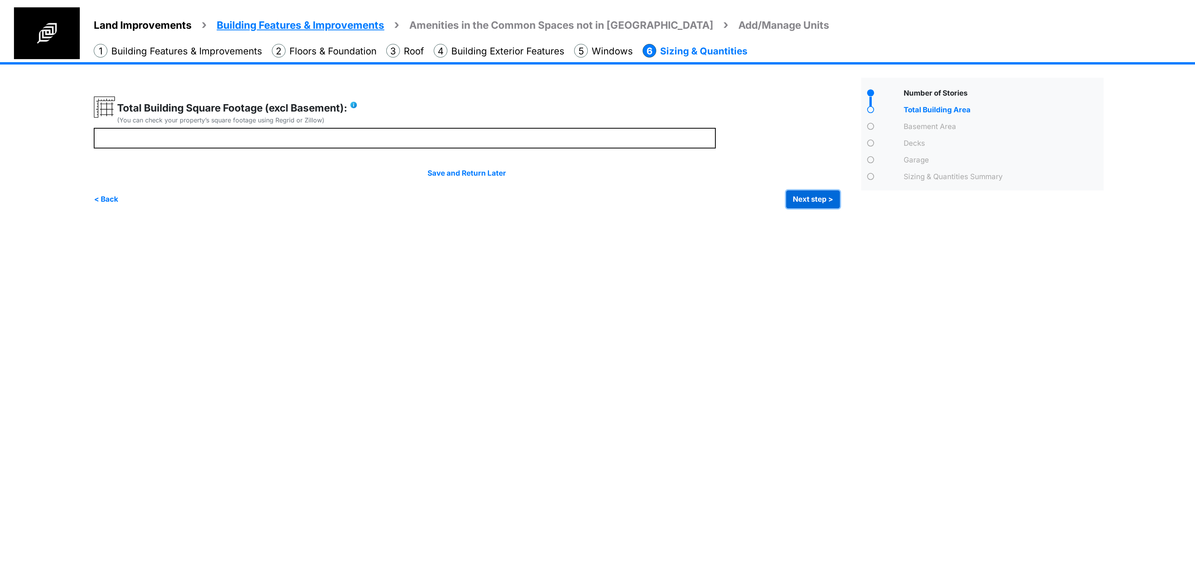
click at [804, 200] on button "Next step >" at bounding box center [813, 200] width 54 height 18
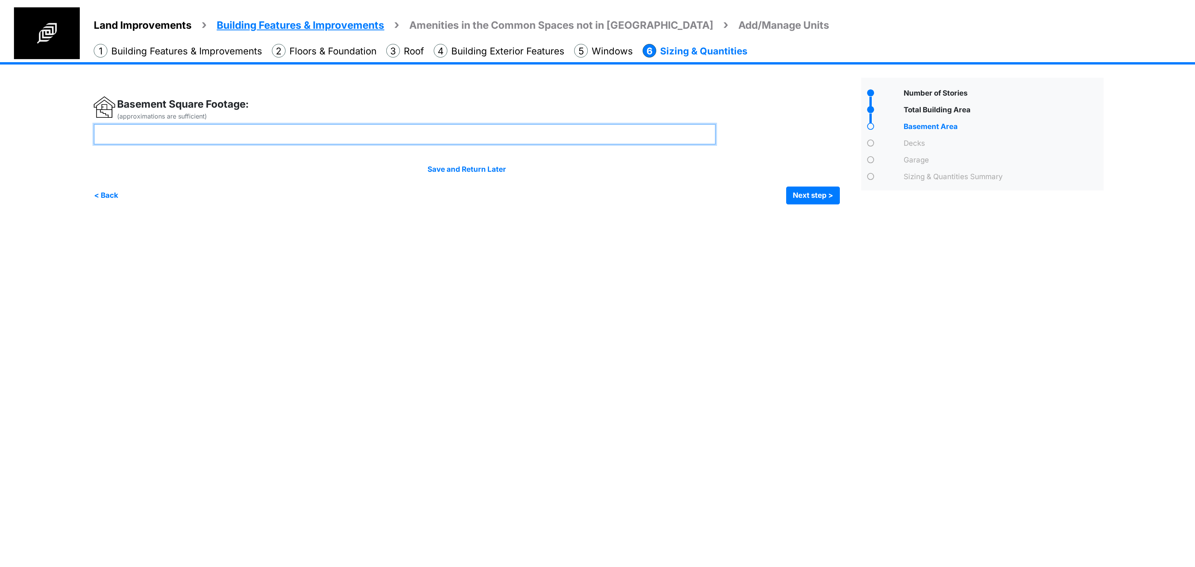
click at [147, 136] on input "number" at bounding box center [405, 134] width 622 height 21
type input "****"
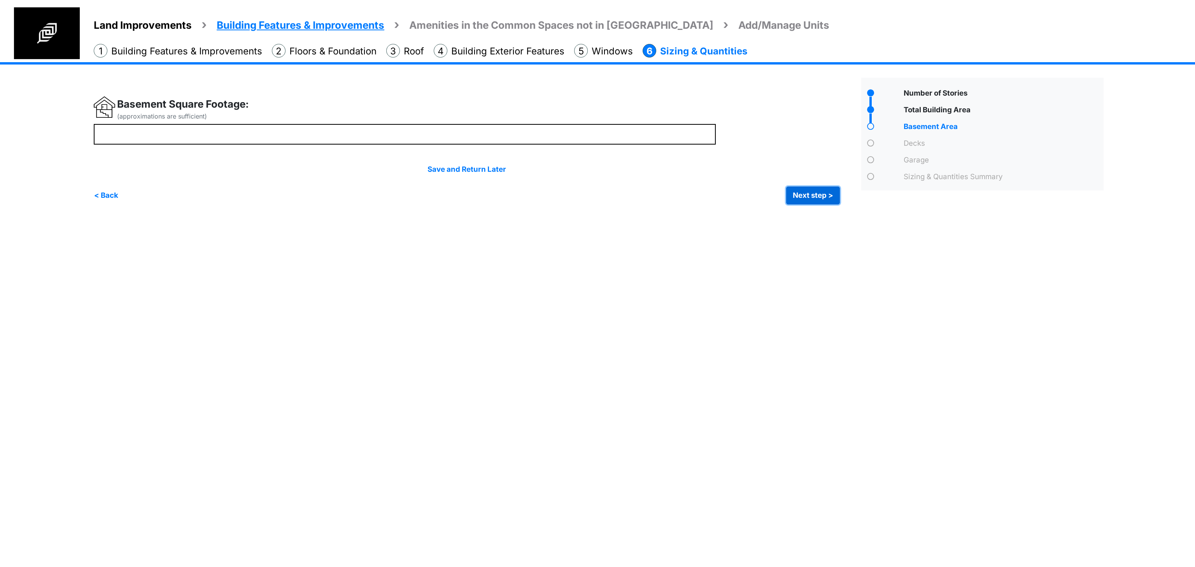
click at [810, 199] on button "Next step >" at bounding box center [813, 196] width 54 height 18
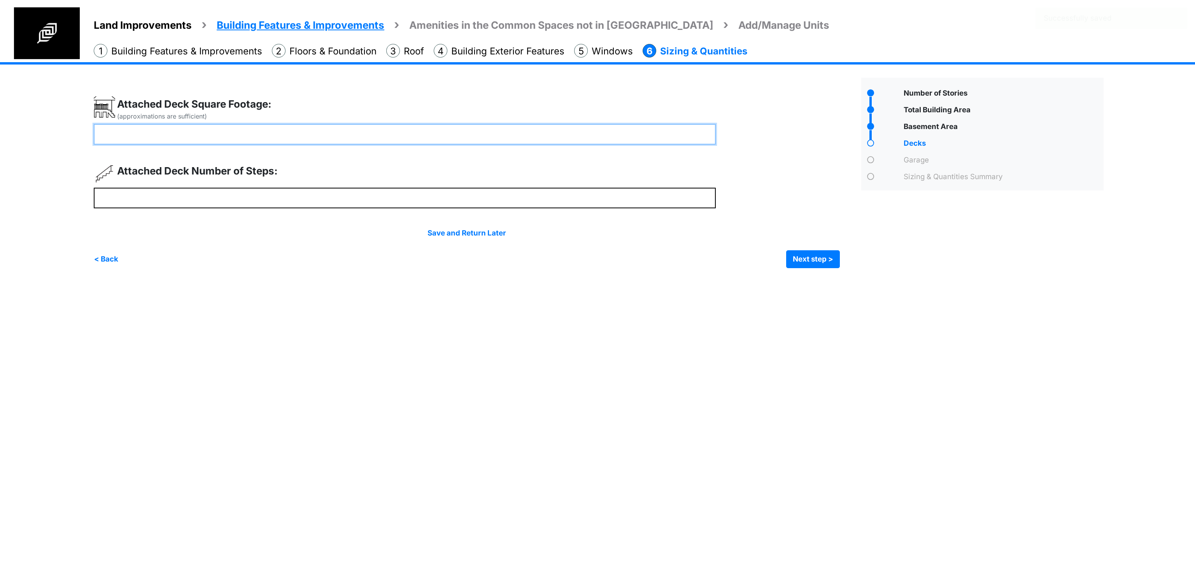
click at [213, 131] on input "number" at bounding box center [405, 134] width 622 height 21
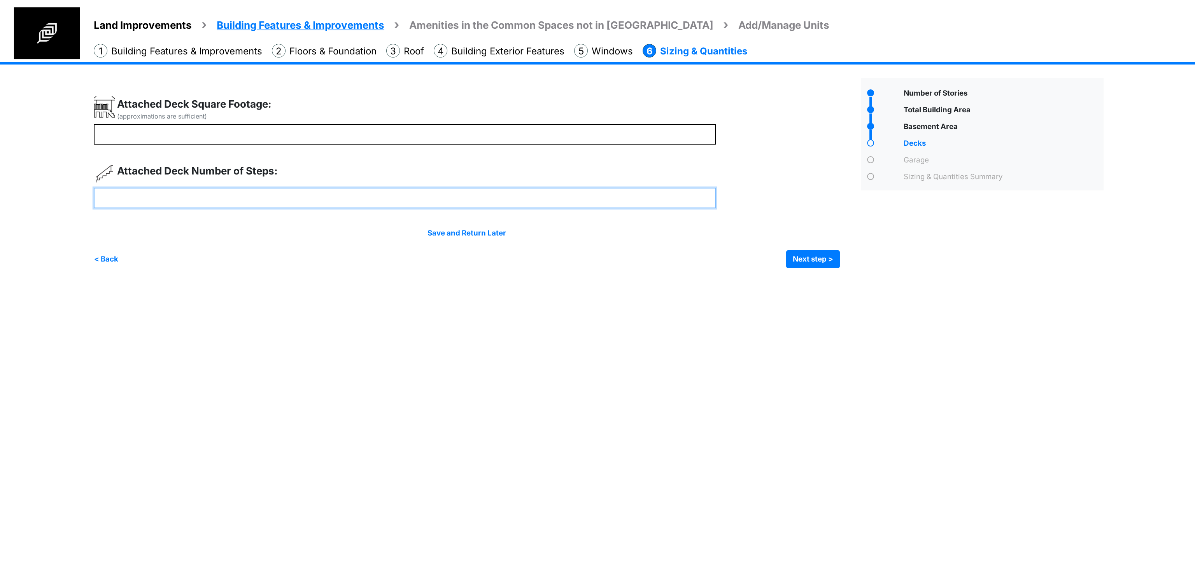
click at [177, 200] on input "number" at bounding box center [405, 198] width 622 height 21
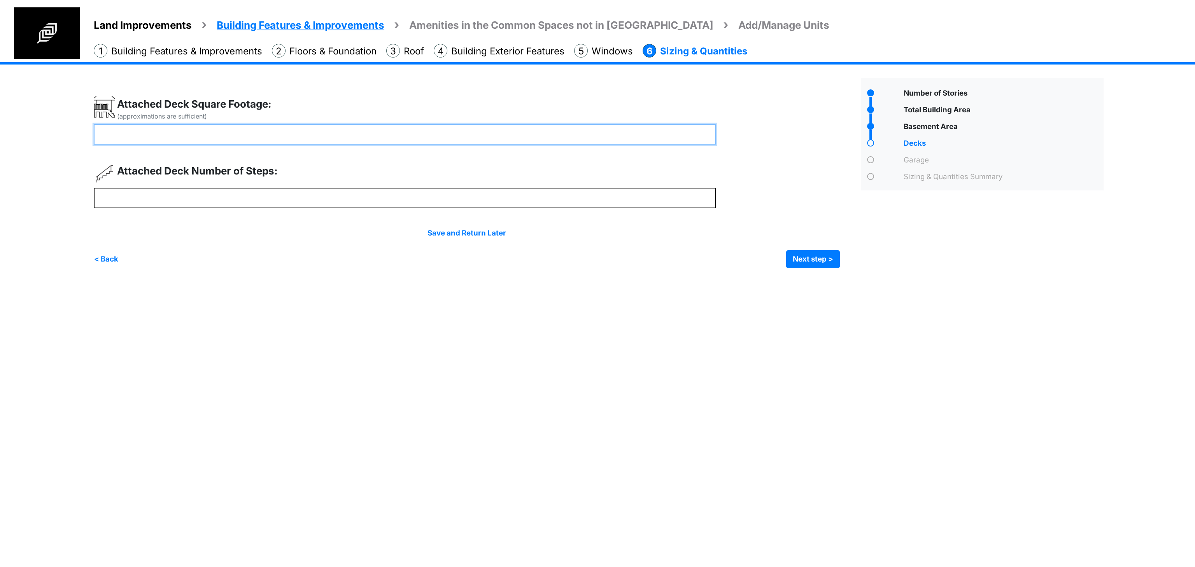
drag, startPoint x: 144, startPoint y: 137, endPoint x: 74, endPoint y: 139, distance: 69.7
click at [74, 139] on div "Land Improvements Building Features & Improvements Amenities in the Common Spac…" at bounding box center [597, 171] width 1195 height 218
type input "***"
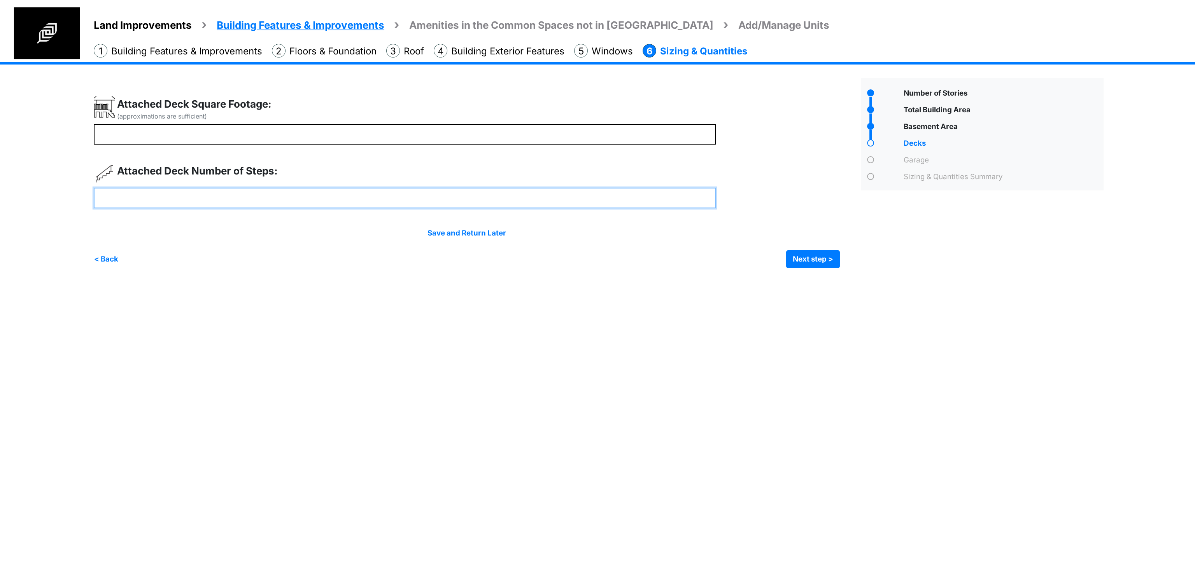
click at [126, 198] on input "number" at bounding box center [405, 198] width 622 height 21
type input "*"
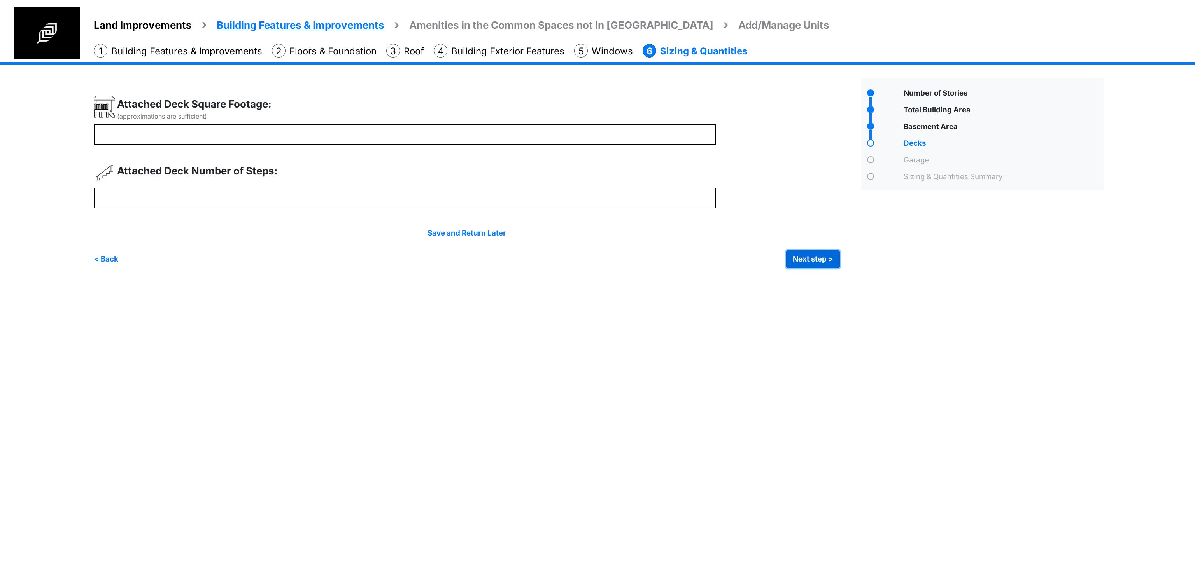
click at [811, 256] on button "Next step >" at bounding box center [813, 259] width 54 height 18
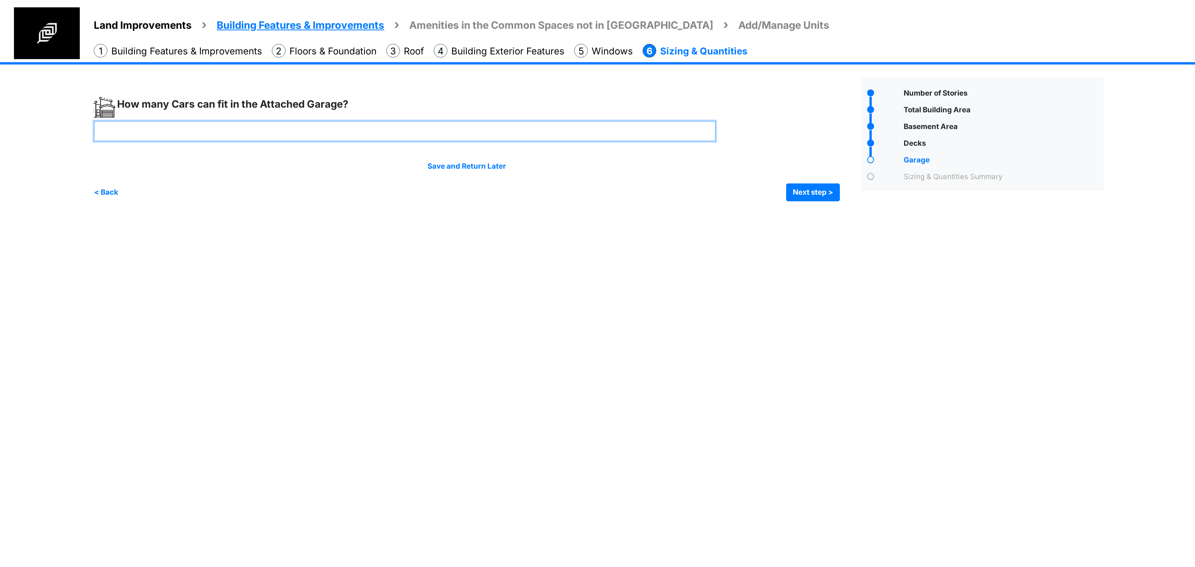
click at [308, 131] on input "number" at bounding box center [405, 131] width 622 height 21
type input "*"
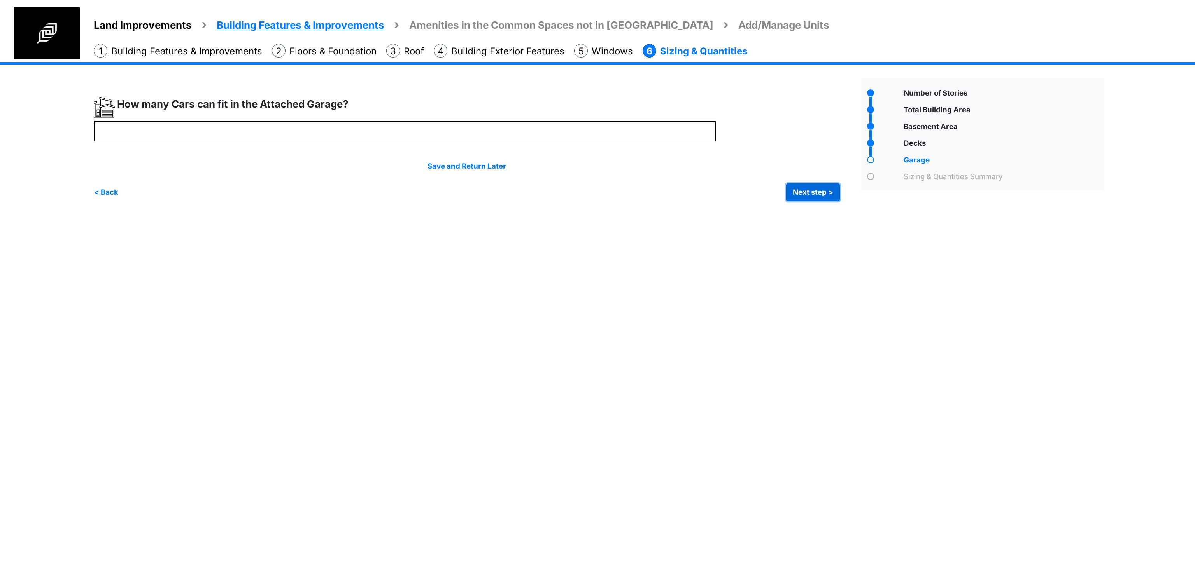
click at [821, 195] on button "Next step >" at bounding box center [813, 193] width 54 height 18
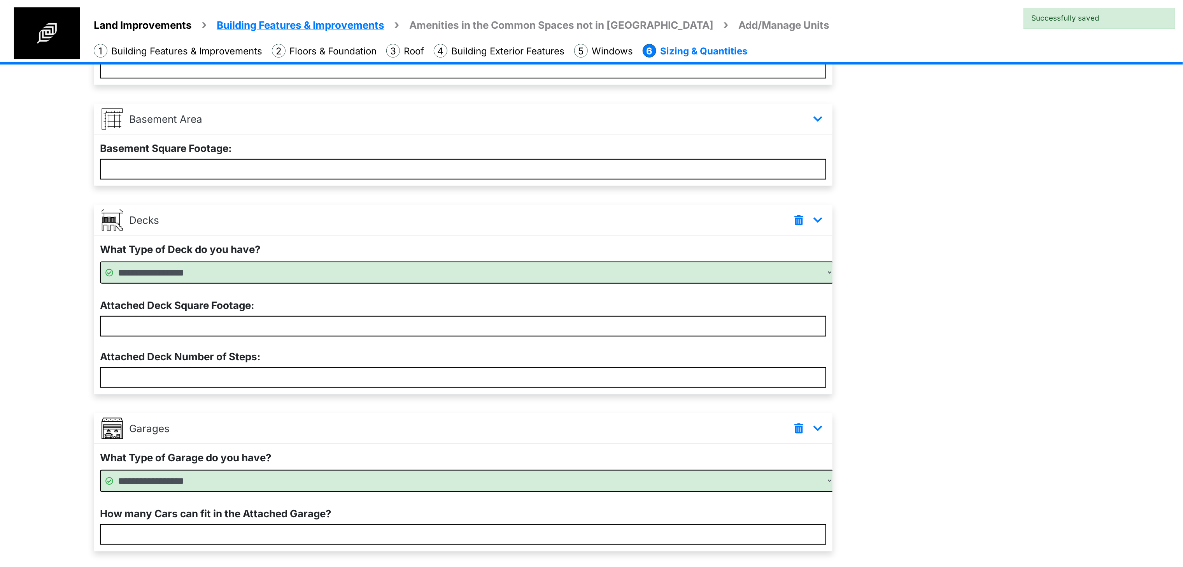
scroll to position [282, 0]
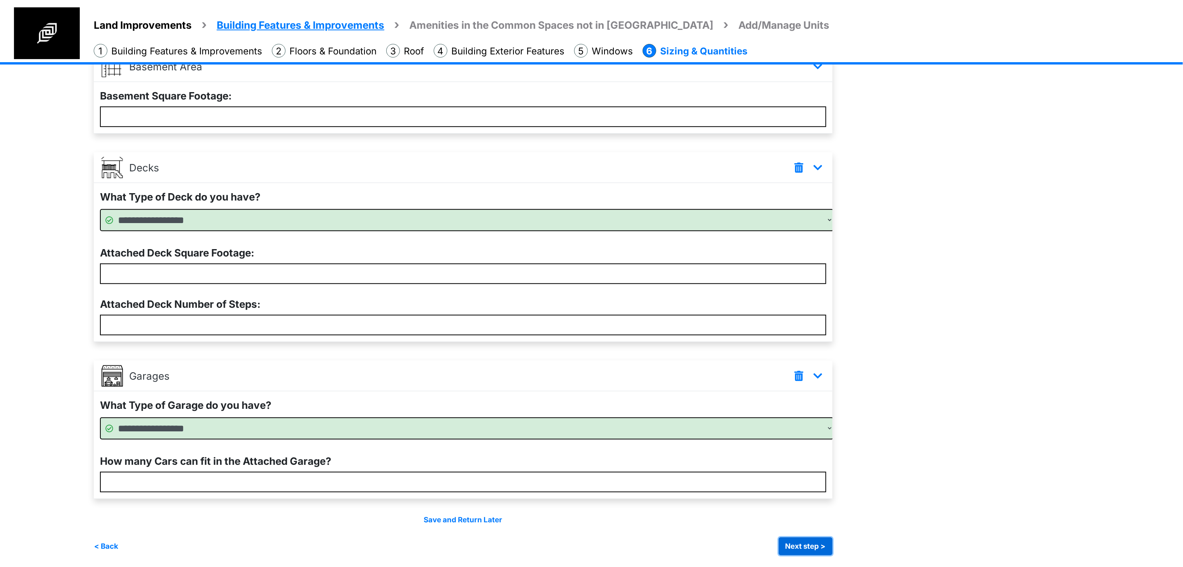
click at [800, 550] on button "Next step >" at bounding box center [806, 547] width 54 height 18
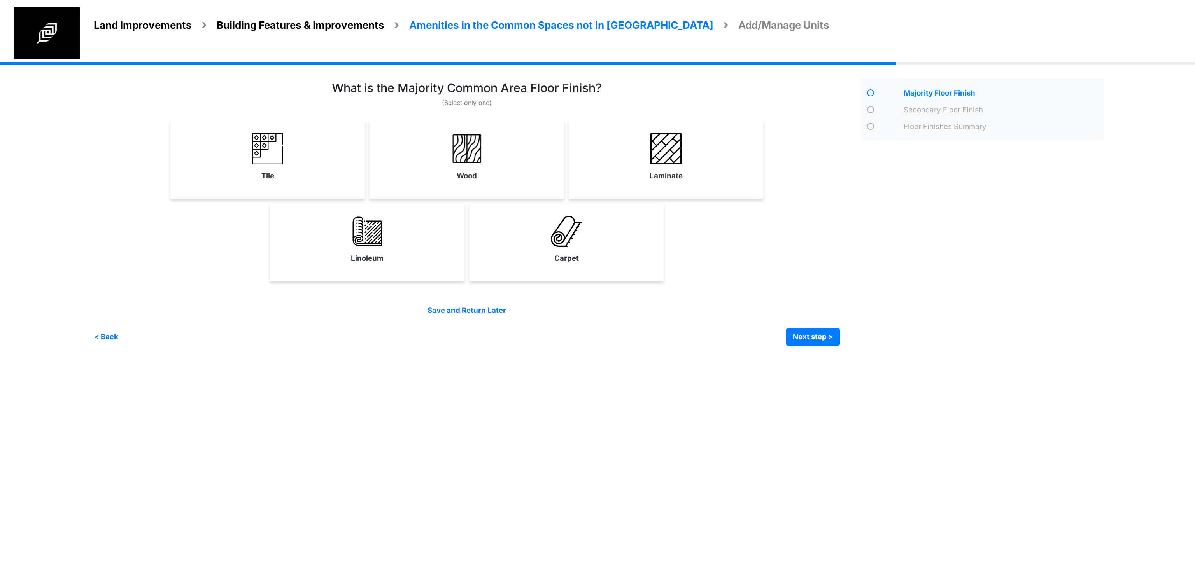
click at [912, 358] on html "Land Improvements Building Features & Improvements Amenities in the Common Spac…" at bounding box center [597, 179] width 1195 height 358
click at [673, 173] on label "Laminate" at bounding box center [665, 176] width 33 height 11
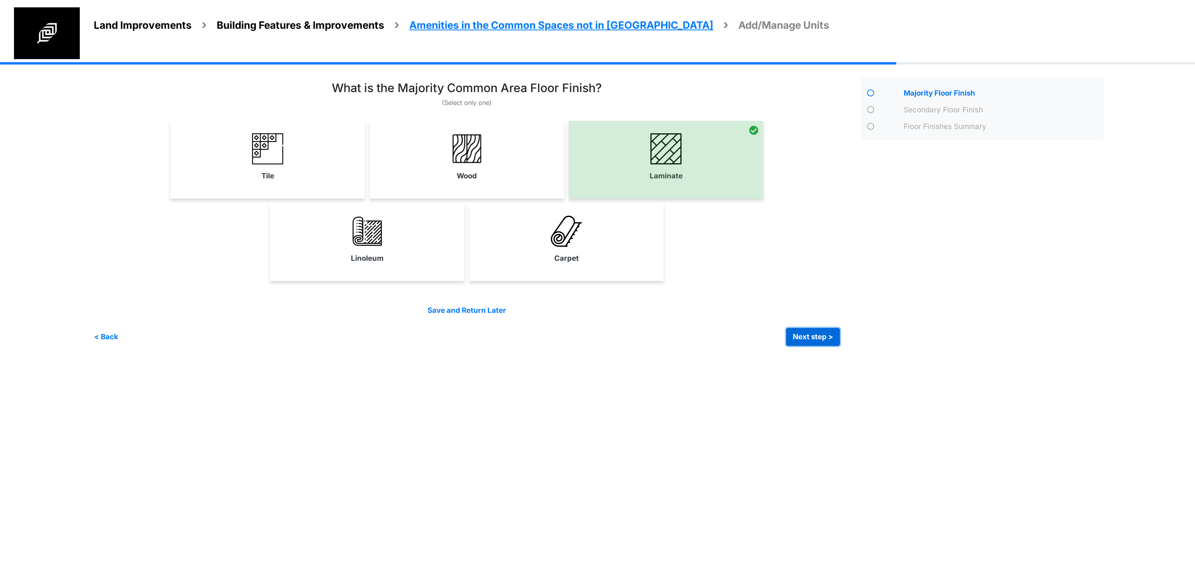
click at [807, 340] on button "Next step >" at bounding box center [813, 337] width 54 height 18
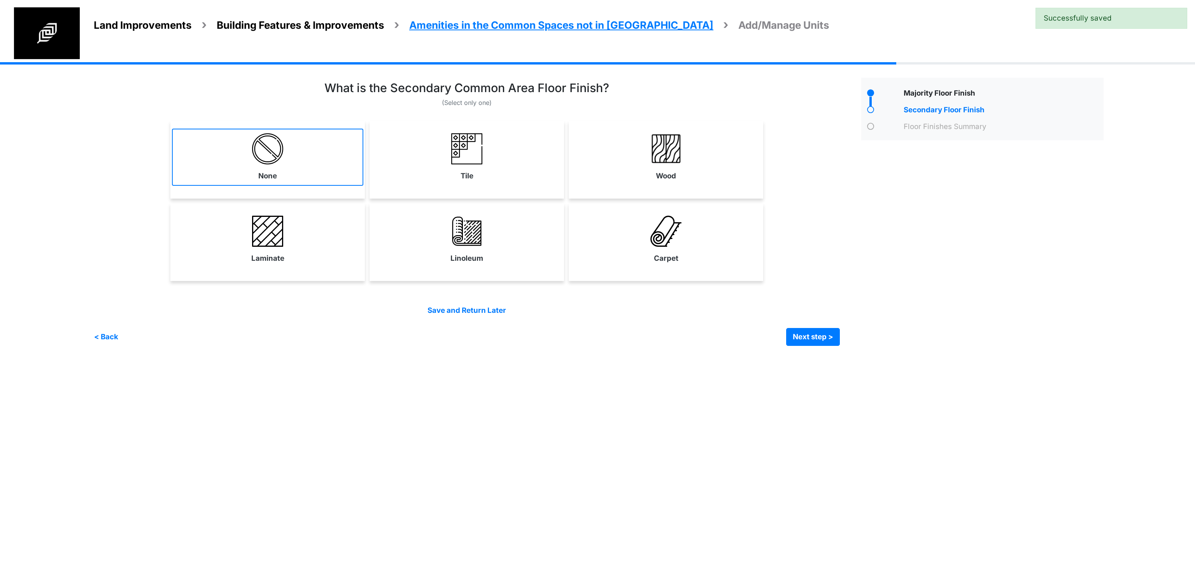
click at [268, 169] on link "None" at bounding box center [267, 157] width 191 height 57
select select "*"
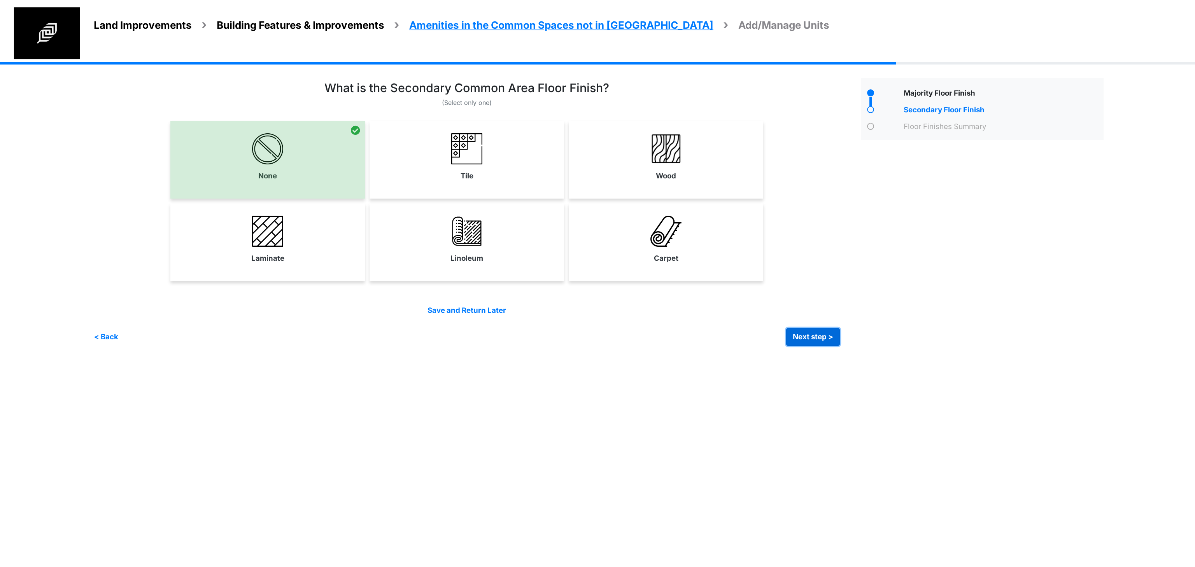
click at [812, 335] on button "Next step >" at bounding box center [813, 337] width 54 height 18
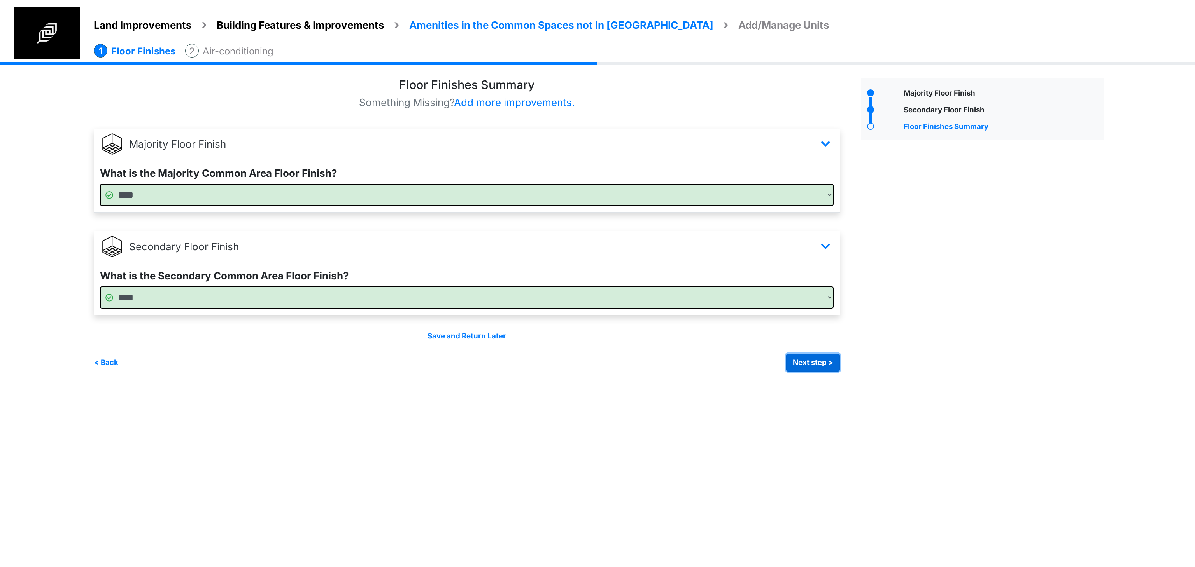
click at [816, 366] on button "Next step >" at bounding box center [813, 363] width 54 height 18
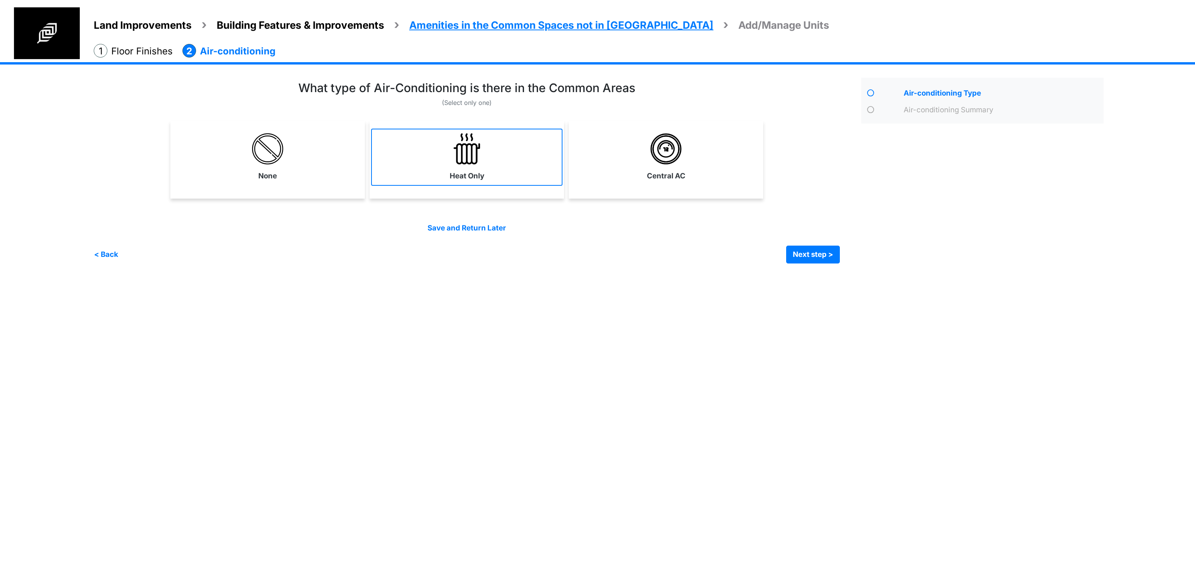
click at [391, 151] on link "Heat Only" at bounding box center [466, 157] width 191 height 57
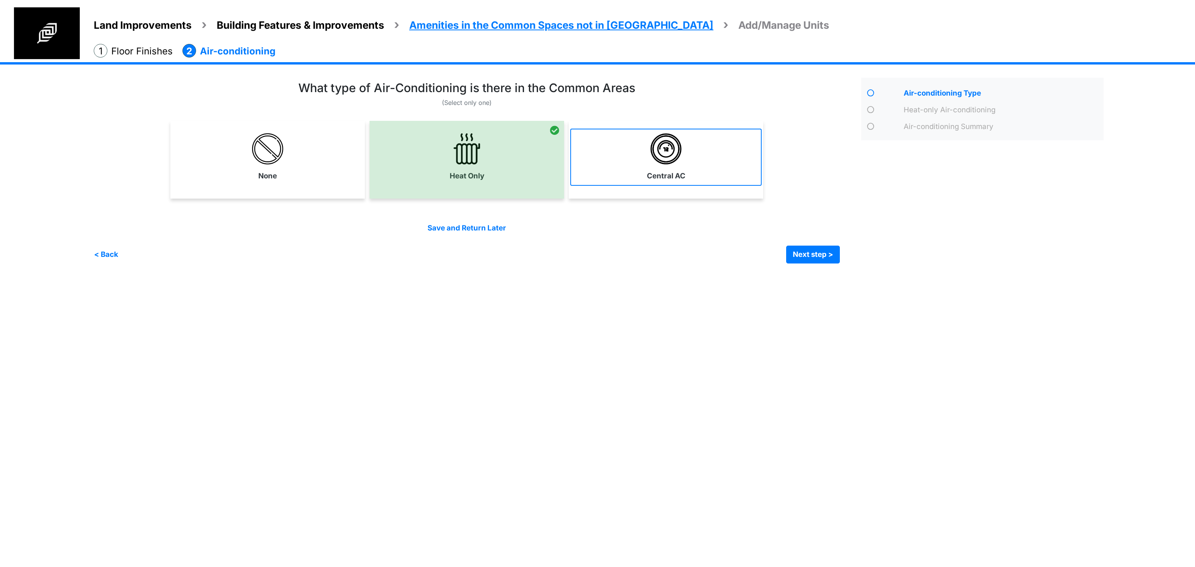
click at [684, 173] on label "Central AC" at bounding box center [666, 176] width 39 height 11
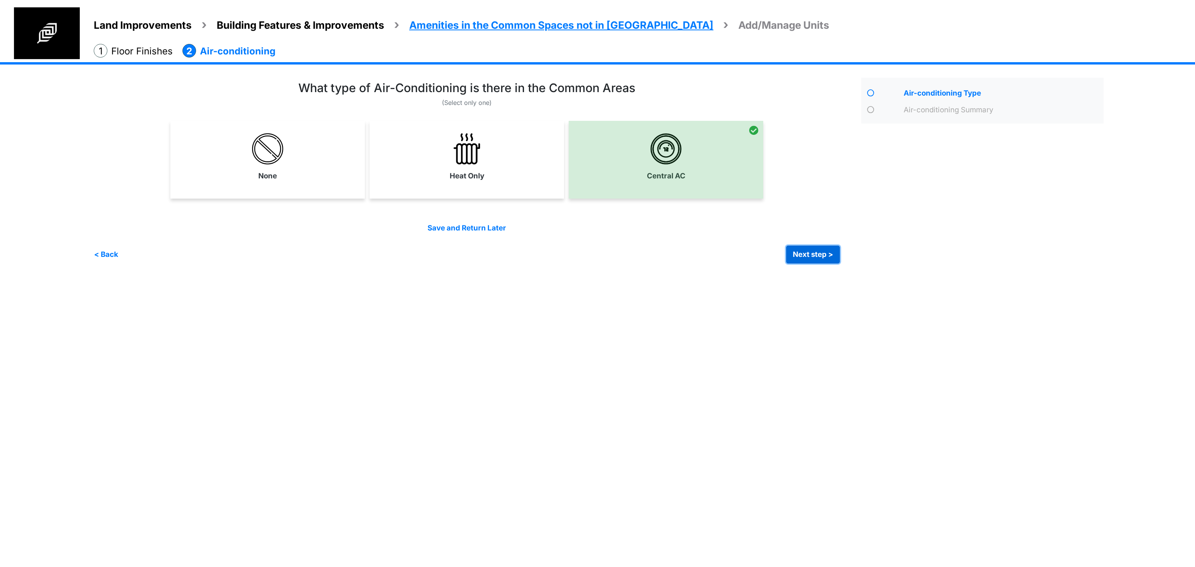
click at [797, 262] on button "Next step >" at bounding box center [813, 255] width 54 height 18
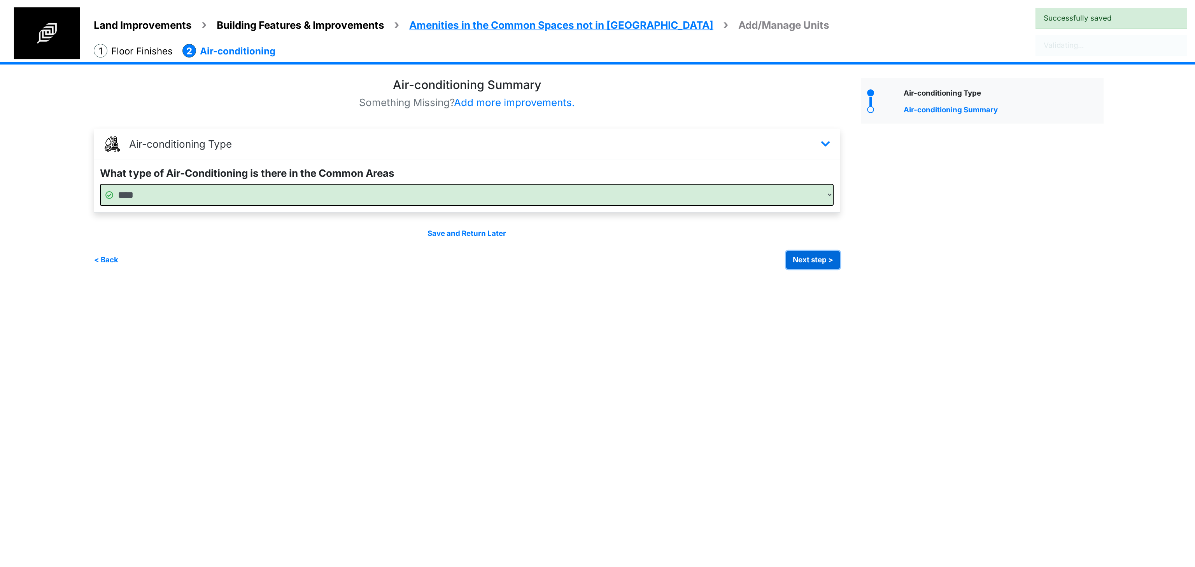
click at [797, 262] on button "Next step >" at bounding box center [813, 260] width 54 height 18
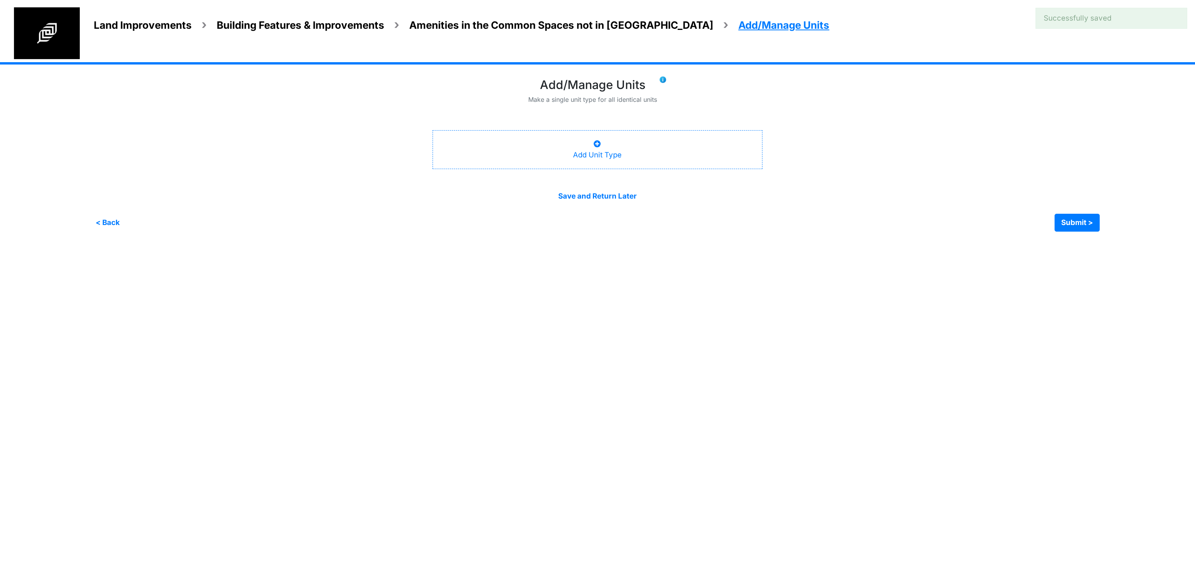
click at [628, 158] on div "Add Unit Type" at bounding box center [597, 149] width 330 height 39
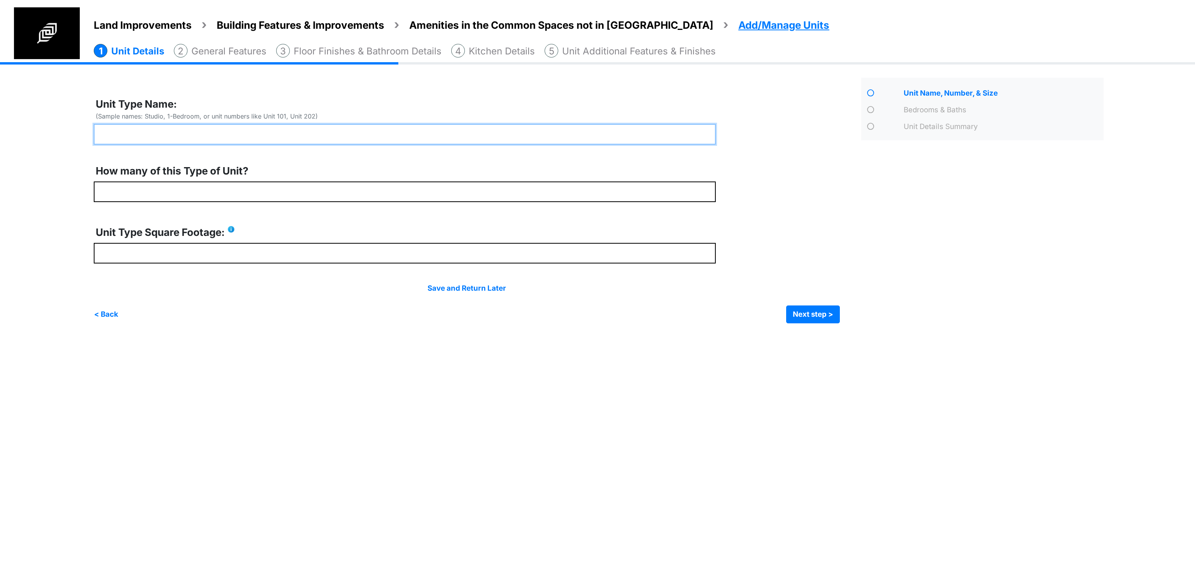
click at [137, 139] on input "text" at bounding box center [405, 134] width 622 height 21
type input "*******"
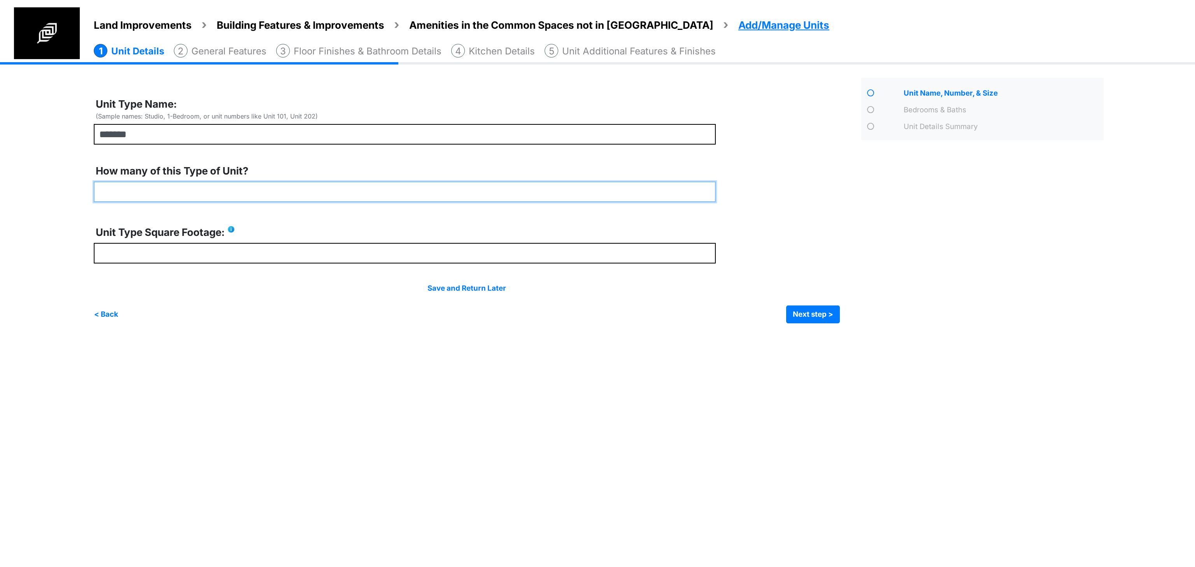
click at [168, 189] on input "number" at bounding box center [405, 192] width 622 height 21
type input "*"
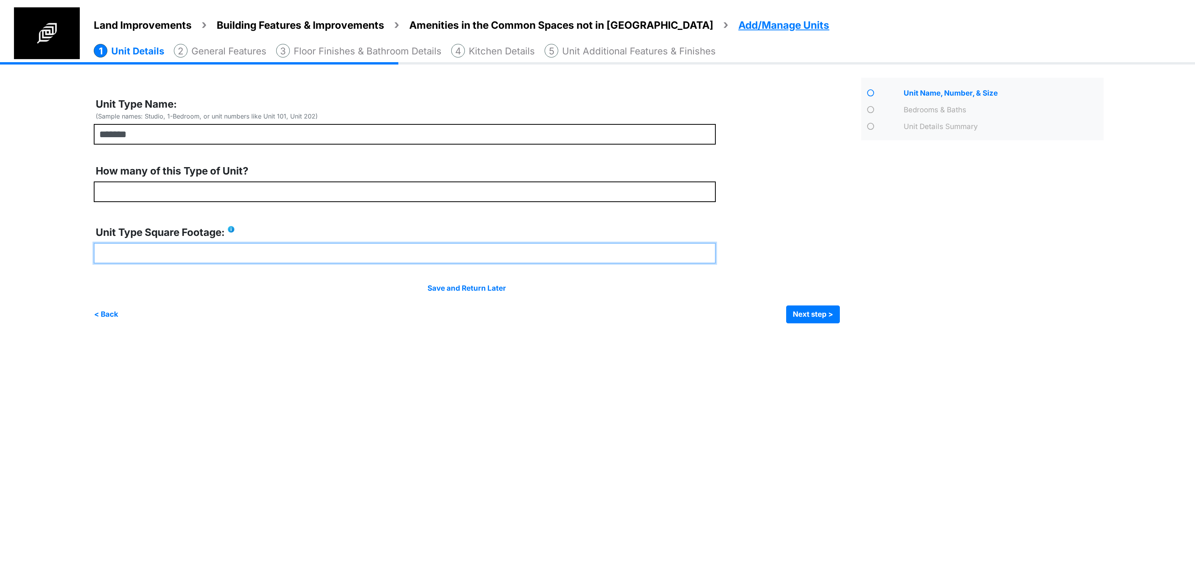
click at [150, 249] on input "number" at bounding box center [405, 253] width 622 height 21
type input "***"
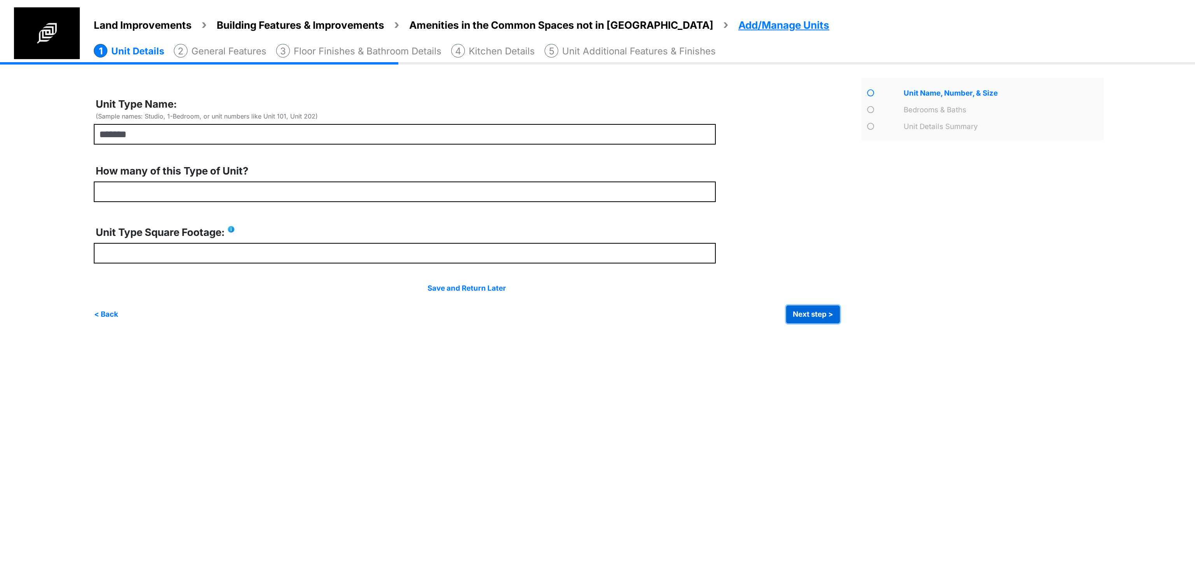
click at [813, 315] on button "Next step >" at bounding box center [813, 315] width 54 height 18
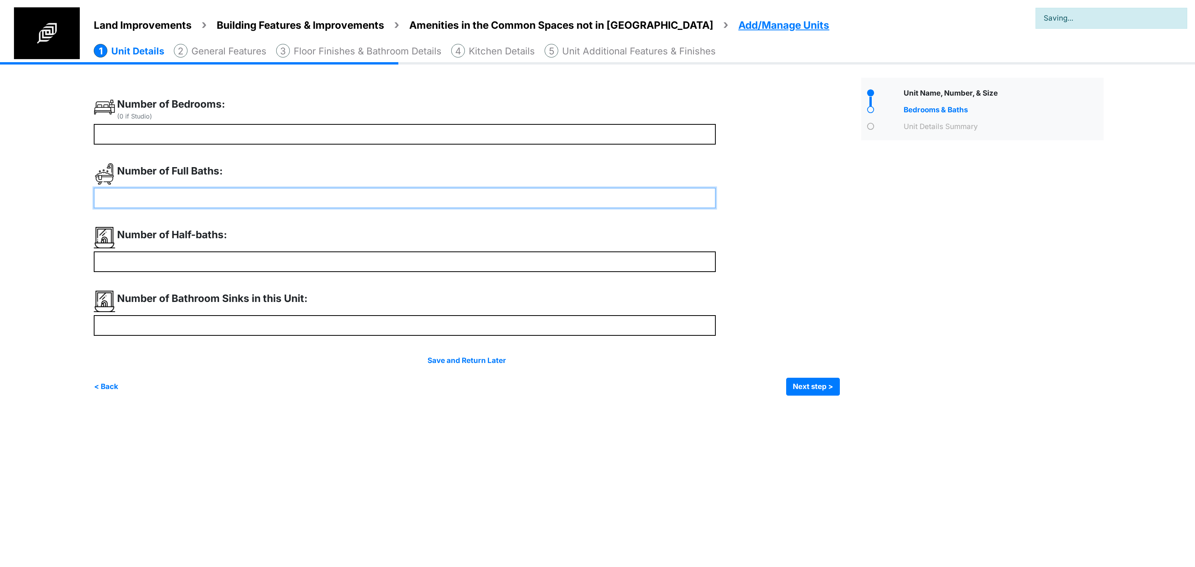
click at [162, 197] on input "number" at bounding box center [405, 198] width 622 height 21
type input "*"
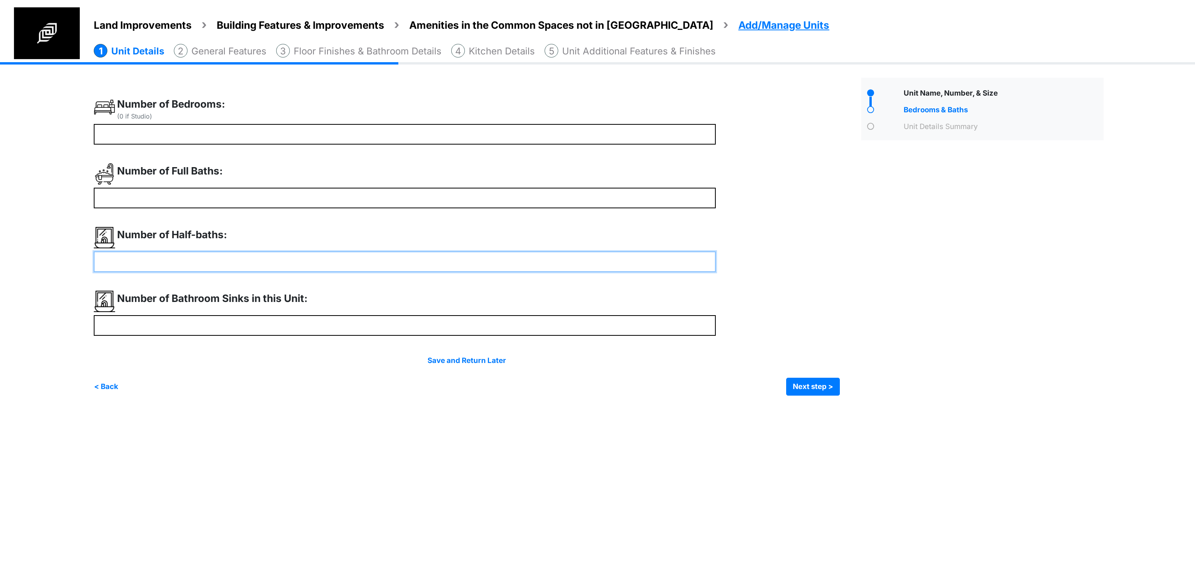
click at [140, 267] on input "number" at bounding box center [405, 262] width 622 height 21
type input "*"
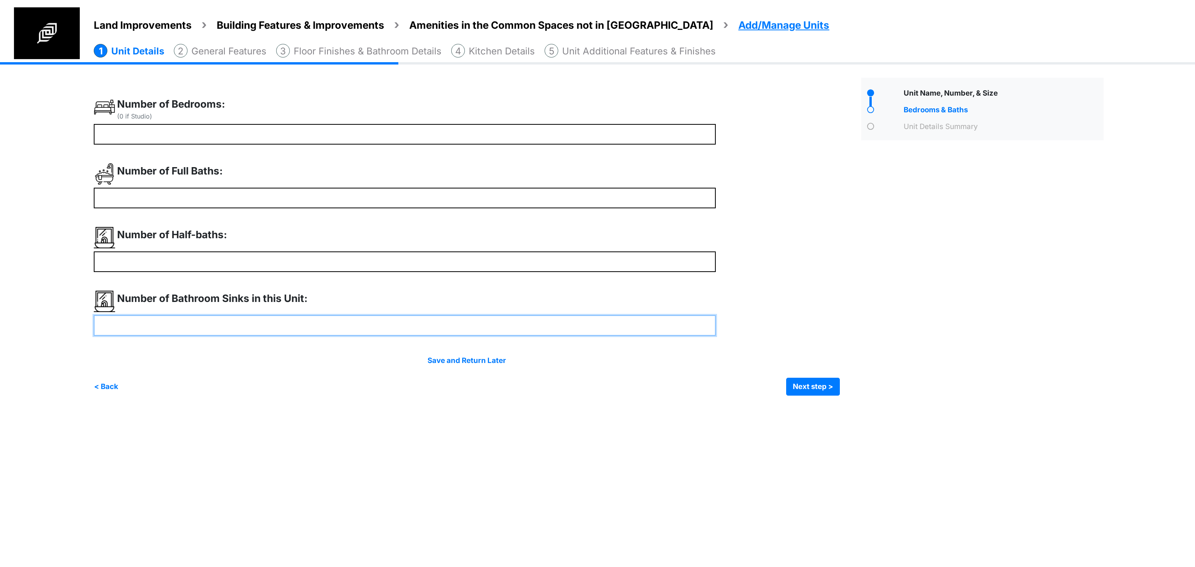
click at [167, 332] on input "number" at bounding box center [405, 325] width 622 height 21
type input "*"
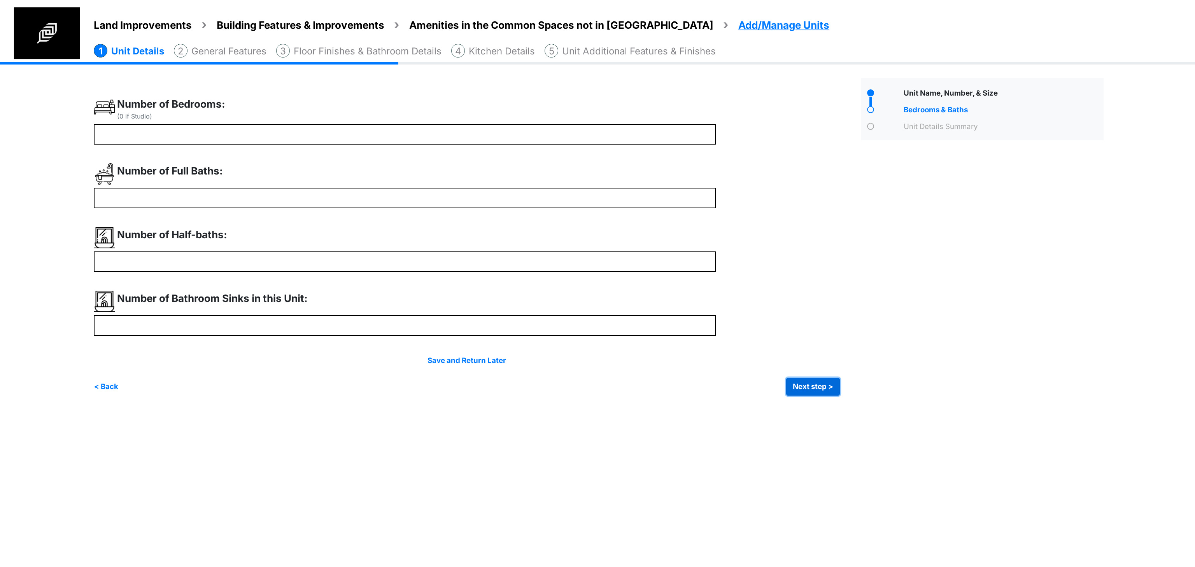
click at [800, 388] on button "Next step >" at bounding box center [813, 387] width 54 height 18
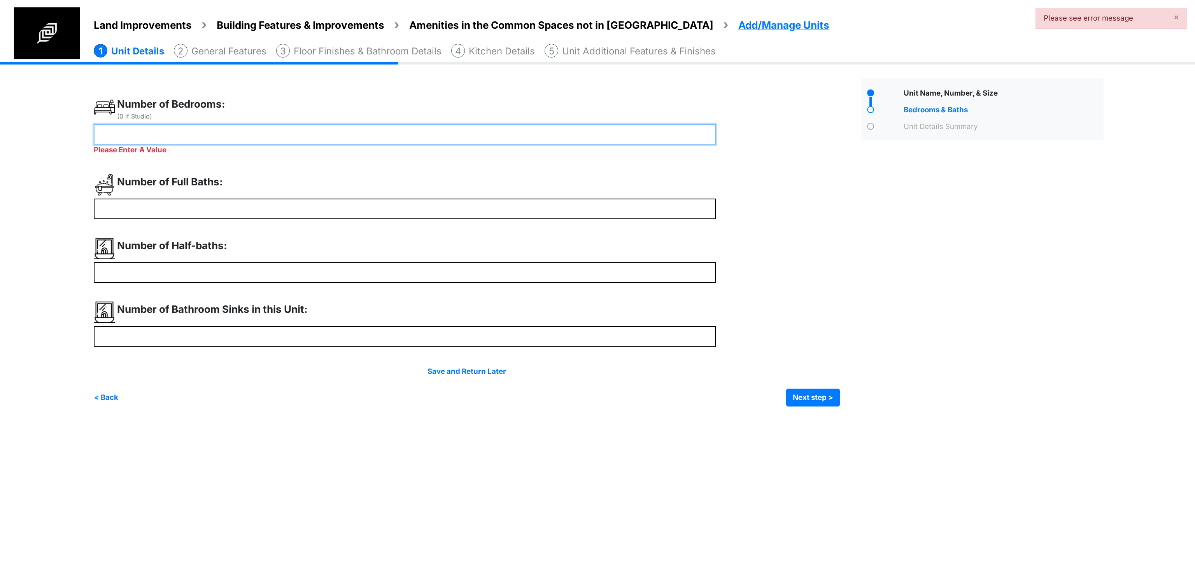
click at [188, 124] on input "number" at bounding box center [405, 134] width 622 height 21
type input "*"
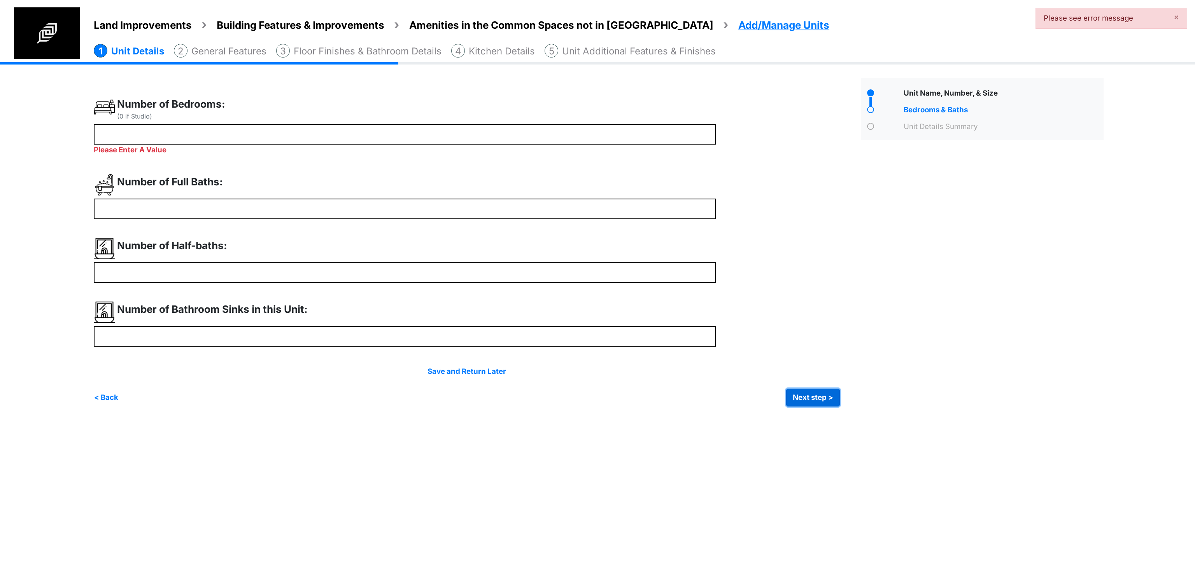
type input "*"
click at [814, 399] on div "Irrigation Flag pole" at bounding box center [601, 240] width 1015 height 356
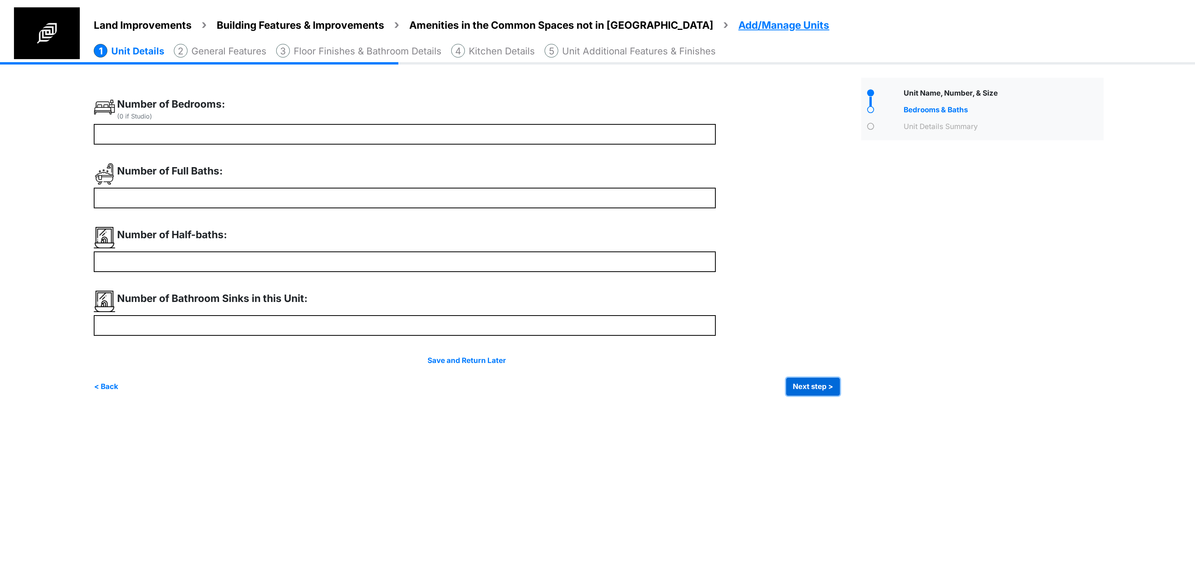
click at [817, 387] on button "Next step >" at bounding box center [813, 387] width 54 height 18
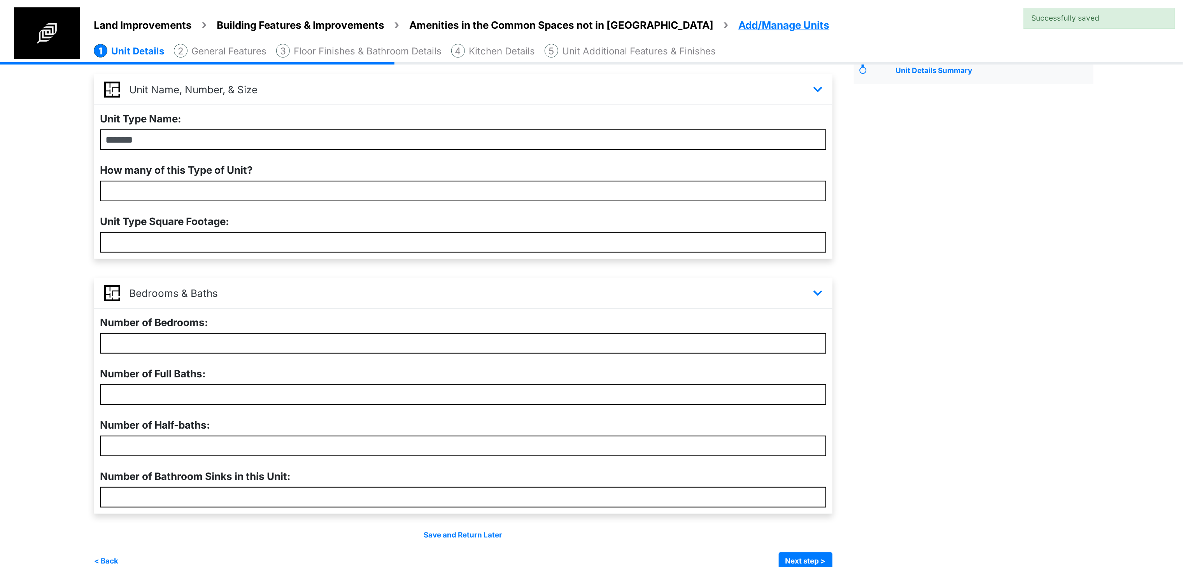
scroll to position [72, 0]
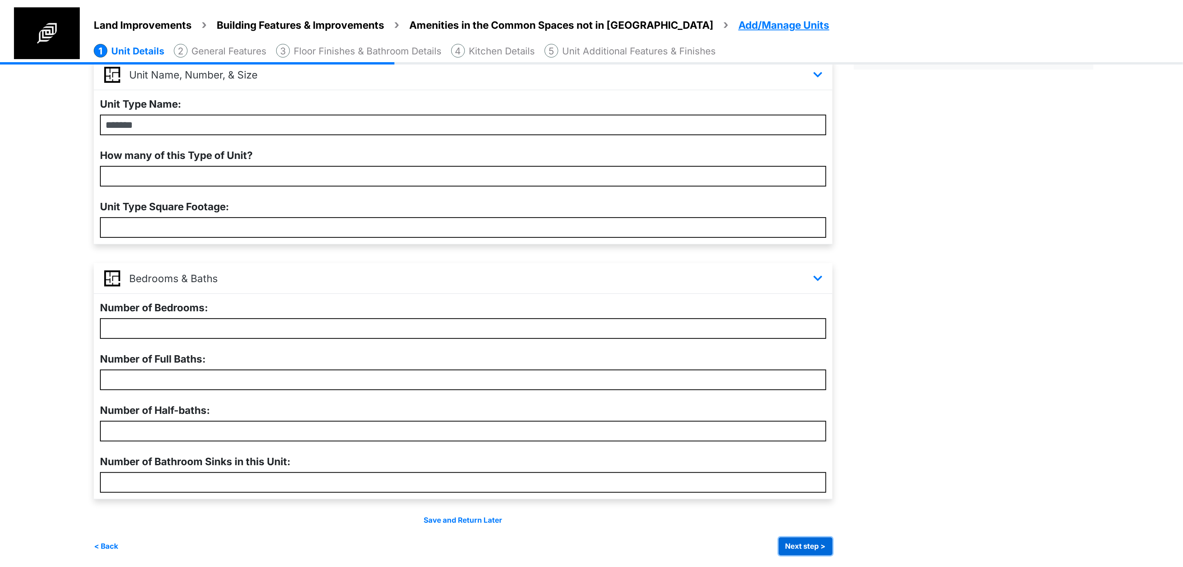
click at [823, 547] on button "Next step >" at bounding box center [806, 547] width 54 height 18
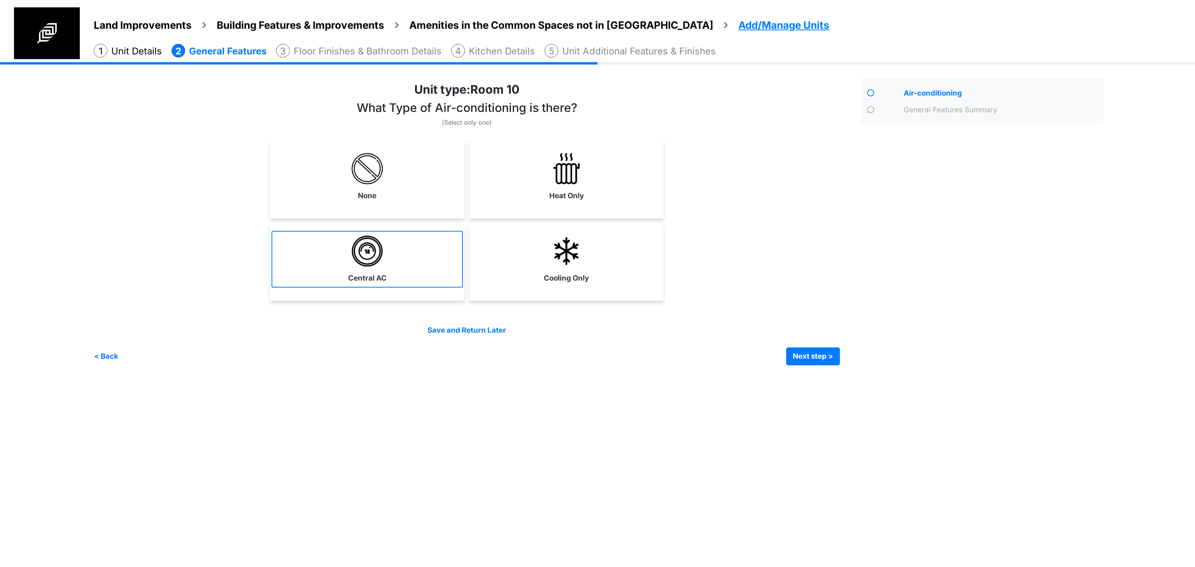
click at [425, 253] on link "Central AC" at bounding box center [366, 259] width 191 height 57
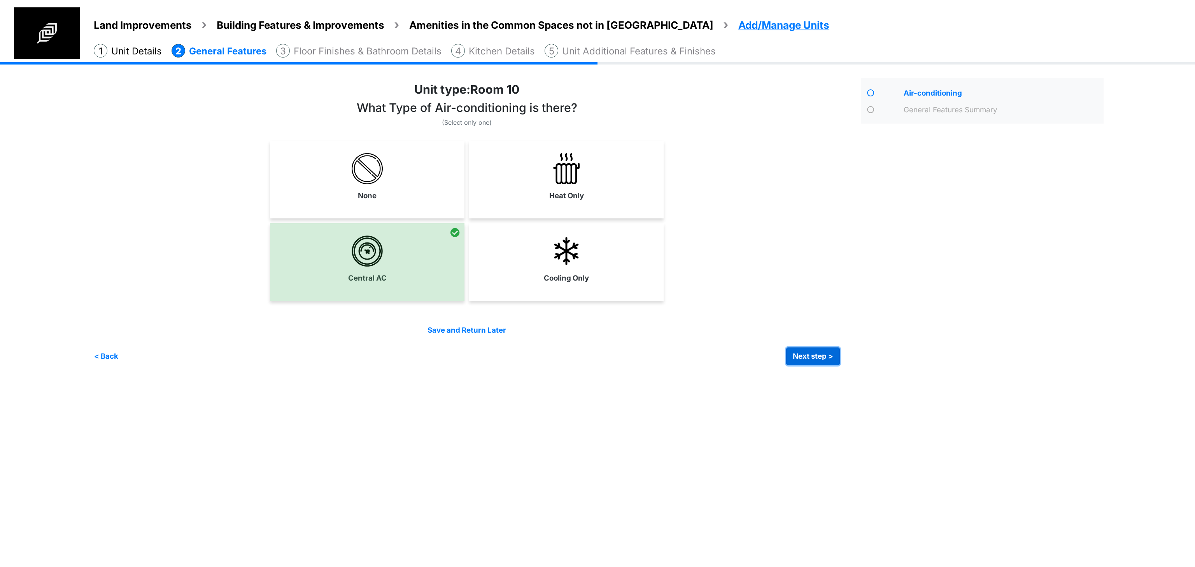
click at [825, 359] on button "Next step >" at bounding box center [813, 357] width 54 height 18
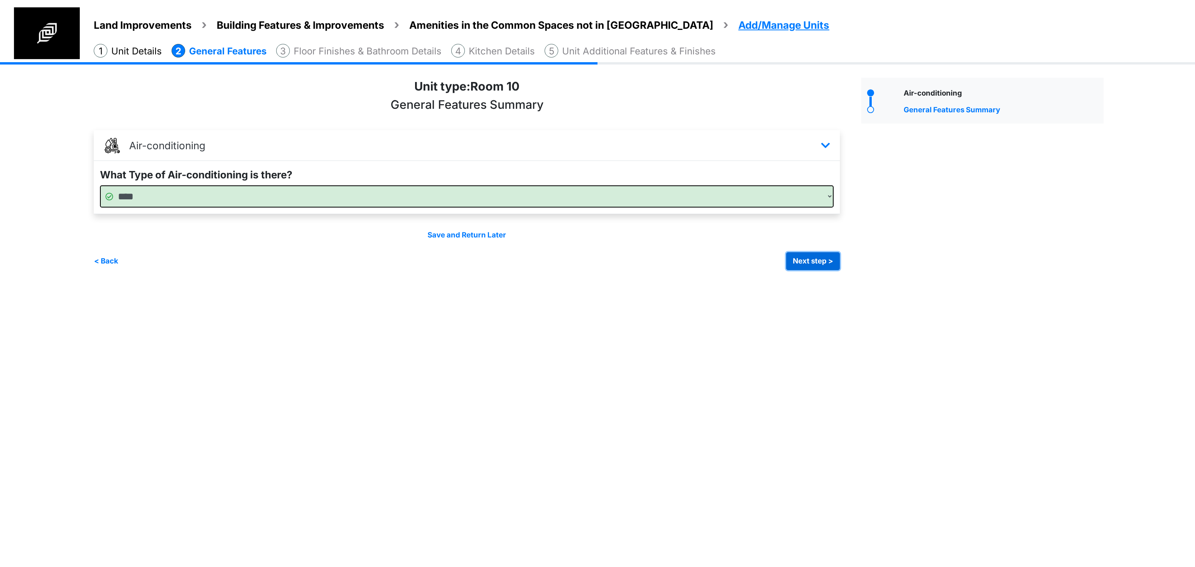
click at [813, 268] on button "Next step >" at bounding box center [813, 261] width 54 height 18
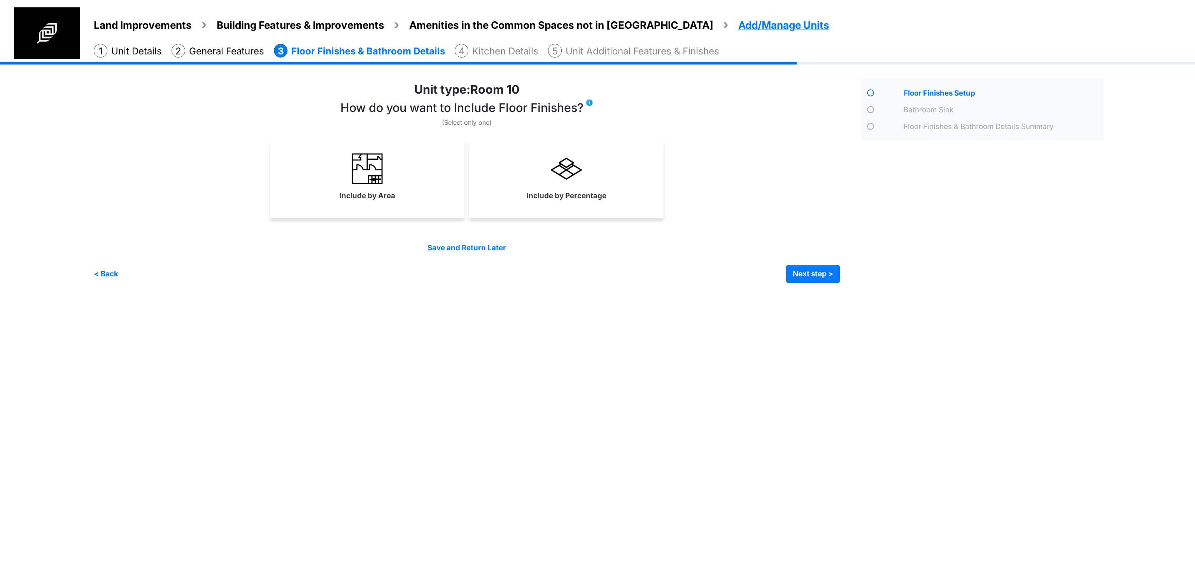
click at [592, 104] on img at bounding box center [589, 103] width 8 height 8
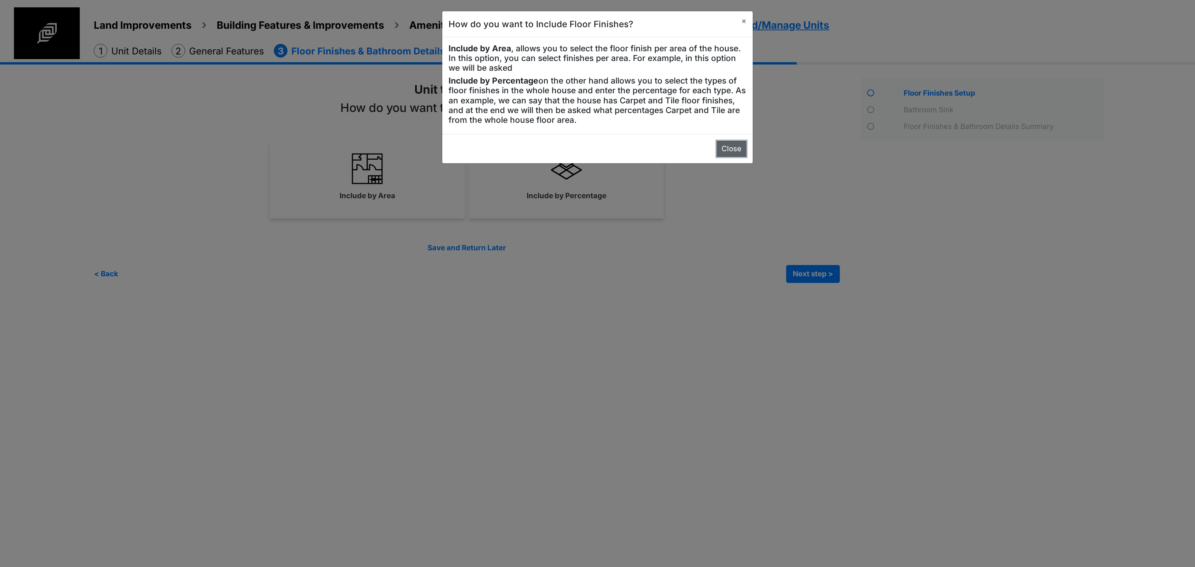
click at [735, 148] on button "Close" at bounding box center [731, 149] width 30 height 16
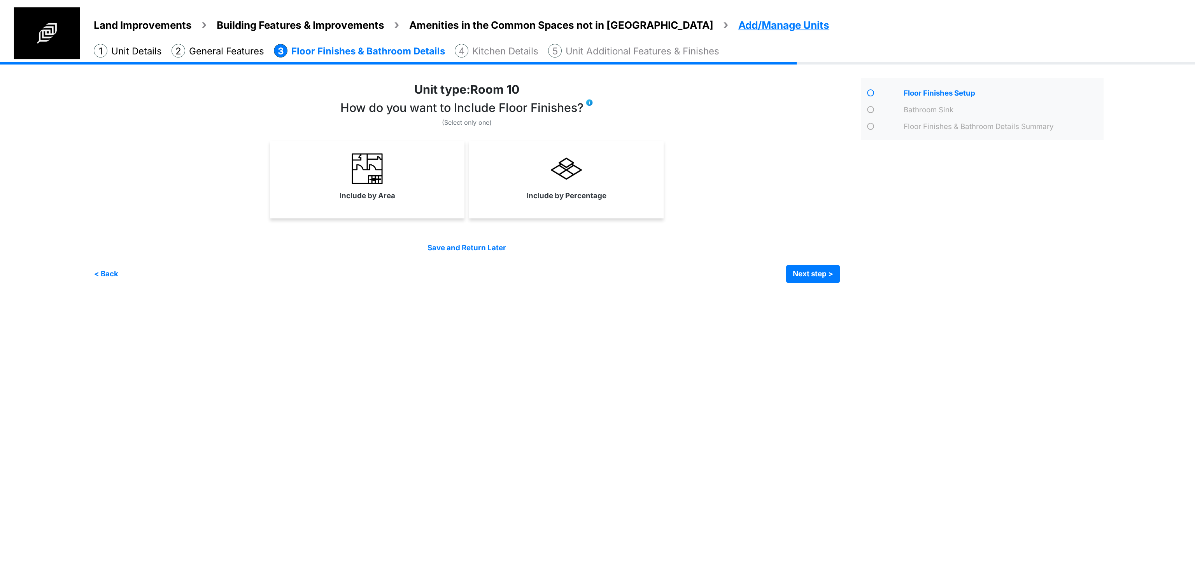
drag, startPoint x: 383, startPoint y: 187, endPoint x: 651, endPoint y: 229, distance: 271.7
click at [383, 187] on link "Include by Area" at bounding box center [366, 177] width 191 height 57
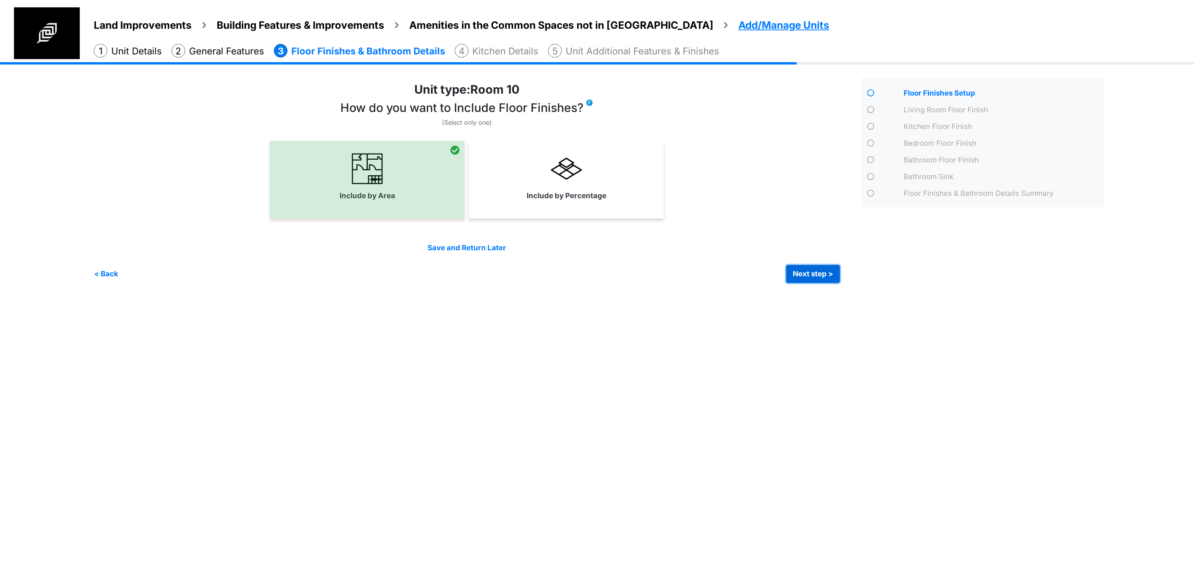
click at [827, 276] on button "Next step >" at bounding box center [813, 274] width 54 height 18
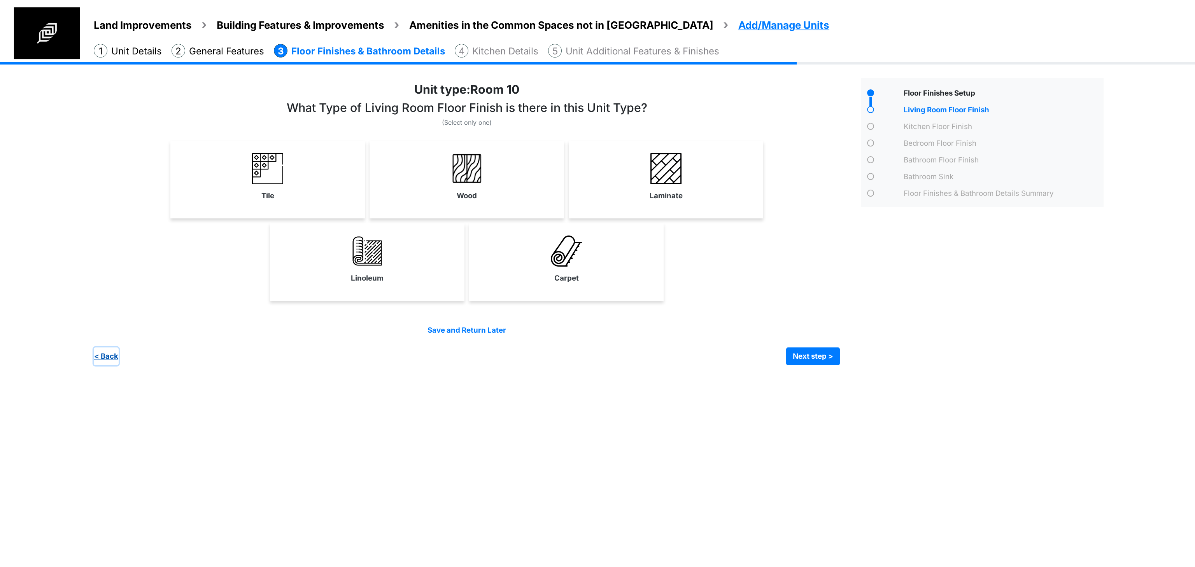
click at [103, 354] on button "< Back" at bounding box center [106, 357] width 25 height 18
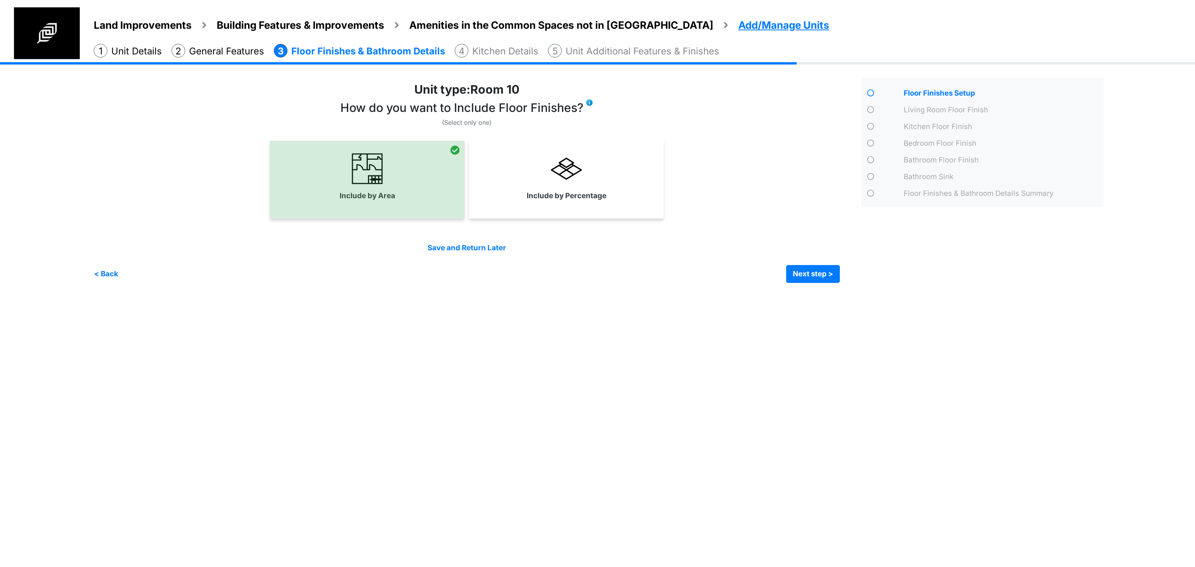
click at [507, 207] on div "Include by Percentage" at bounding box center [566, 180] width 194 height 78
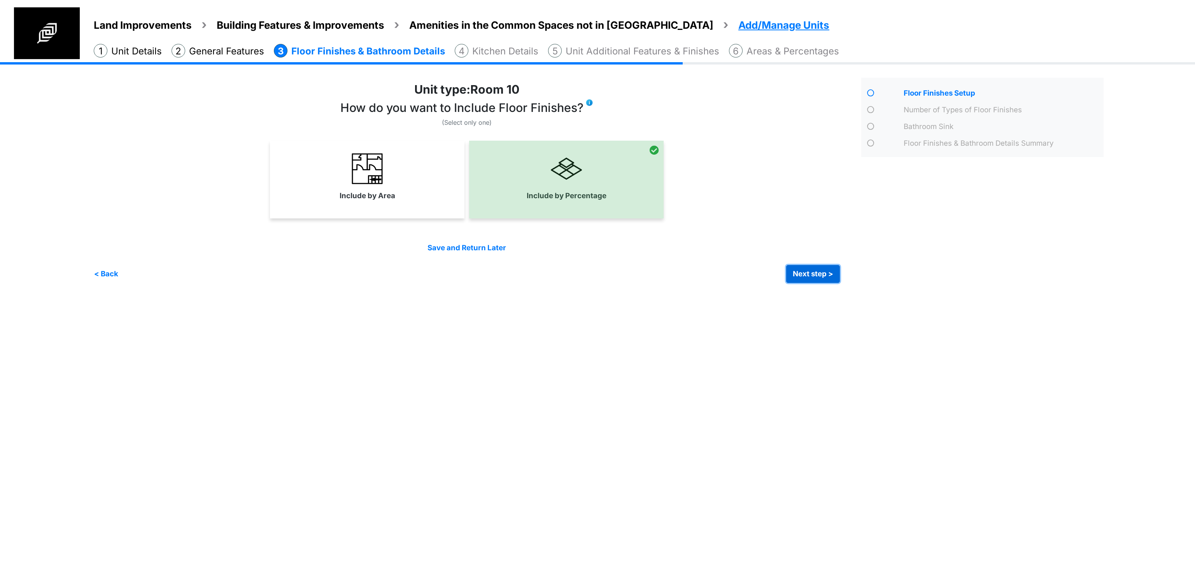
click at [791, 266] on button "Next step >" at bounding box center [813, 274] width 54 height 18
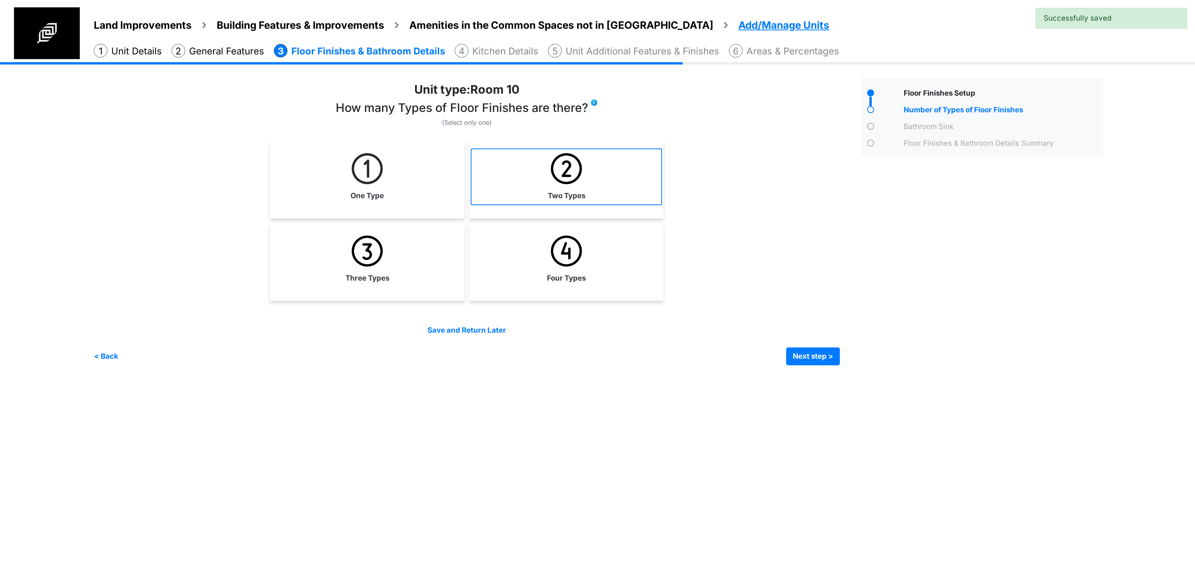
click at [591, 174] on link "Two Types" at bounding box center [566, 177] width 191 height 57
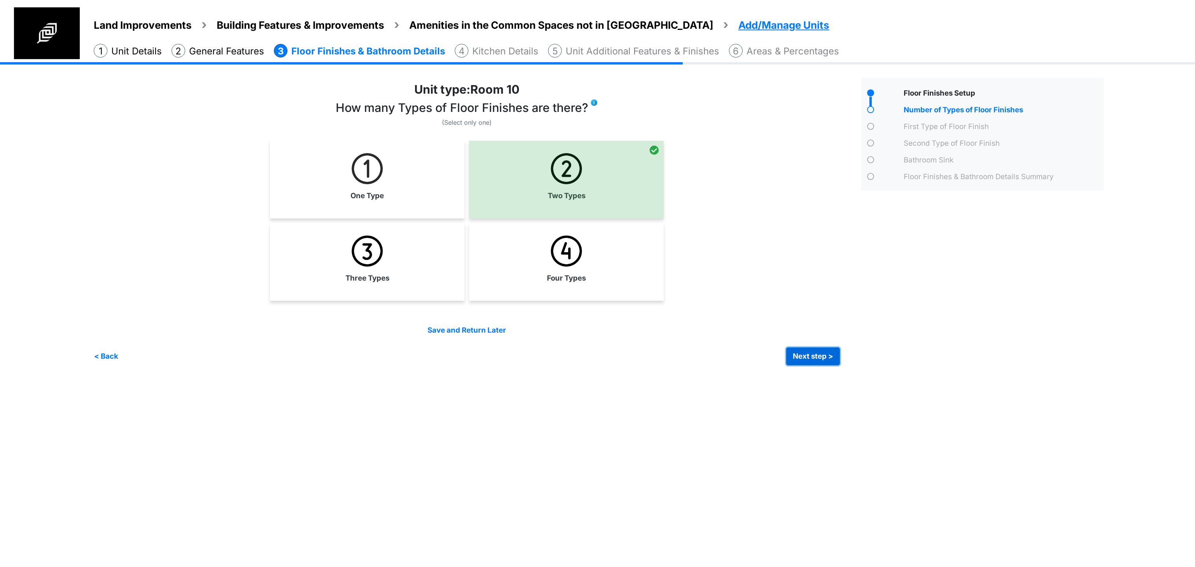
click at [832, 364] on button "Next step >" at bounding box center [813, 357] width 54 height 18
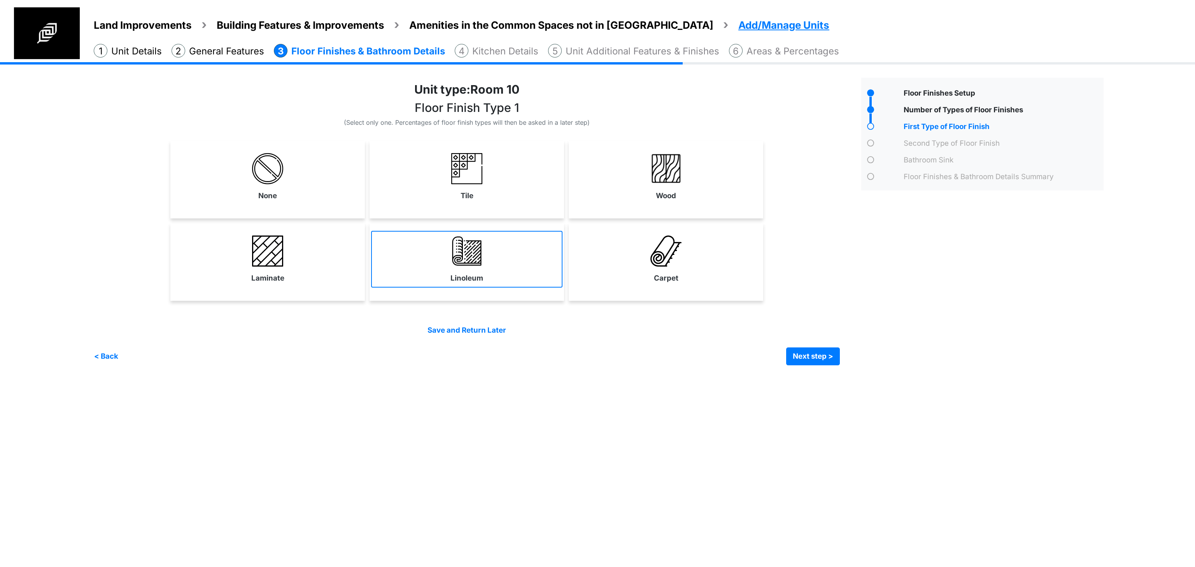
click at [456, 276] on label "Linoleum" at bounding box center [466, 278] width 33 height 11
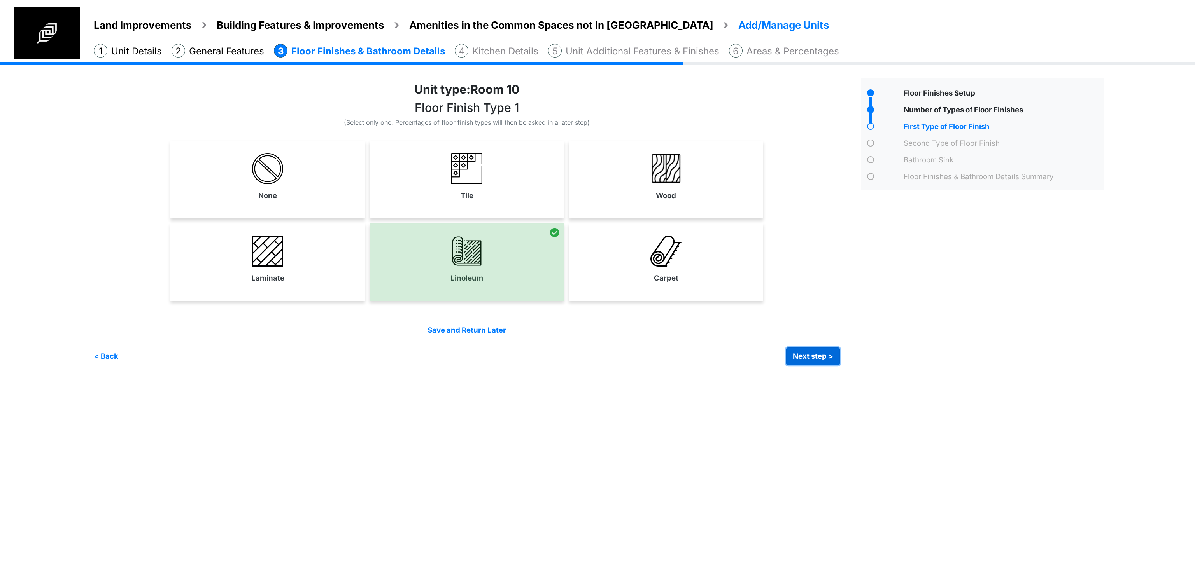
click at [829, 363] on button "Next step >" at bounding box center [813, 357] width 54 height 18
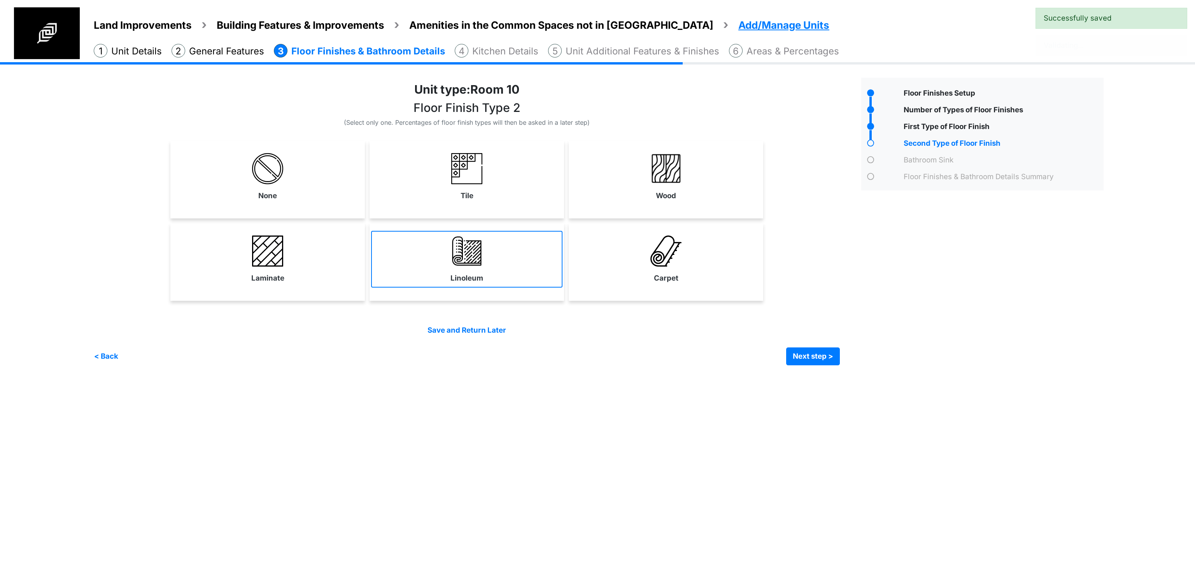
click at [516, 274] on link "Linoleum" at bounding box center [466, 259] width 191 height 57
select select "*"
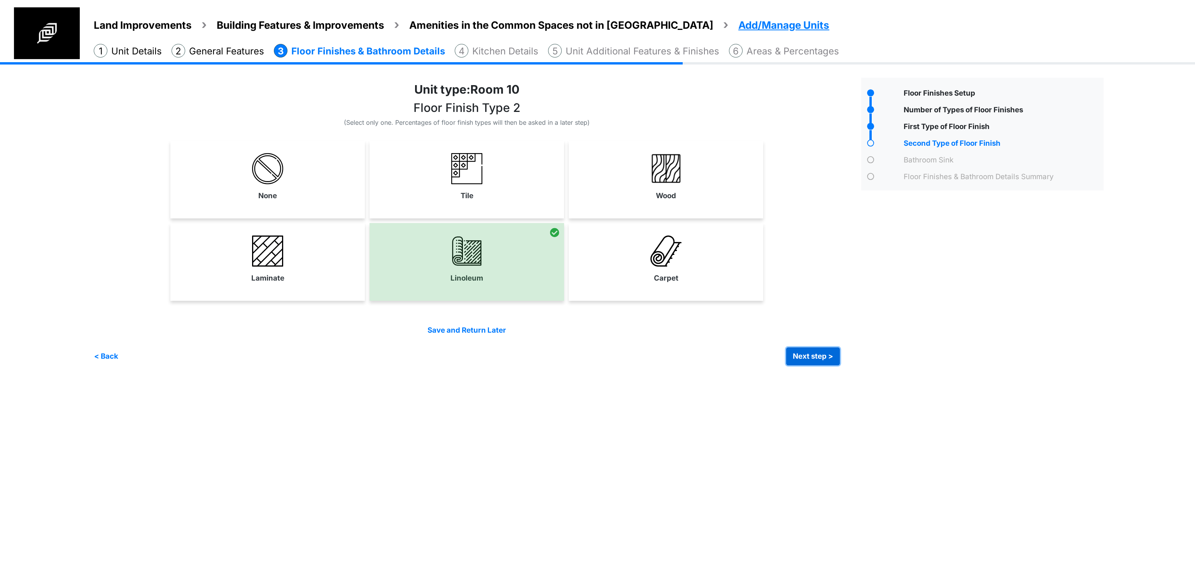
click at [818, 354] on button "Next step >" at bounding box center [813, 357] width 54 height 18
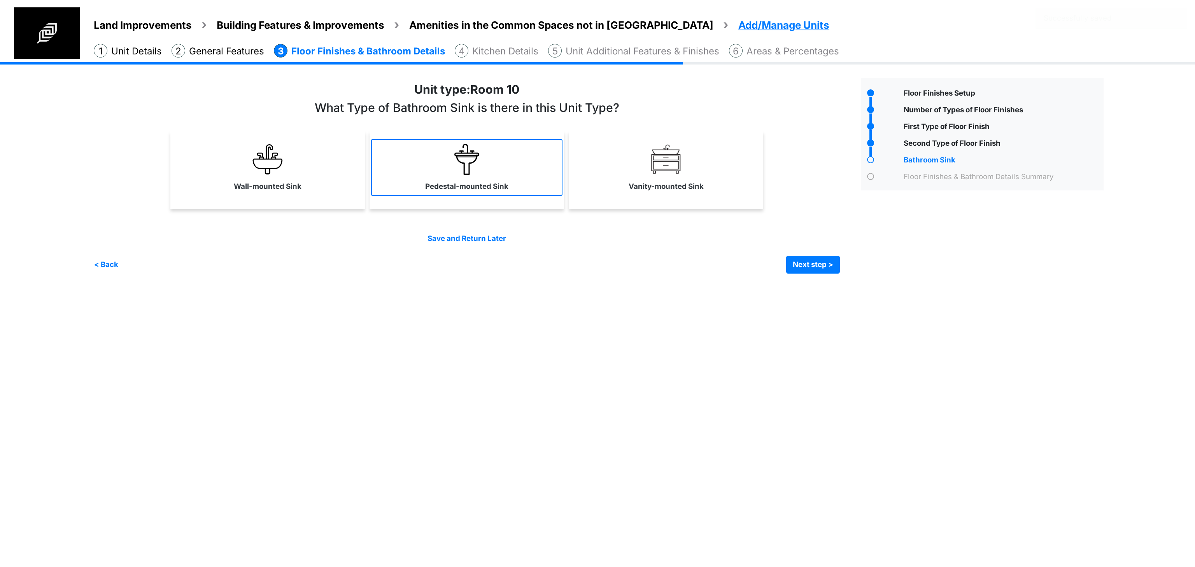
click at [493, 190] on label "Pedestal-mounted Sink" at bounding box center [466, 186] width 83 height 11
select select "*"
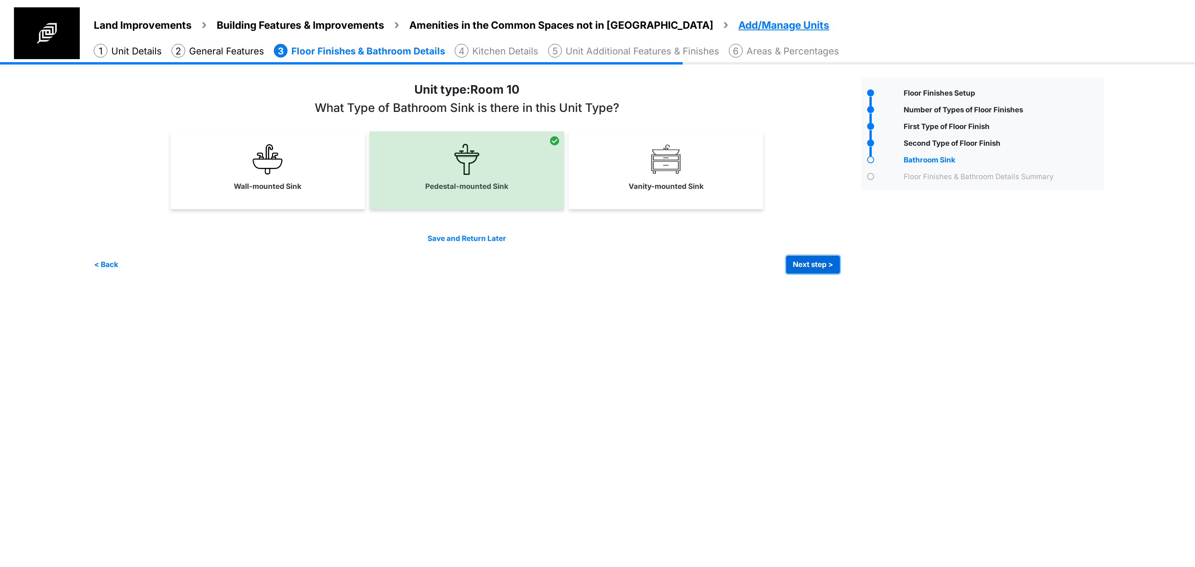
click at [811, 265] on button "Next step >" at bounding box center [813, 265] width 54 height 18
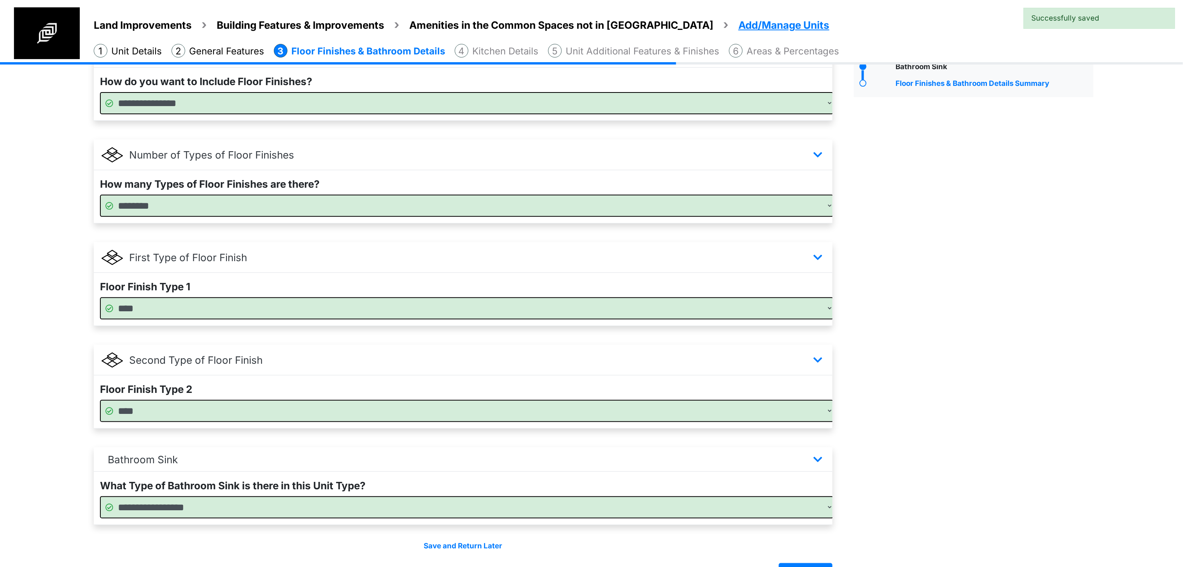
scroll to position [122, 0]
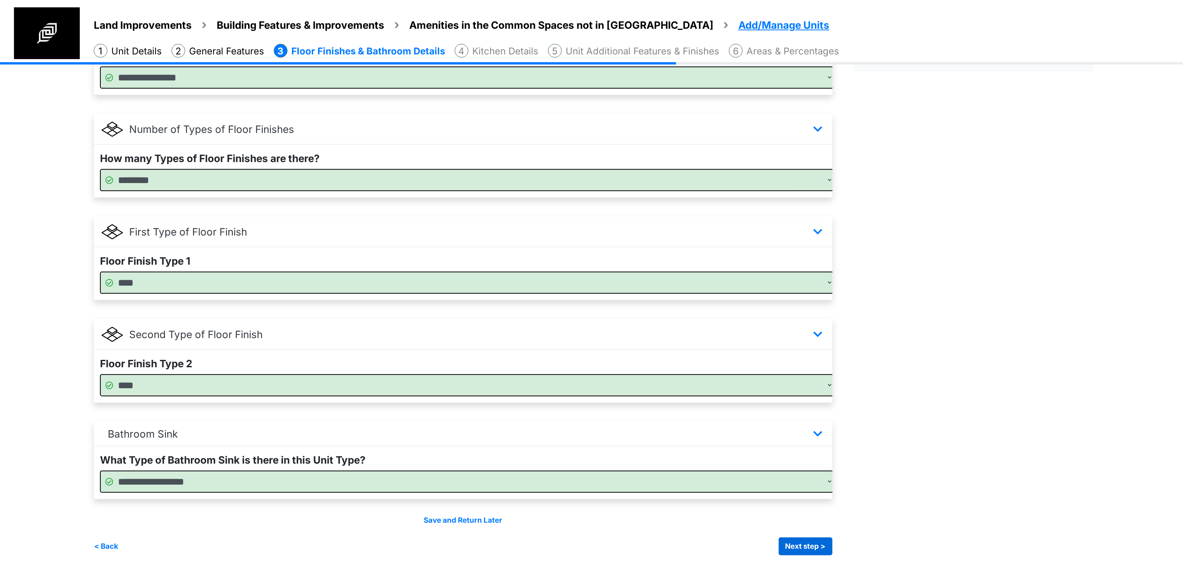
drag, startPoint x: 814, startPoint y: 536, endPoint x: 811, endPoint y: 543, distance: 7.7
click at [814, 536] on div "Save and Return Later < Back Next step > Save and submit" at bounding box center [463, 535] width 739 height 40
click at [809, 548] on button "Next step >" at bounding box center [806, 547] width 54 height 18
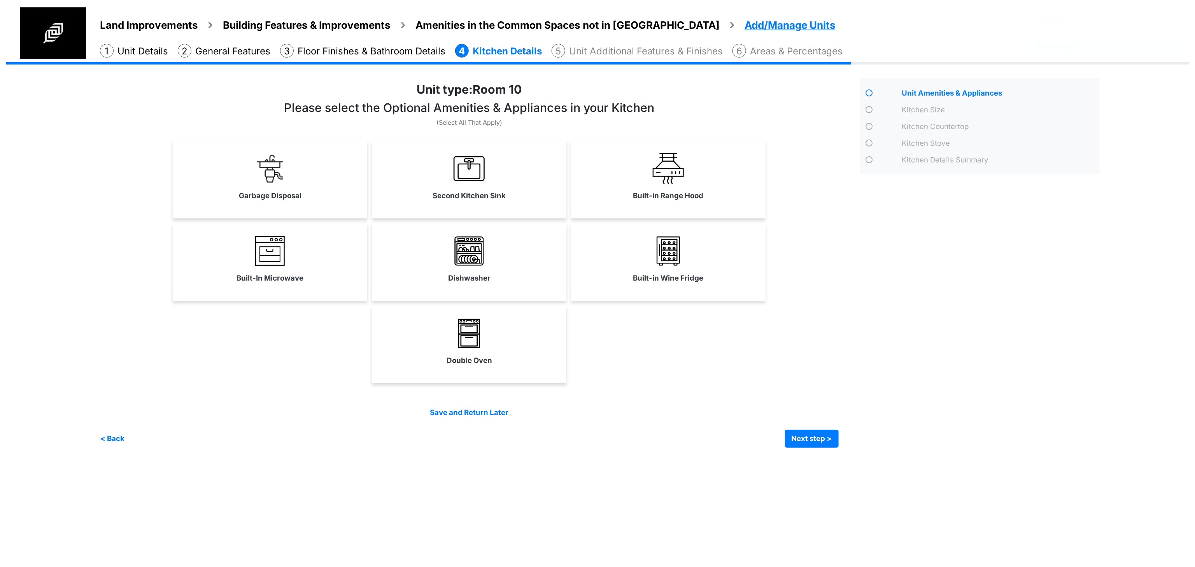
scroll to position [0, 0]
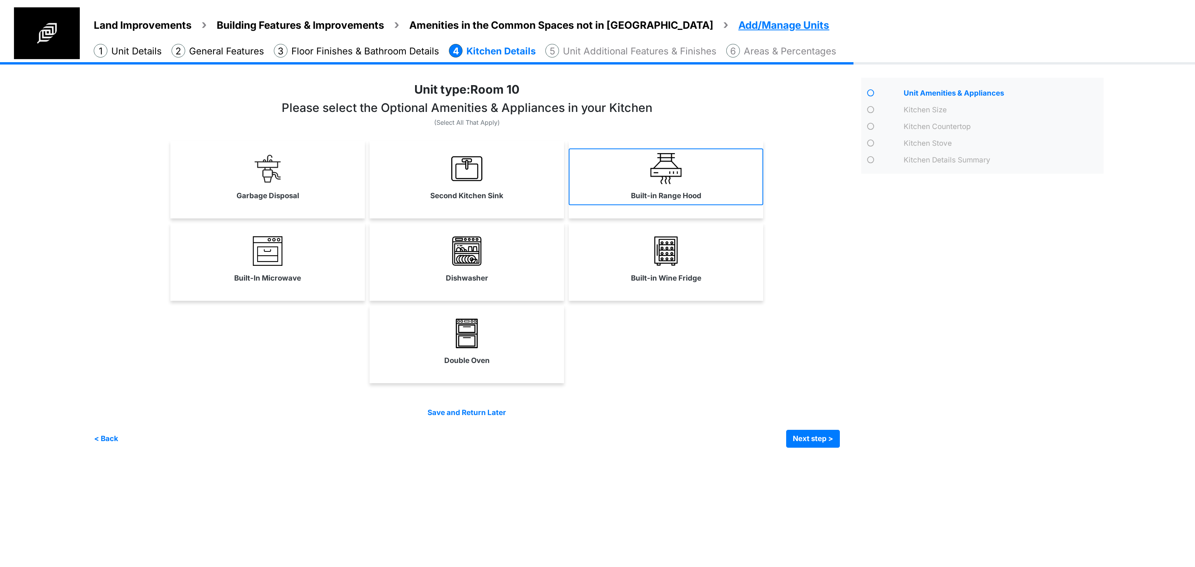
click at [694, 183] on link "Built-in Range Hood" at bounding box center [666, 177] width 194 height 57
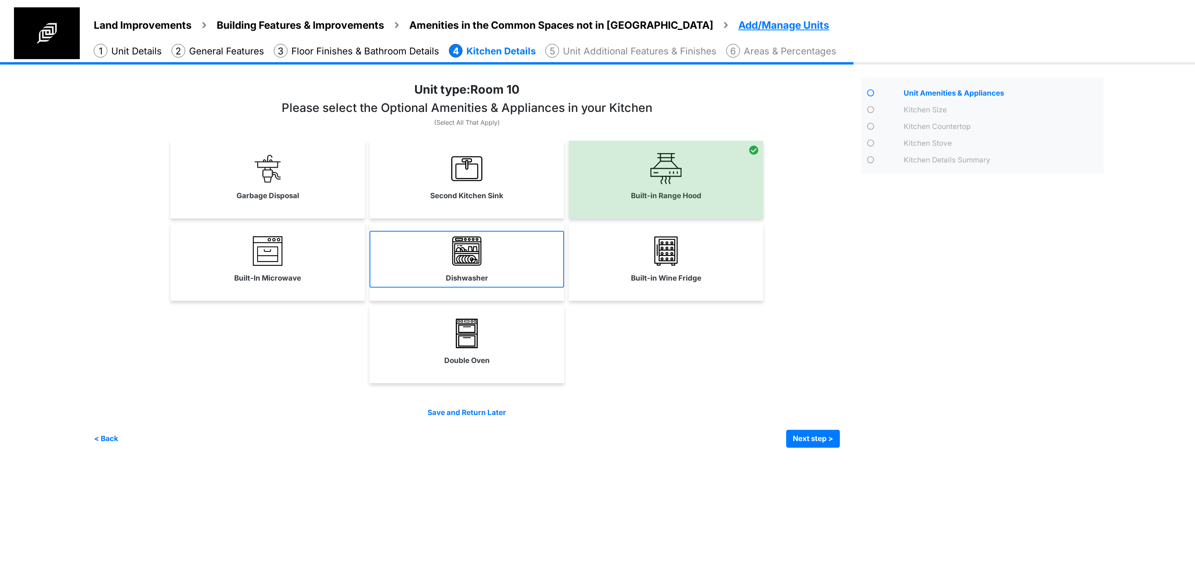
click at [509, 284] on link "Dishwasher" at bounding box center [466, 259] width 194 height 57
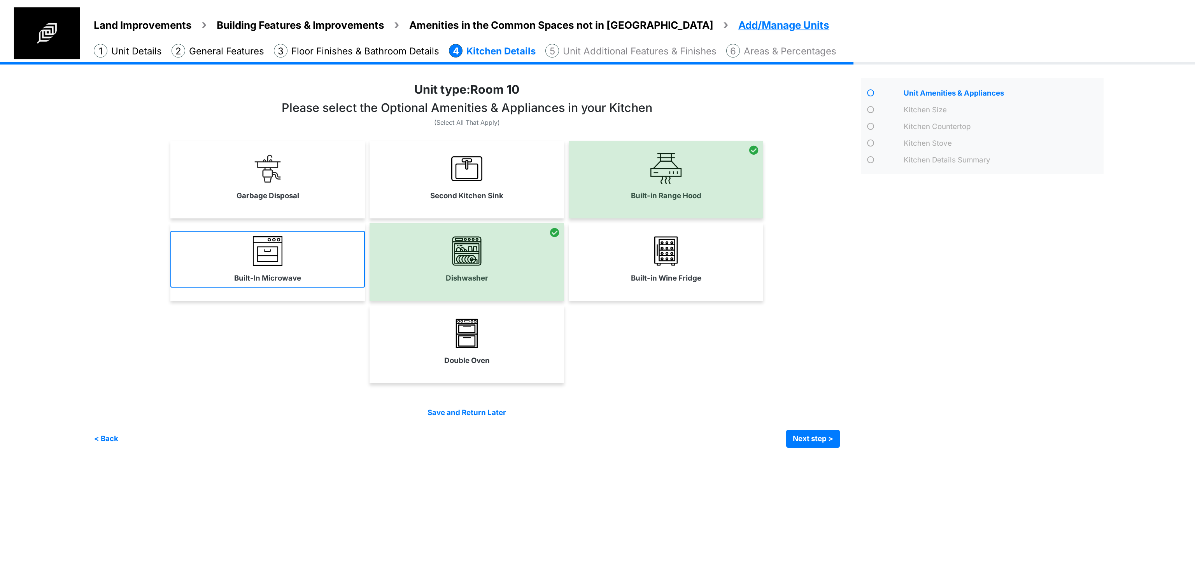
click at [308, 277] on link "Built-In Microwave" at bounding box center [267, 259] width 194 height 57
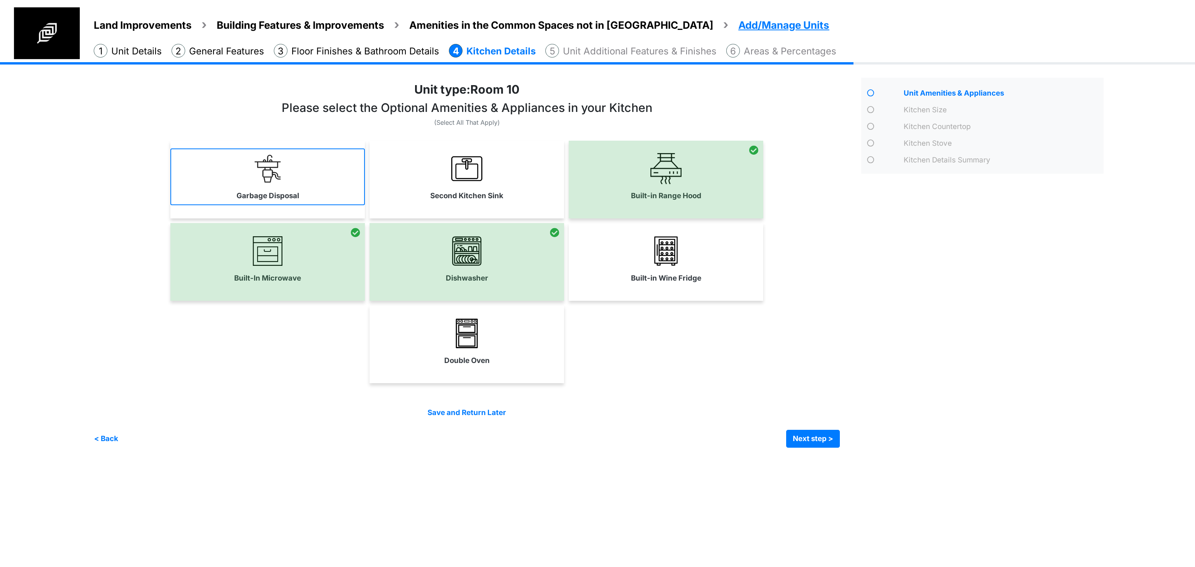
click at [314, 200] on link "Garbage Disposal" at bounding box center [267, 177] width 194 height 57
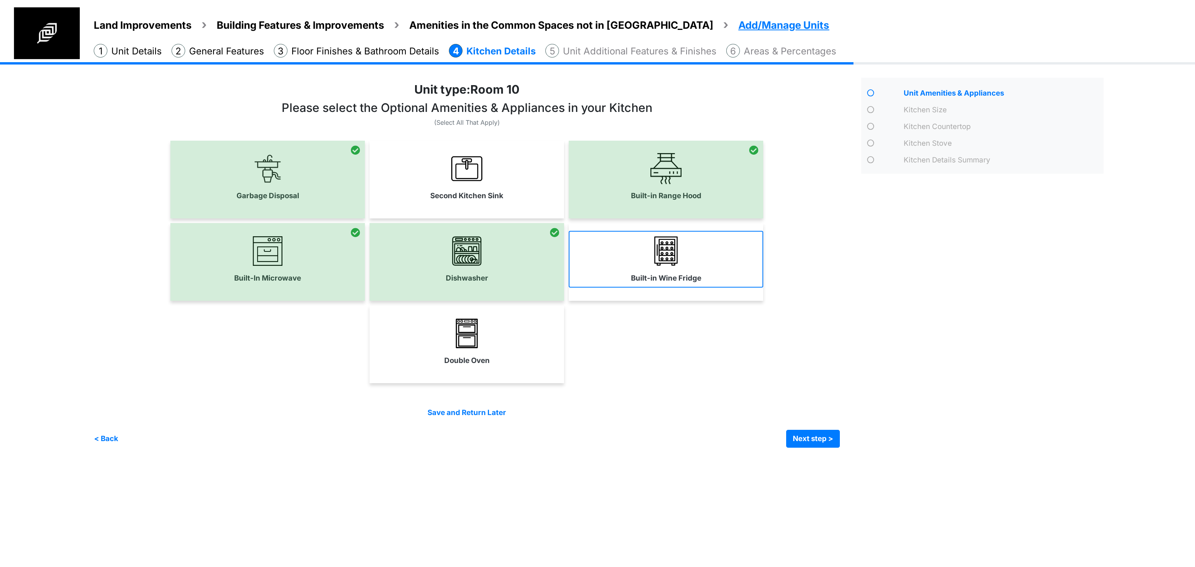
click at [633, 269] on link "Built-in Wine Fridge" at bounding box center [666, 259] width 194 height 57
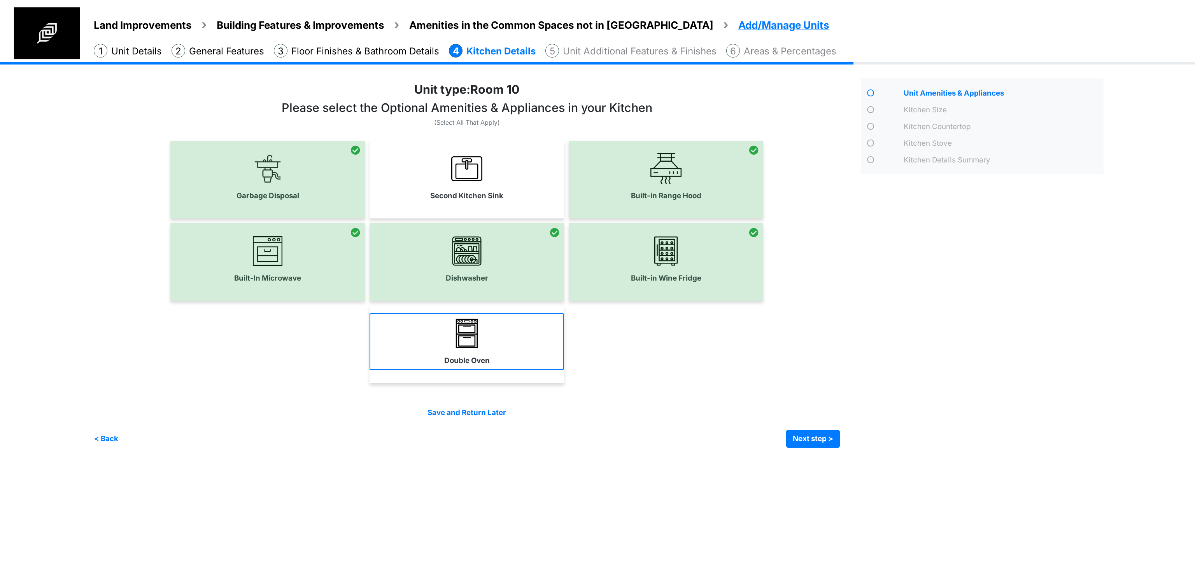
click at [480, 365] on label "Double Oven" at bounding box center [467, 360] width 46 height 11
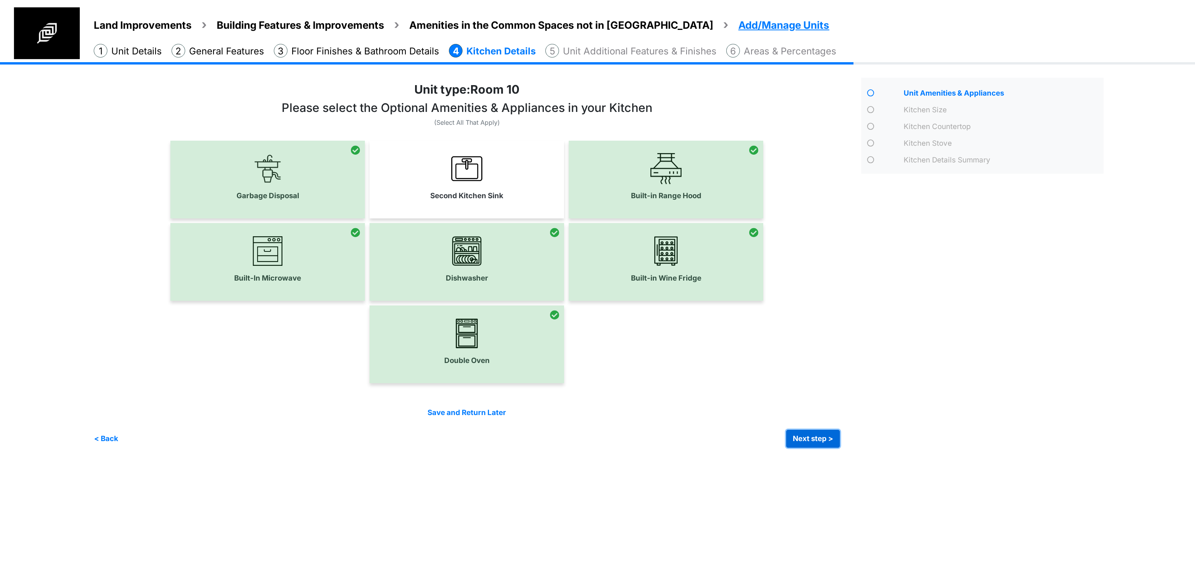
click at [812, 441] on button "Next step >" at bounding box center [813, 439] width 54 height 18
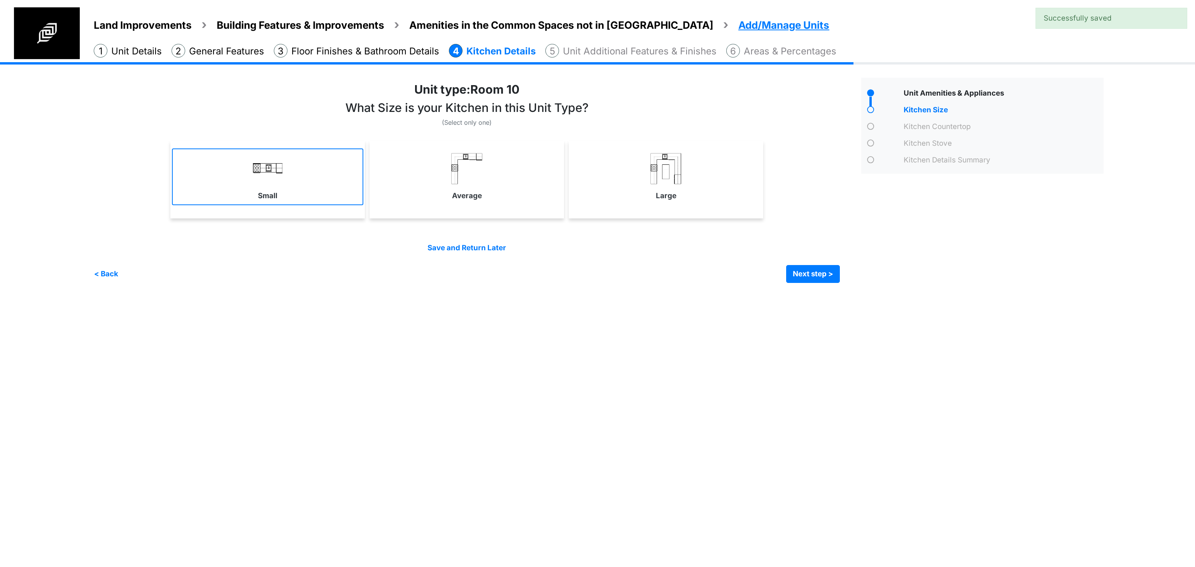
click at [260, 201] on link "Small" at bounding box center [267, 177] width 191 height 57
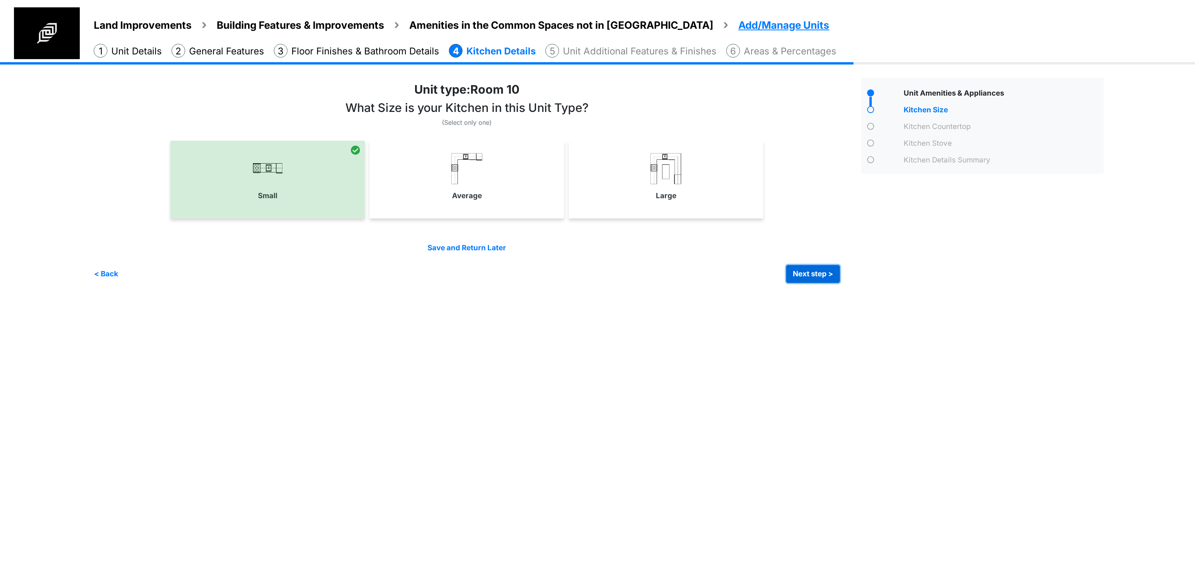
click at [793, 273] on button "Next step >" at bounding box center [813, 274] width 54 height 18
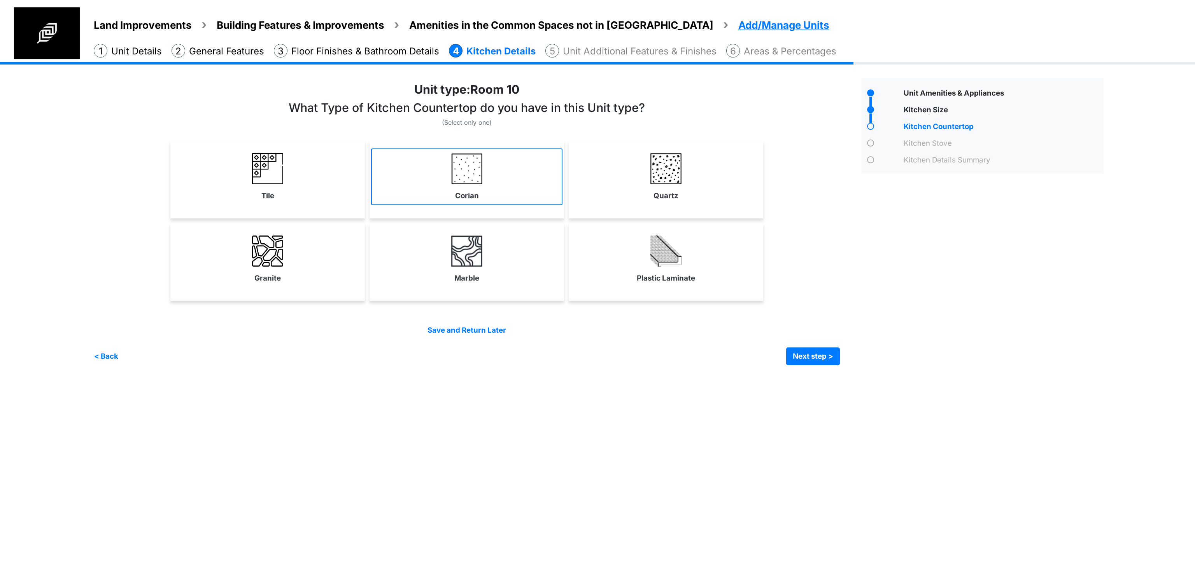
click at [402, 189] on link "Corian" at bounding box center [466, 177] width 191 height 57
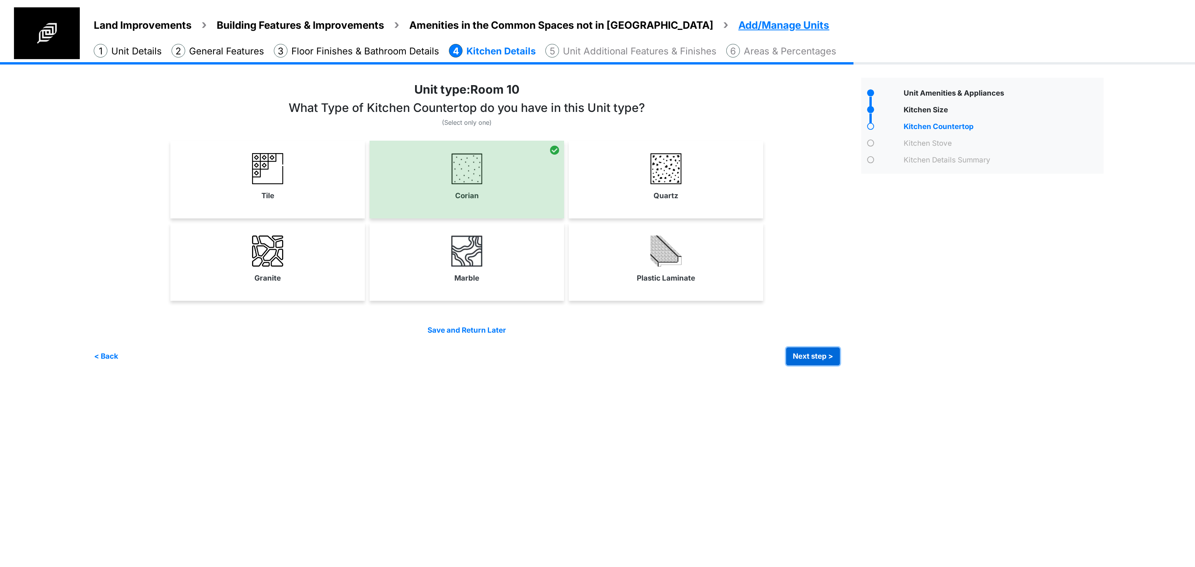
click at [818, 355] on button "Next step >" at bounding box center [813, 357] width 54 height 18
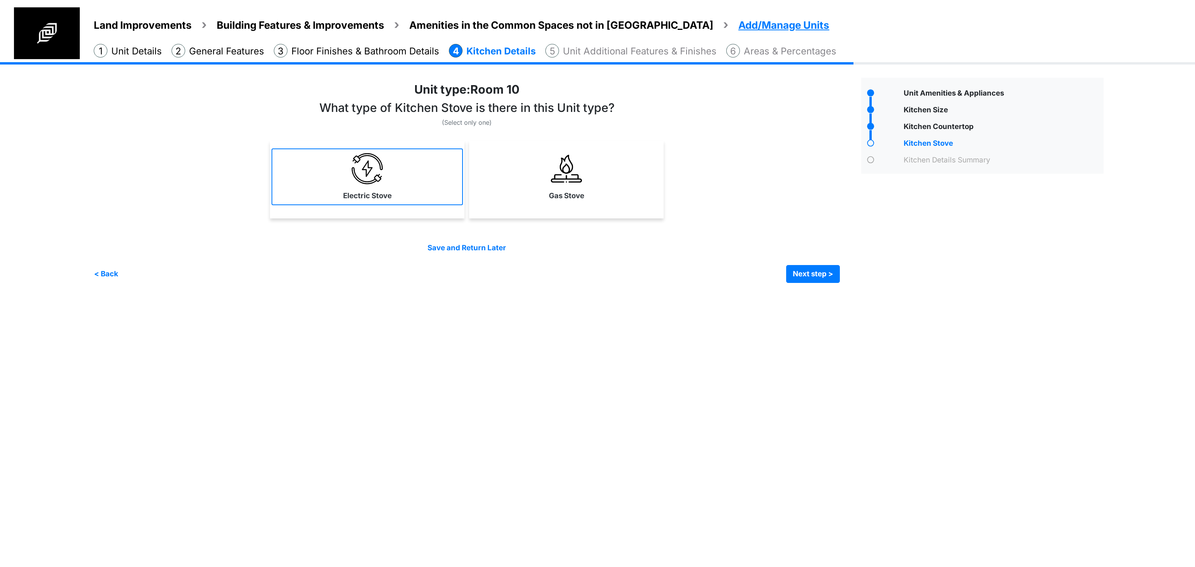
click at [392, 197] on link "Electric Stove" at bounding box center [366, 177] width 191 height 57
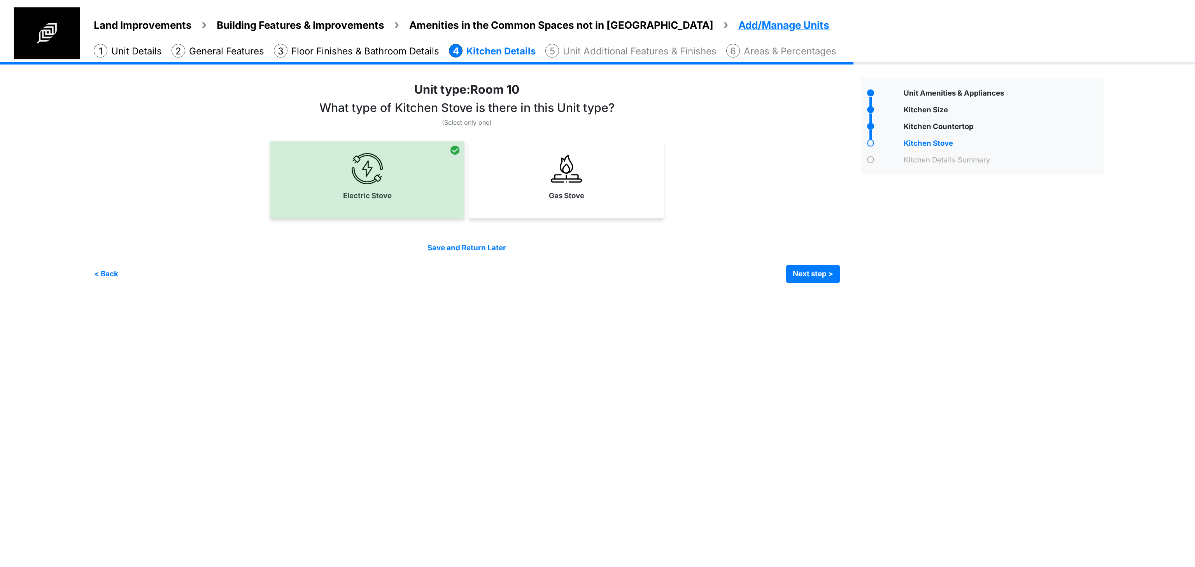
click at [548, 189] on link "Gas Stove" at bounding box center [566, 177] width 191 height 57
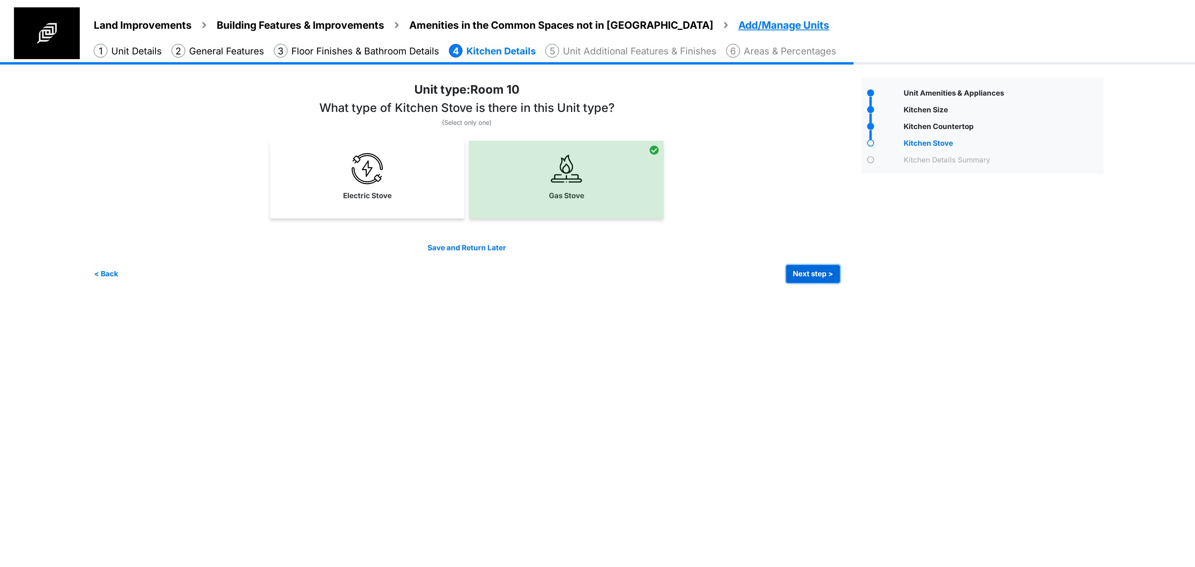
click at [807, 273] on button "Next step >" at bounding box center [813, 274] width 54 height 18
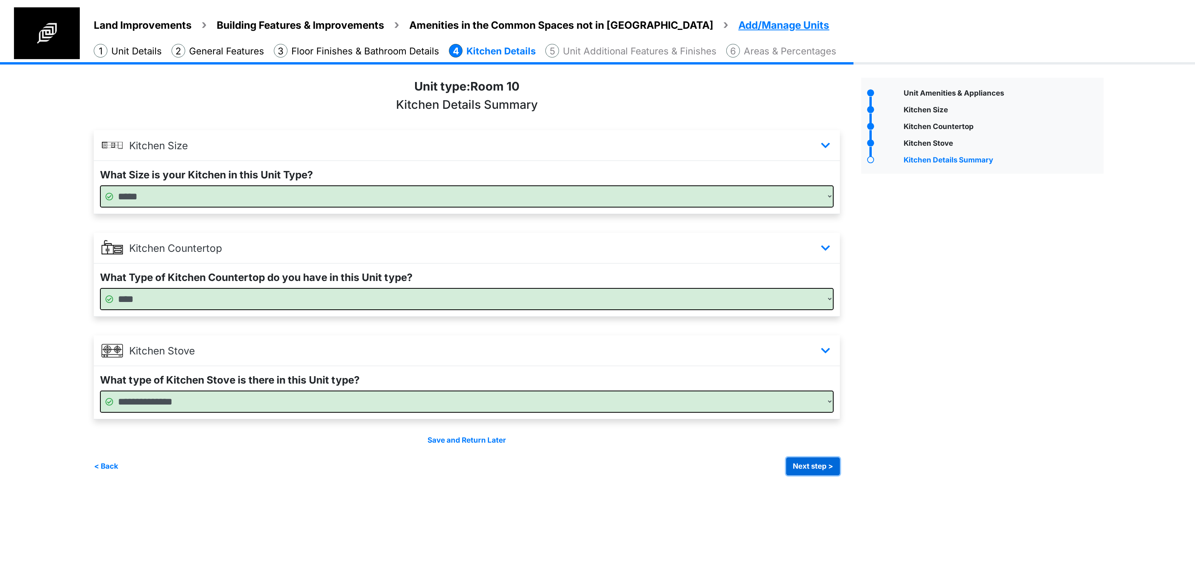
click at [803, 471] on button "Next step >" at bounding box center [813, 467] width 54 height 18
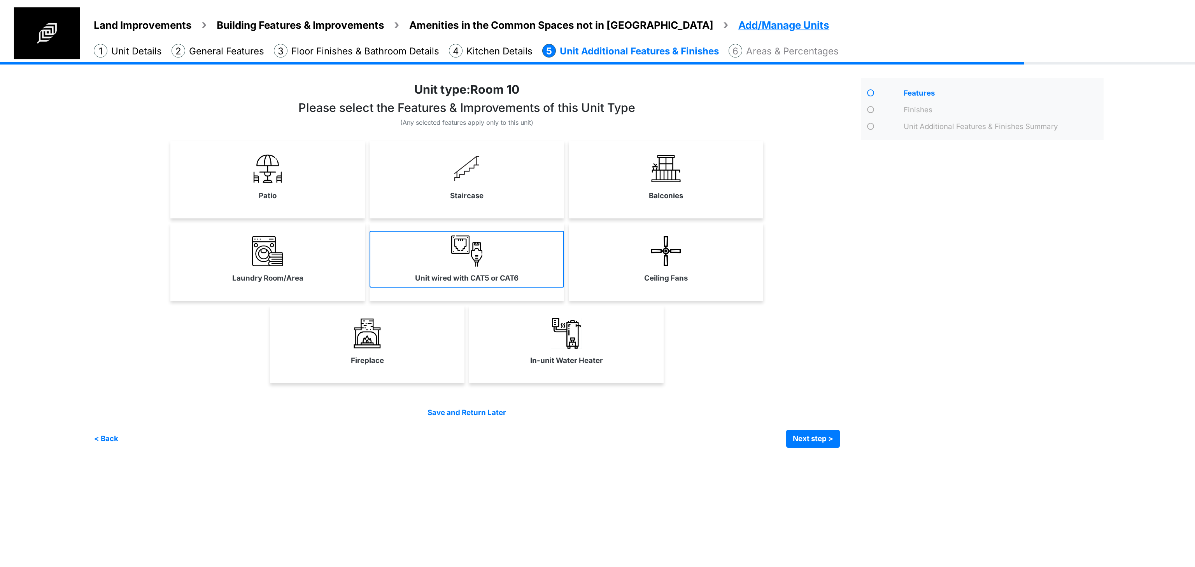
click at [437, 253] on link "Unit wired with CAT5 or CAT6" at bounding box center [466, 259] width 194 height 57
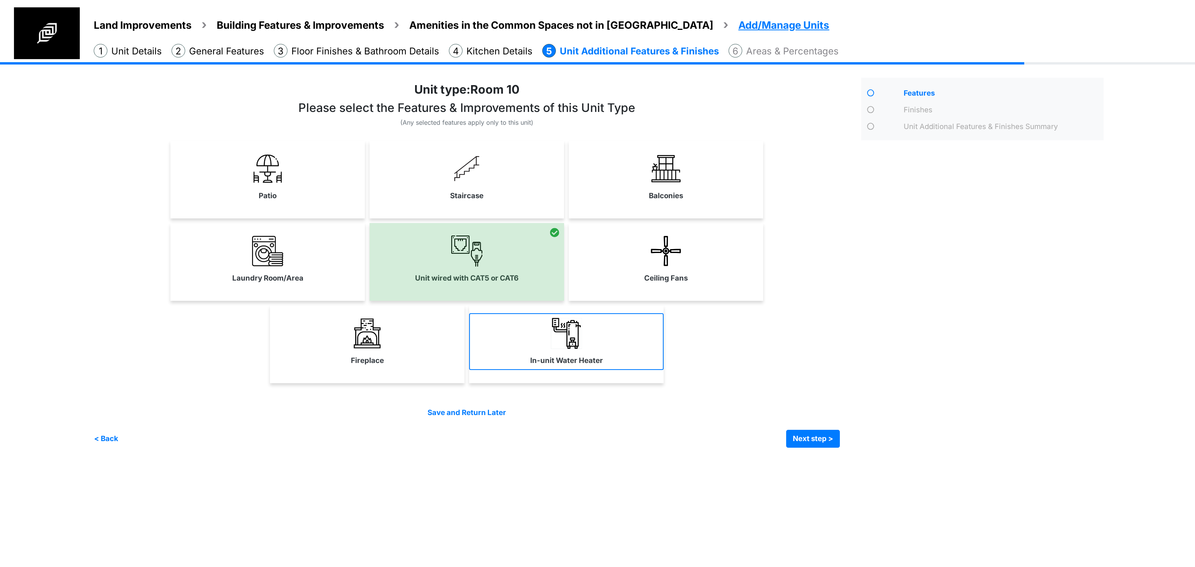
click at [551, 357] on label "In-unit Water Heater" at bounding box center [566, 360] width 73 height 11
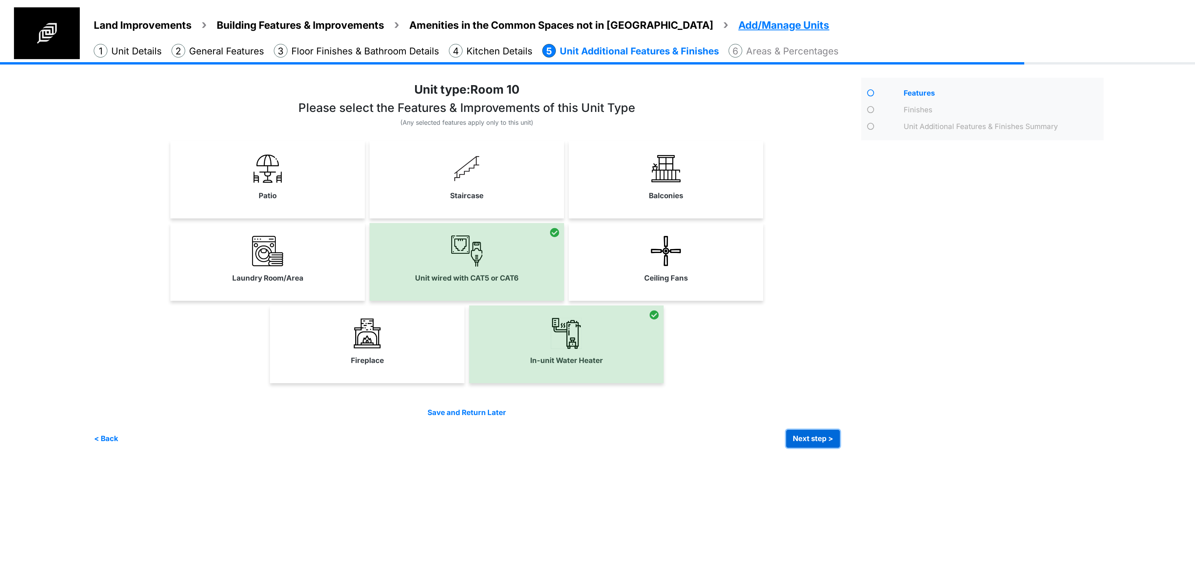
click at [812, 436] on button "Next step >" at bounding box center [813, 439] width 54 height 18
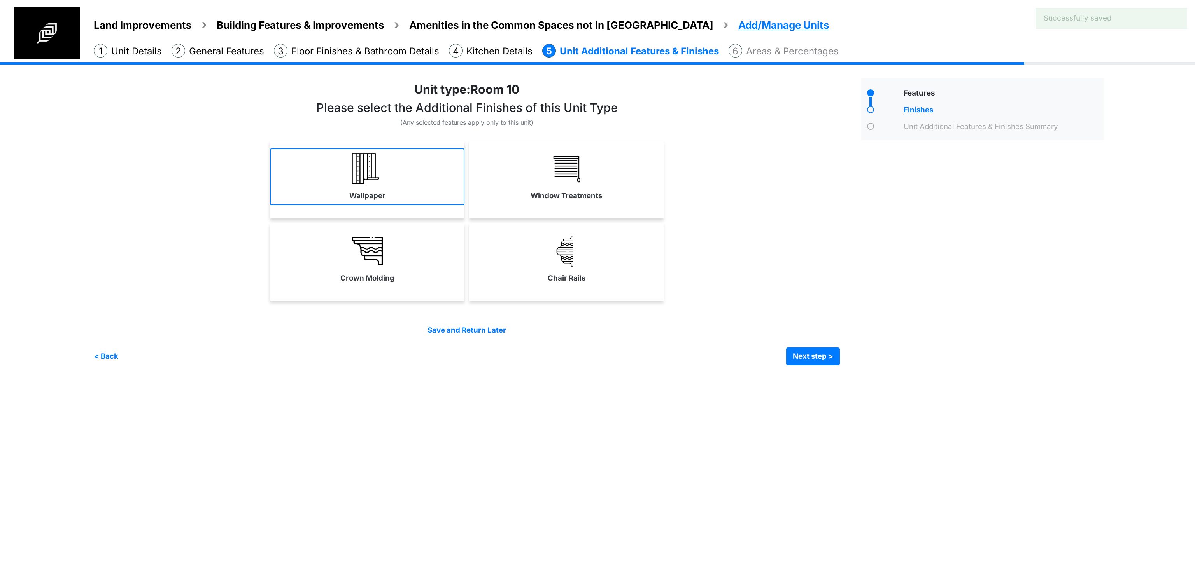
click at [376, 196] on label "Wallpaper" at bounding box center [367, 196] width 36 height 11
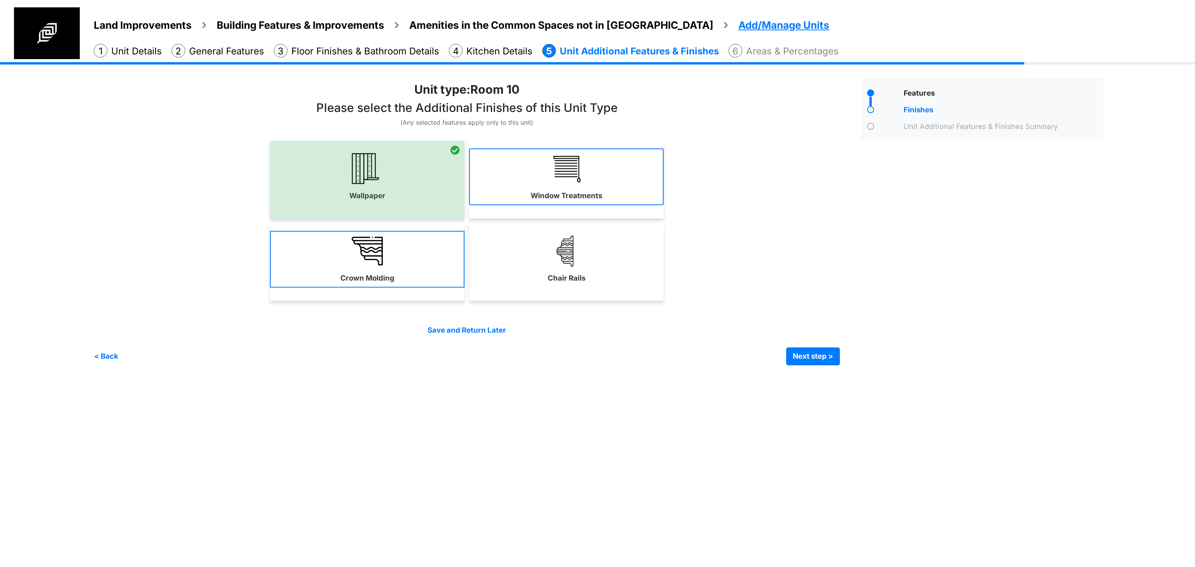
click at [509, 186] on link "Window Treatments" at bounding box center [566, 177] width 194 height 57
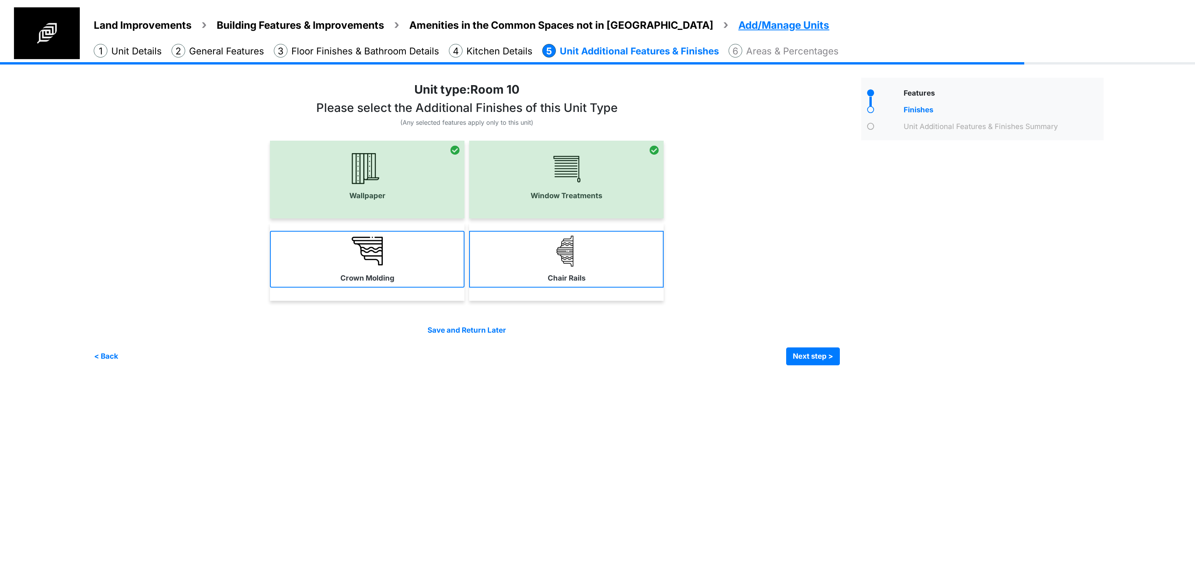
click at [401, 239] on link "Crown Molding" at bounding box center [367, 259] width 194 height 57
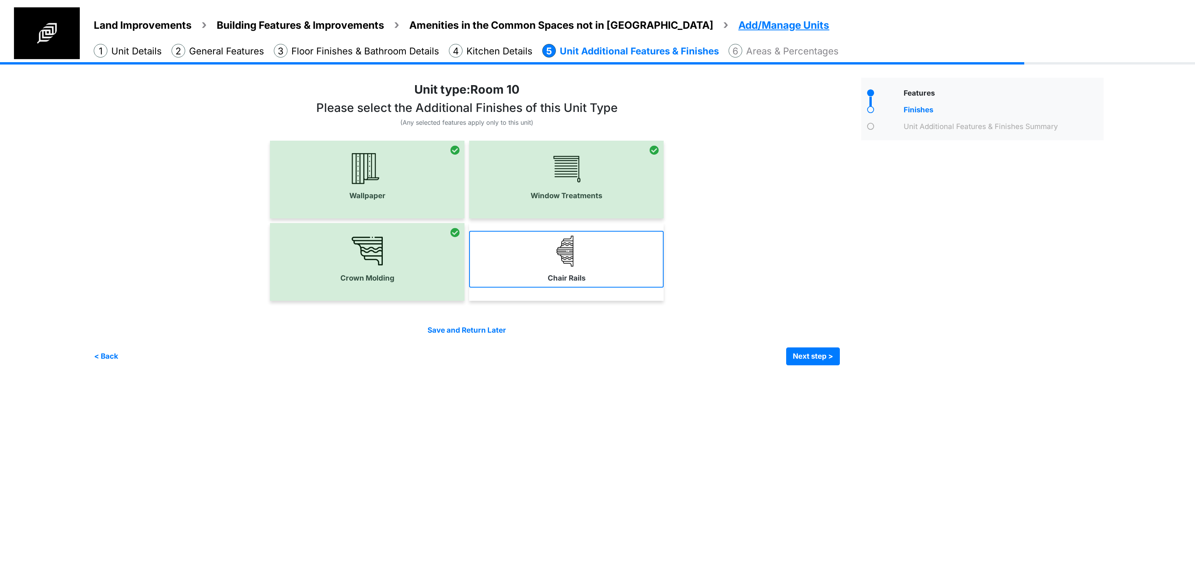
click at [562, 263] on img at bounding box center [566, 251] width 31 height 31
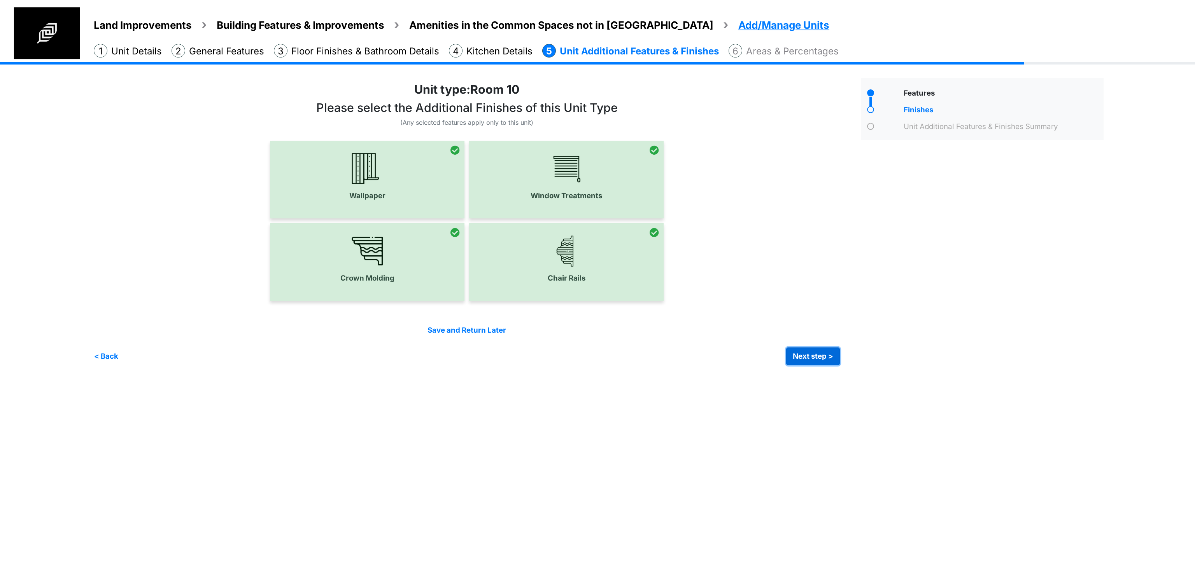
click at [800, 362] on button "Next step >" at bounding box center [813, 357] width 54 height 18
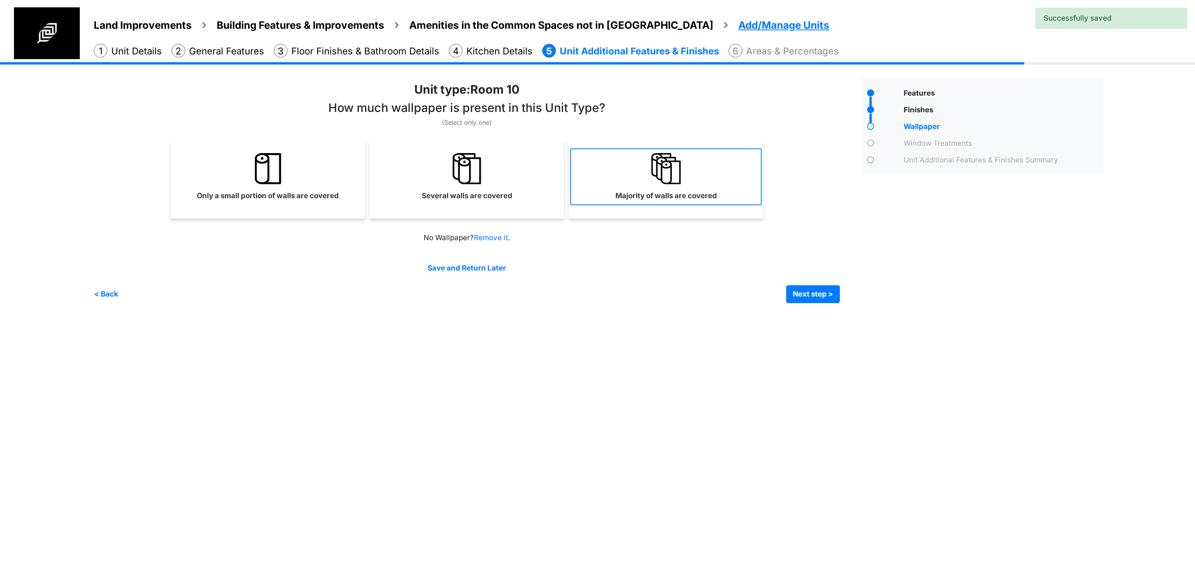
click at [627, 182] on link "Majority of walls are covered" at bounding box center [665, 177] width 191 height 57
select select "*"
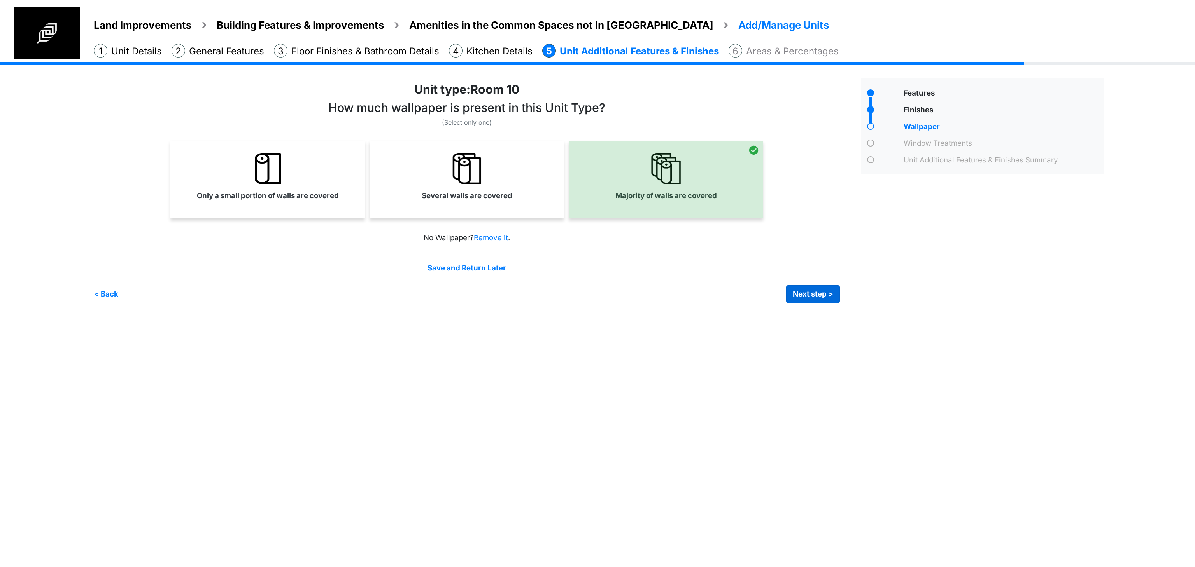
click at [816, 291] on button "Next step >" at bounding box center [813, 294] width 54 height 18
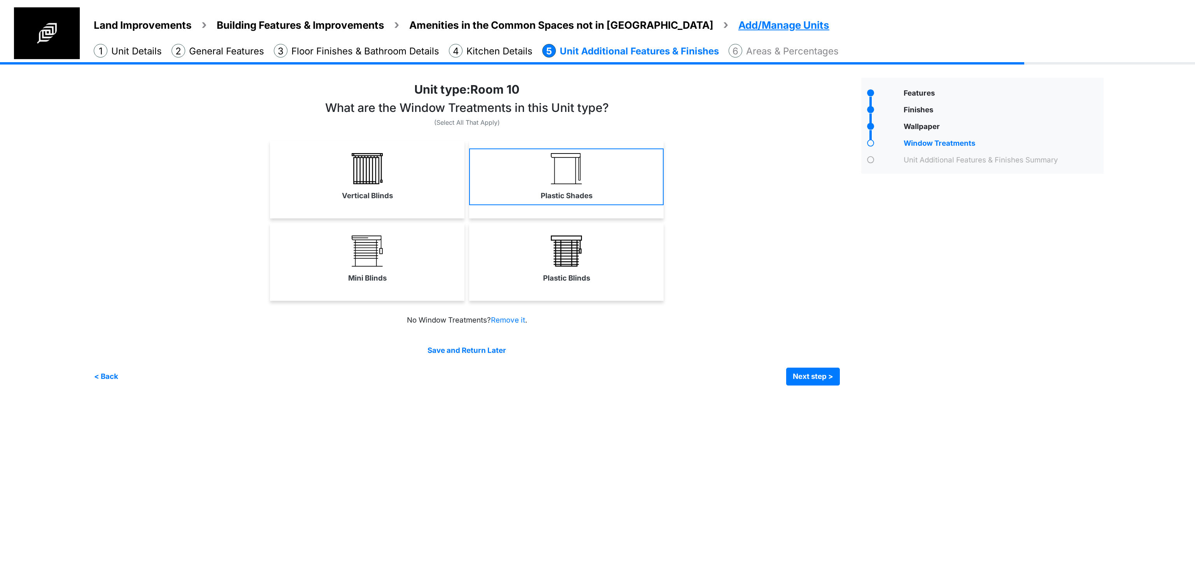
click at [547, 187] on link "Plastic Shades" at bounding box center [566, 177] width 194 height 57
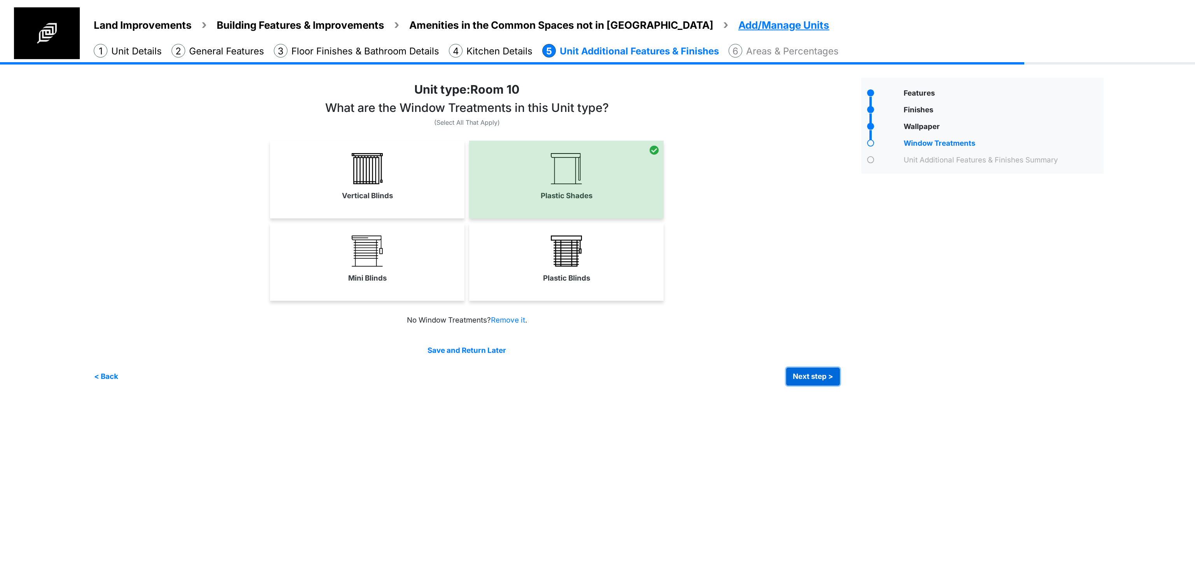
click at [823, 375] on button "Next step >" at bounding box center [813, 377] width 54 height 18
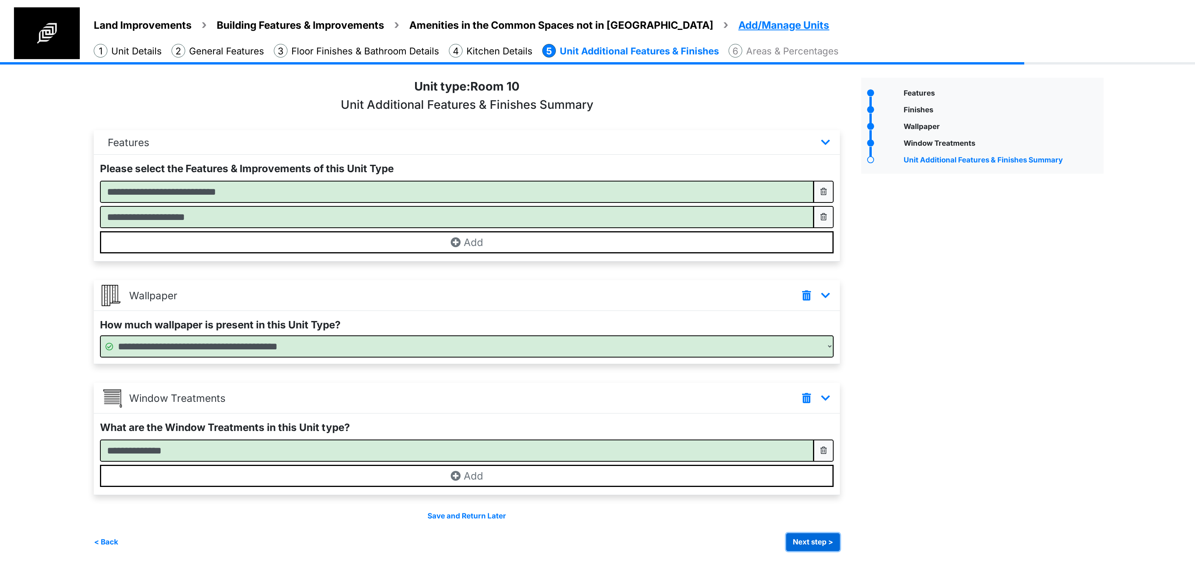
click at [827, 544] on button "Next step >" at bounding box center [813, 543] width 54 height 18
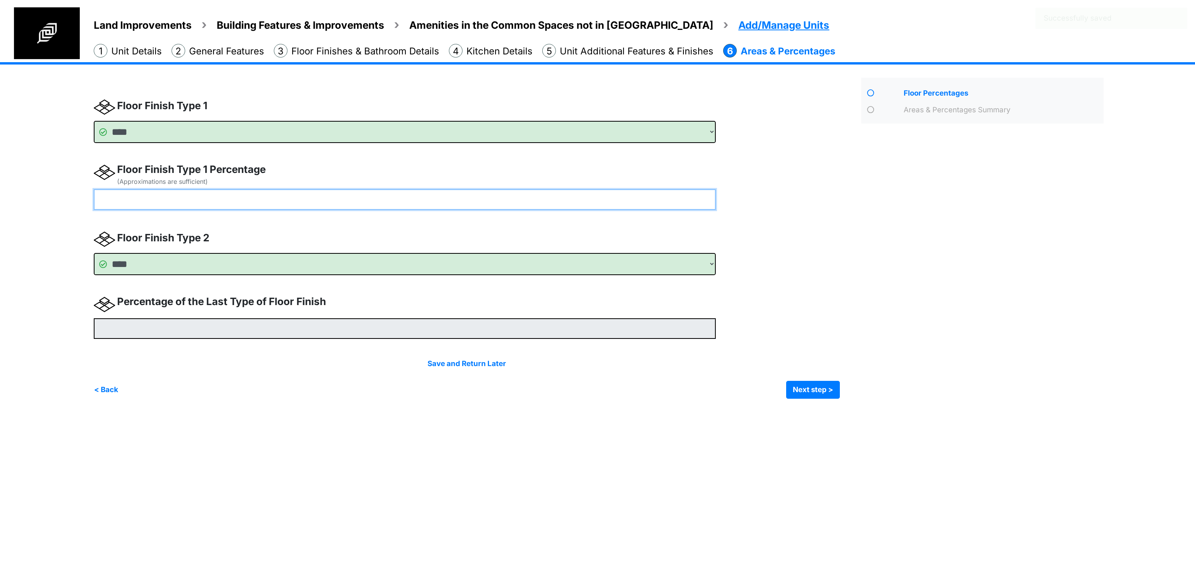
click at [210, 200] on input "number" at bounding box center [405, 199] width 622 height 21
type input "**"
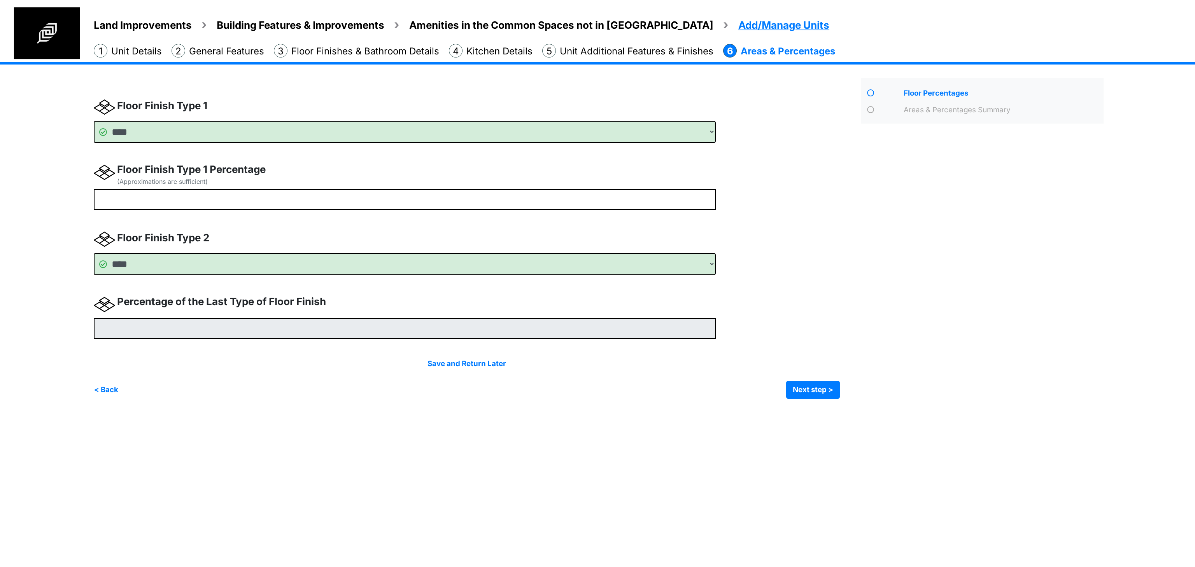
type input "**"
click at [819, 293] on div "**** **** **** ******** ******** **" at bounding box center [474, 247] width 761 height 303
click at [820, 392] on button "Next step >" at bounding box center [813, 390] width 54 height 18
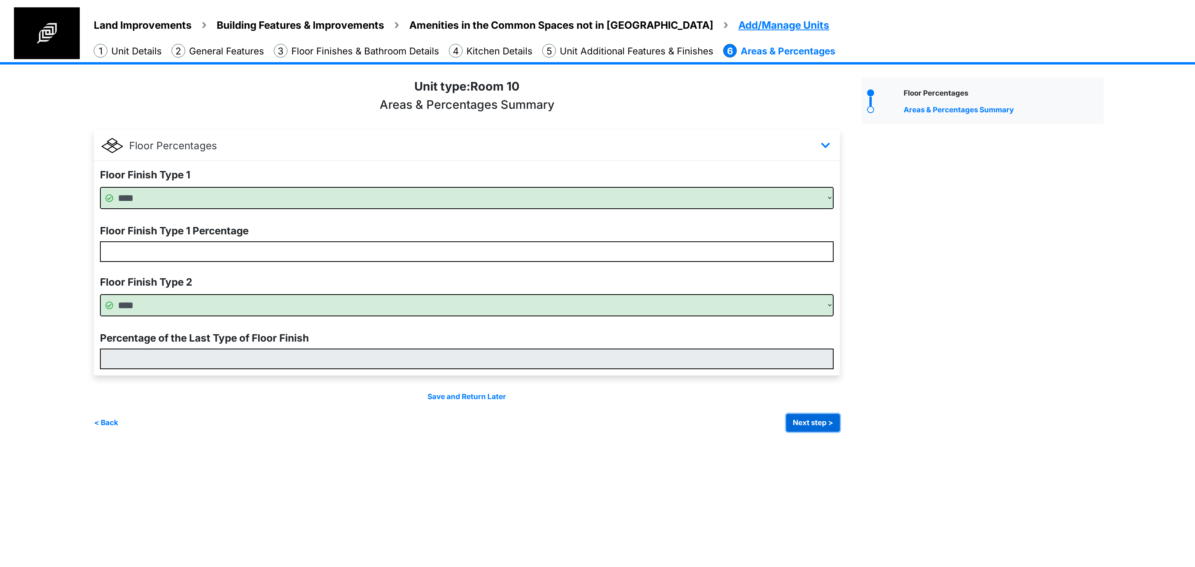
click at [824, 425] on button "Next step >" at bounding box center [813, 423] width 54 height 18
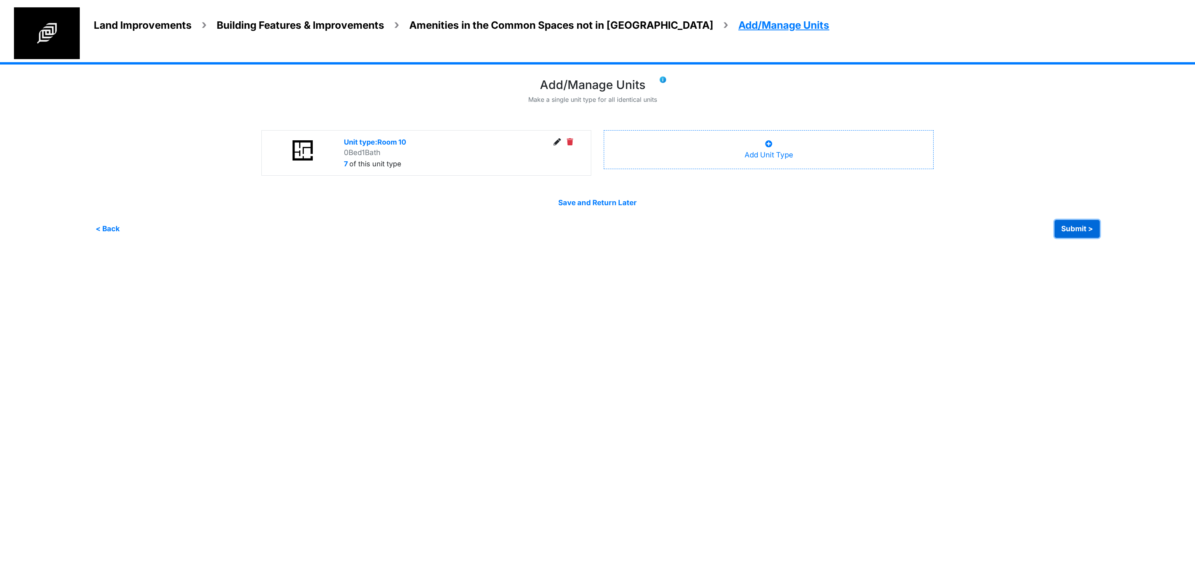
click at [1072, 229] on button "Submit >" at bounding box center [1076, 229] width 45 height 18
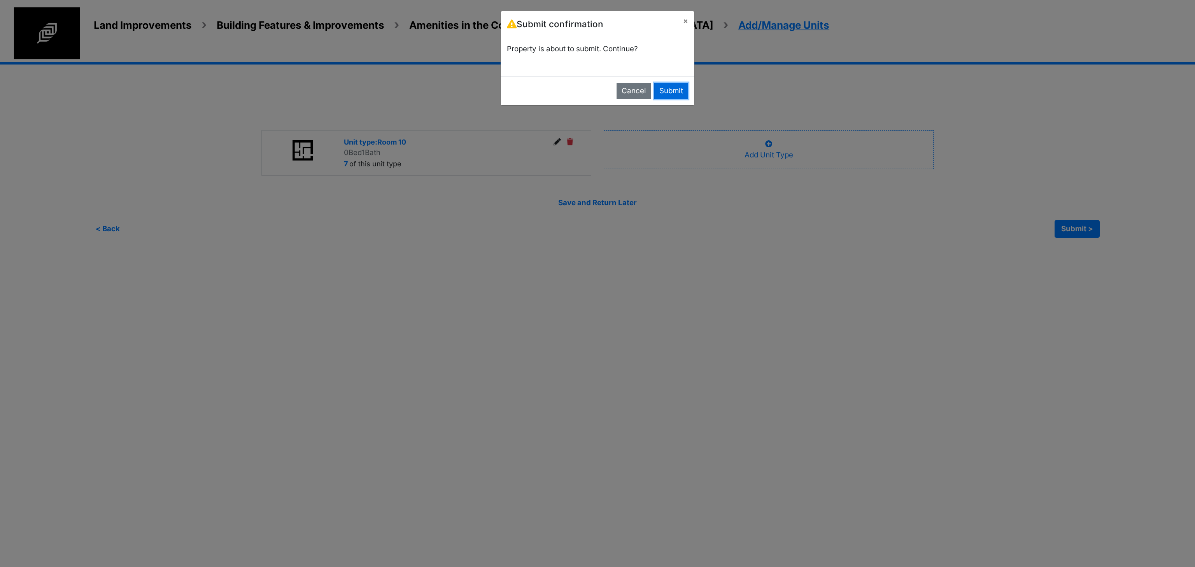
click at [670, 93] on button "Submit" at bounding box center [671, 91] width 34 height 16
